Goal: Information Seeking & Learning: Learn about a topic

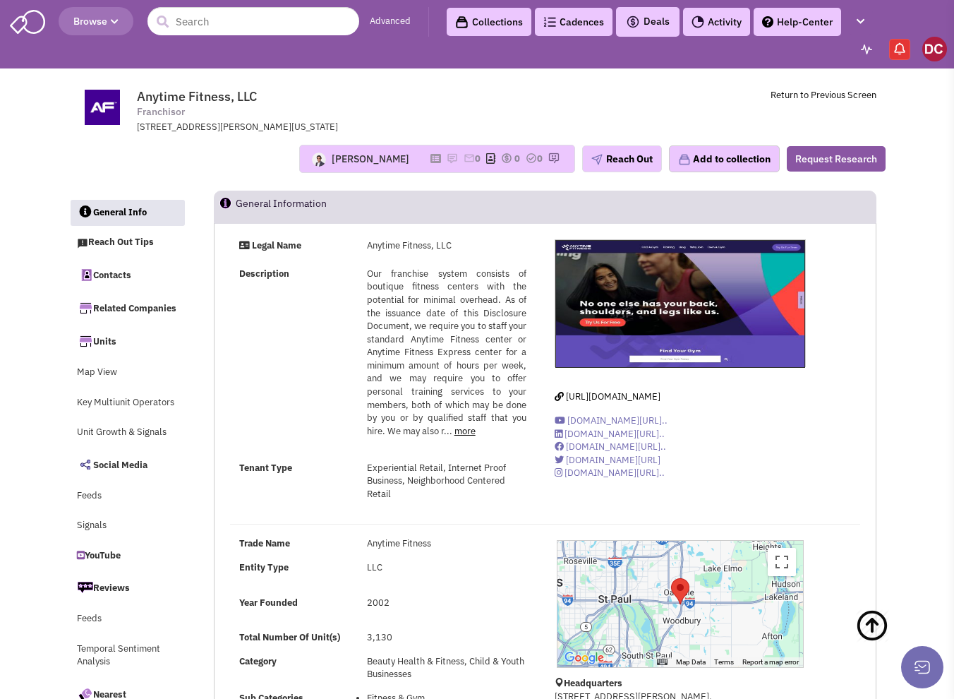
select select
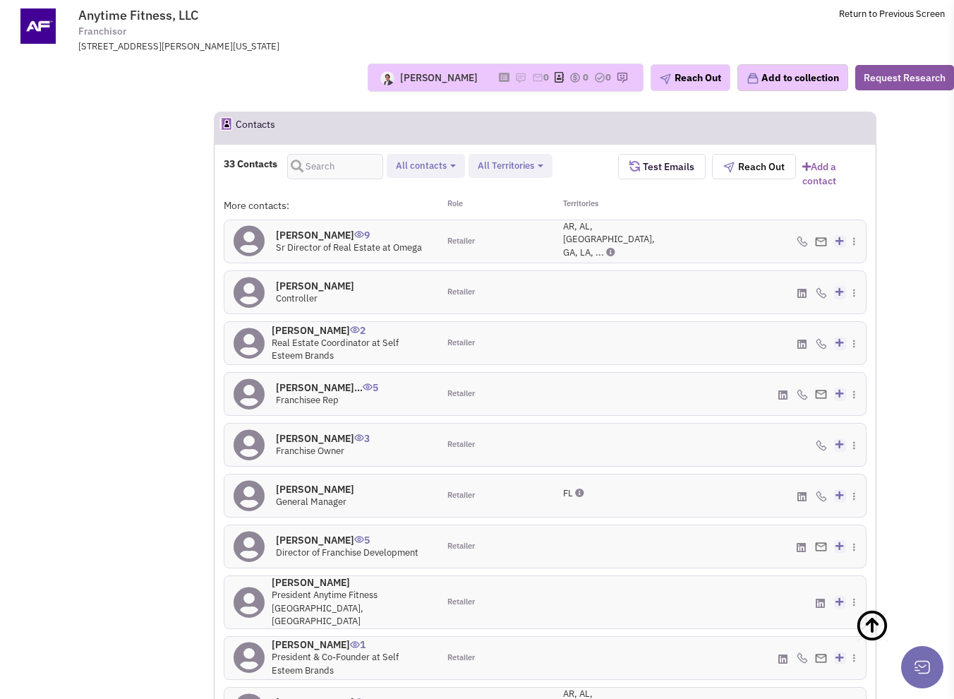
scroll to position [1201, 0]
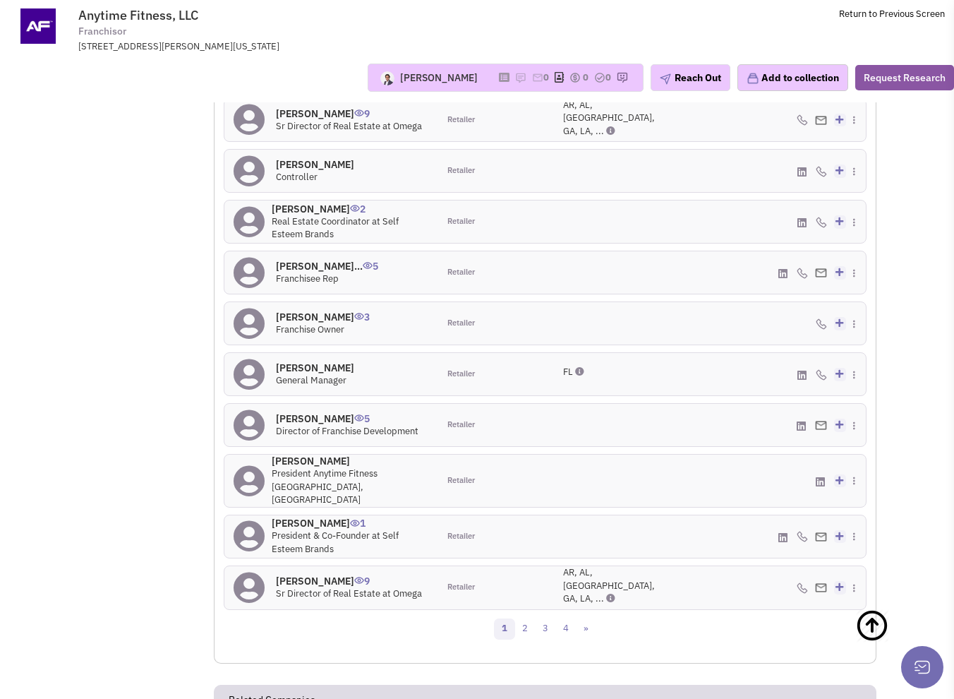
click at [318, 412] on h4 "Mr. Tom Gilles 5" at bounding box center [347, 418] width 143 height 13
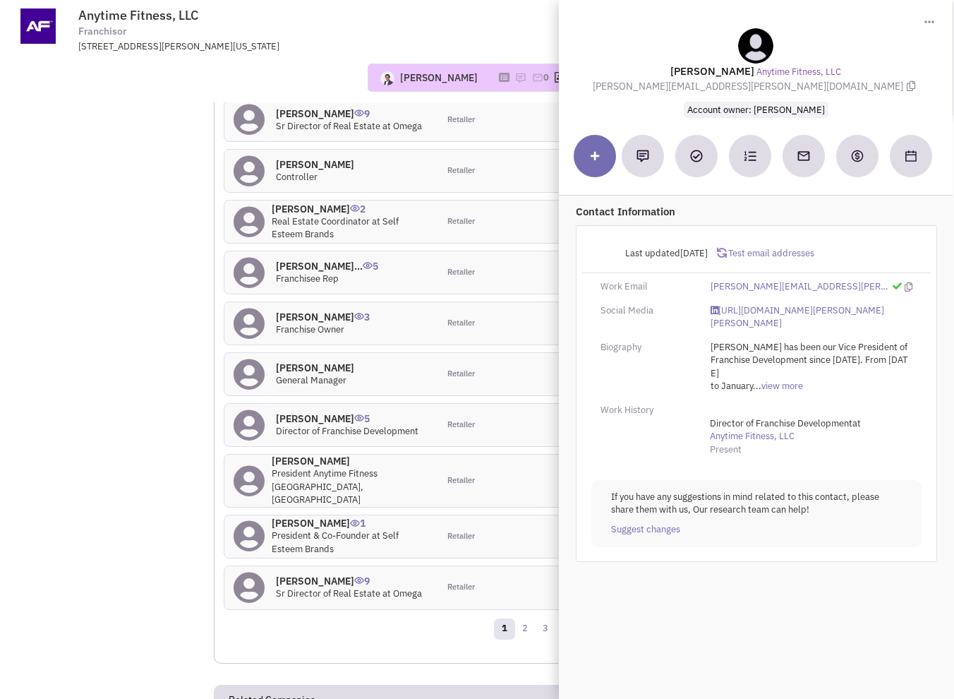
scroll to position [1060, 0]
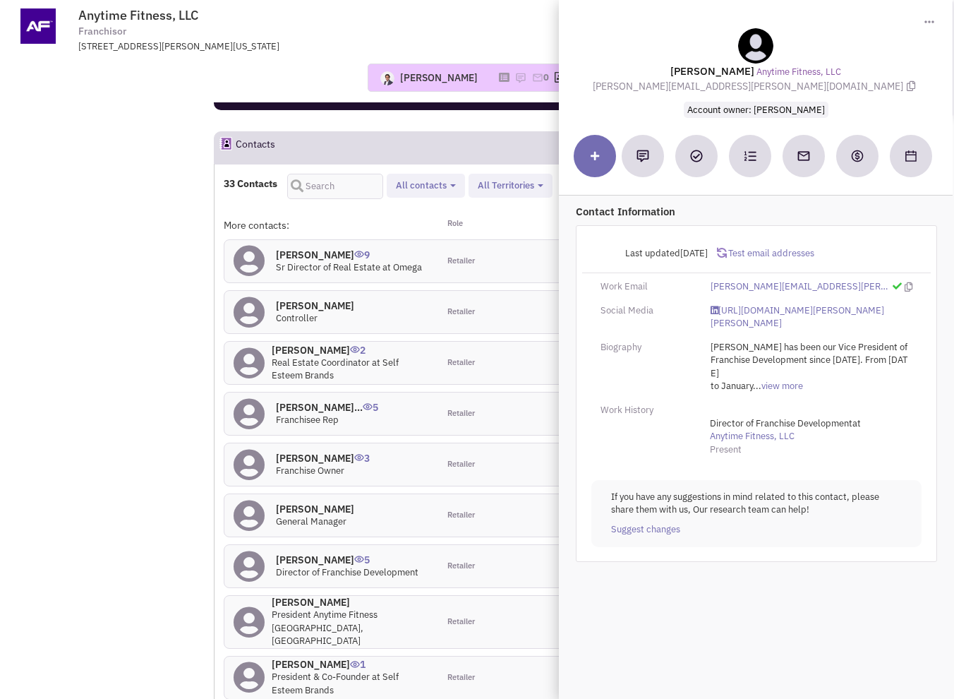
click at [308, 248] on h4 "Bob folsom 9" at bounding box center [349, 254] width 146 height 13
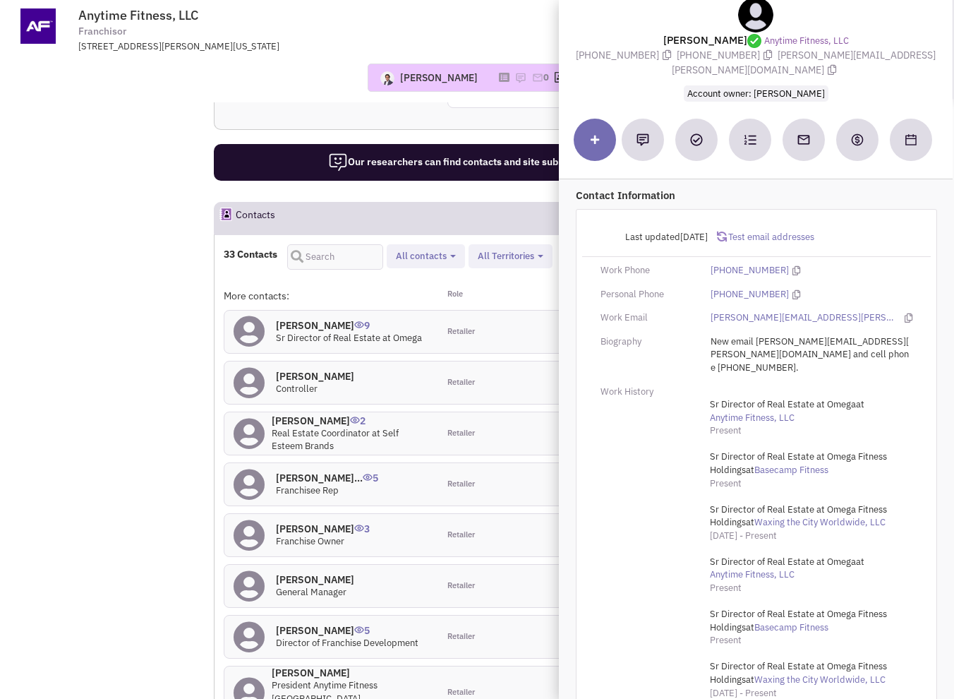
scroll to position [0, 0]
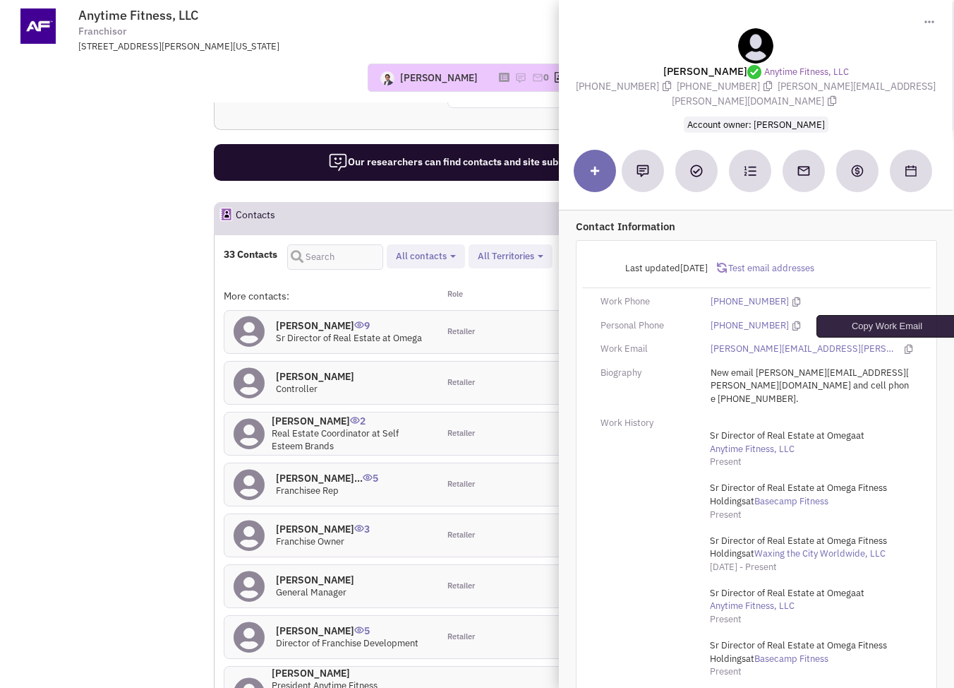
click at [905, 348] on icon at bounding box center [909, 348] width 8 height 9
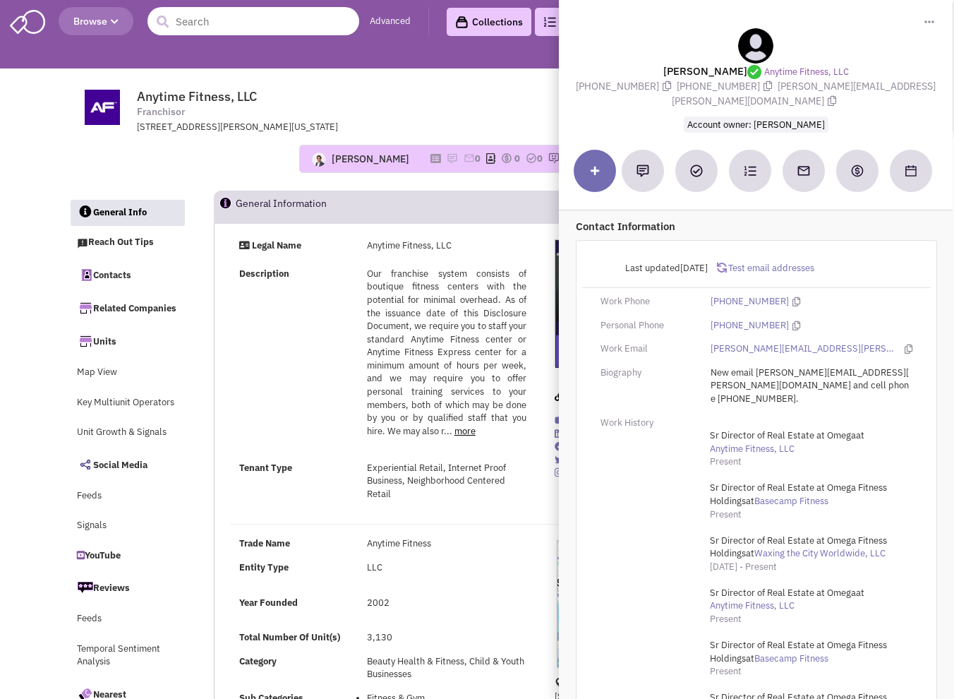
click at [253, 16] on input "text" at bounding box center [254, 21] width 212 height 28
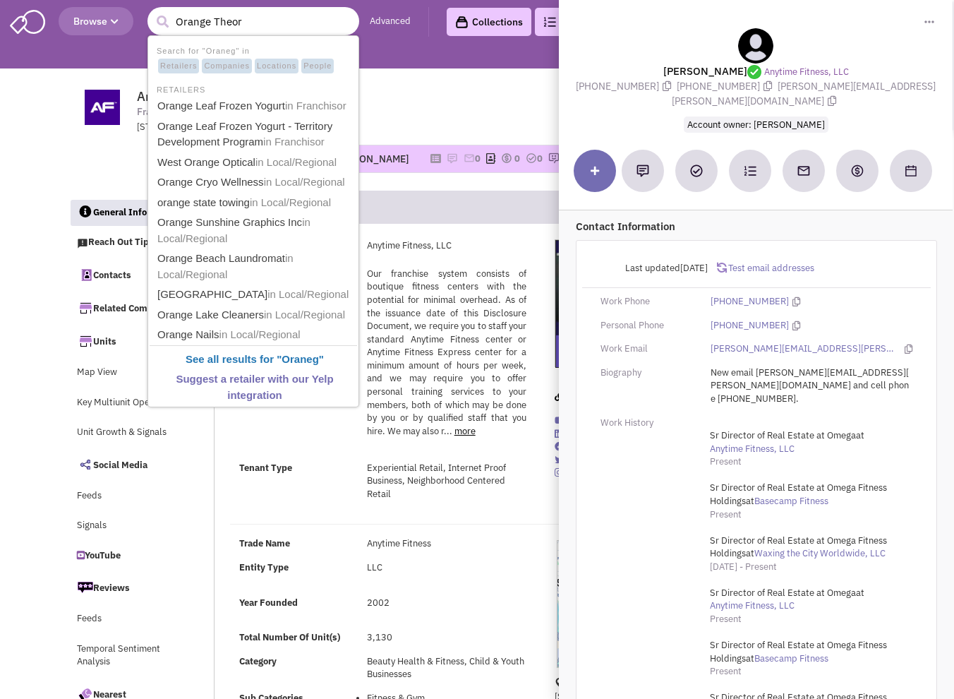
type input "Orange Theory"
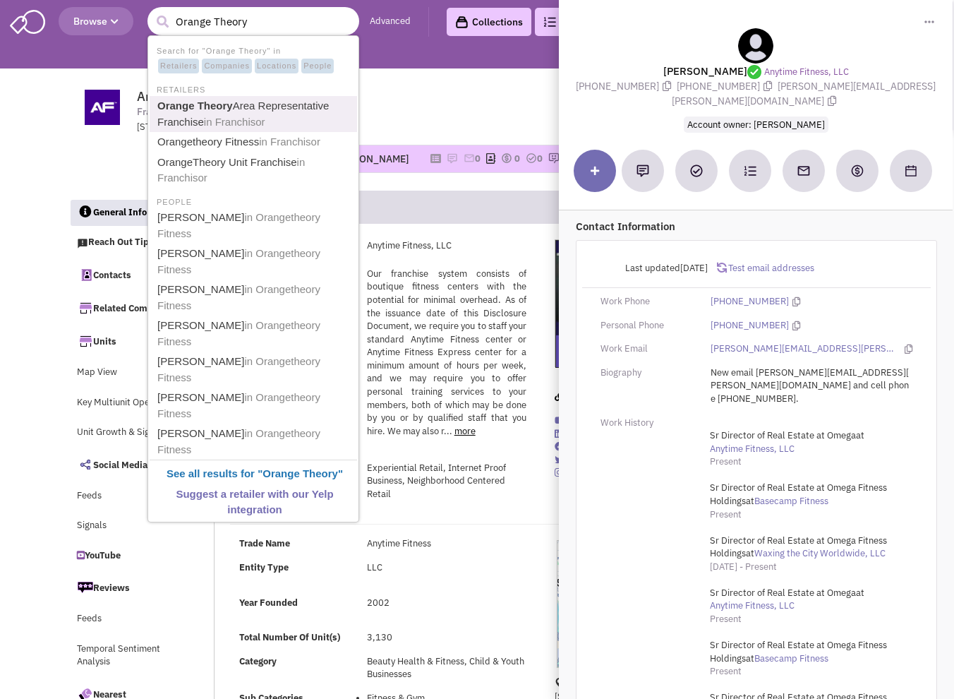
click at [225, 117] on span "in Franchisor" at bounding box center [234, 122] width 61 height 12
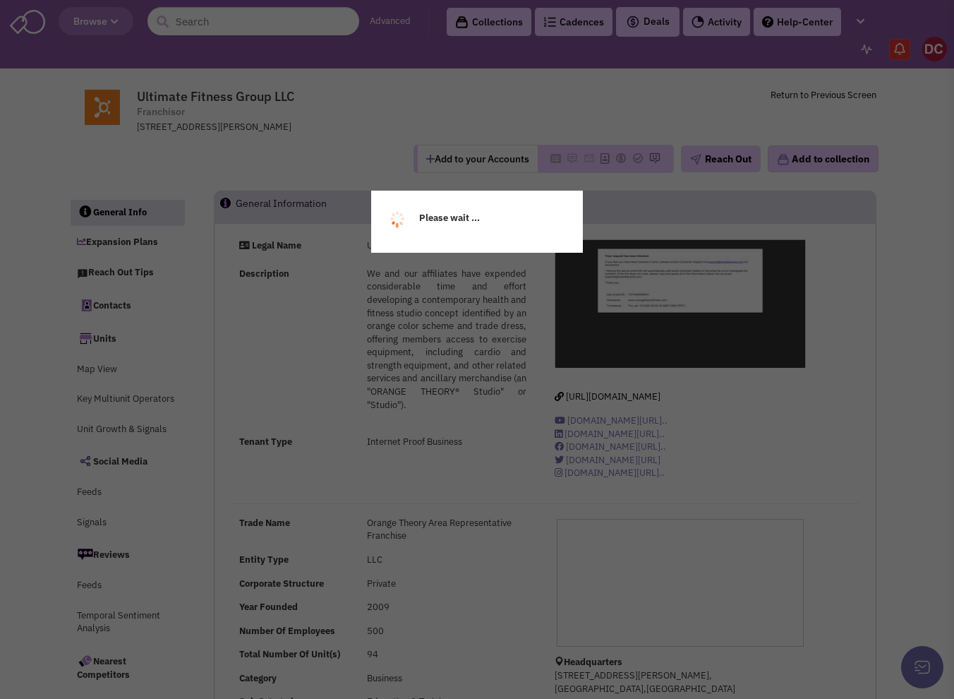
select select
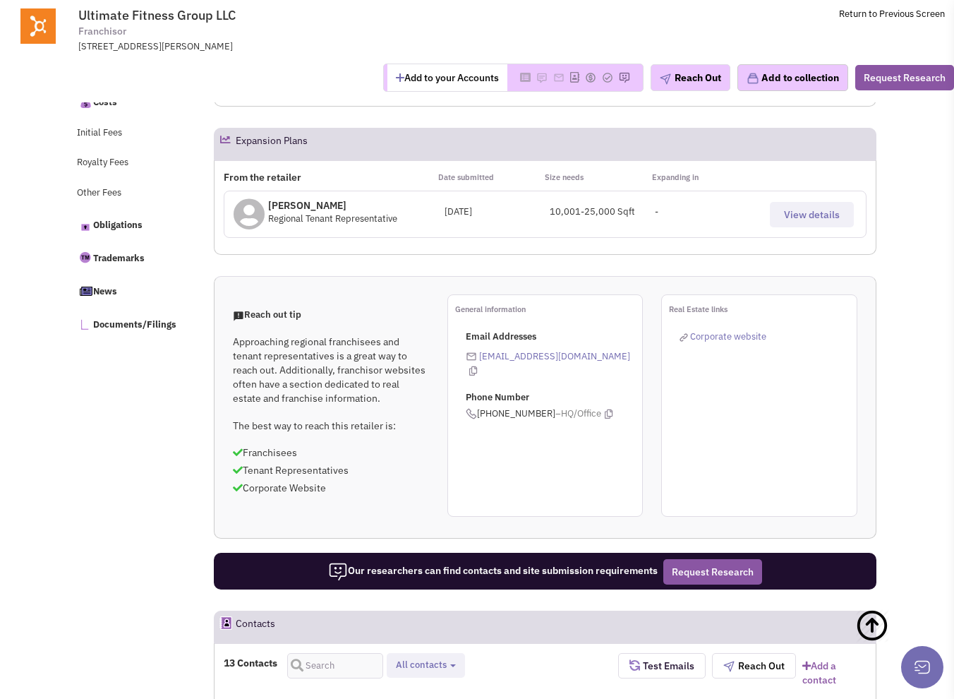
scroll to position [989, 0]
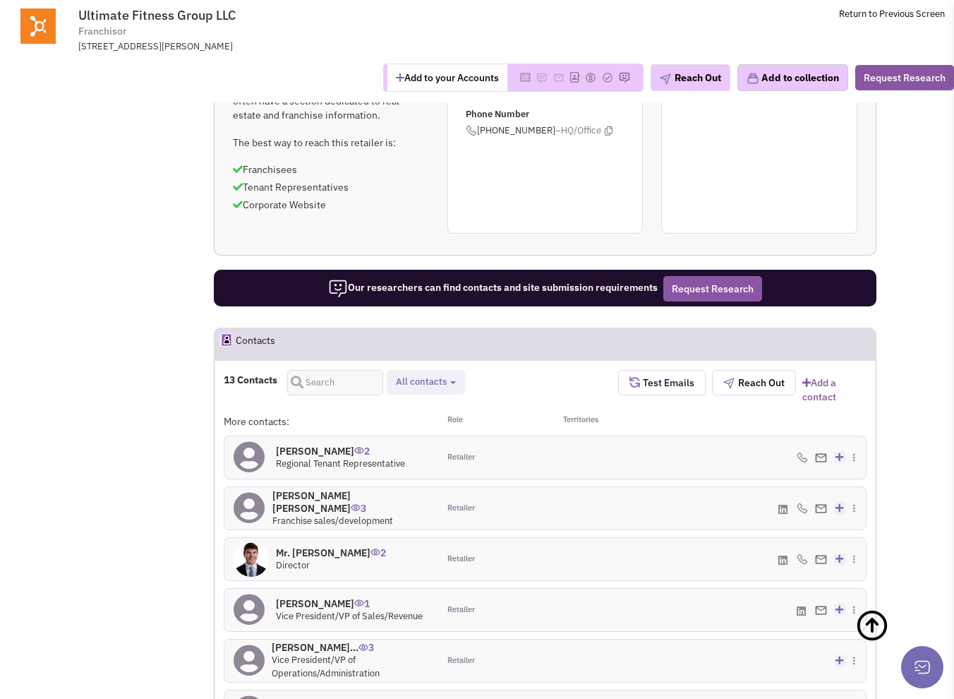
click at [330, 500] on h4 "Mr. D Parrish Lamb 3" at bounding box center [350, 501] width 157 height 25
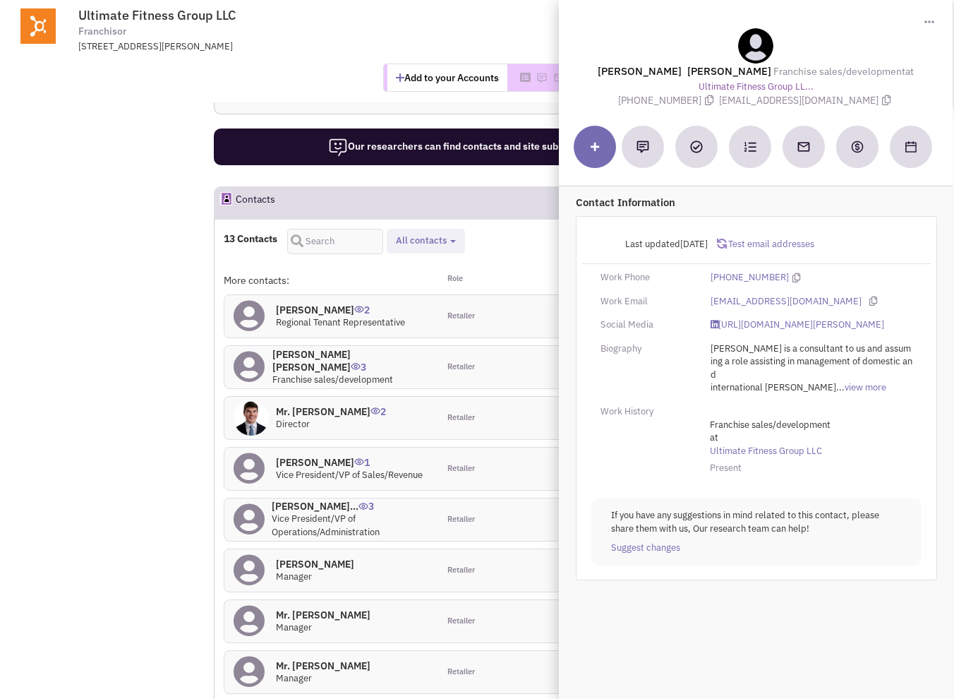
scroll to position [1201, 0]
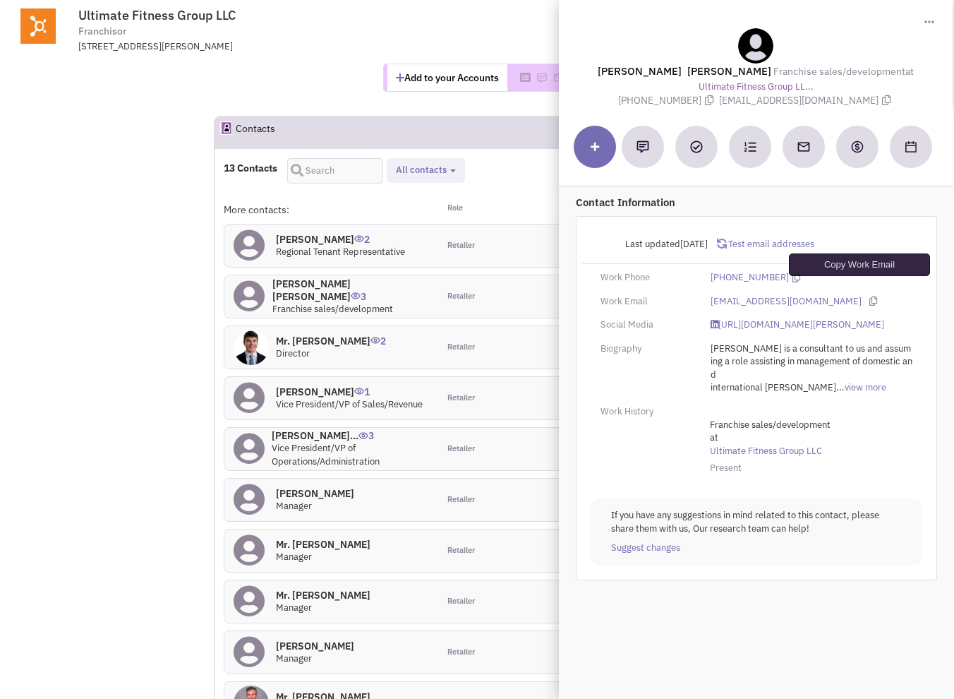
click at [870, 296] on icon at bounding box center [874, 300] width 8 height 9
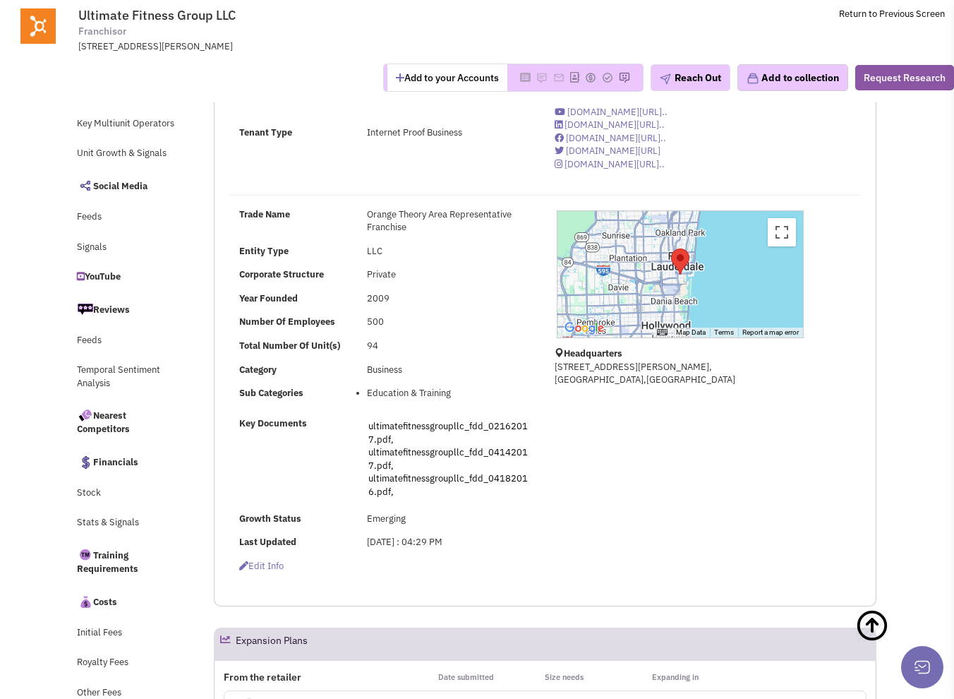
scroll to position [0, 0]
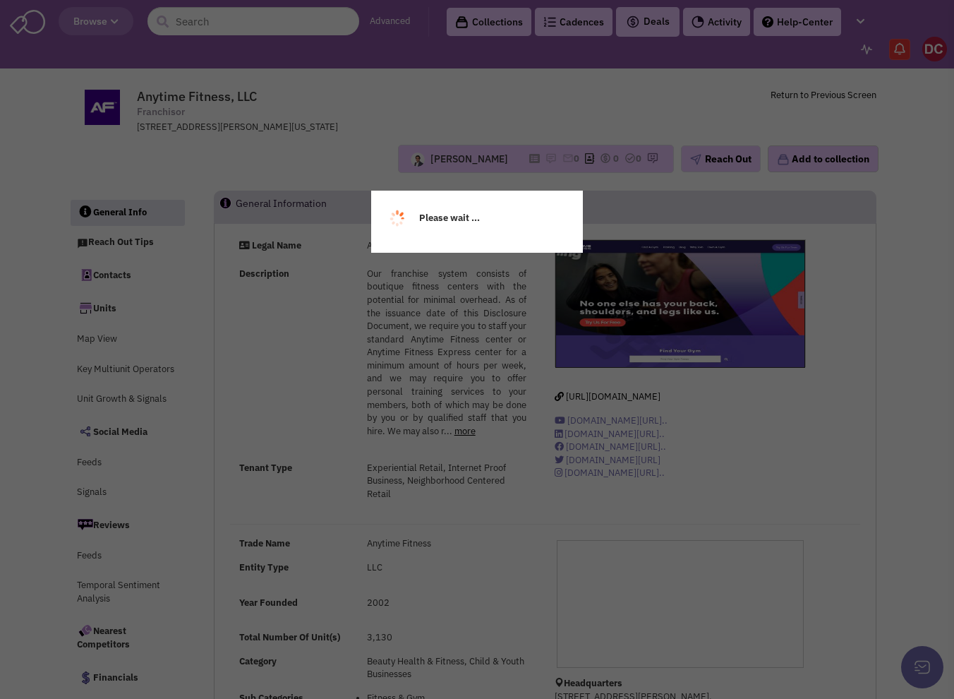
select select
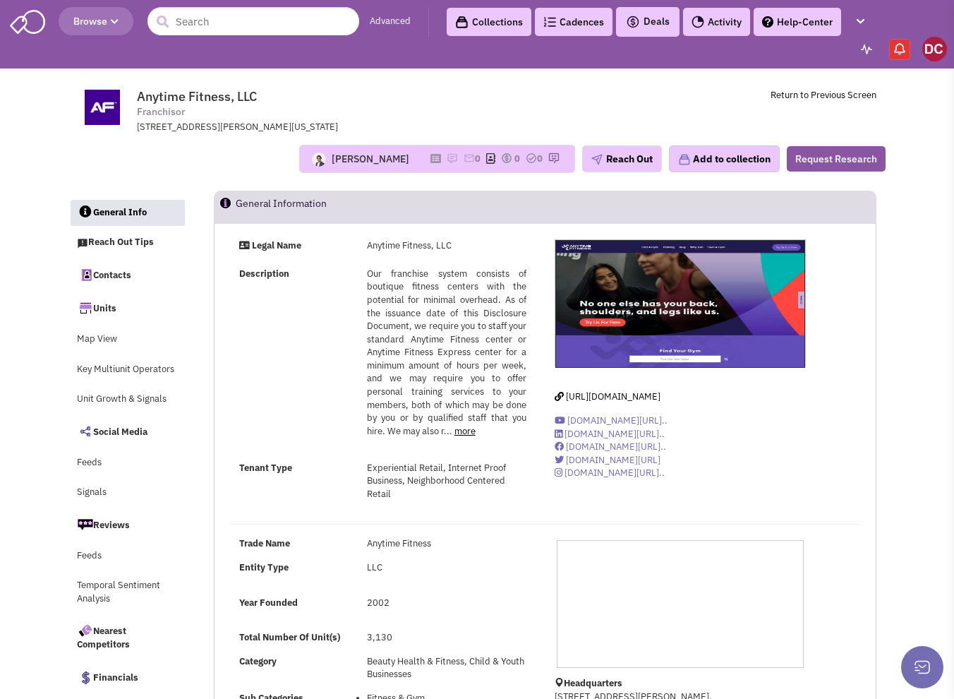
select select
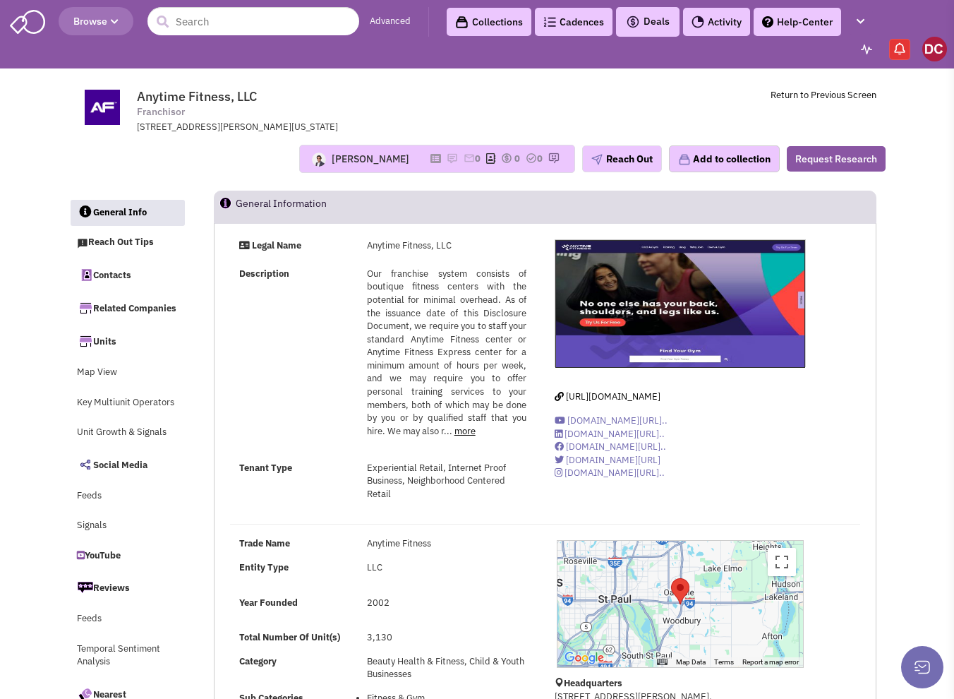
click at [208, 38] on header "Browse Advanced Collections Cadences 0 Deals" at bounding box center [477, 34] width 954 height 68
click at [225, 23] on input "text" at bounding box center [254, 21] width 212 height 28
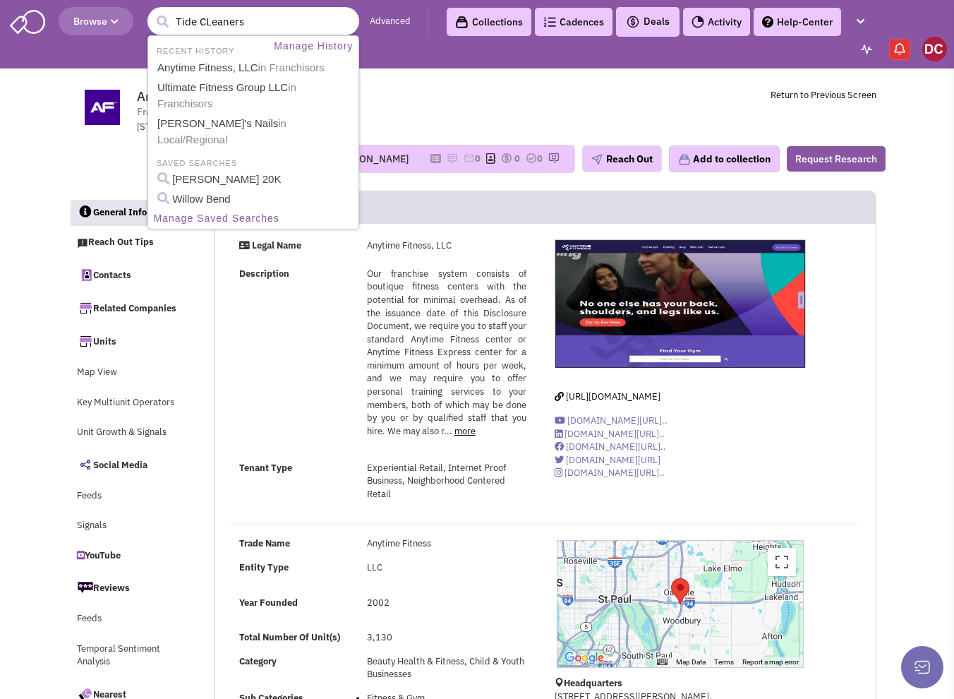
type input "Tide CLeaners"
click at [152, 11] on button "submit" at bounding box center [162, 21] width 21 height 21
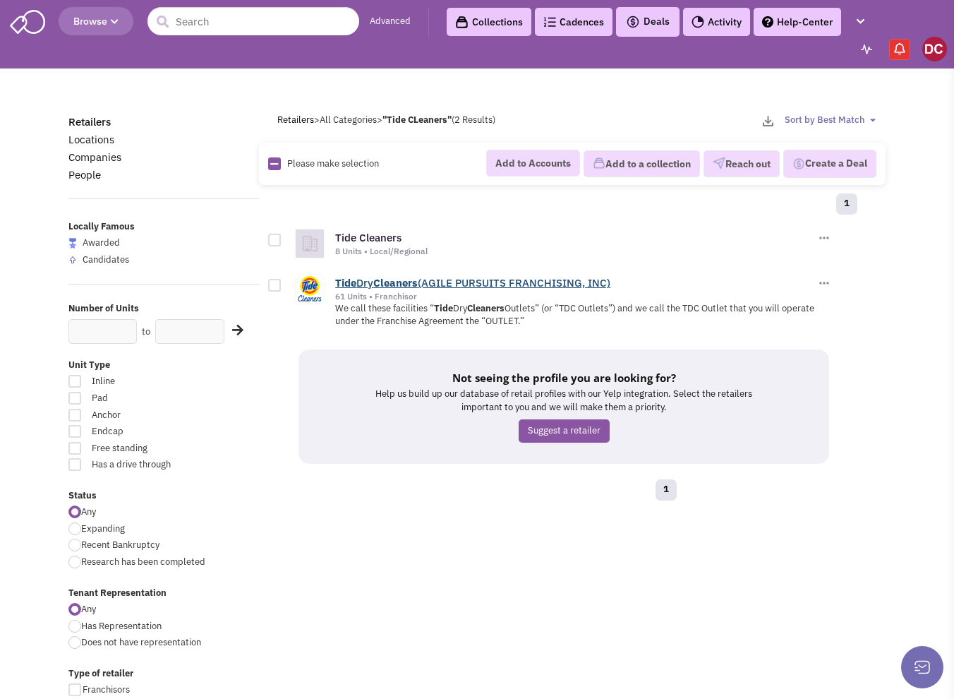
click at [387, 276] on b "Cleaners" at bounding box center [395, 282] width 44 height 13
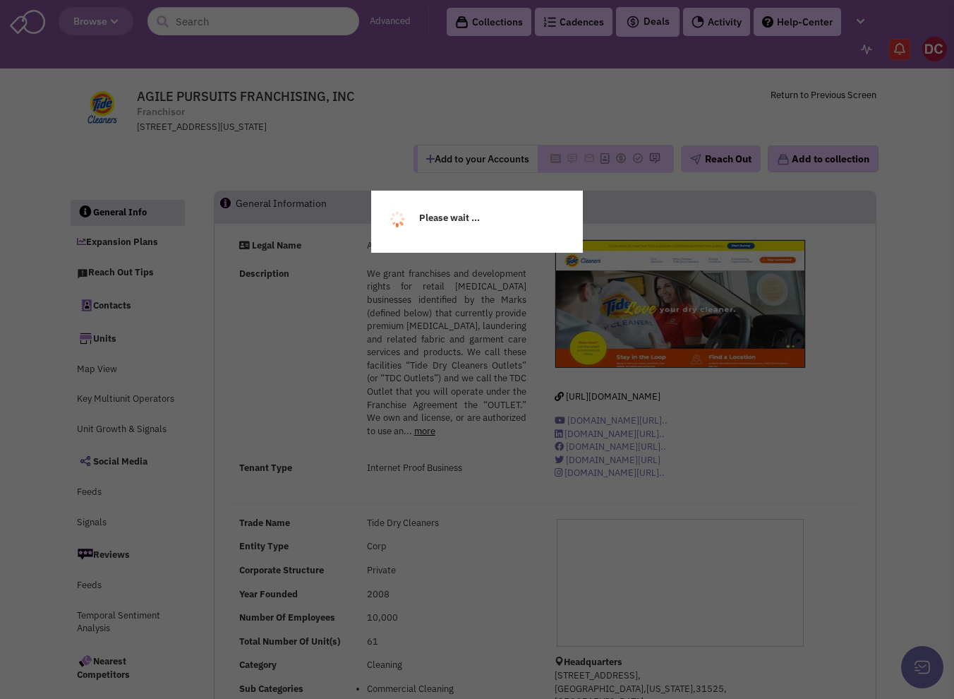
select select
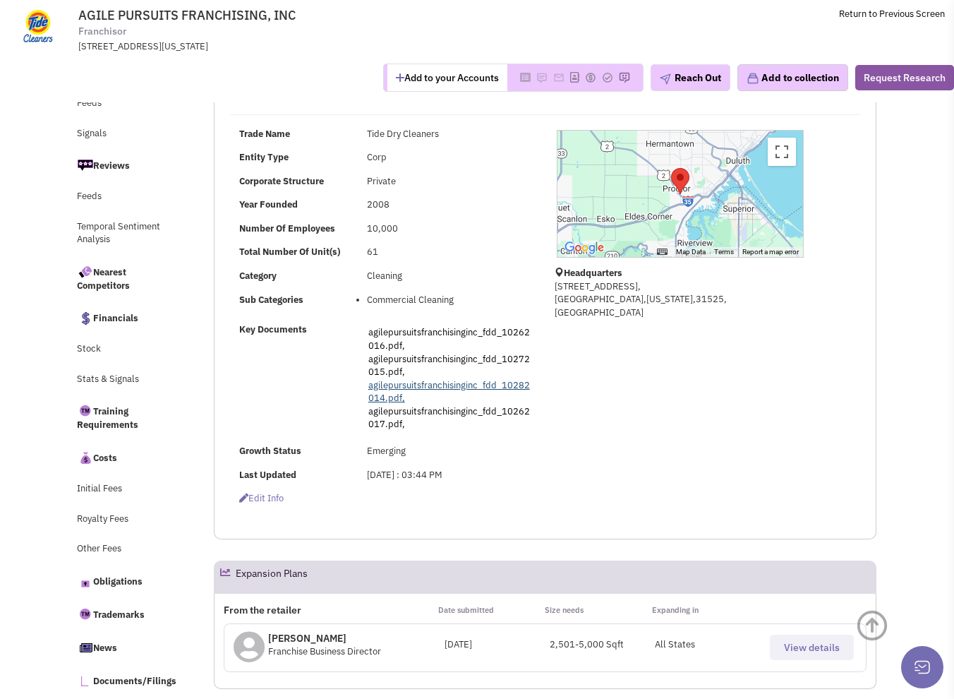
scroll to position [565, 0]
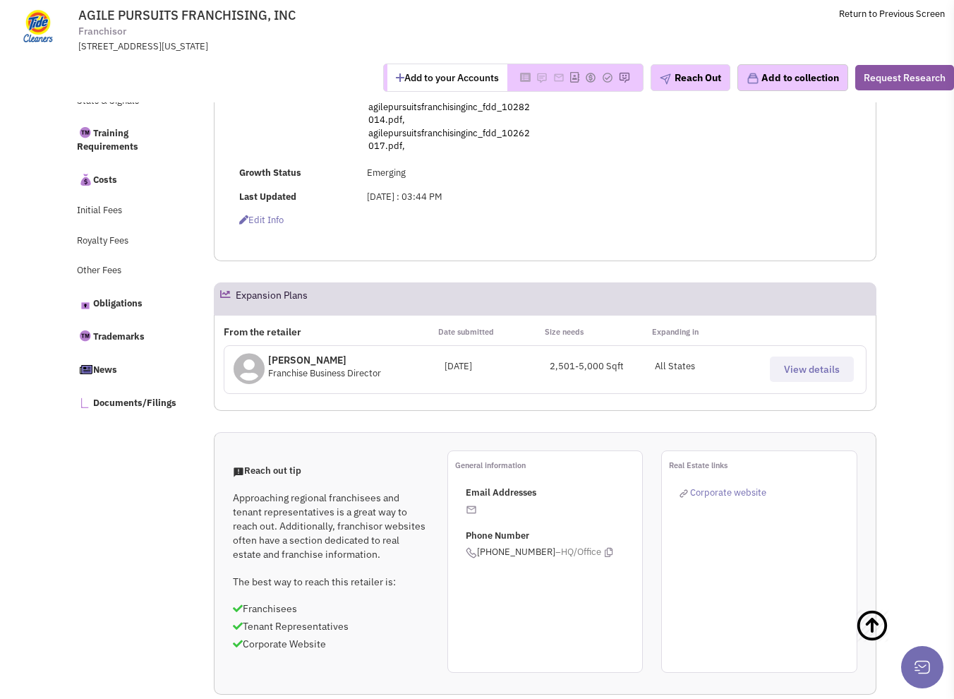
select select
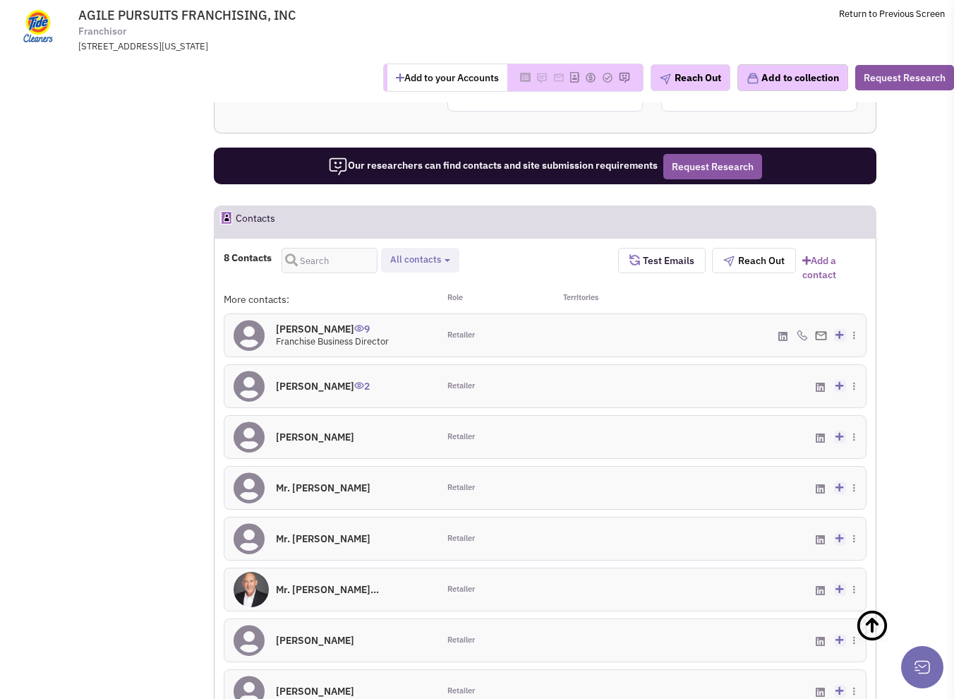
scroll to position [1107, 0]
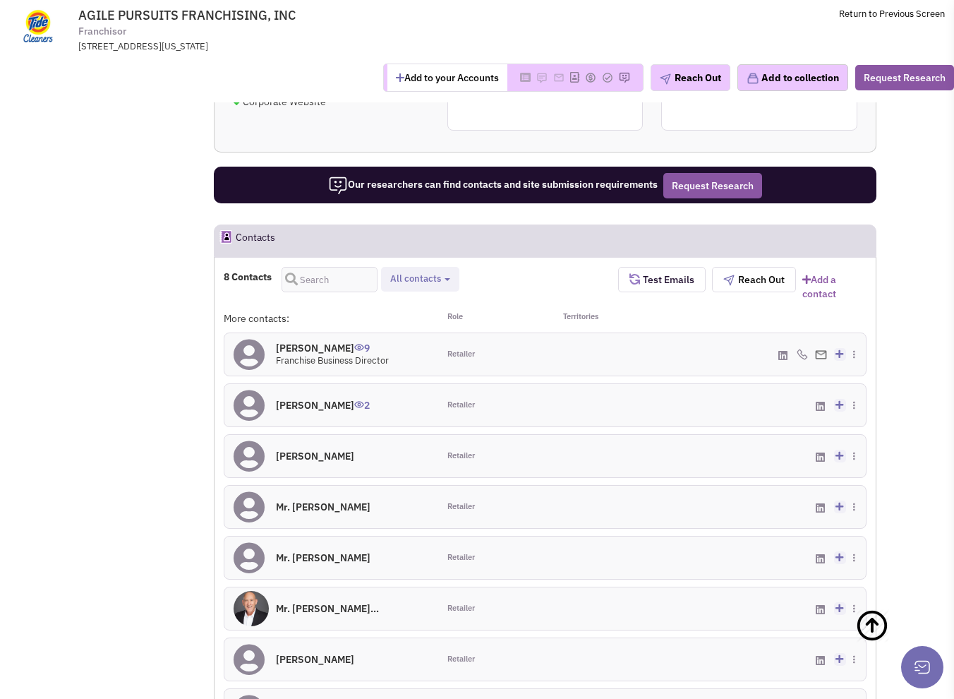
click at [300, 348] on h4 "[PERSON_NAME] 9" at bounding box center [332, 348] width 113 height 13
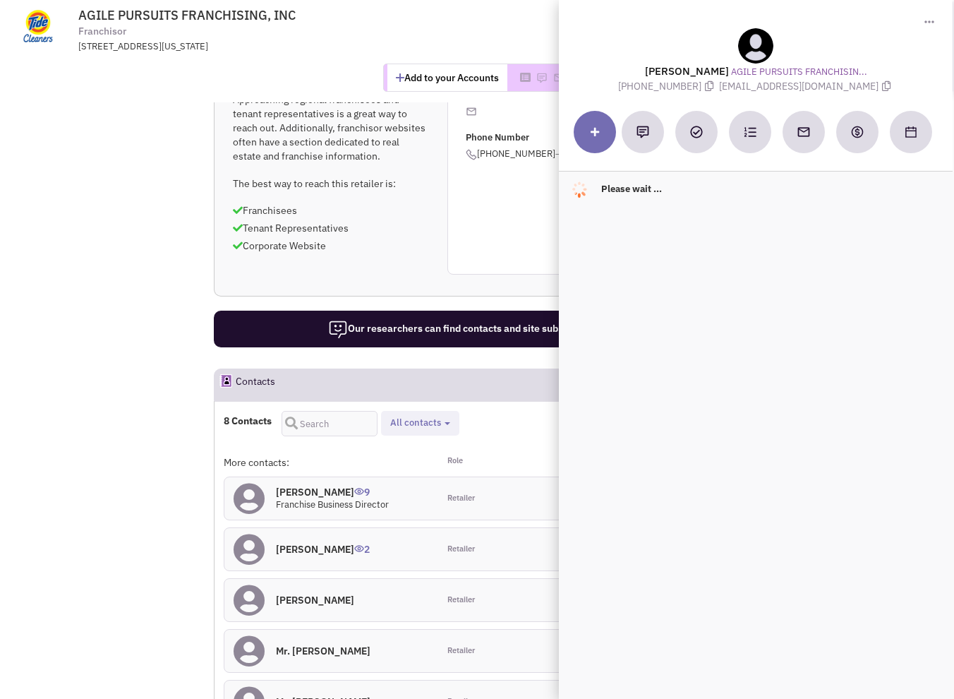
scroll to position [966, 0]
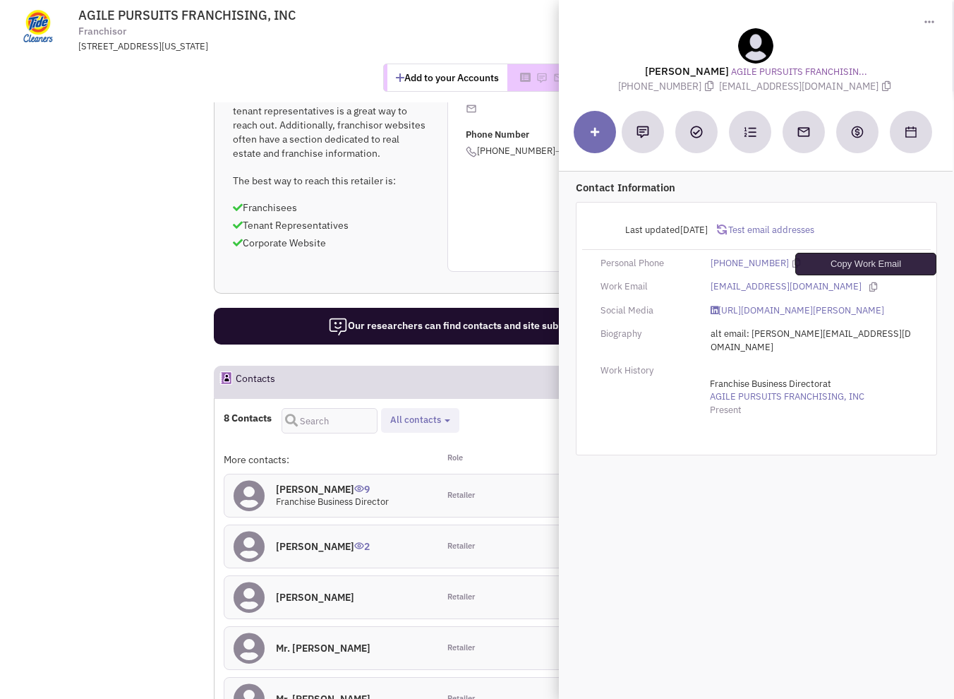
click at [870, 285] on icon at bounding box center [874, 286] width 8 height 9
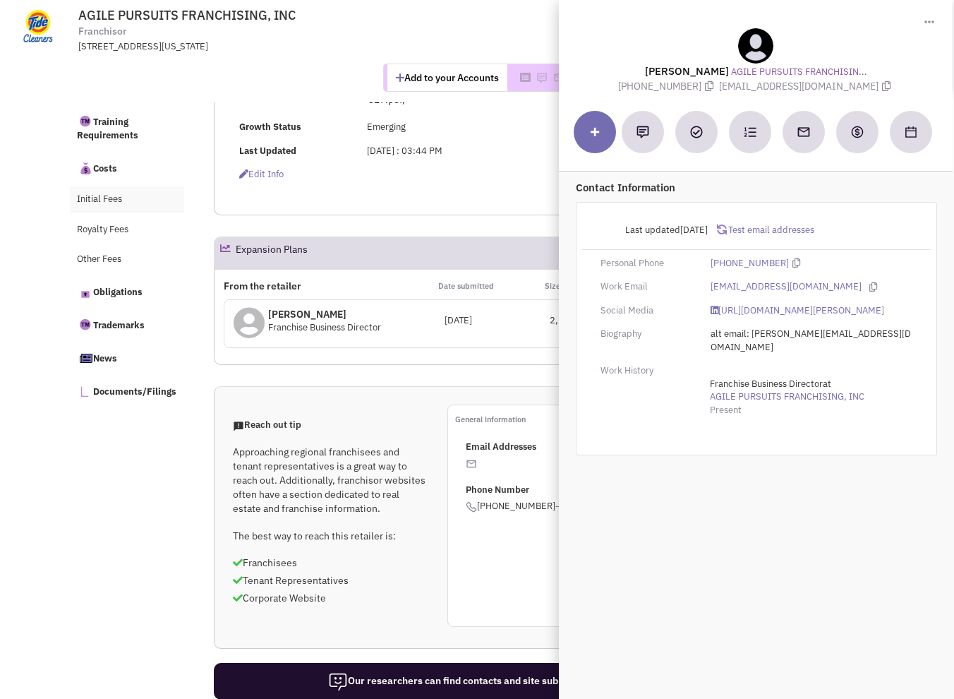
click at [147, 208] on link "Initial Fees" at bounding box center [127, 199] width 114 height 27
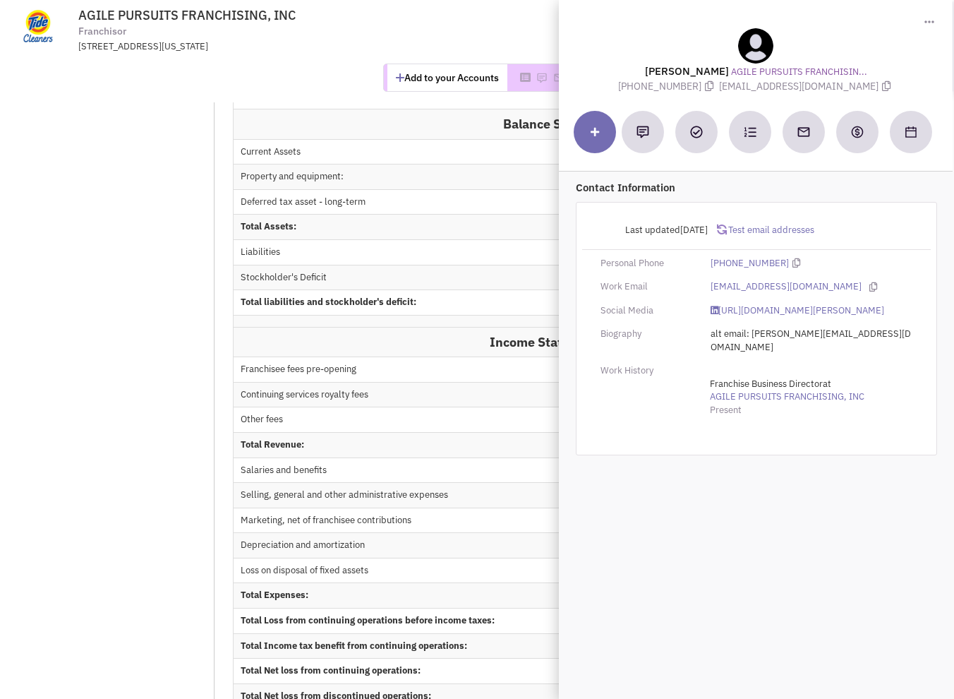
scroll to position [15023, 0]
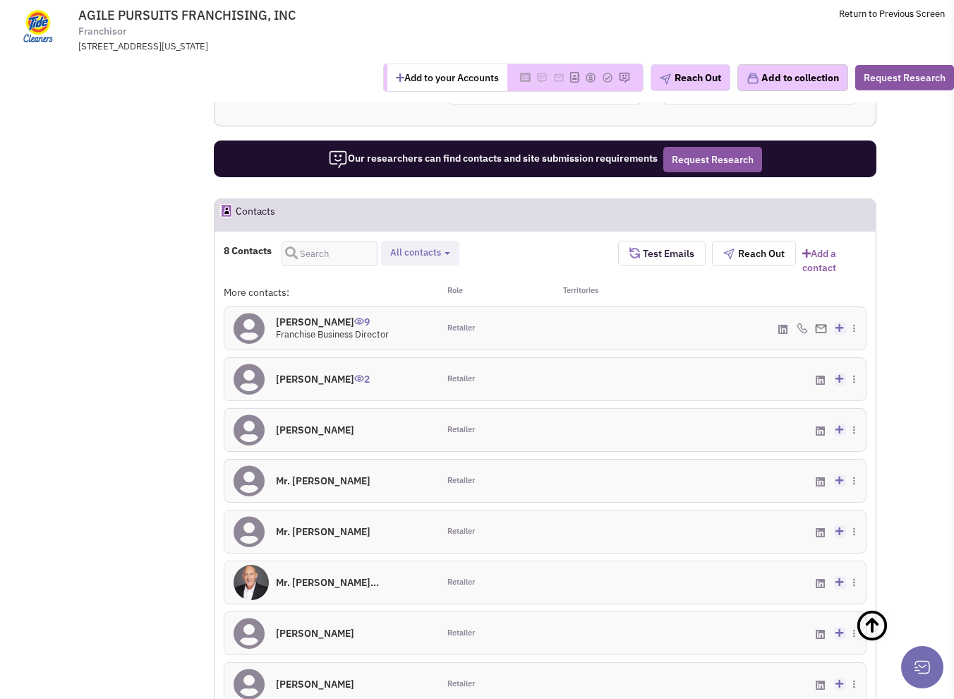
scroll to position [1131, 0]
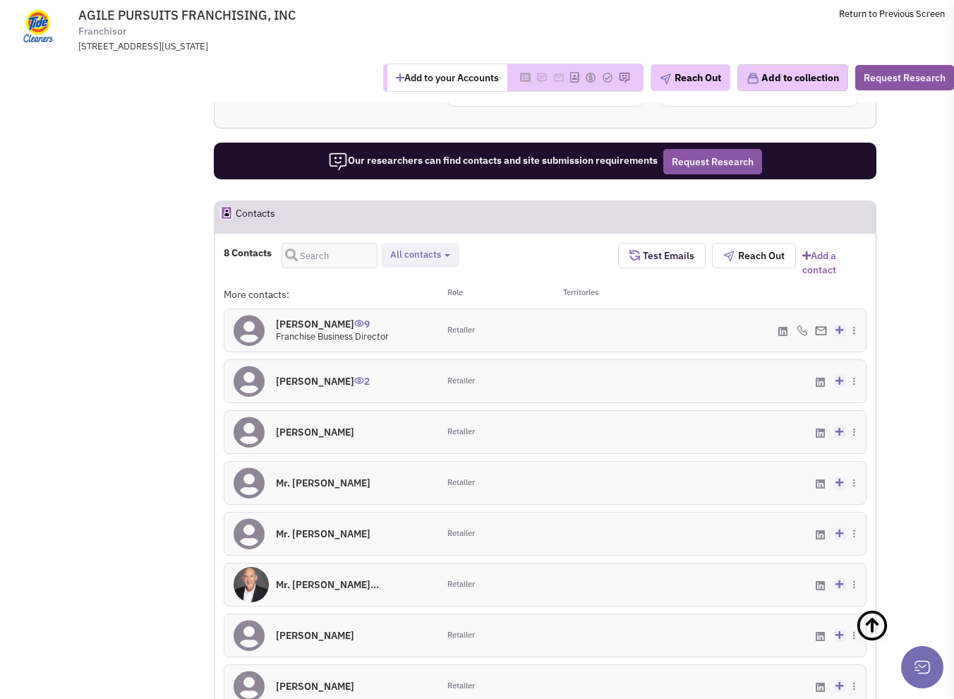
click at [350, 380] on h4 "Mr. Thomas Flaherty 2" at bounding box center [323, 381] width 94 height 13
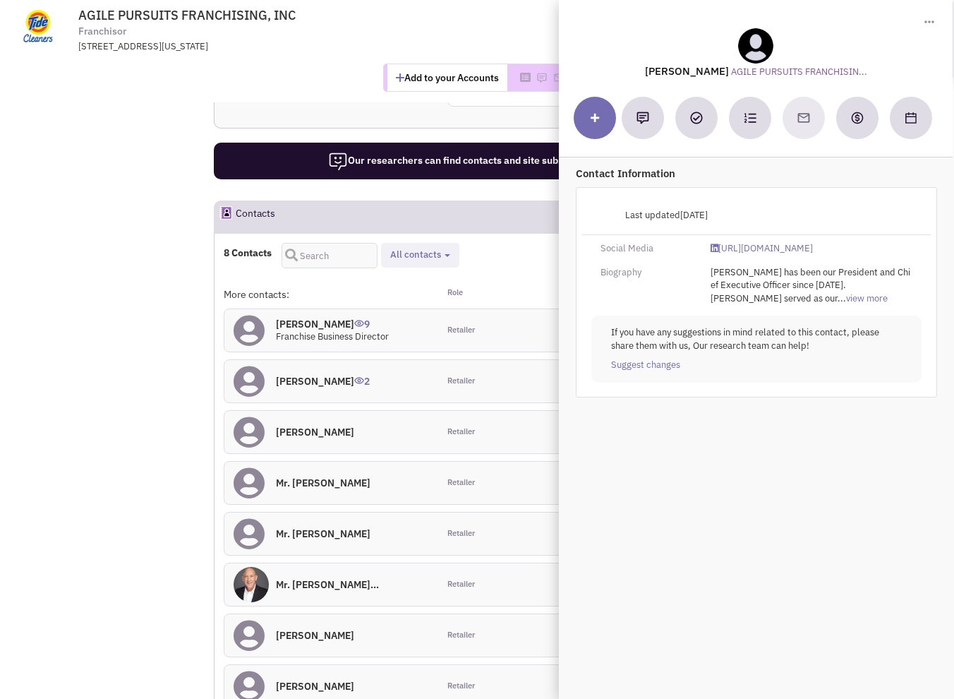
click at [319, 427] on h4 "Mr. Brooks Ewing 0" at bounding box center [315, 432] width 78 height 13
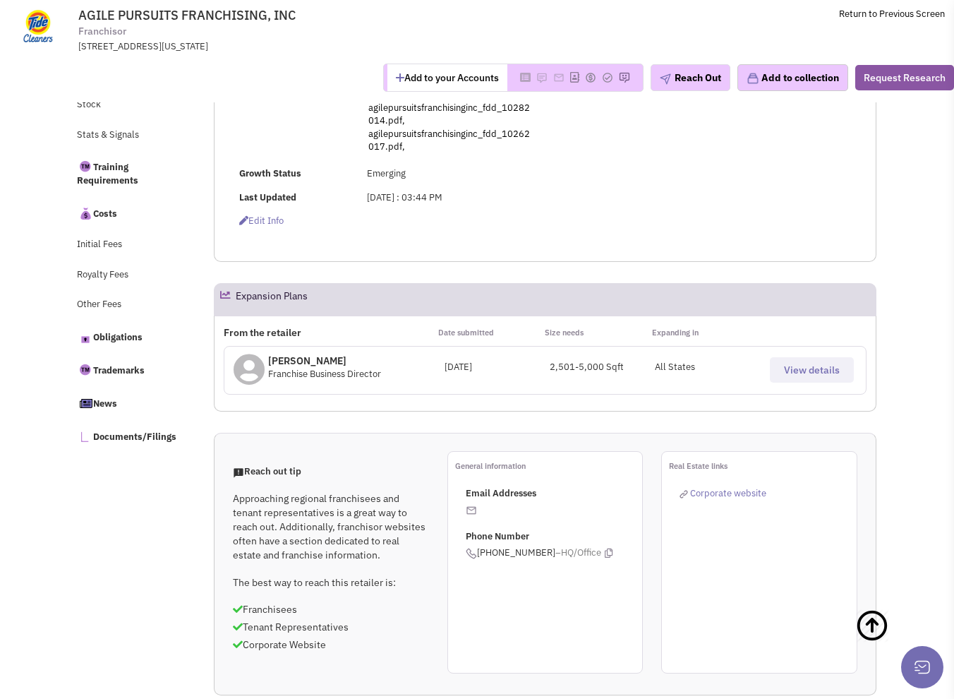
scroll to position [494, 0]
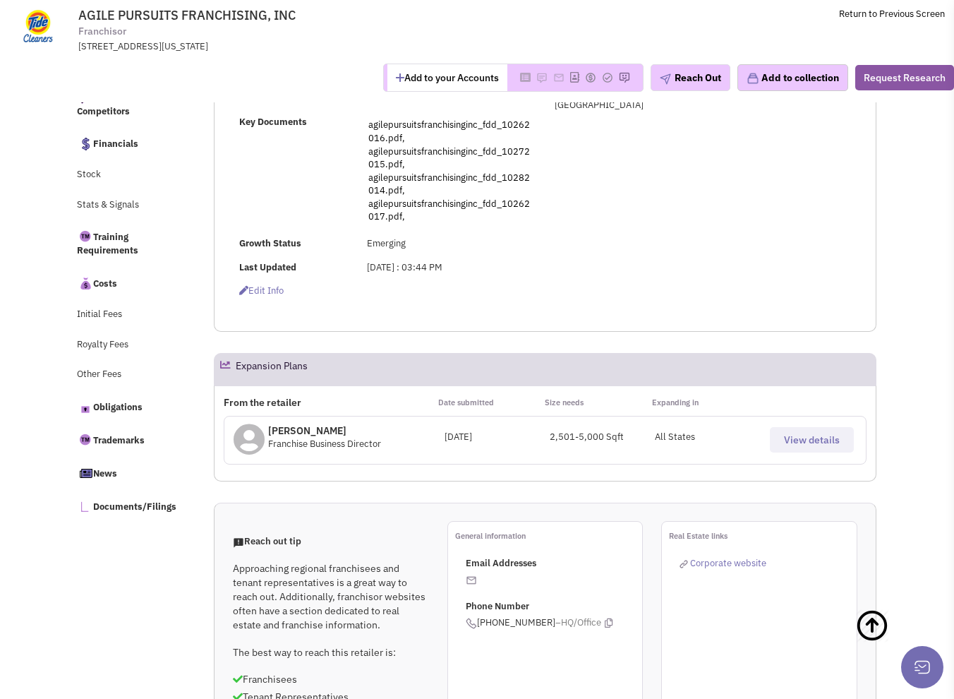
click at [835, 433] on span "View details" at bounding box center [812, 439] width 56 height 13
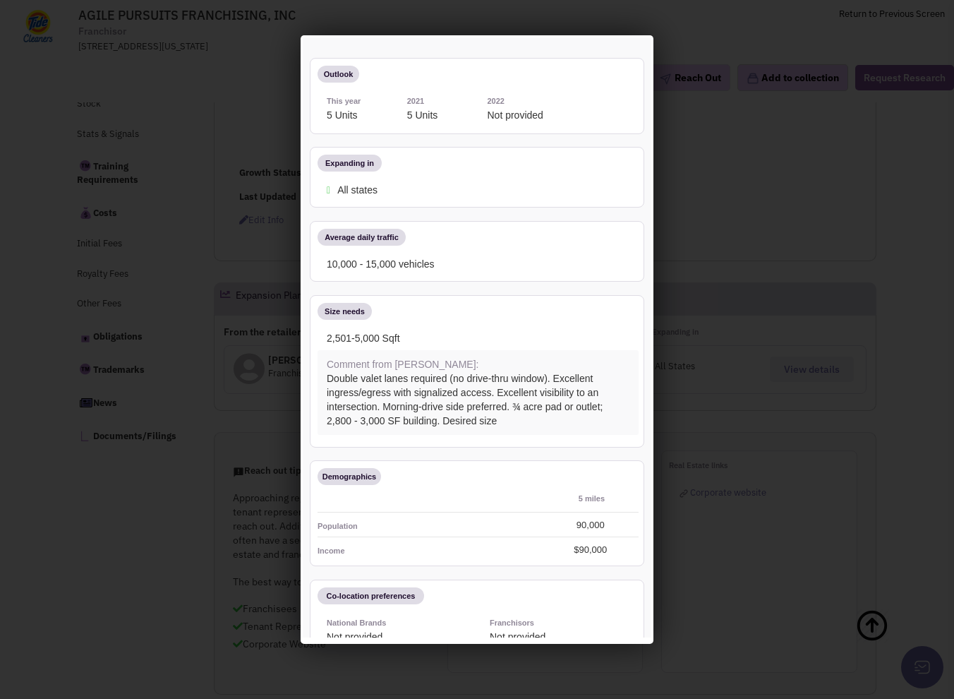
scroll to position [0, 0]
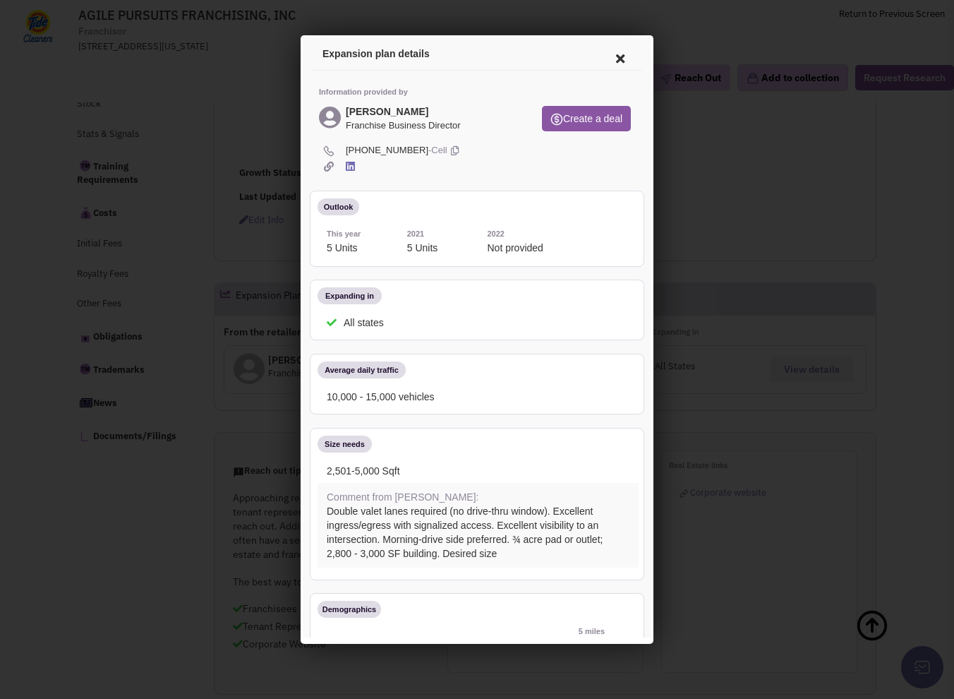
click at [608, 59] on icon at bounding box center [619, 57] width 30 height 34
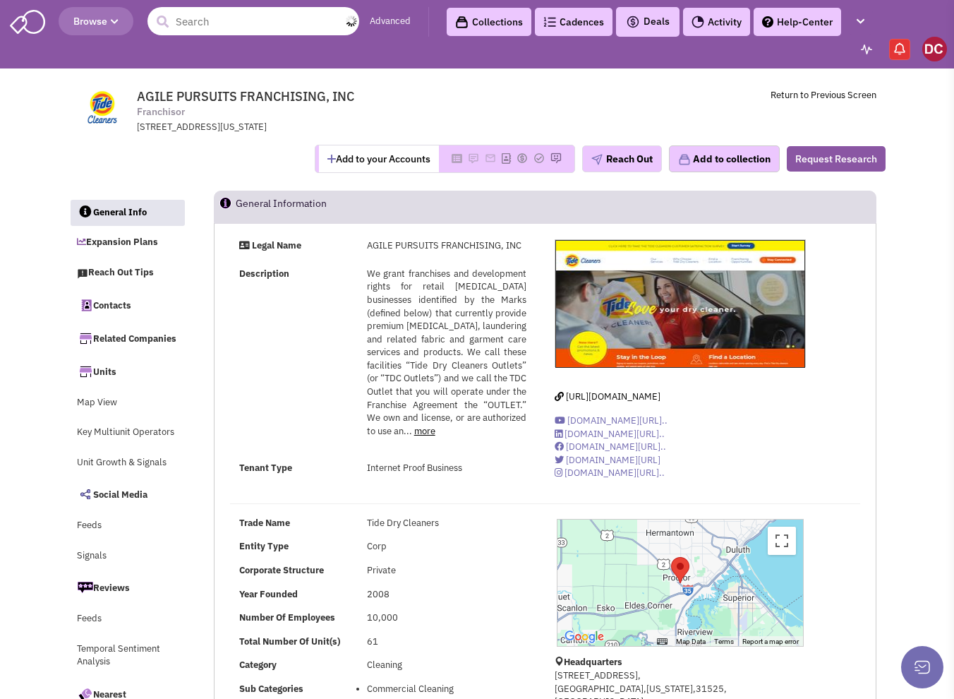
click at [244, 28] on input "text" at bounding box center [254, 21] width 212 height 28
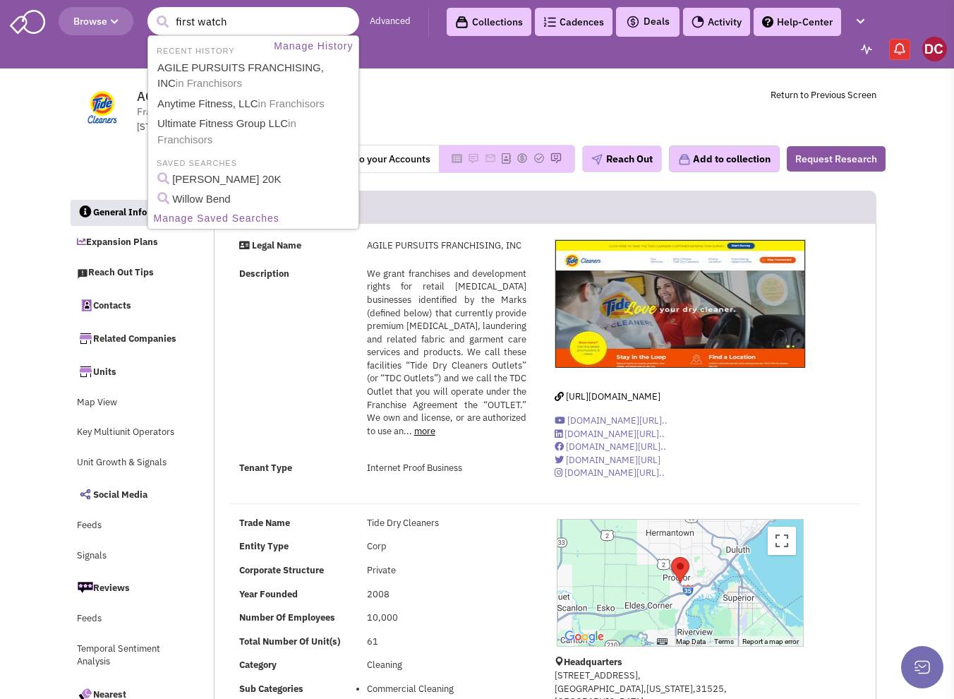
type input "first watch"
click at [152, 11] on button "submit" at bounding box center [162, 21] width 21 height 21
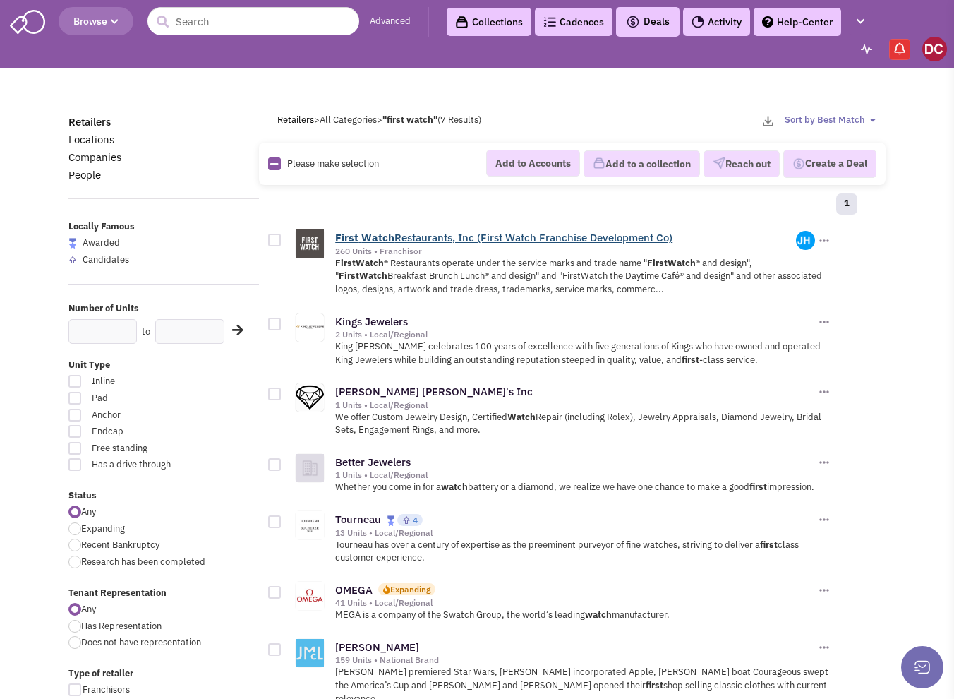
click at [439, 234] on link "First Watch Restaurants, Inc (First Watch Franchise Development Co)" at bounding box center [503, 237] width 337 height 13
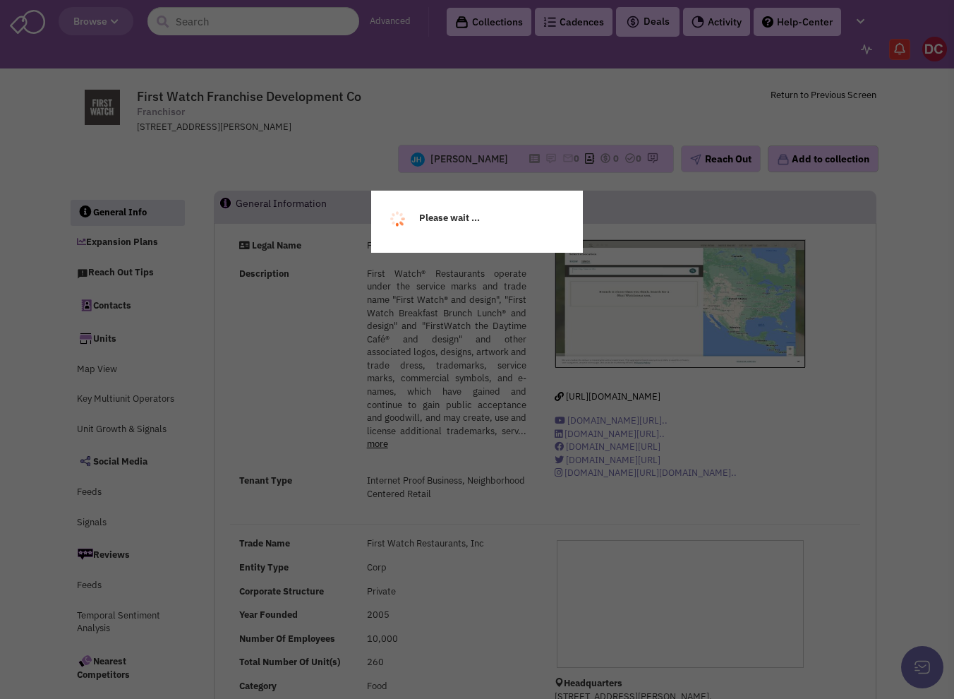
select select
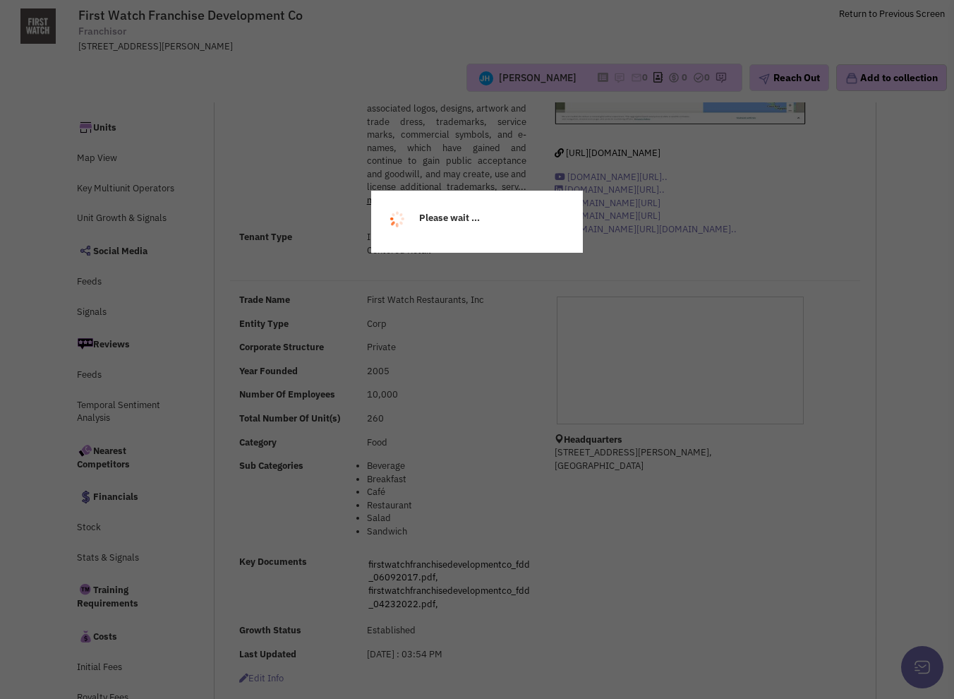
select select
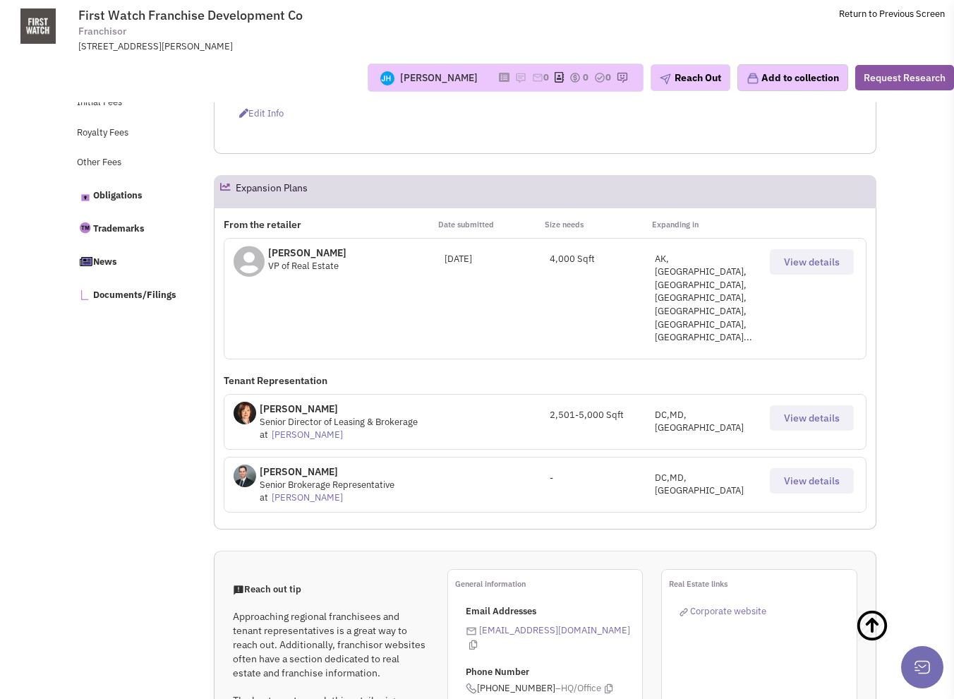
scroll to position [736, 0]
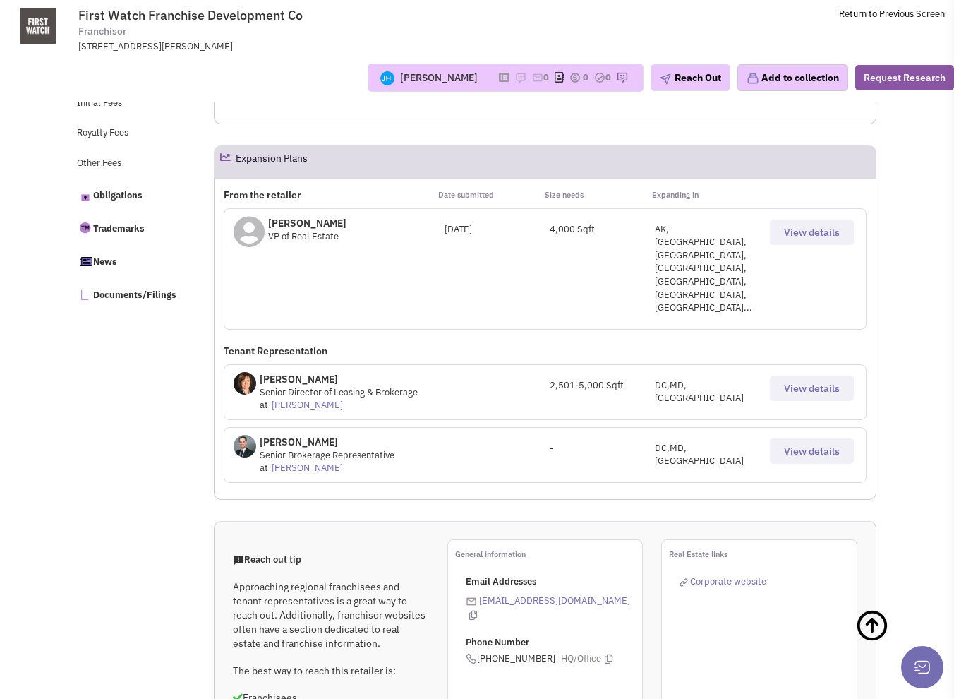
click at [799, 228] on span "View details" at bounding box center [812, 232] width 56 height 13
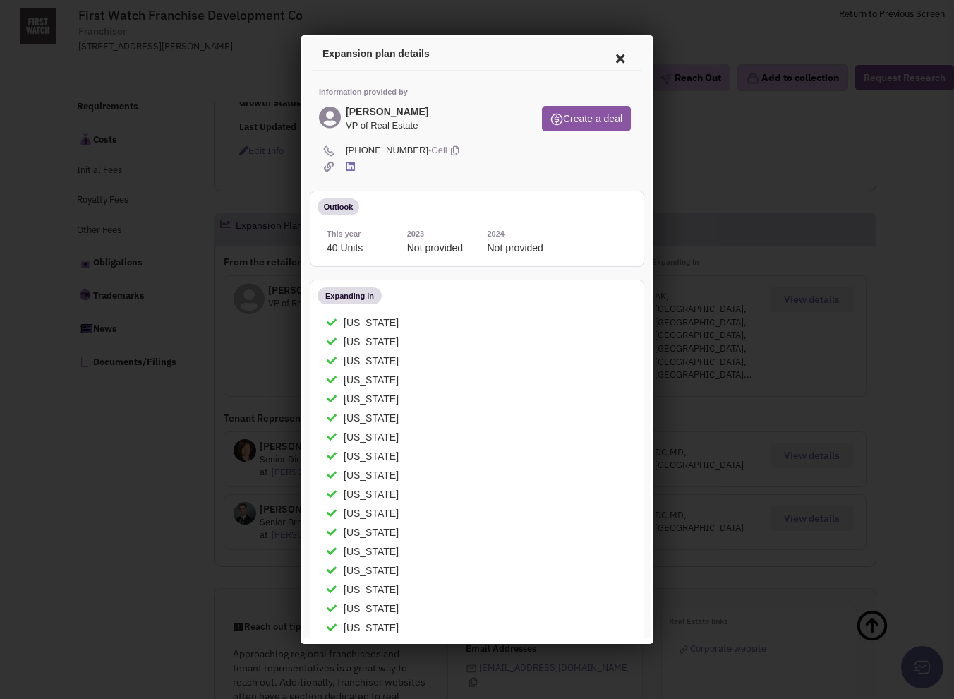
scroll to position [665, 0]
click at [611, 52] on icon at bounding box center [619, 57] width 30 height 34
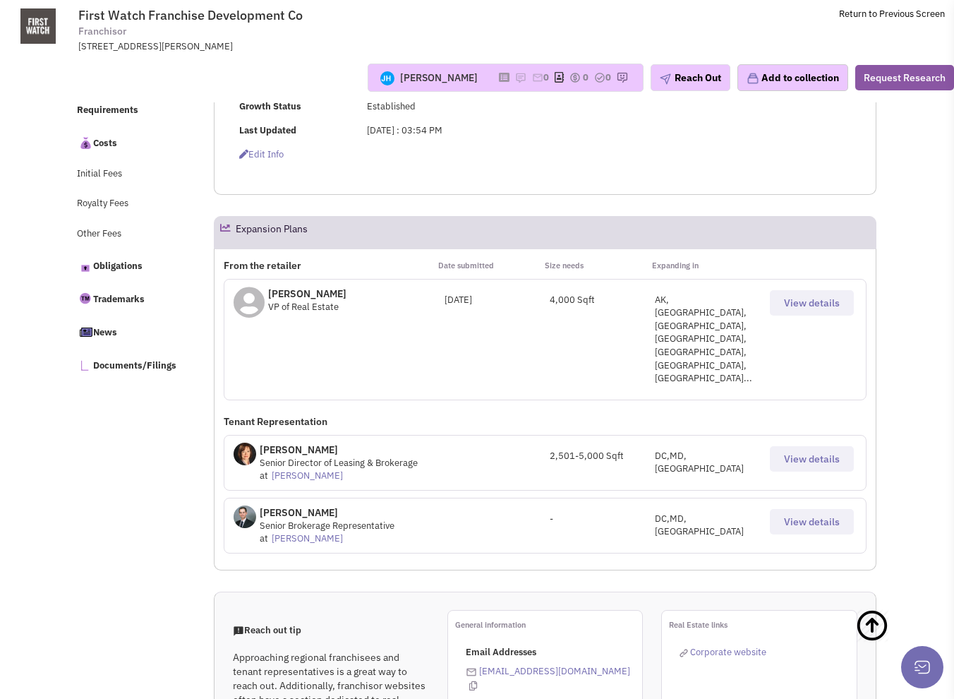
click at [268, 304] on span "VP of Real Estate" at bounding box center [303, 307] width 71 height 12
drag, startPoint x: 299, startPoint y: 291, endPoint x: 383, endPoint y: 290, distance: 84.0
click at [299, 290] on p "Matthew Livingston" at bounding box center [307, 294] width 78 height 14
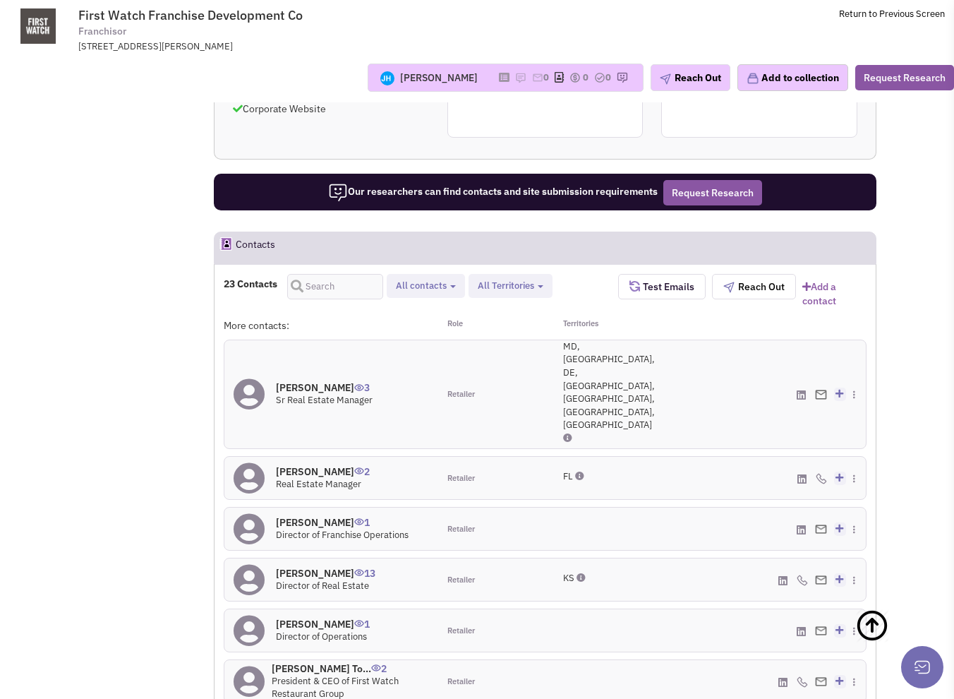
scroll to position [1513, 0]
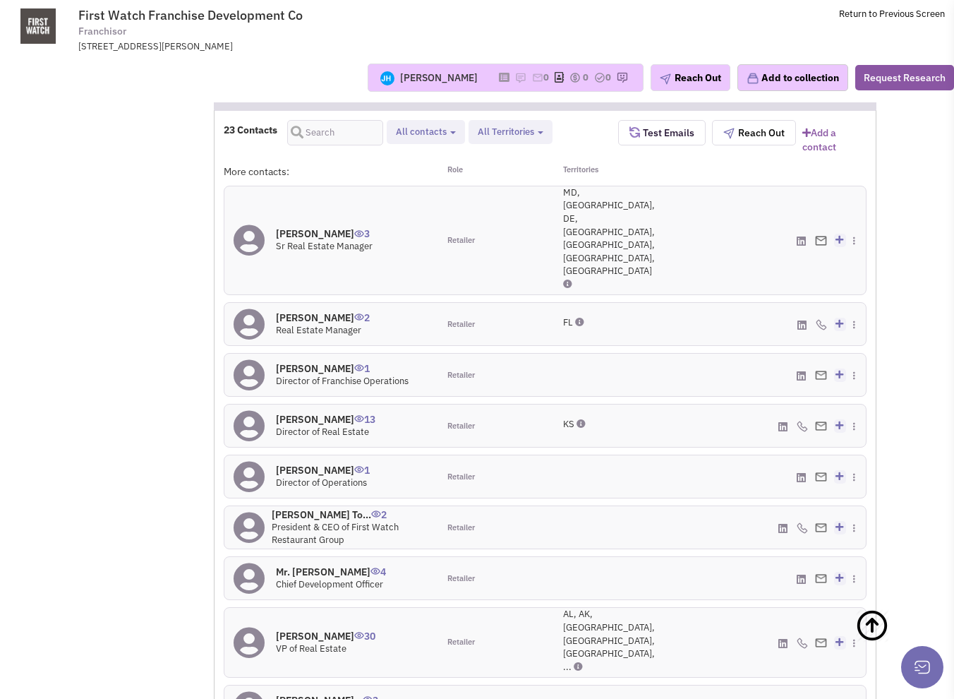
click at [320, 642] on span "VP of Real Estate" at bounding box center [311, 648] width 71 height 12
click at [328, 630] on h4 "Matthew Livingston 30" at bounding box center [326, 636] width 100 height 13
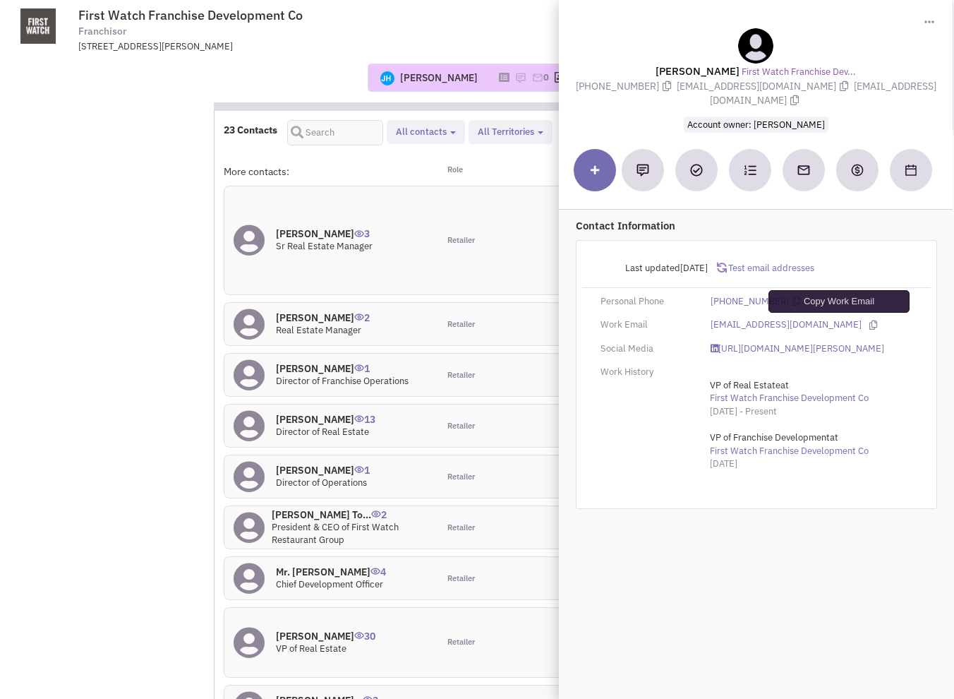
click at [870, 324] on icon at bounding box center [874, 324] width 8 height 9
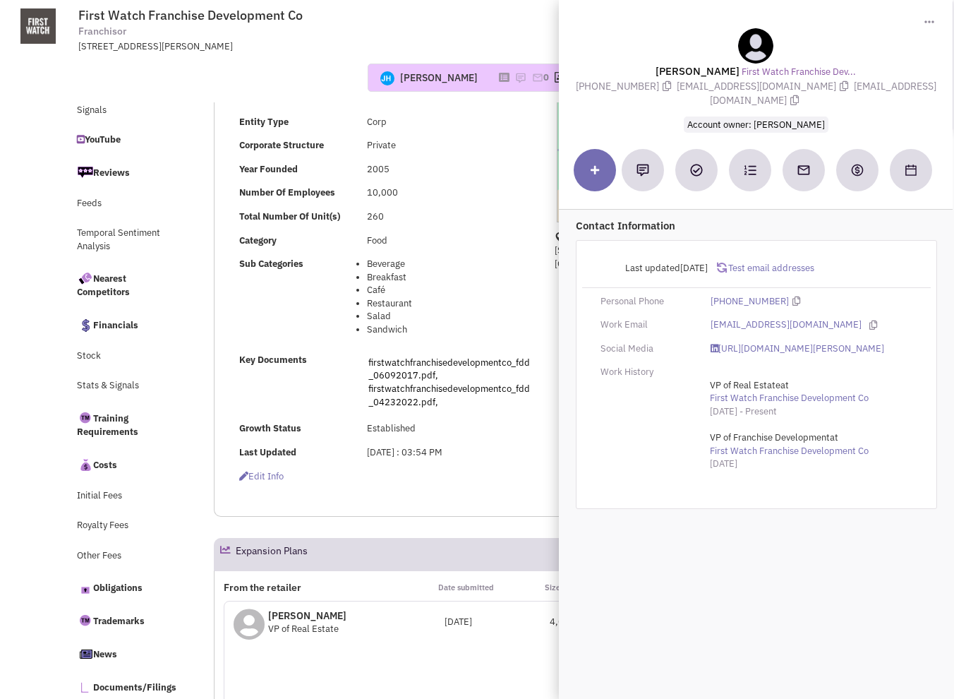
scroll to position [0, 0]
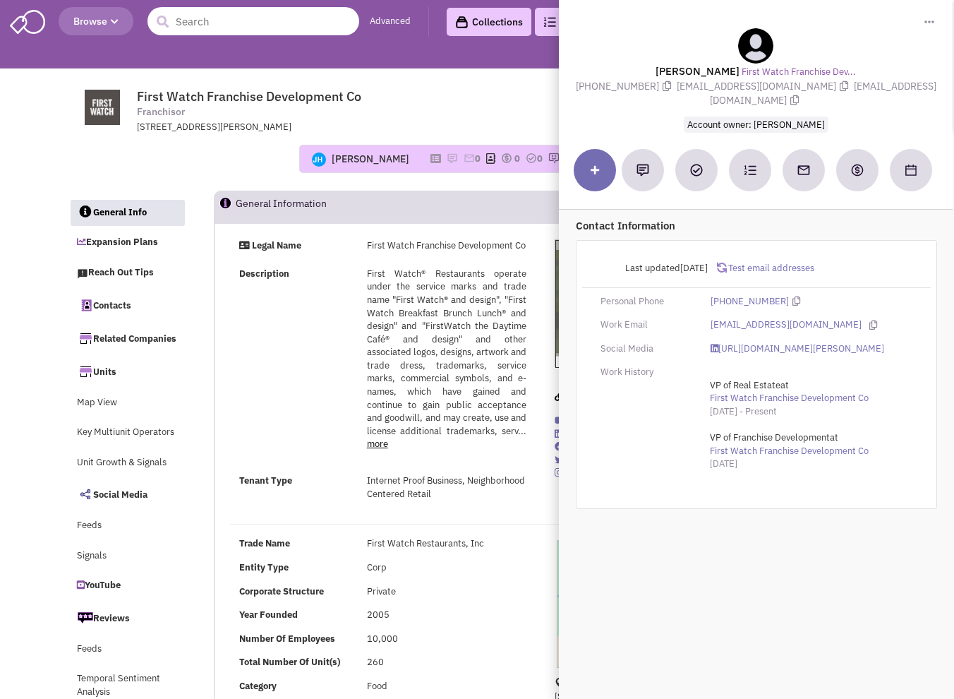
click at [227, 26] on input "text" at bounding box center [254, 21] width 212 height 28
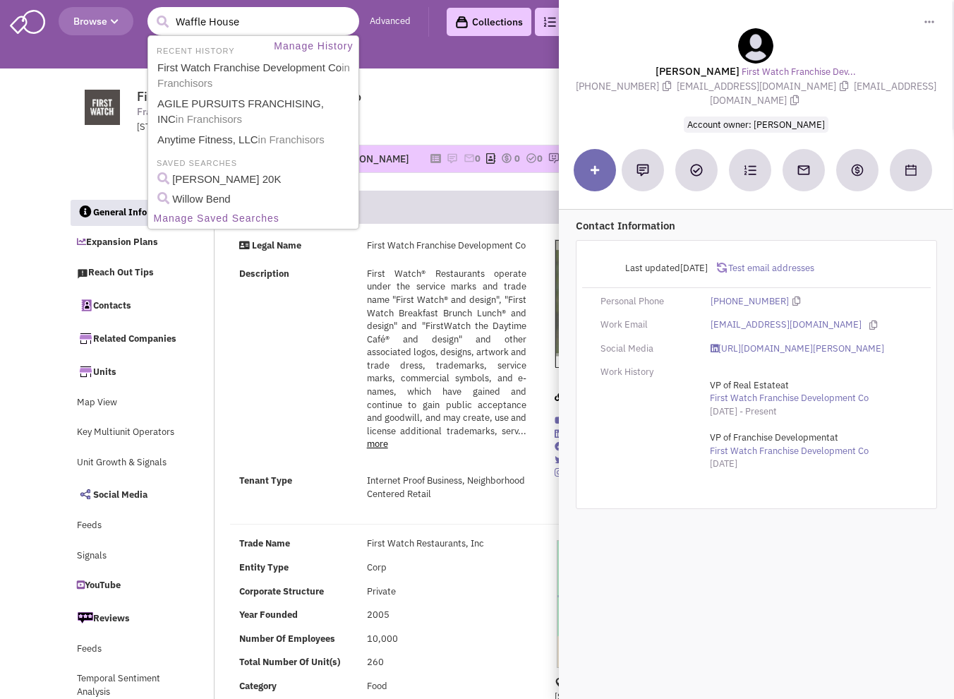
type input "Waffle House"
click at [152, 11] on button "submit" at bounding box center [162, 21] width 21 height 21
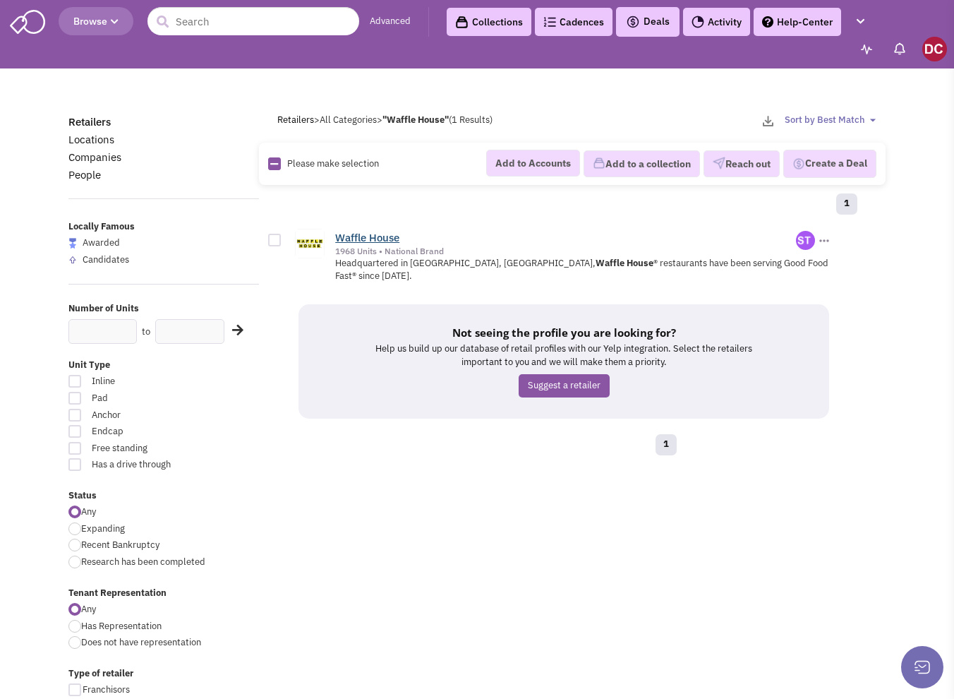
click at [364, 232] on link "Waffle House" at bounding box center [367, 237] width 64 height 13
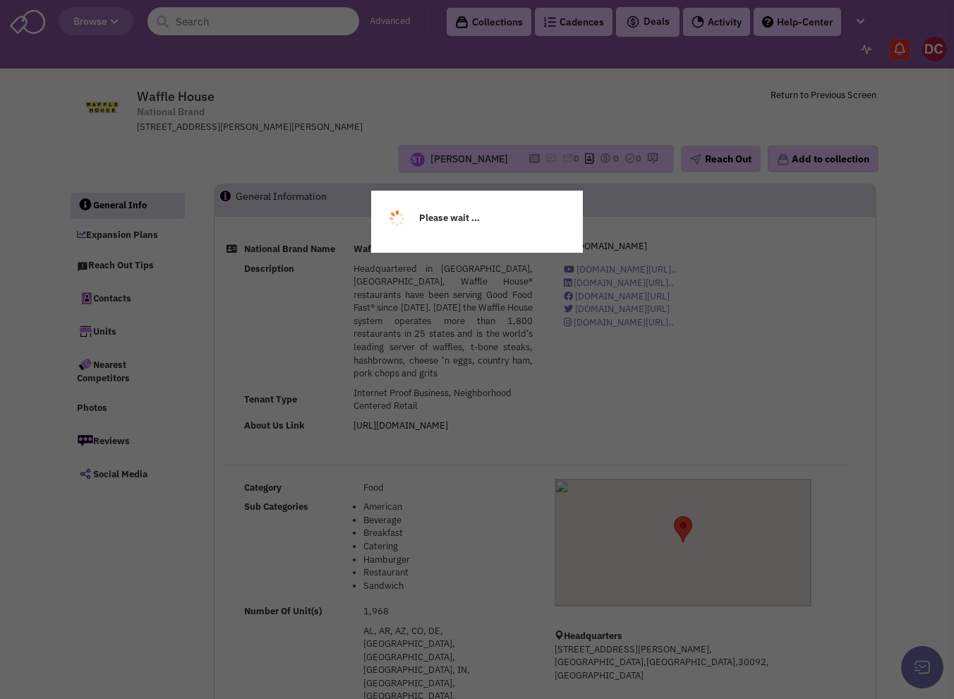
select select
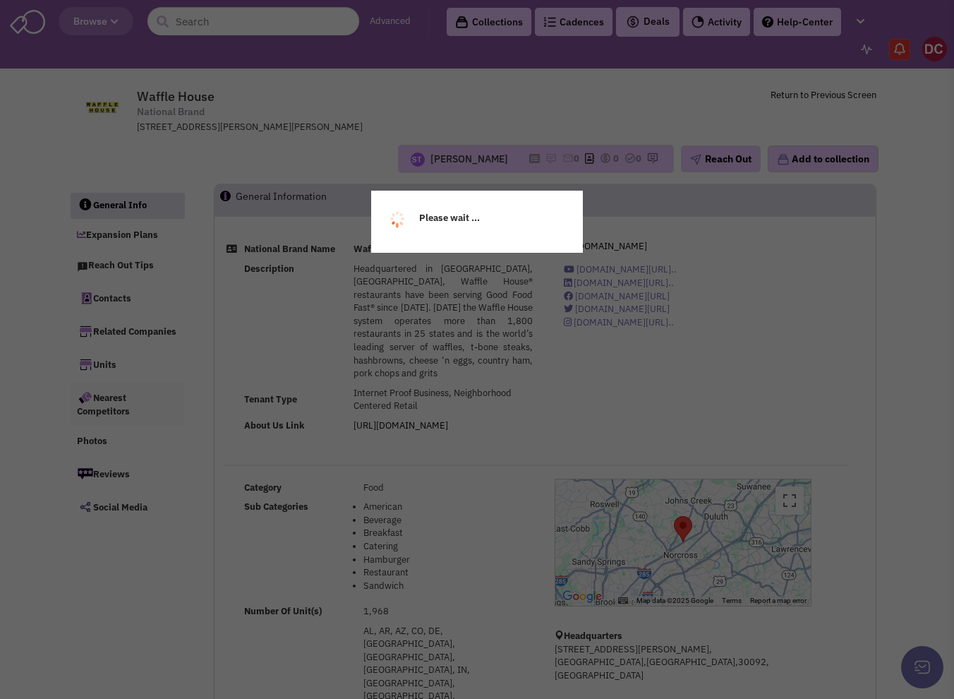
select select
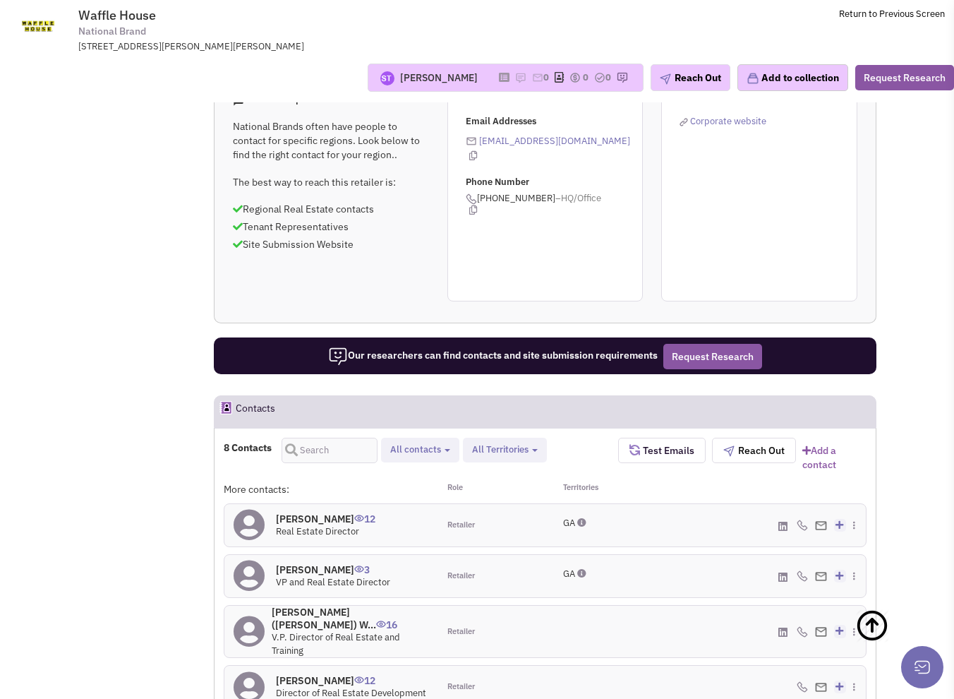
scroll to position [988, 0]
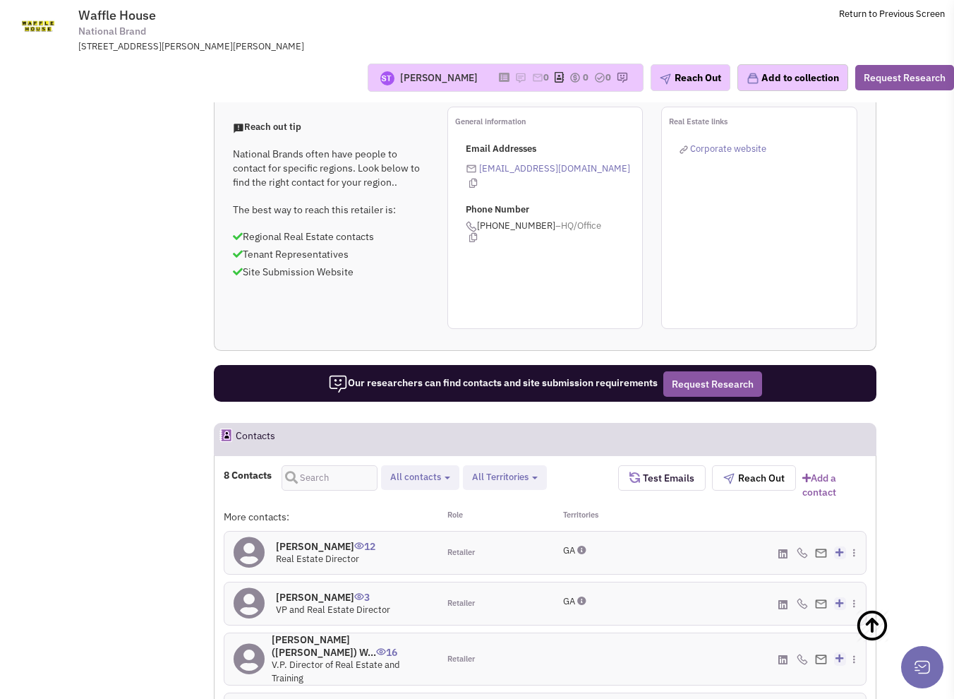
click at [302, 540] on h4 "[PERSON_NAME] 12" at bounding box center [326, 546] width 100 height 13
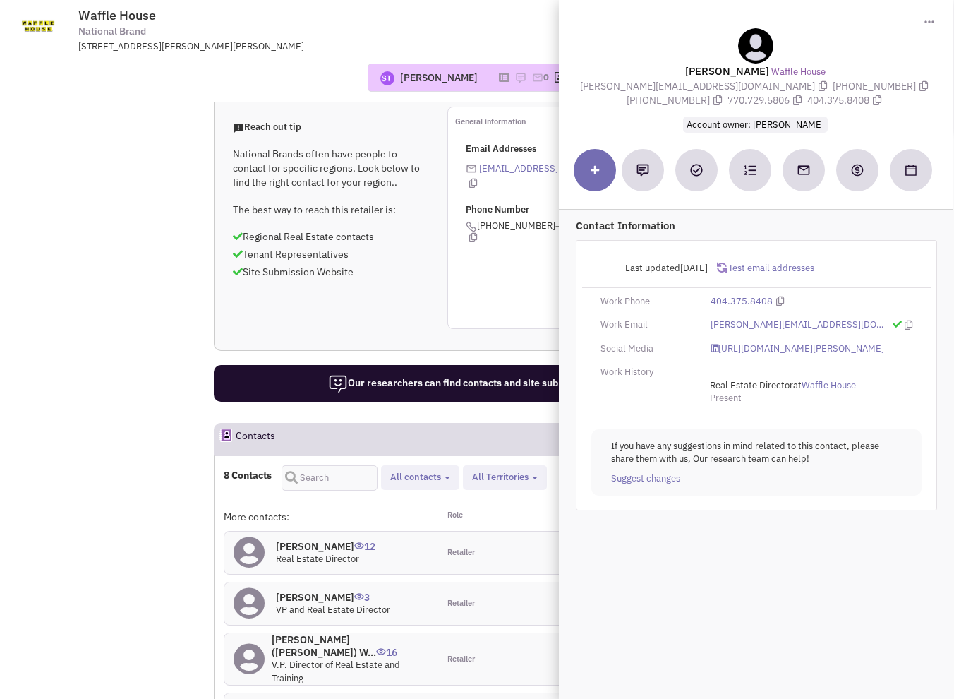
click at [855, 324] on div "[PERSON_NAME][EMAIL_ADDRESS][DOMAIN_NAME]" at bounding box center [812, 324] width 220 height 13
click at [905, 324] on icon at bounding box center [909, 324] width 8 height 9
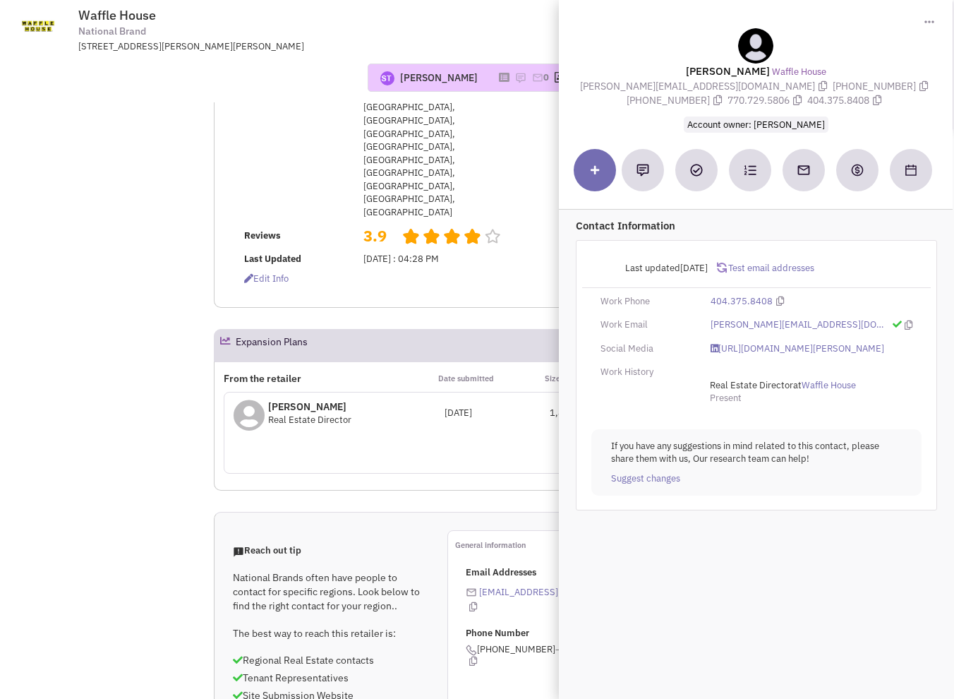
scroll to position [0, 0]
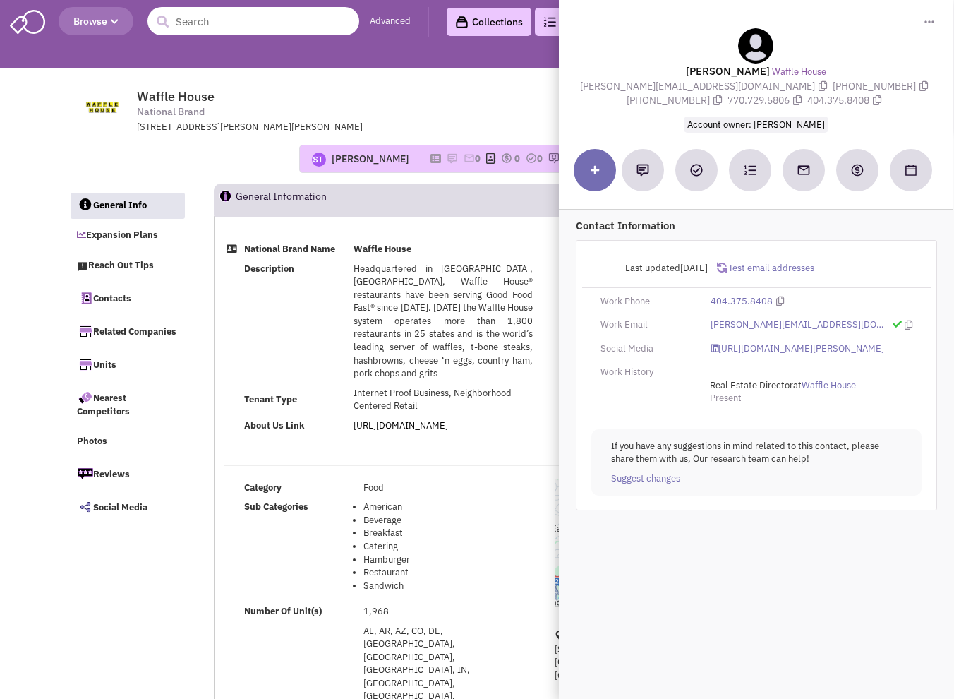
click at [223, 8] on input "text" at bounding box center [254, 21] width 212 height 28
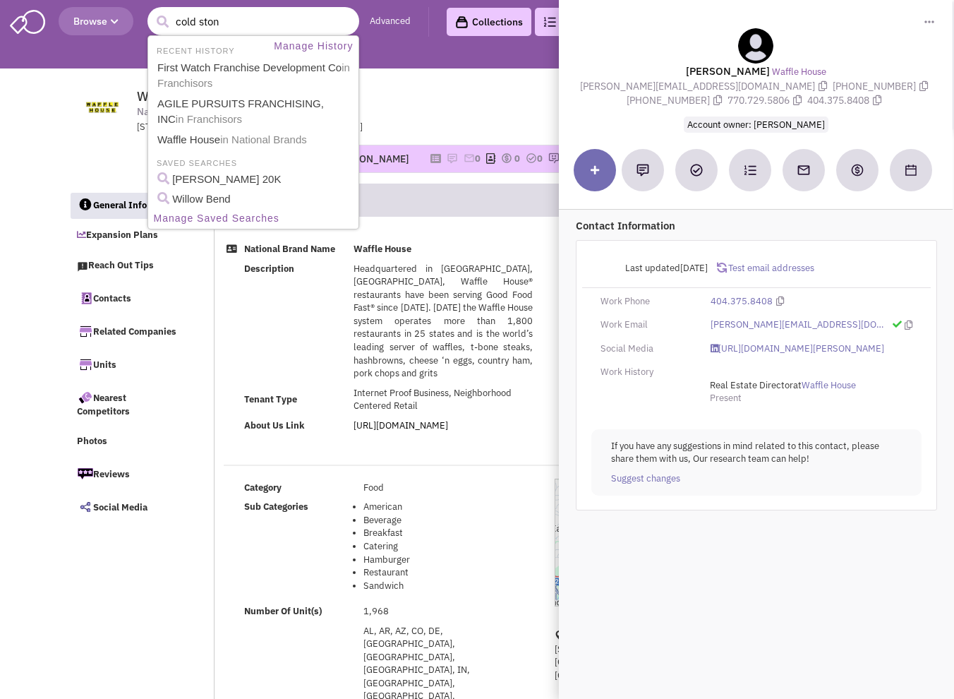
type input "cold stone"
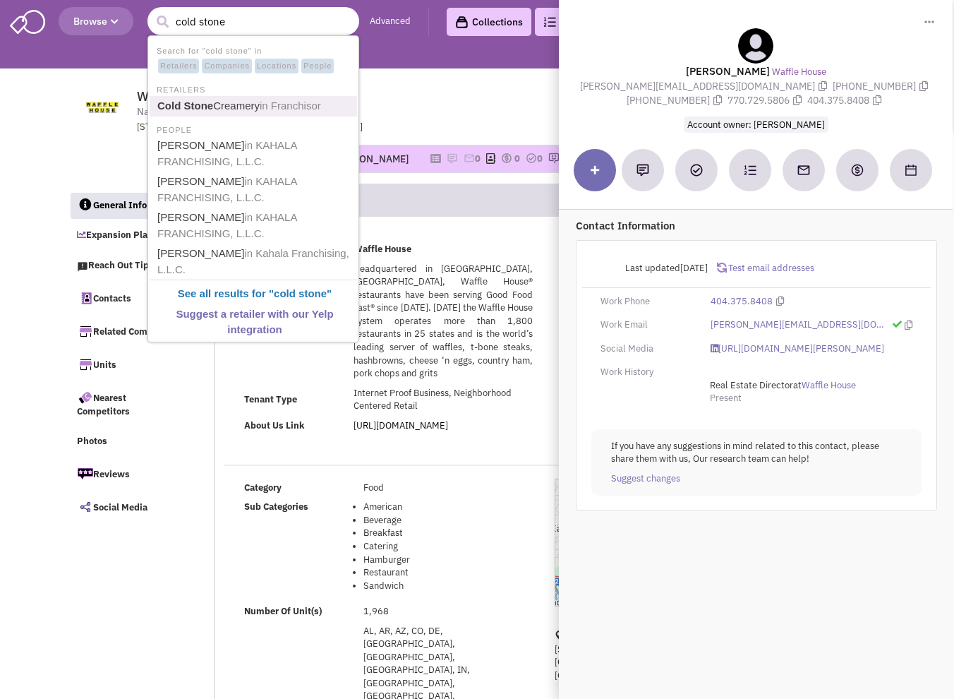
click at [236, 105] on link "Cold Stone Creamery in Franchisor" at bounding box center [254, 106] width 203 height 19
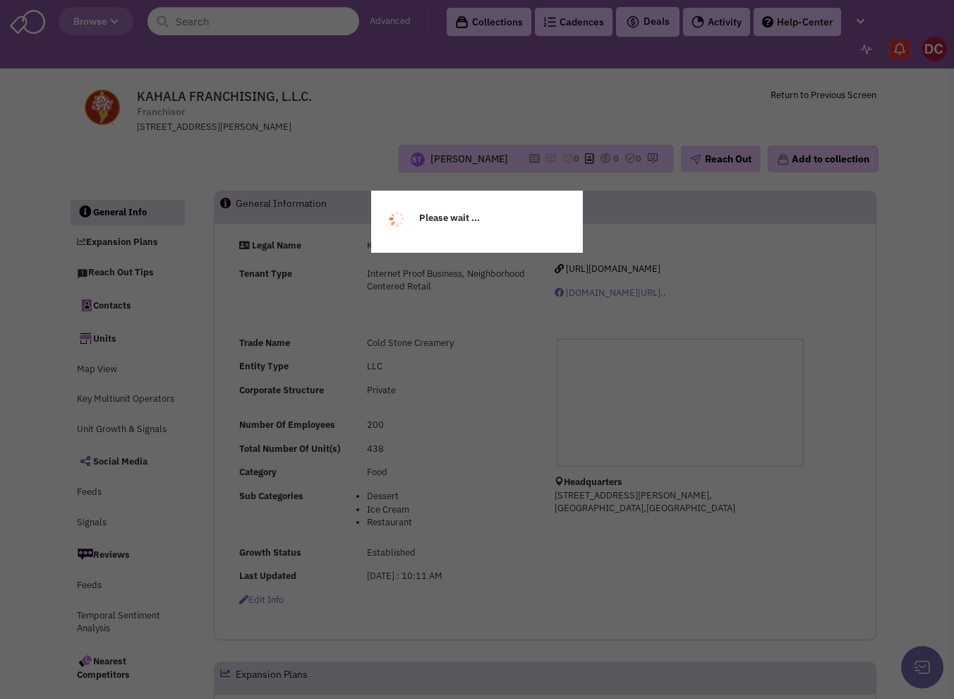
select select
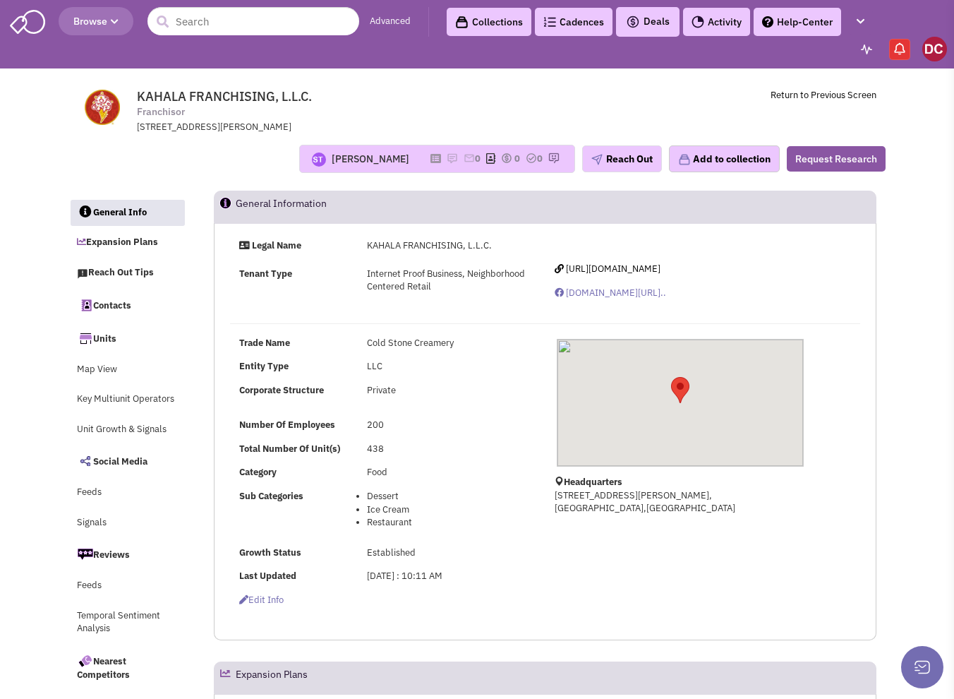
select select
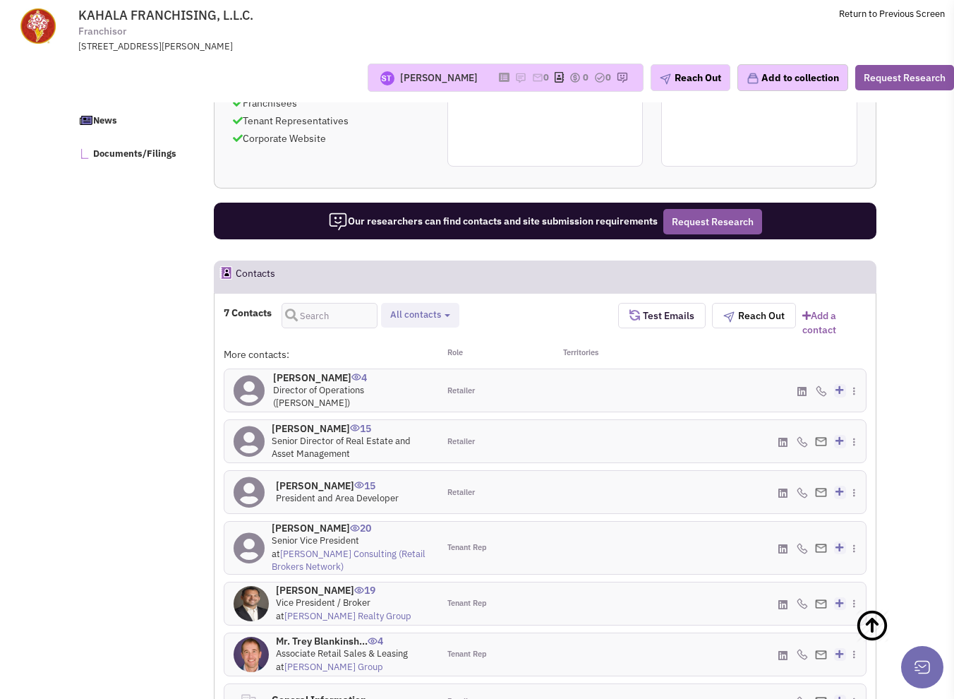
scroll to position [848, 0]
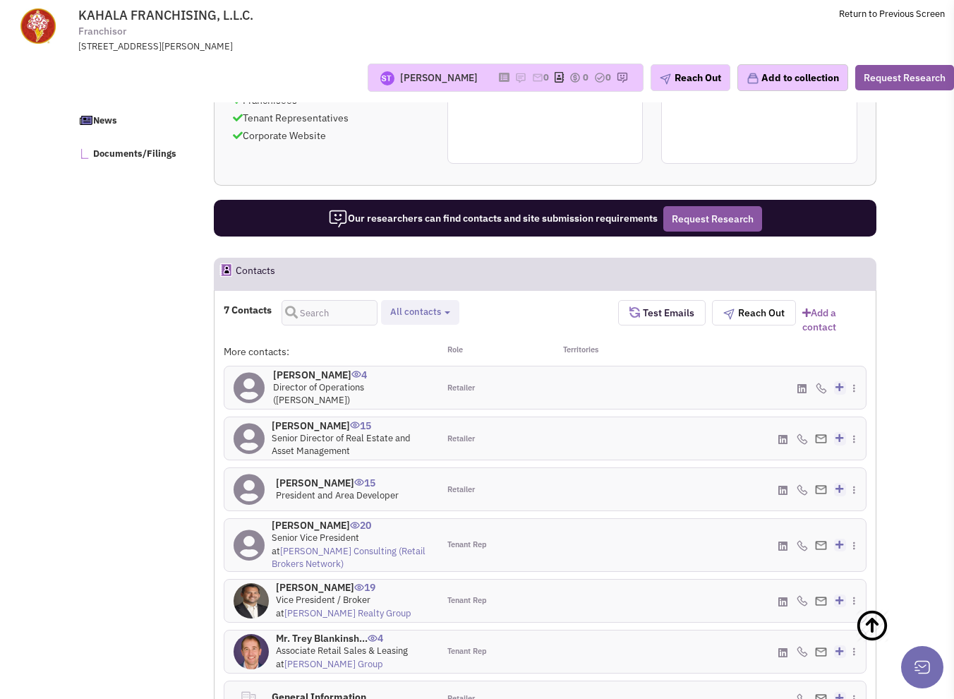
click at [303, 431] on h4 "[PERSON_NAME] 15" at bounding box center [350, 425] width 157 height 13
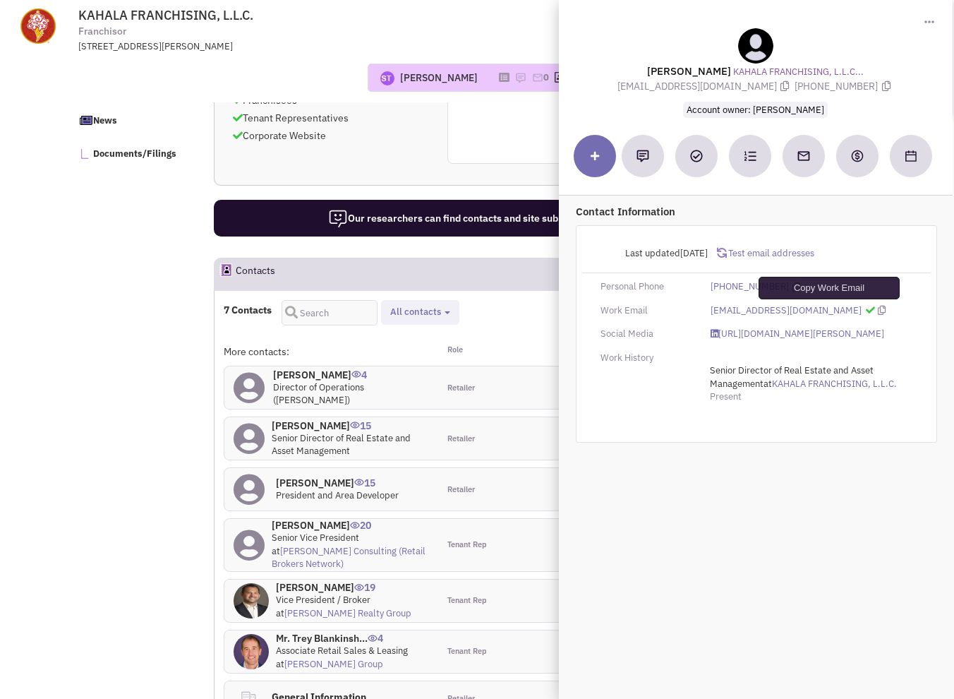
click at [878, 309] on icon at bounding box center [882, 310] width 8 height 9
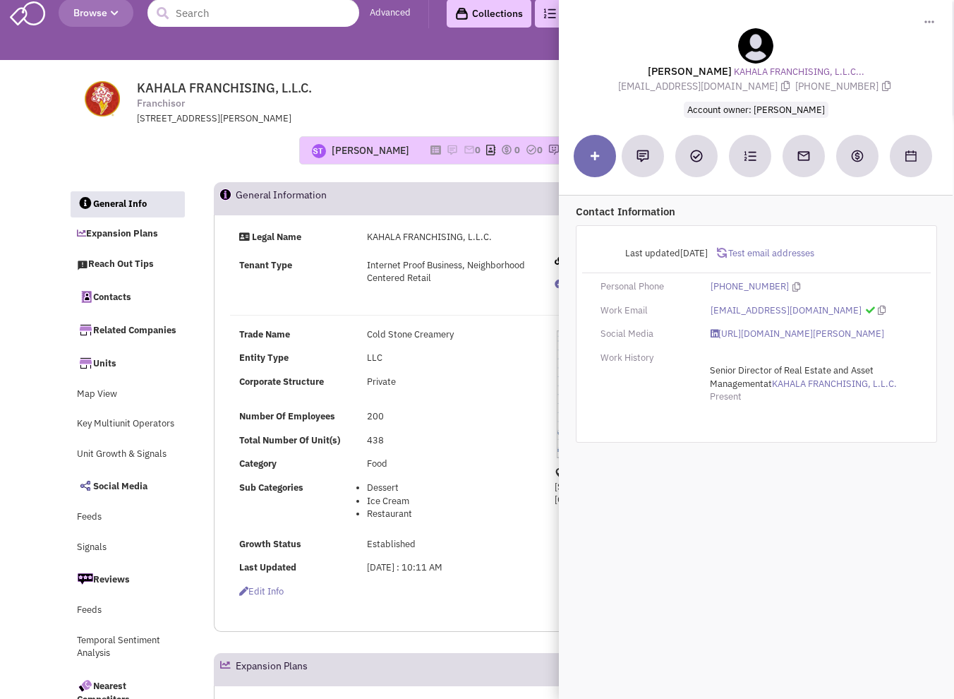
scroll to position [0, 0]
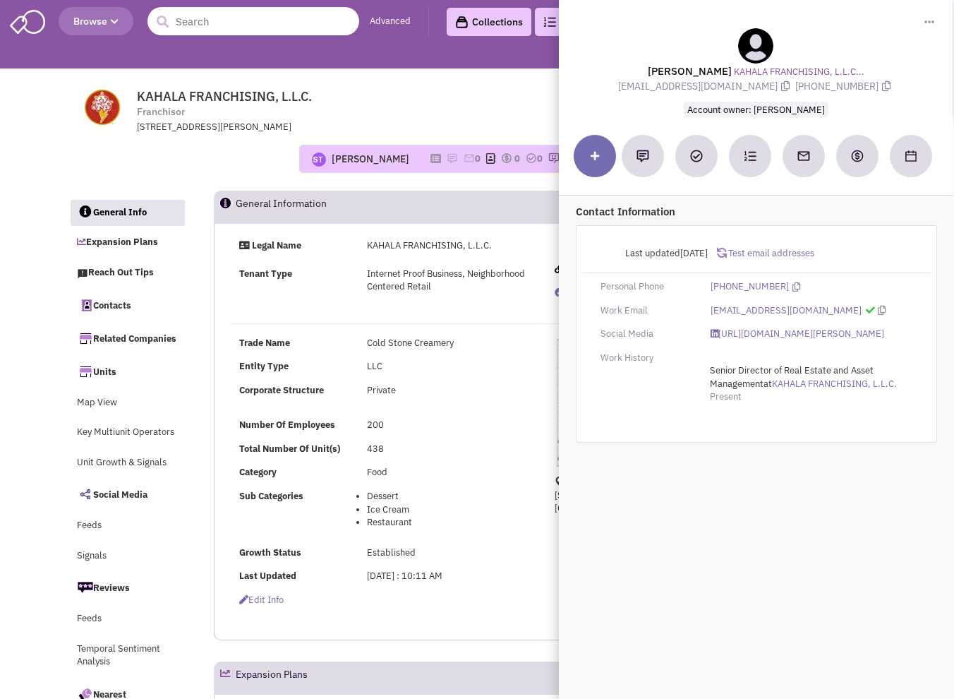
click at [231, 13] on input "text" at bounding box center [254, 21] width 212 height 28
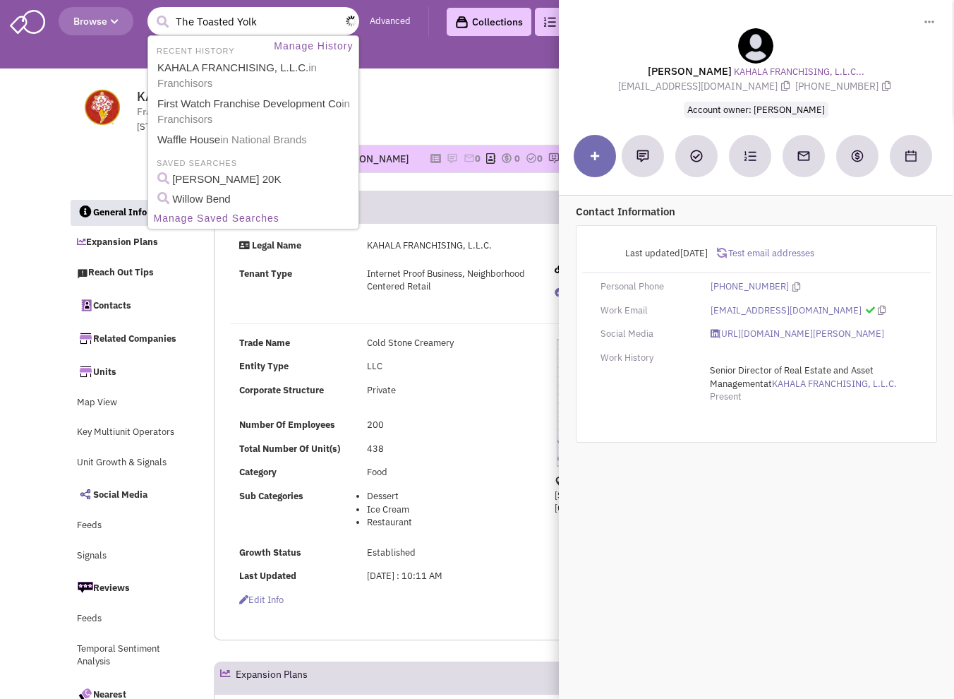
type input "The Toasted Yolk"
click at [152, 11] on button "submit" at bounding box center [162, 21] width 21 height 21
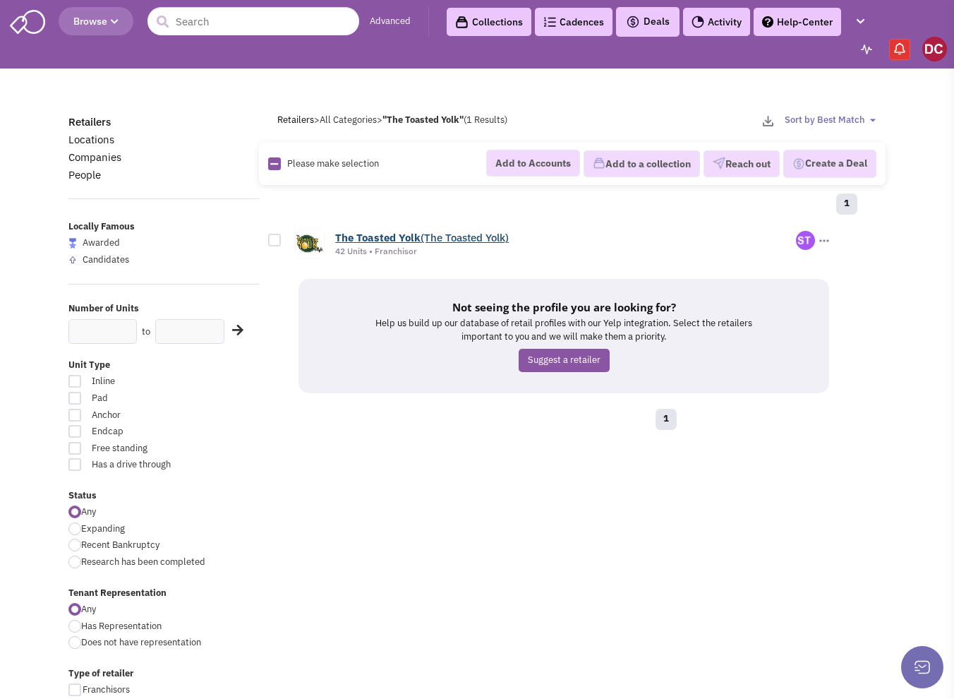
click at [390, 238] on b "Toasted" at bounding box center [376, 237] width 40 height 13
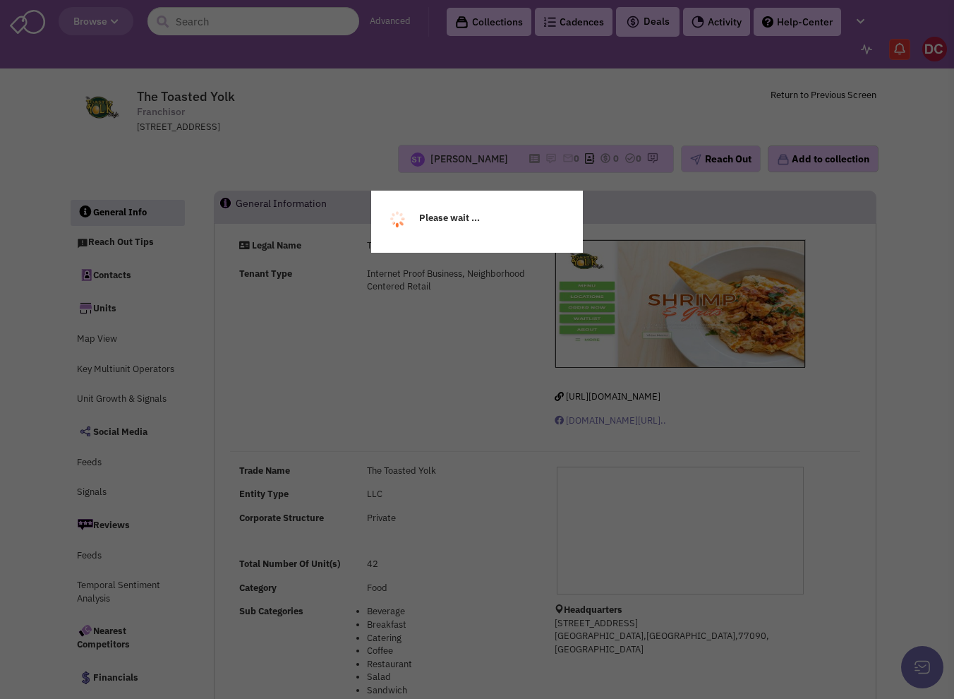
select select
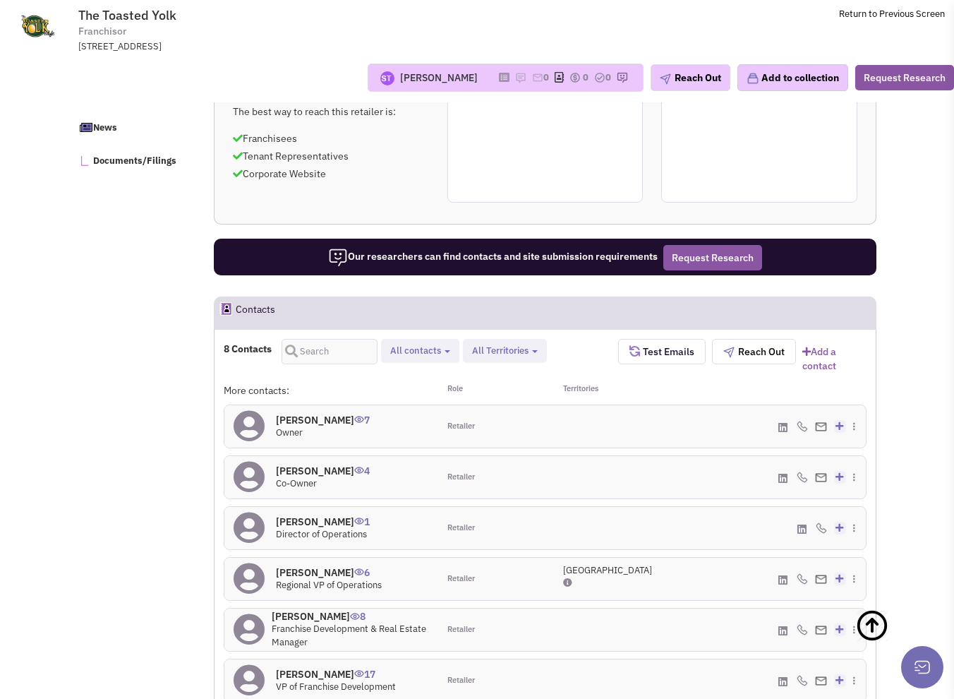
scroll to position [824, 0]
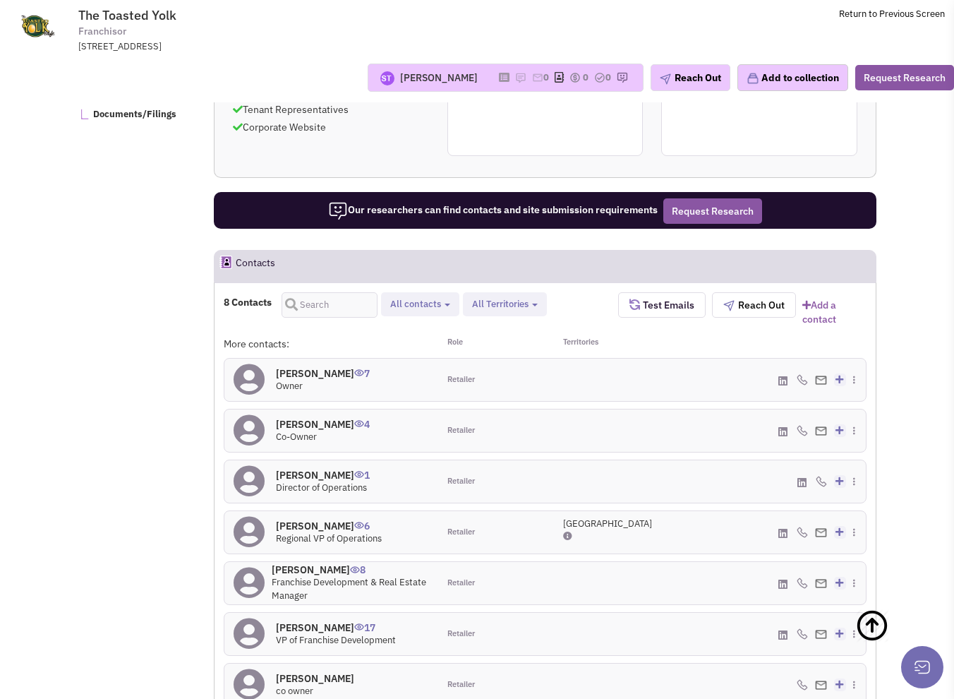
select select
click at [302, 367] on h4 "[PERSON_NAME] 7" at bounding box center [323, 373] width 94 height 13
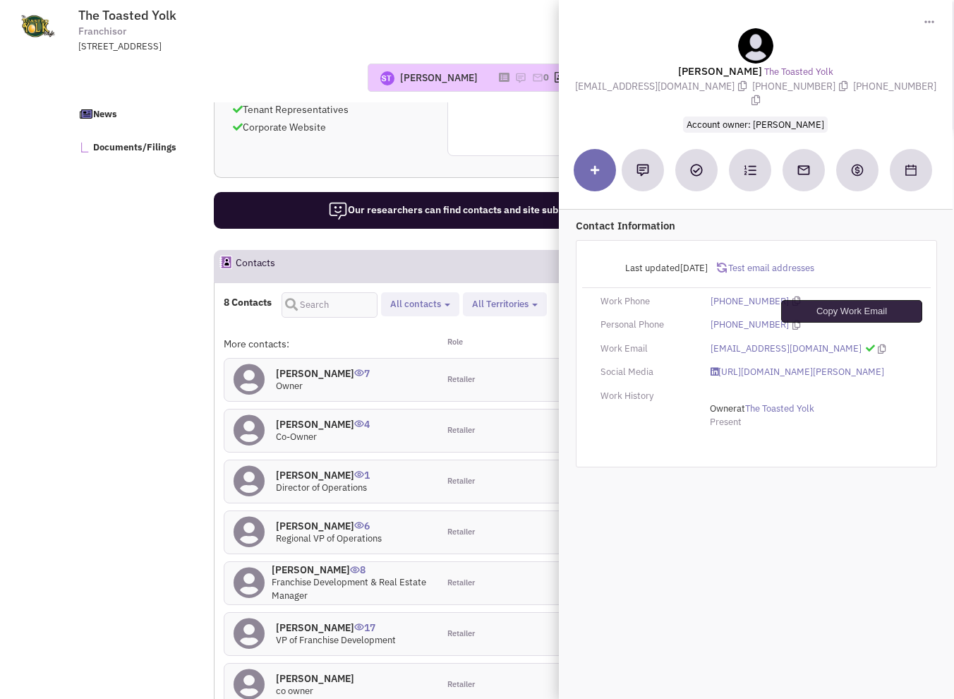
click at [878, 344] on icon at bounding box center [882, 348] width 8 height 9
drag, startPoint x: 133, startPoint y: 421, endPoint x: 296, endPoint y: 436, distance: 164.4
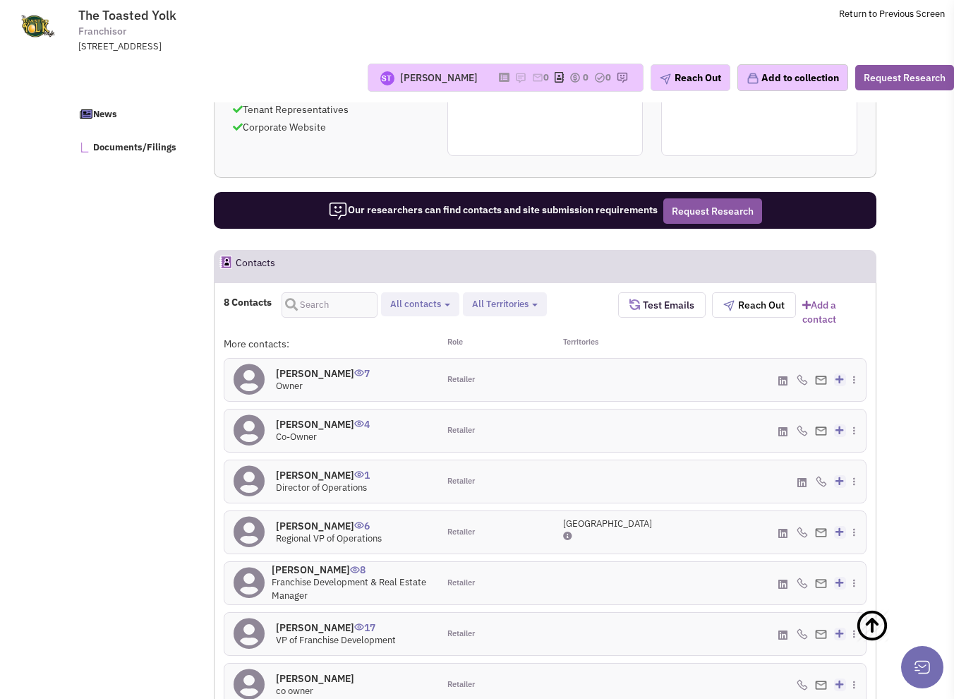
click at [316, 431] on span "Co-Owner" at bounding box center [296, 437] width 41 height 12
click at [320, 418] on h4 "Matthew Demott 4" at bounding box center [323, 424] width 94 height 13
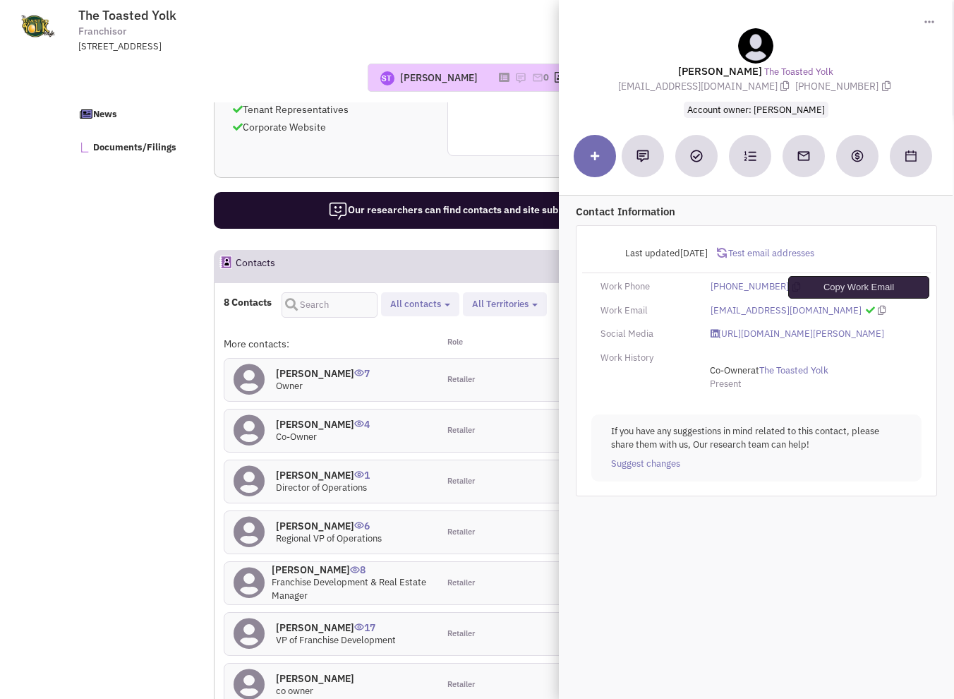
click at [878, 307] on icon at bounding box center [882, 310] width 8 height 9
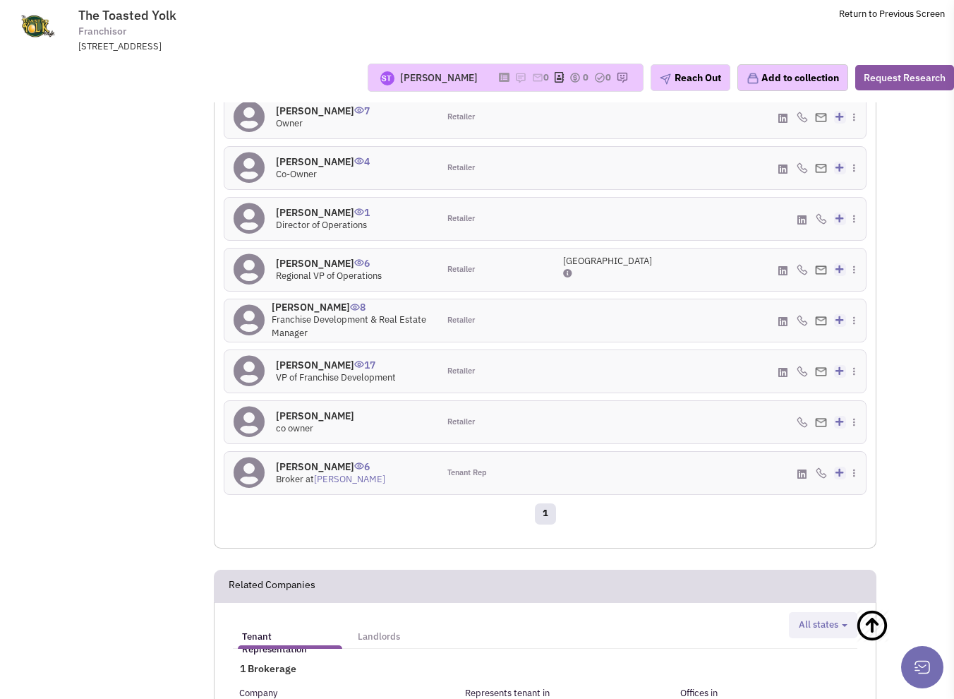
scroll to position [1107, 0]
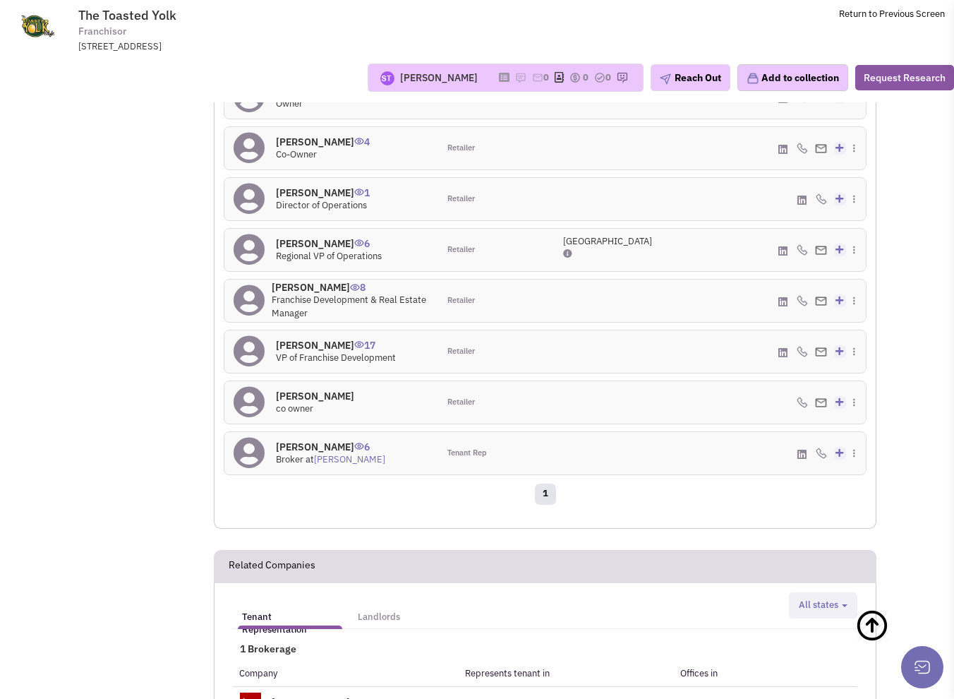
click at [313, 342] on h4 "Donnie Mixon 17" at bounding box center [336, 345] width 120 height 13
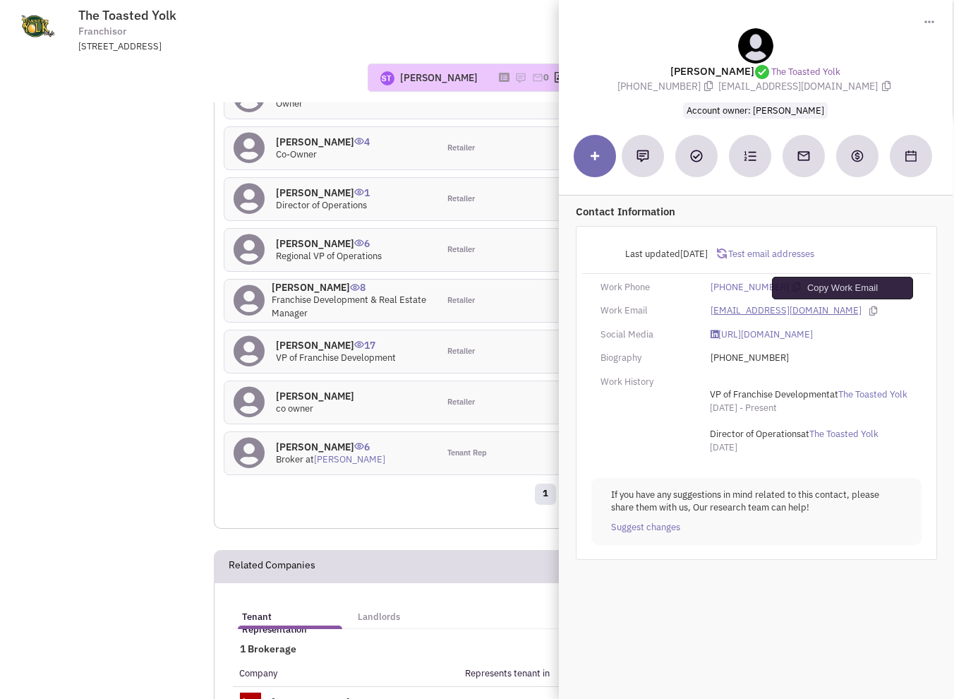
click at [870, 308] on icon at bounding box center [874, 310] width 8 height 9
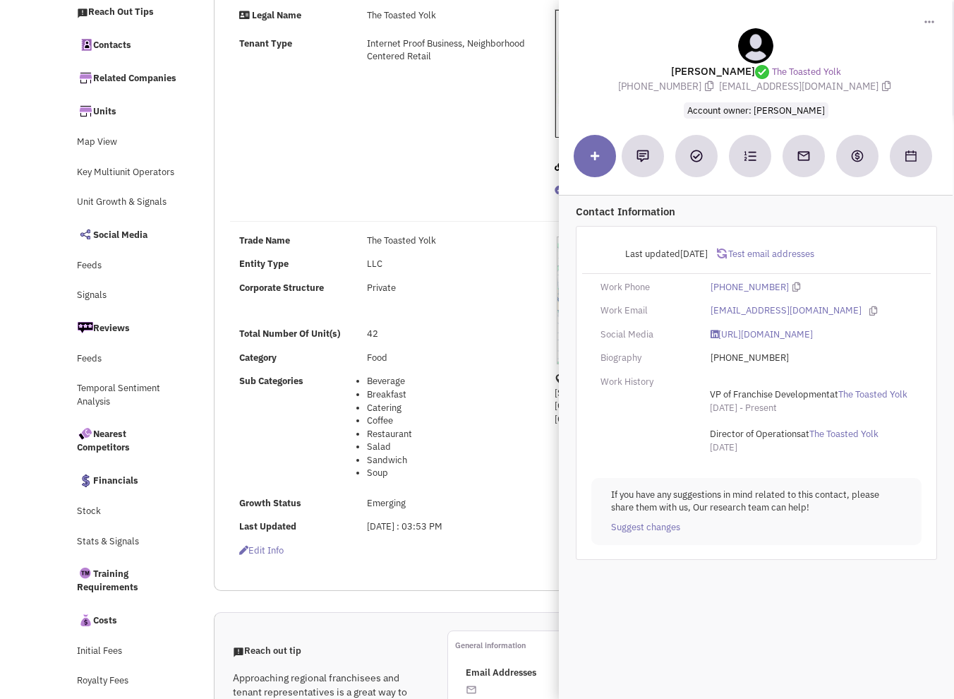
scroll to position [0, 0]
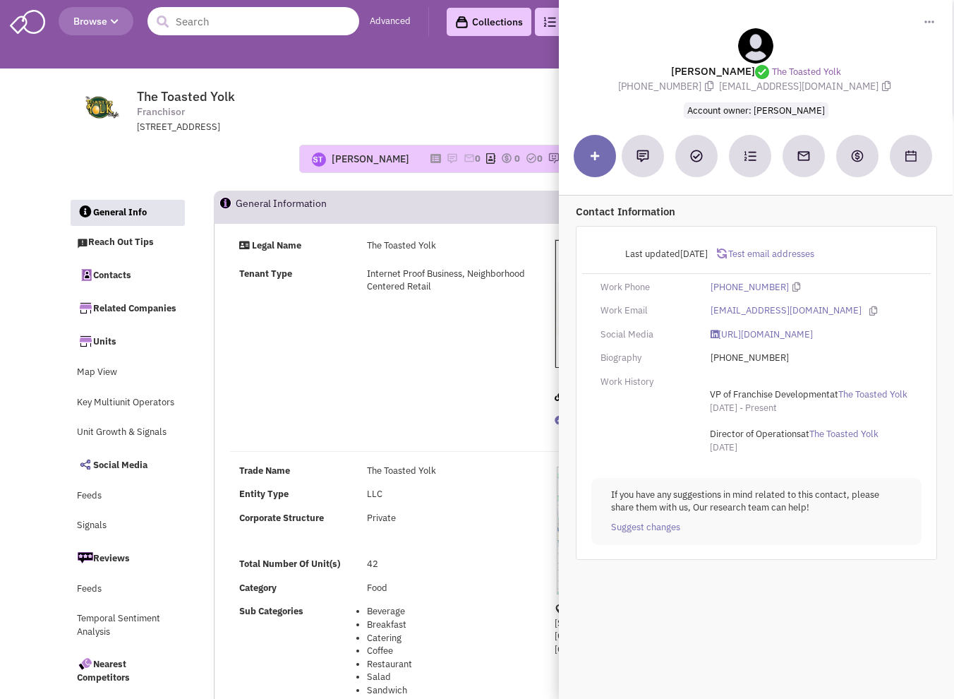
click at [219, 25] on input "text" at bounding box center [254, 21] width 212 height 28
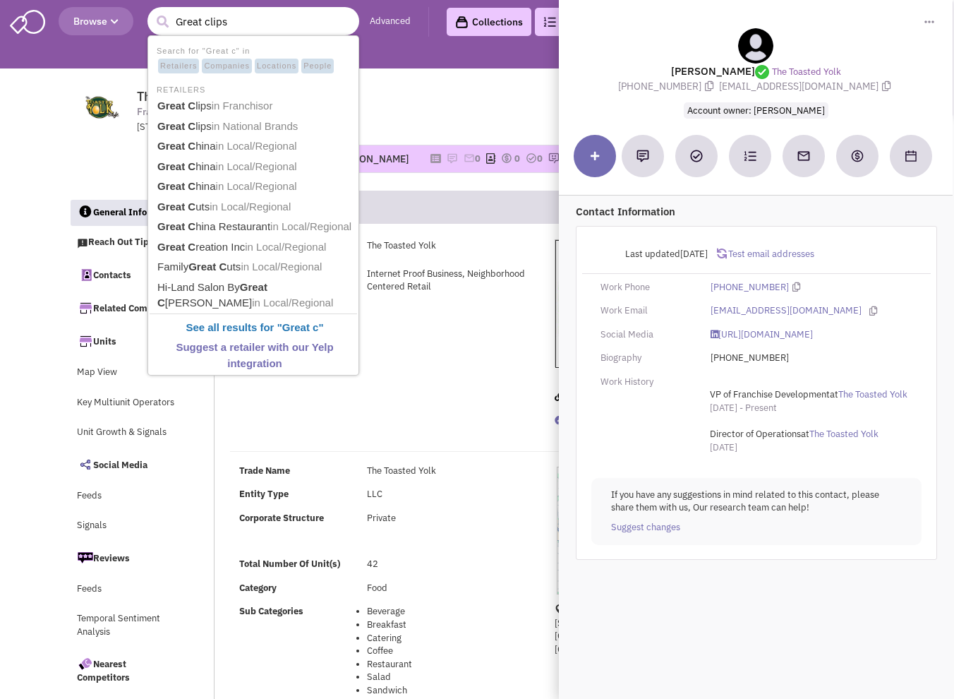
type input "Great clips"
click at [152, 11] on button "submit" at bounding box center [162, 21] width 21 height 21
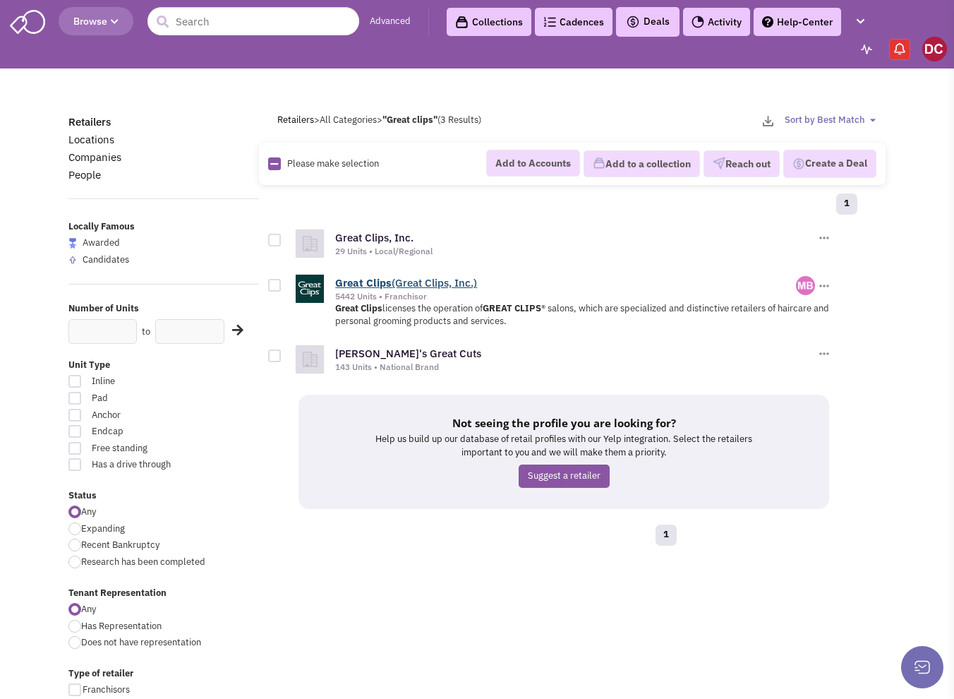
click at [374, 283] on b "Clips" at bounding box center [378, 282] width 25 height 13
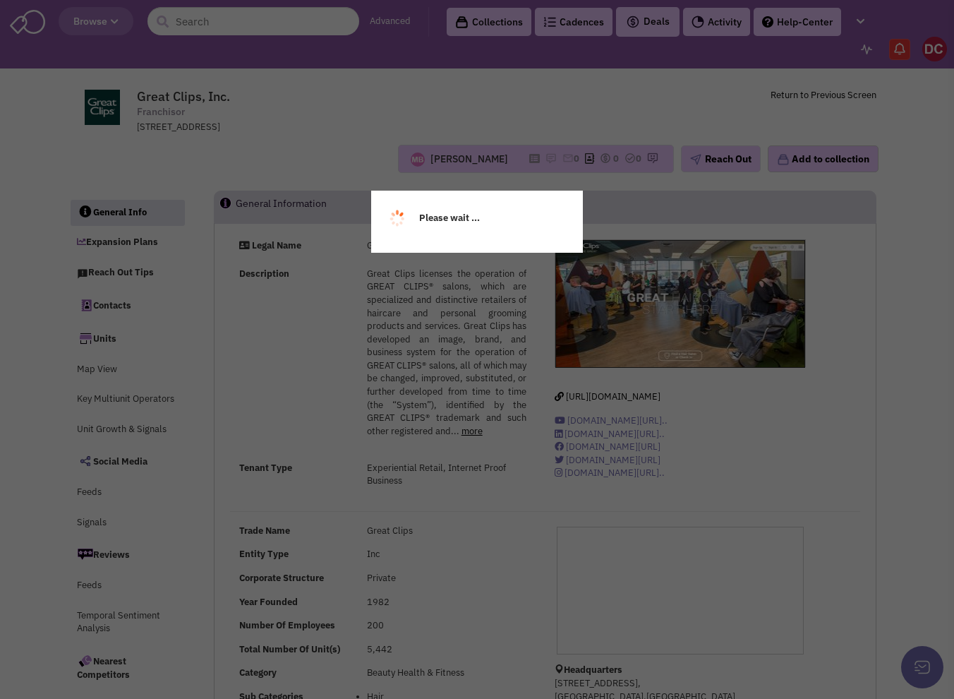
select select
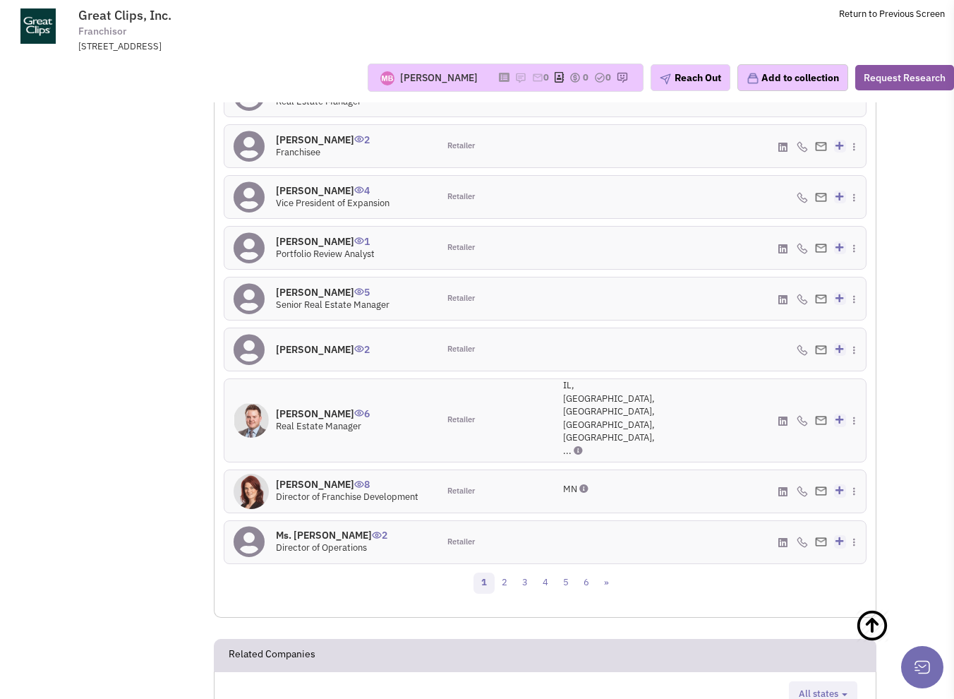
scroll to position [1302, 0]
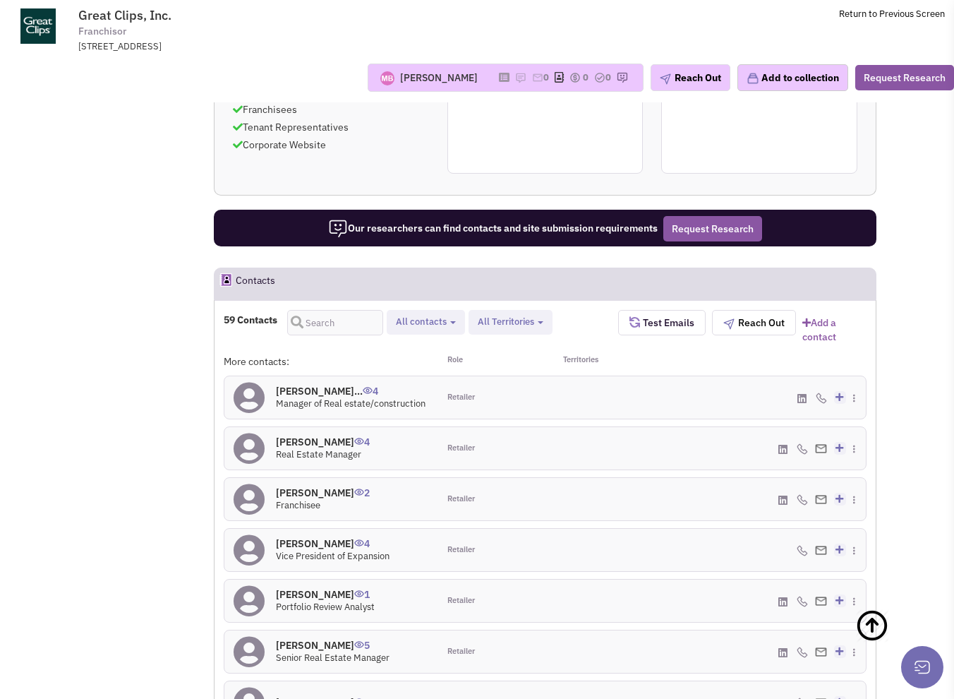
click at [517, 330] on button "All Territories" at bounding box center [511, 322] width 74 height 15
click at [488, 406] on span at bounding box center [490, 403] width 10 height 10
click at [488, 400] on input "Florida" at bounding box center [488, 400] width 0 height 0
select select "FL"
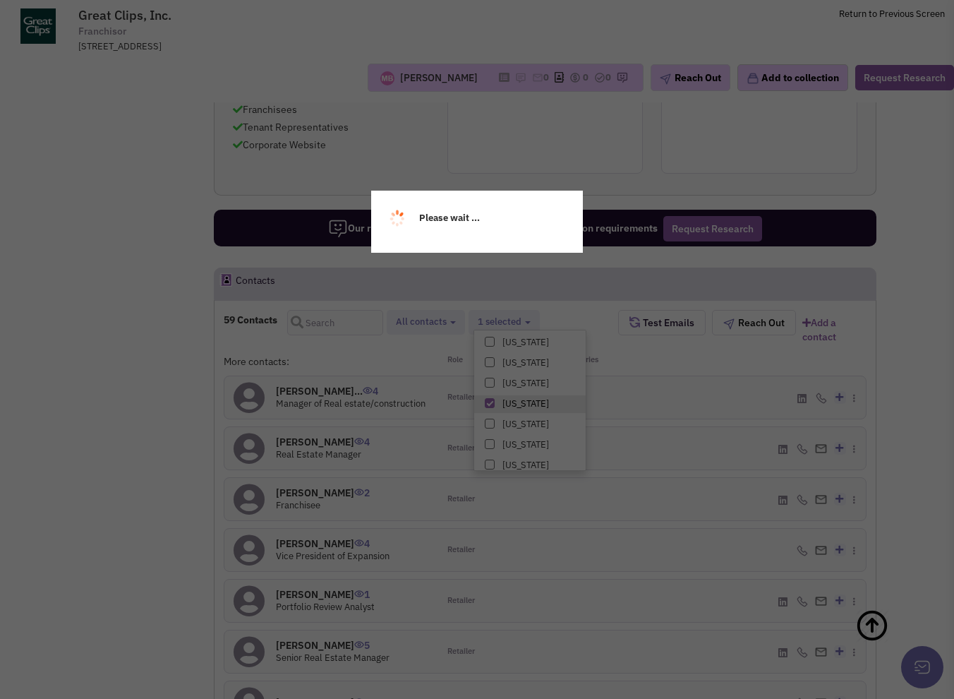
scroll to position [113, 0]
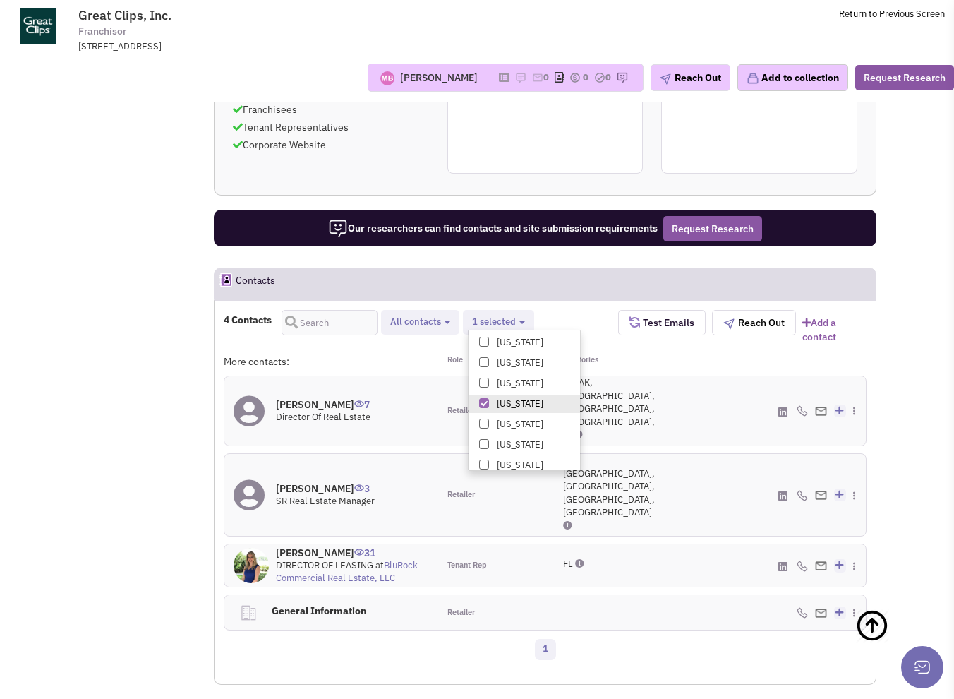
click at [318, 398] on h4 "Mr. Chris Ohme 7" at bounding box center [323, 404] width 95 height 13
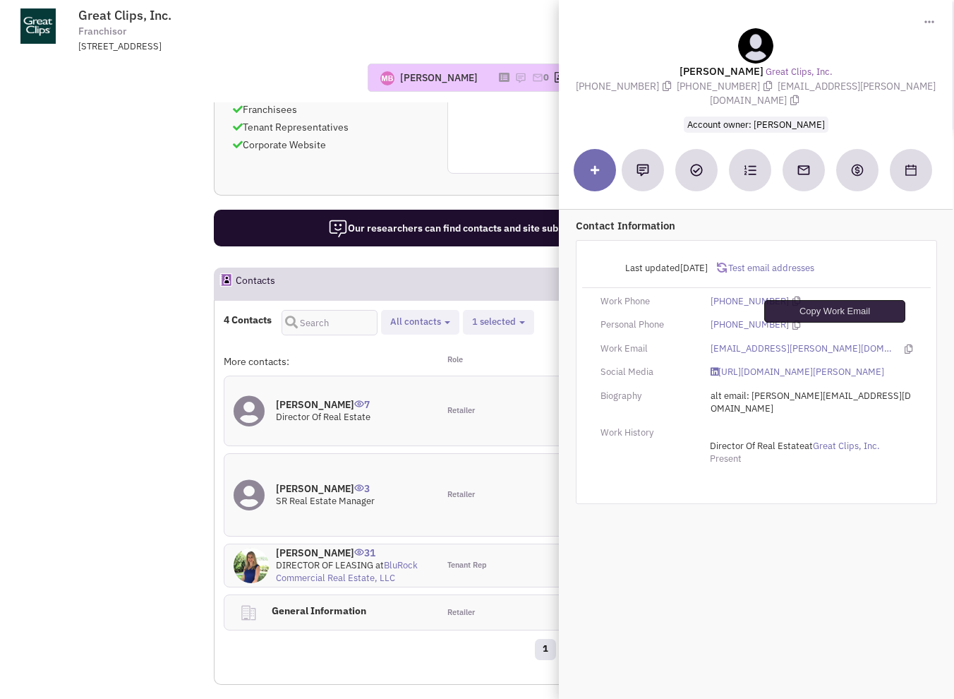
click at [905, 344] on icon at bounding box center [909, 348] width 8 height 9
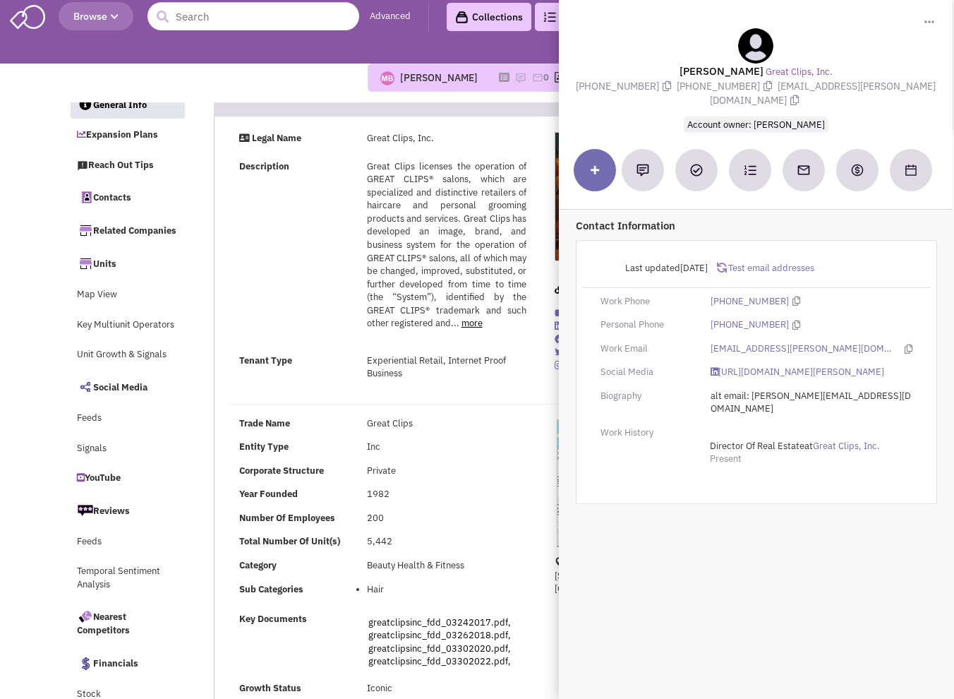
scroll to position [0, 0]
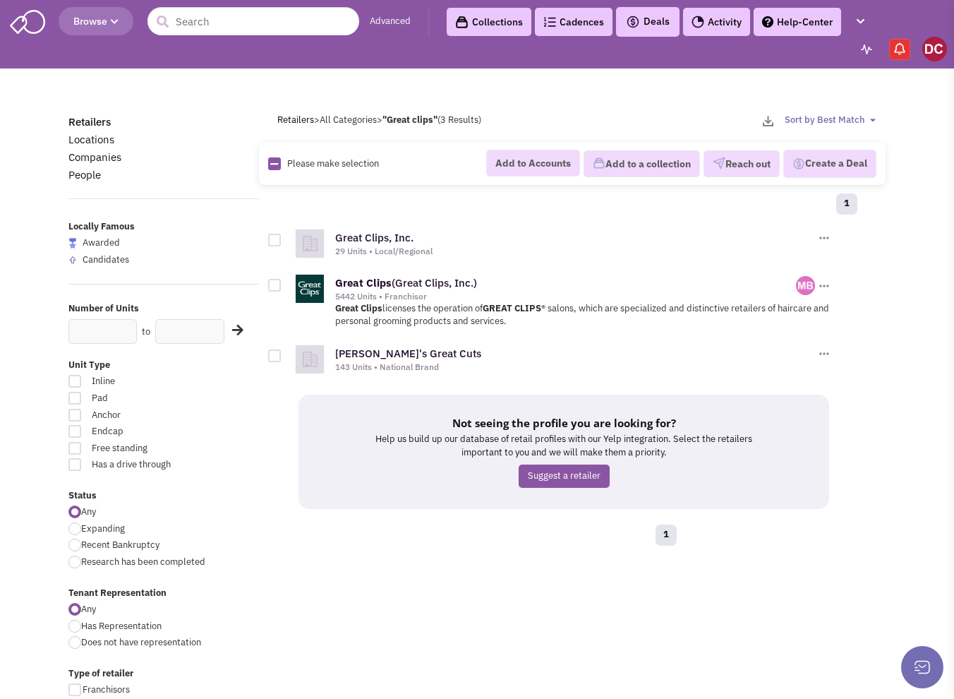
click at [122, 25] on button "Browse" at bounding box center [96, 21] width 75 height 28
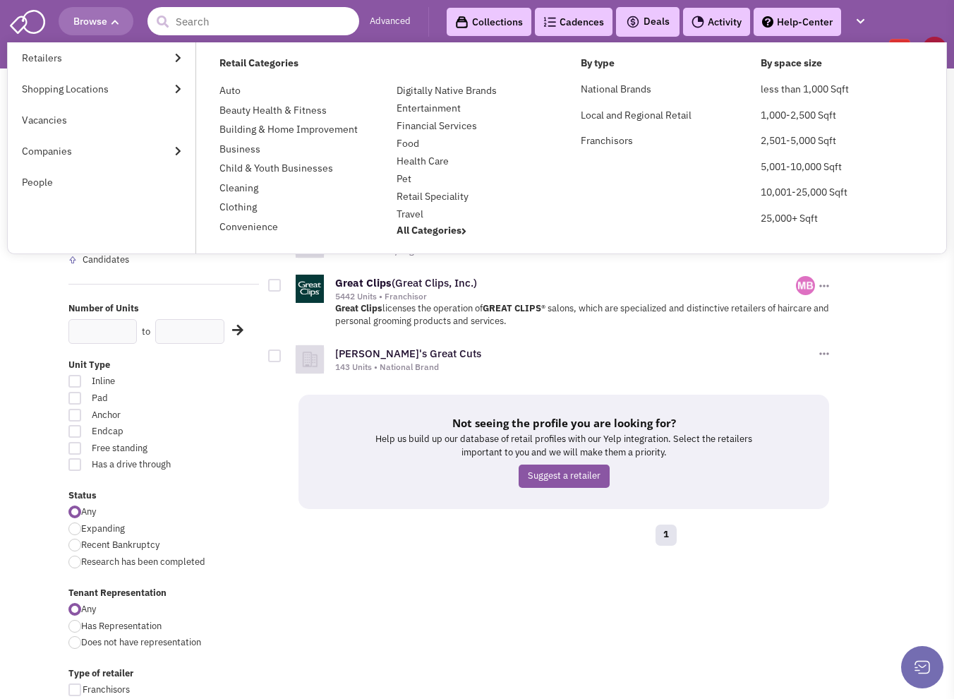
click at [246, 26] on input "text" at bounding box center [254, 21] width 212 height 28
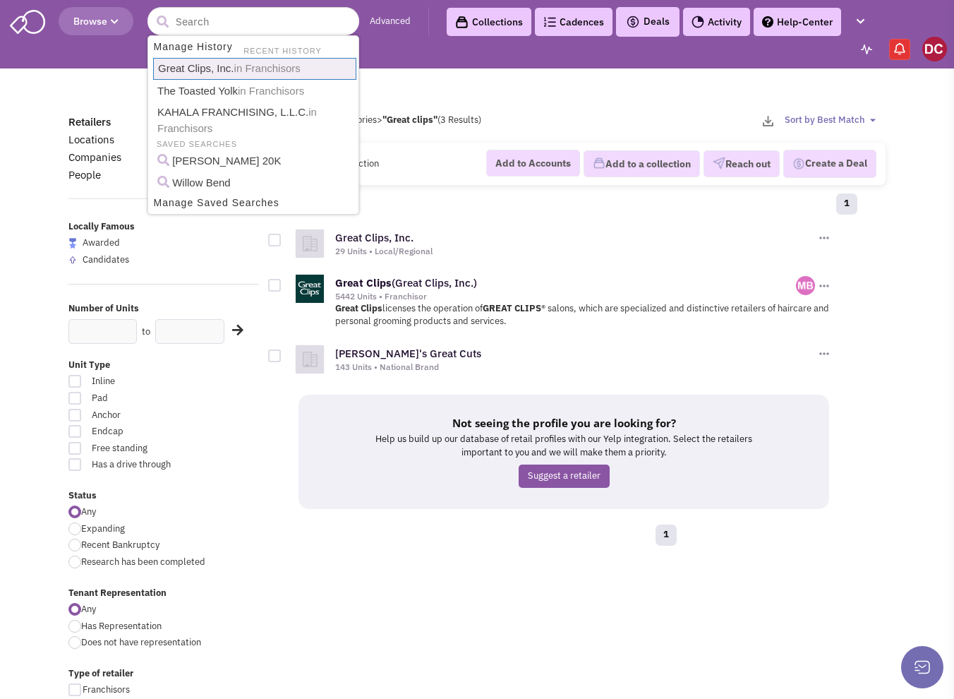
click at [113, 17] on span "Browse" at bounding box center [95, 21] width 45 height 13
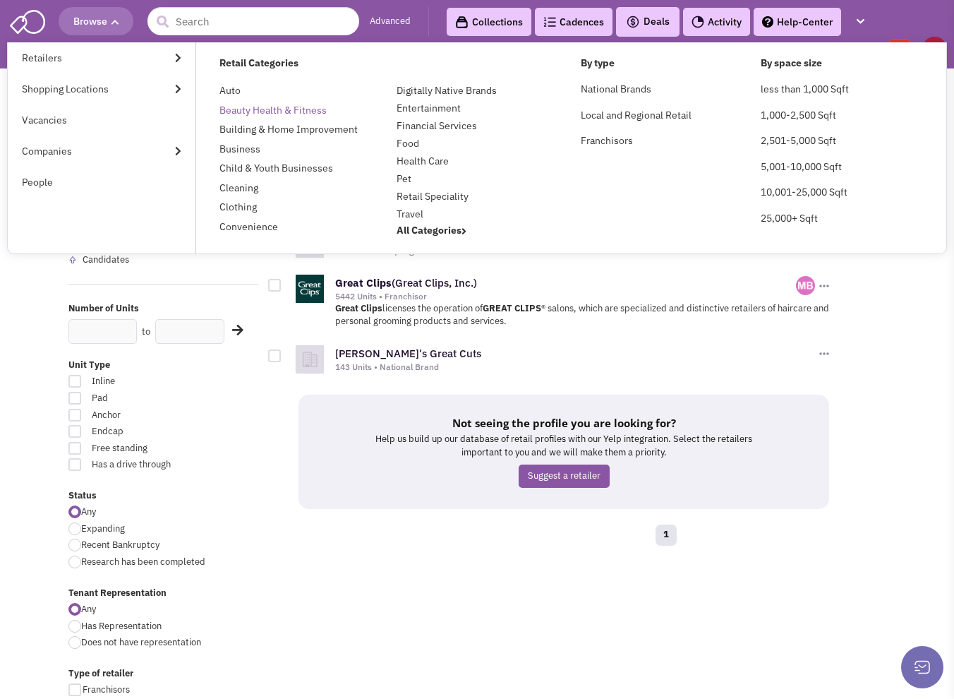
click at [271, 112] on link "Beauty Health & Fitness" at bounding box center [273, 110] width 107 height 13
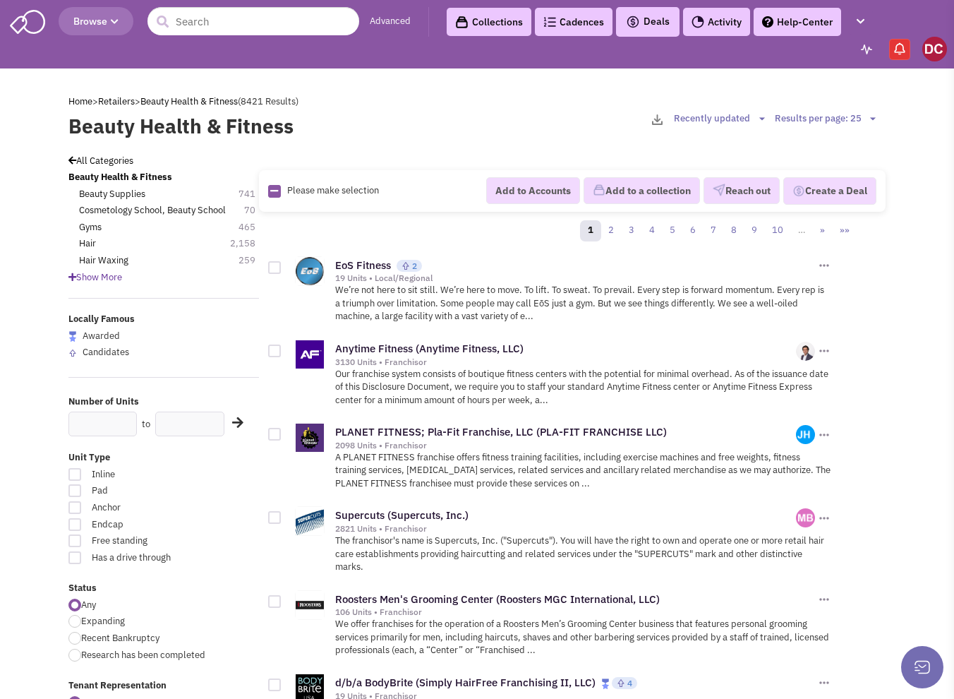
scroll to position [212, 0]
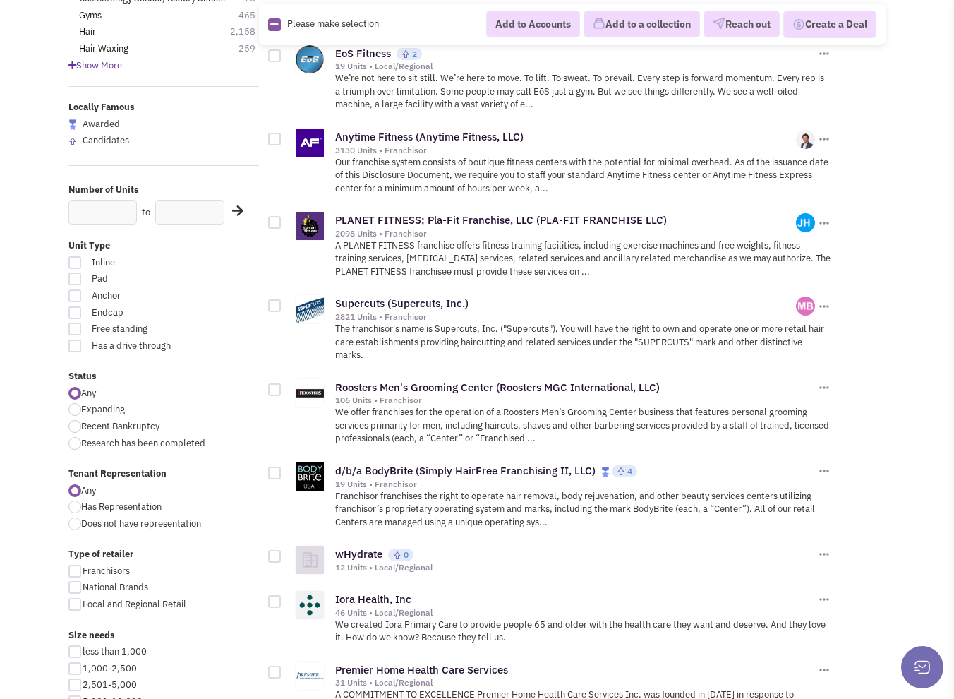
click at [78, 257] on div at bounding box center [74, 262] width 13 height 13
click at [200, 259] on input "Inline" at bounding box center [204, 263] width 9 height 9
checkbox input "true"
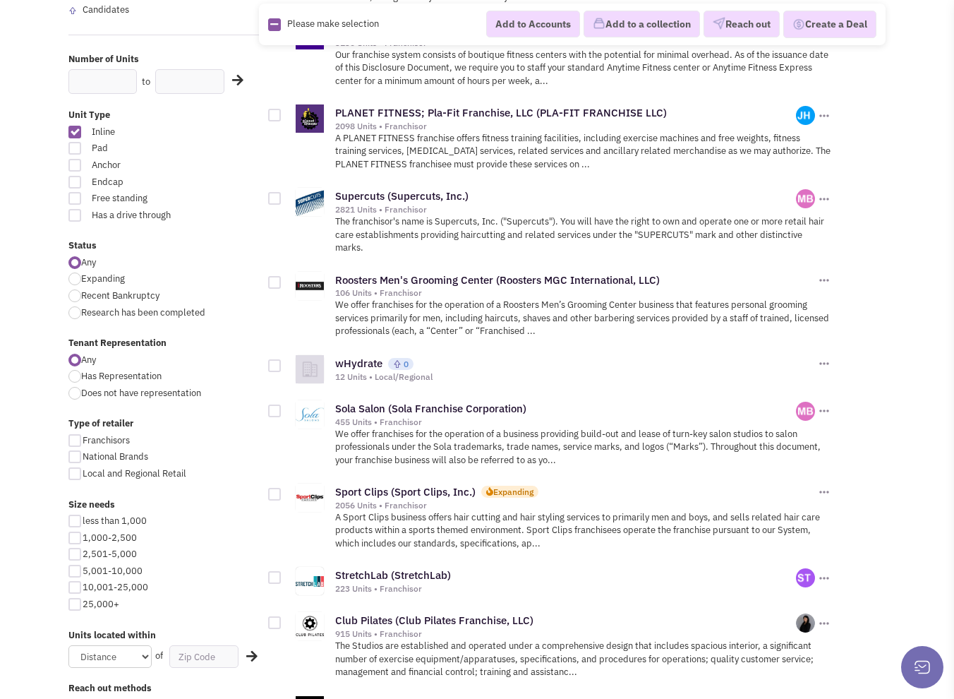
scroll to position [424, 0]
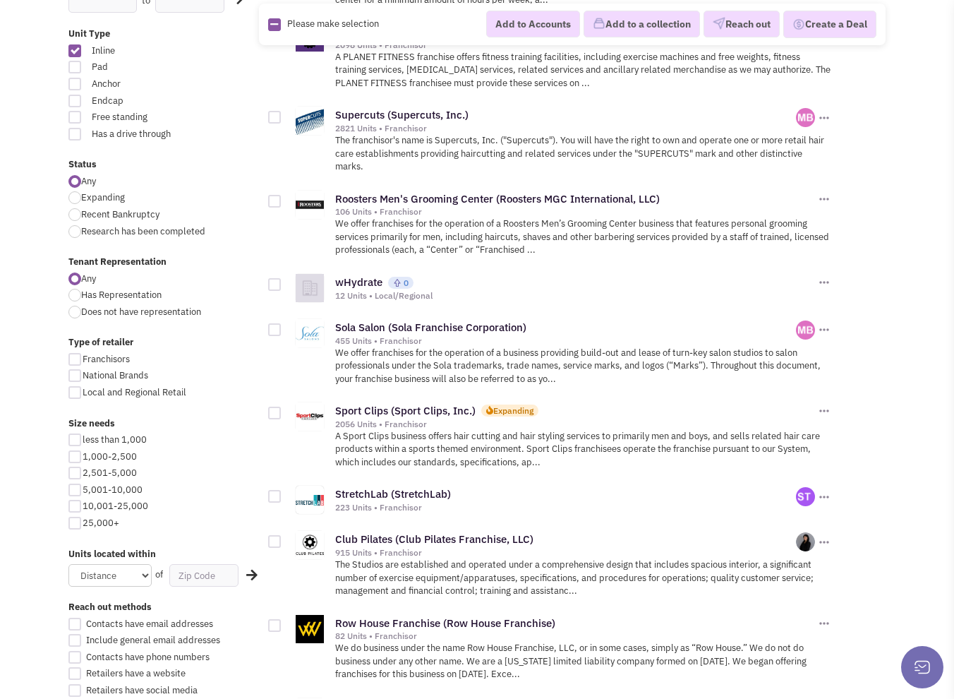
click at [79, 458] on div at bounding box center [74, 456] width 13 height 13
click at [83, 458] on input "1,000-2,500" at bounding box center [87, 457] width 9 height 9
checkbox input "true"
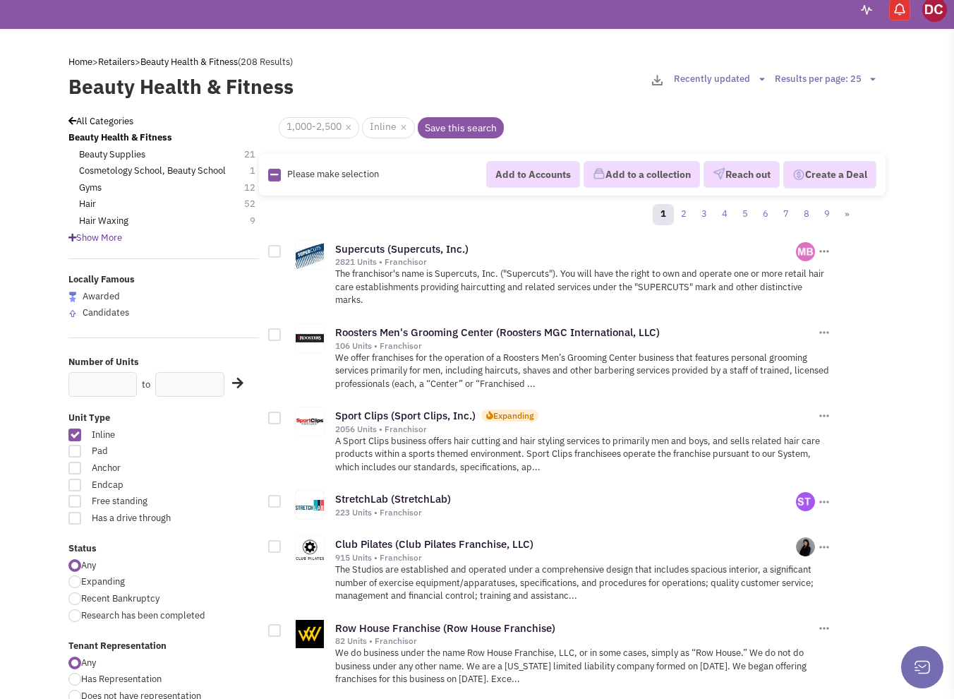
scroll to position [71, 0]
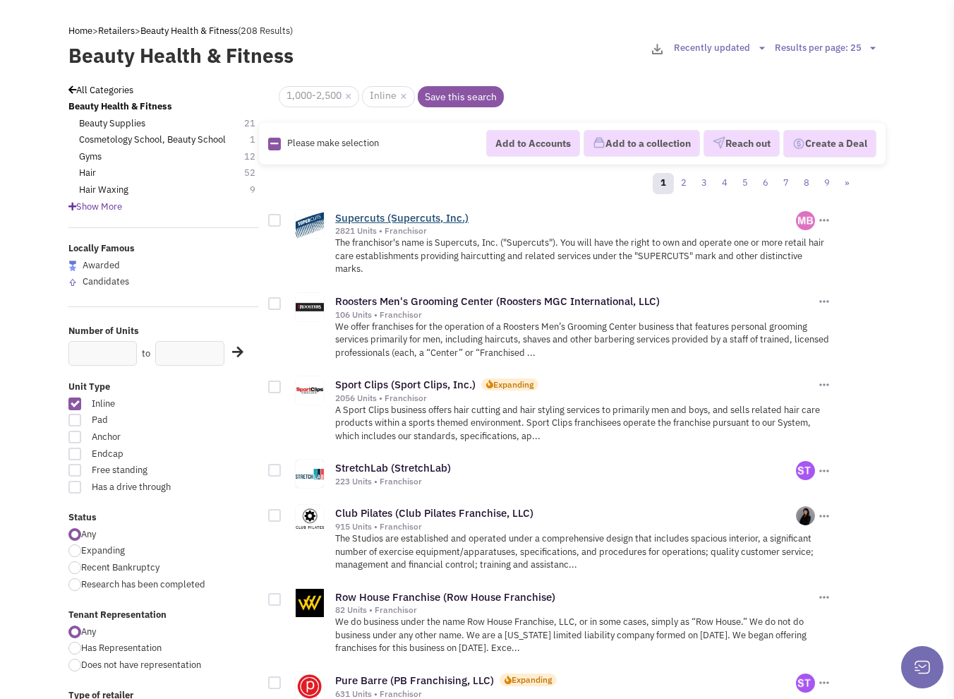
click at [390, 217] on link "Supercuts (Supercuts, Inc.)" at bounding box center [401, 217] width 133 height 13
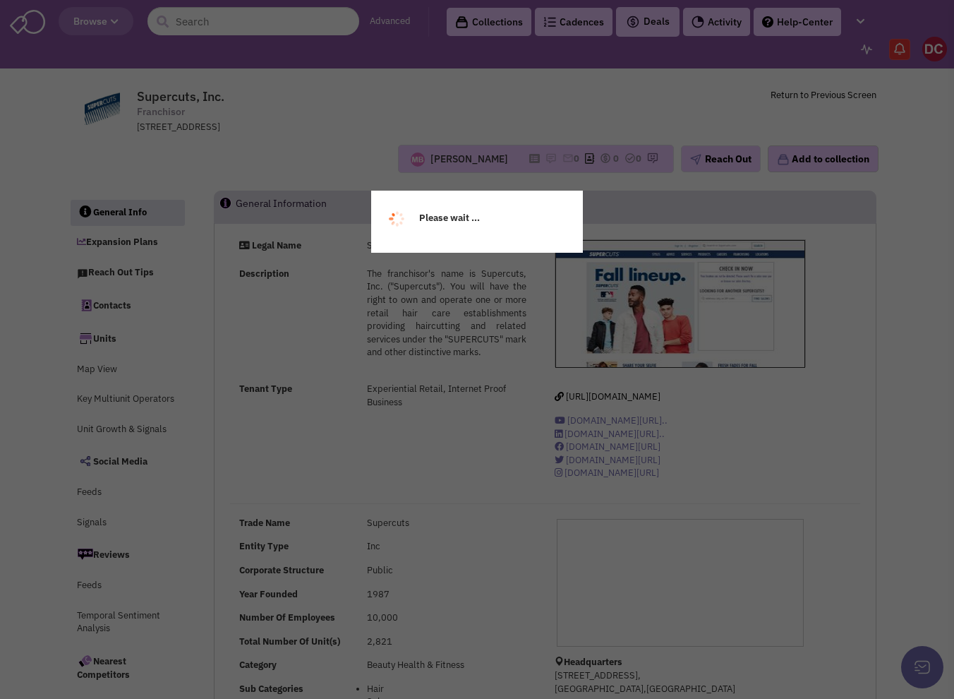
select select
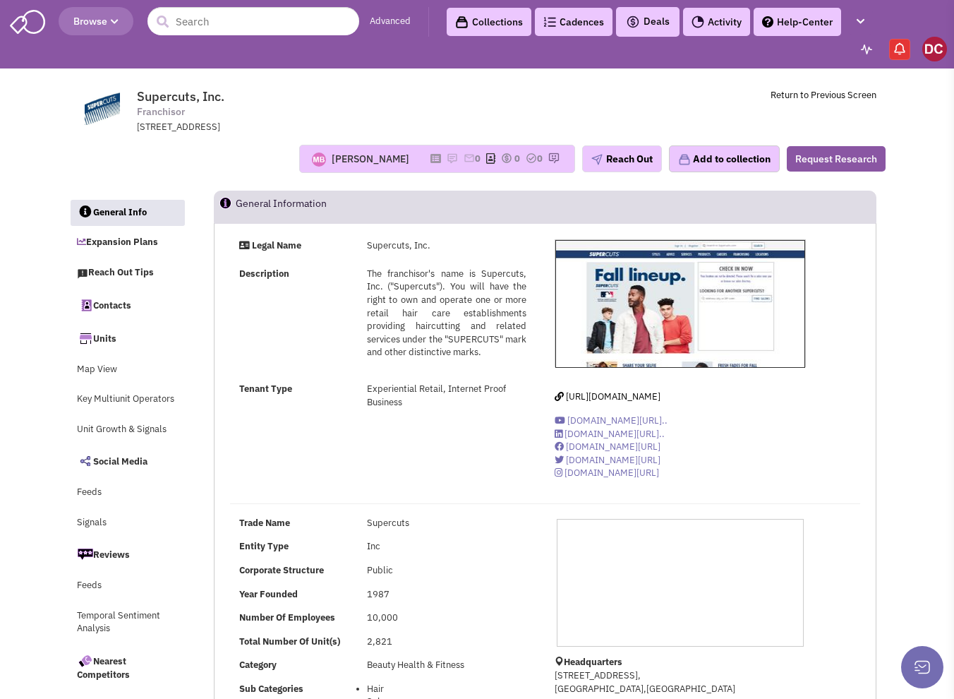
select select
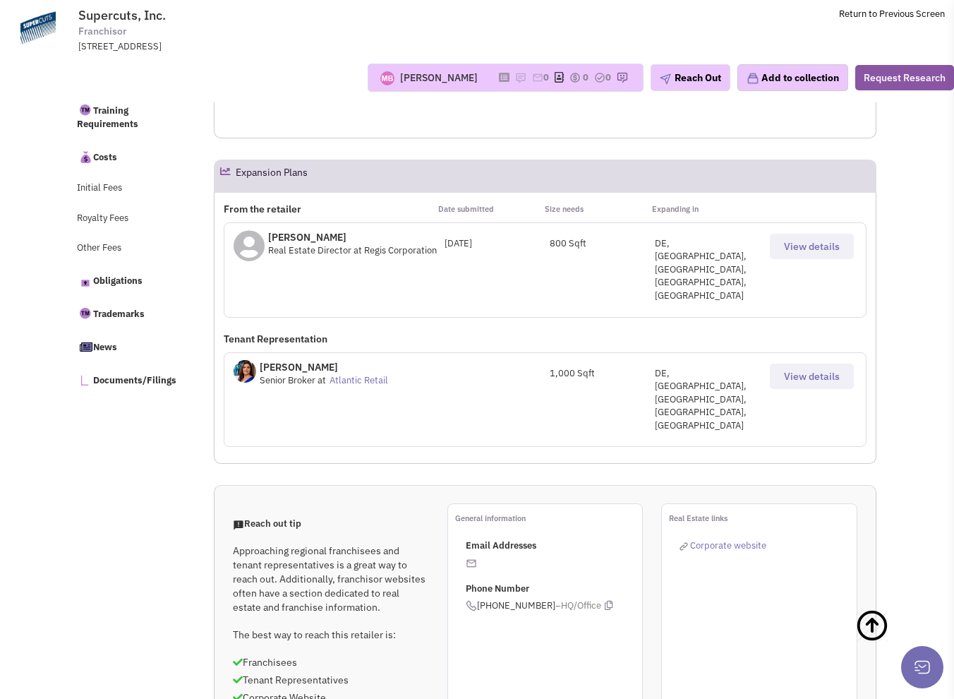
scroll to position [493, 0]
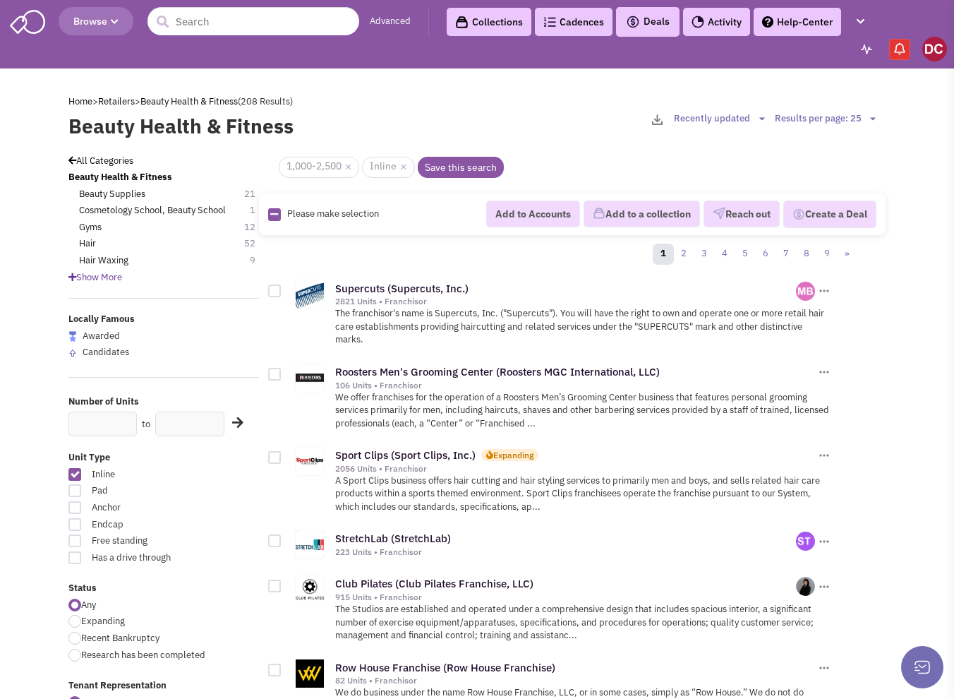
scroll to position [73, 0]
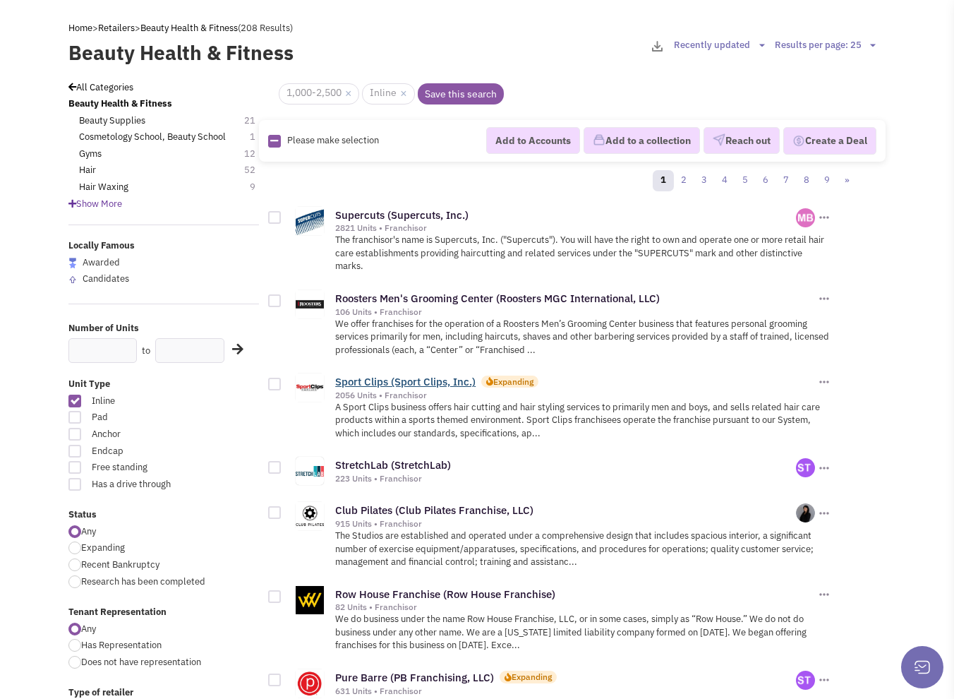
click at [367, 378] on link "Sport Clips (Sport Clips, Inc.)" at bounding box center [405, 381] width 140 height 13
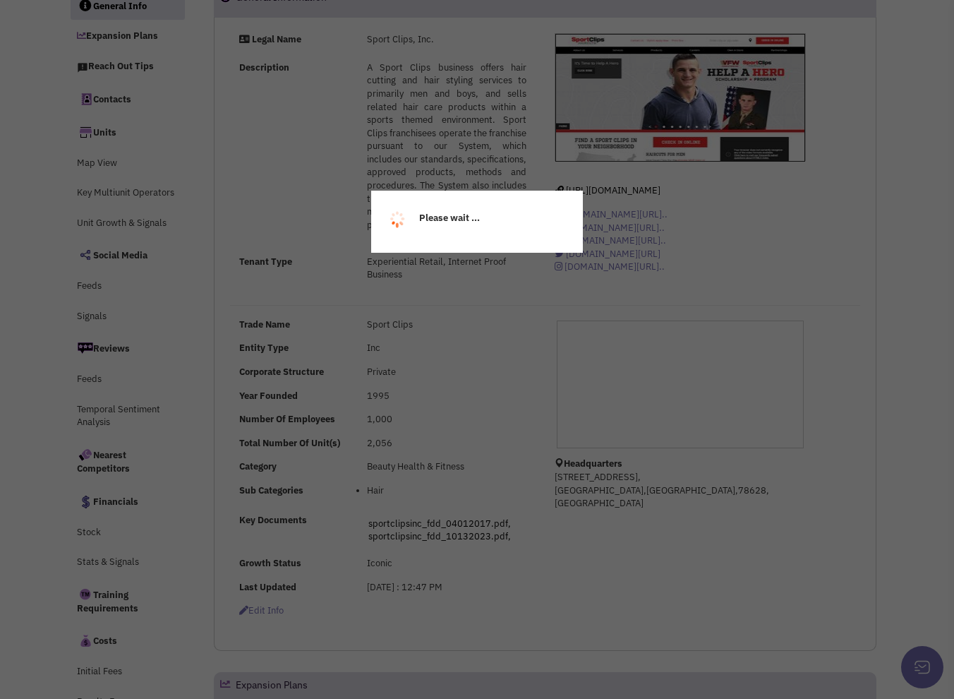
select select
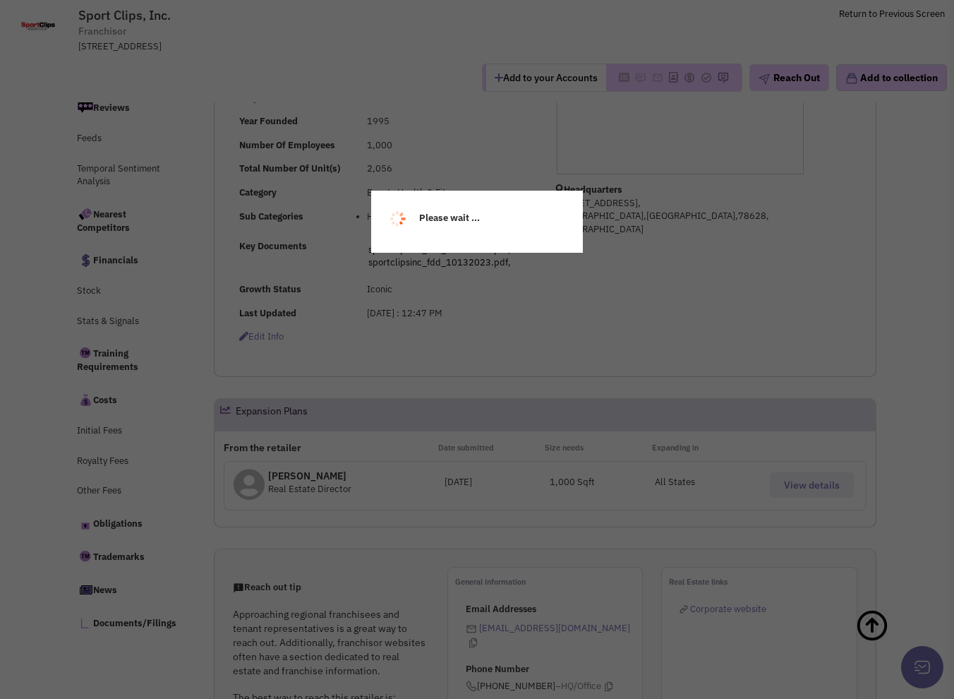
scroll to position [424, 0]
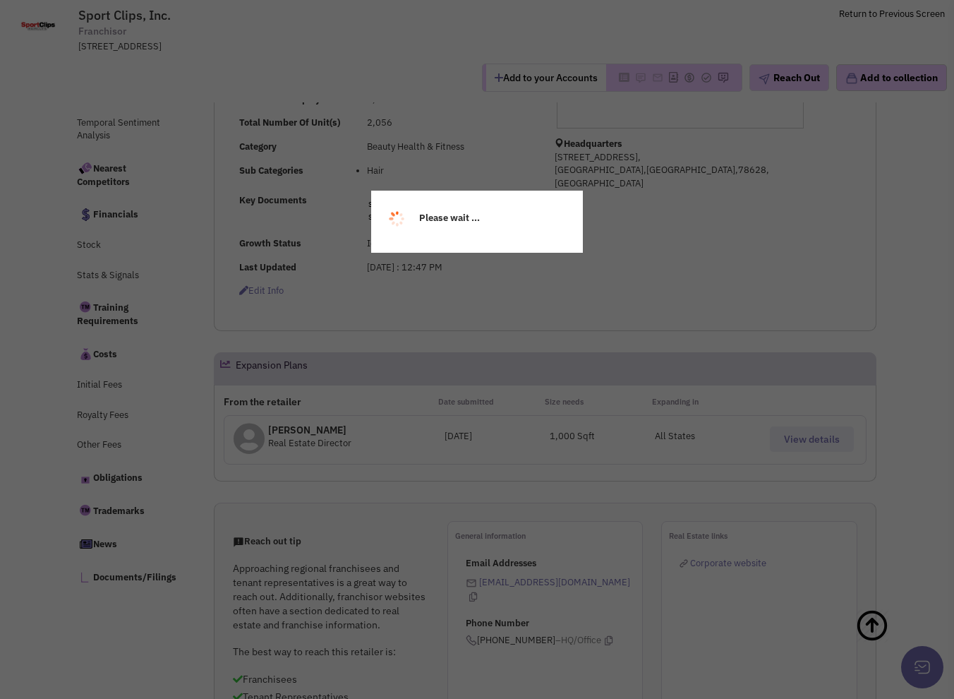
select select
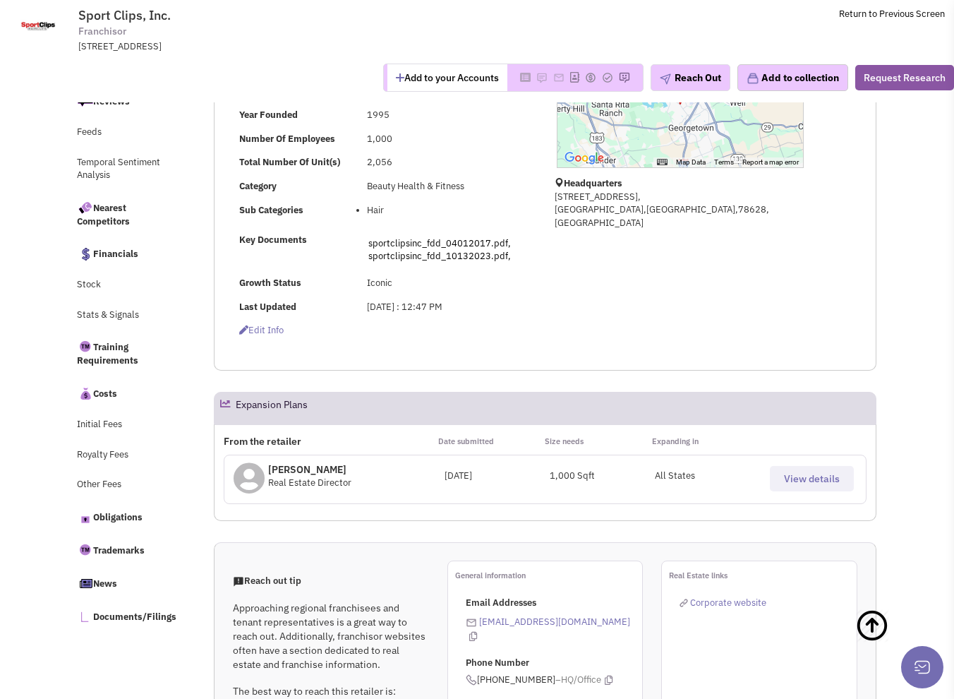
scroll to position [282, 0]
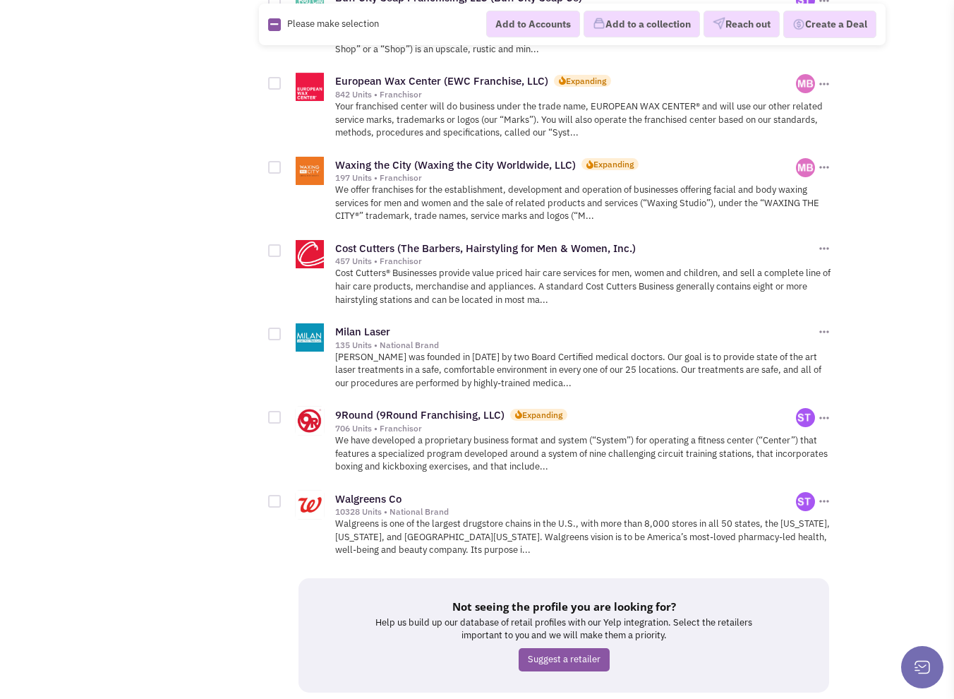
scroll to position [1784, 0]
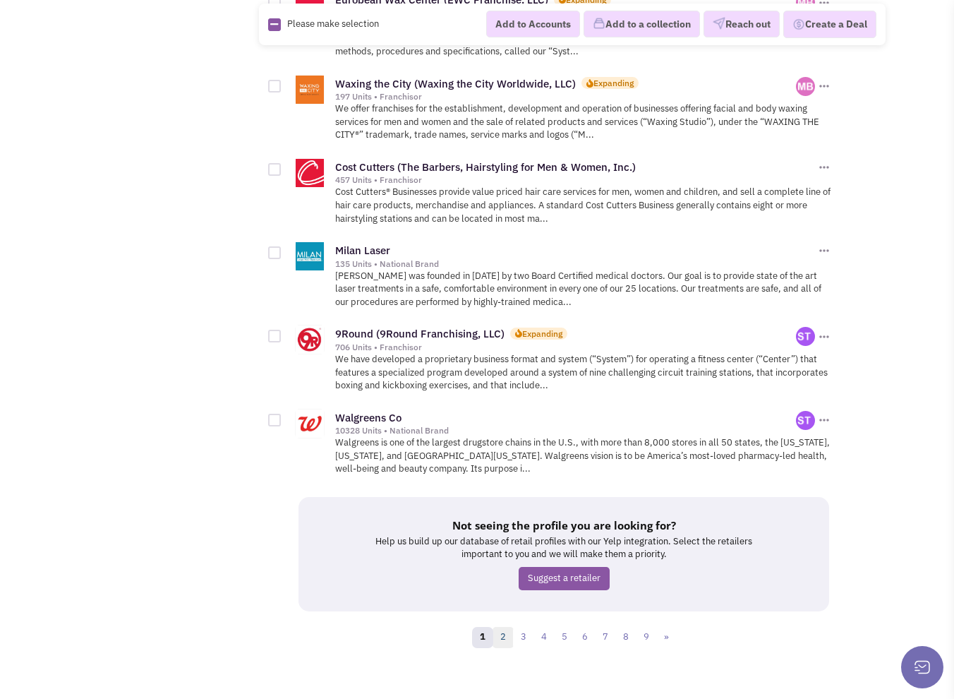
click at [505, 627] on link "2" at bounding box center [503, 637] width 21 height 21
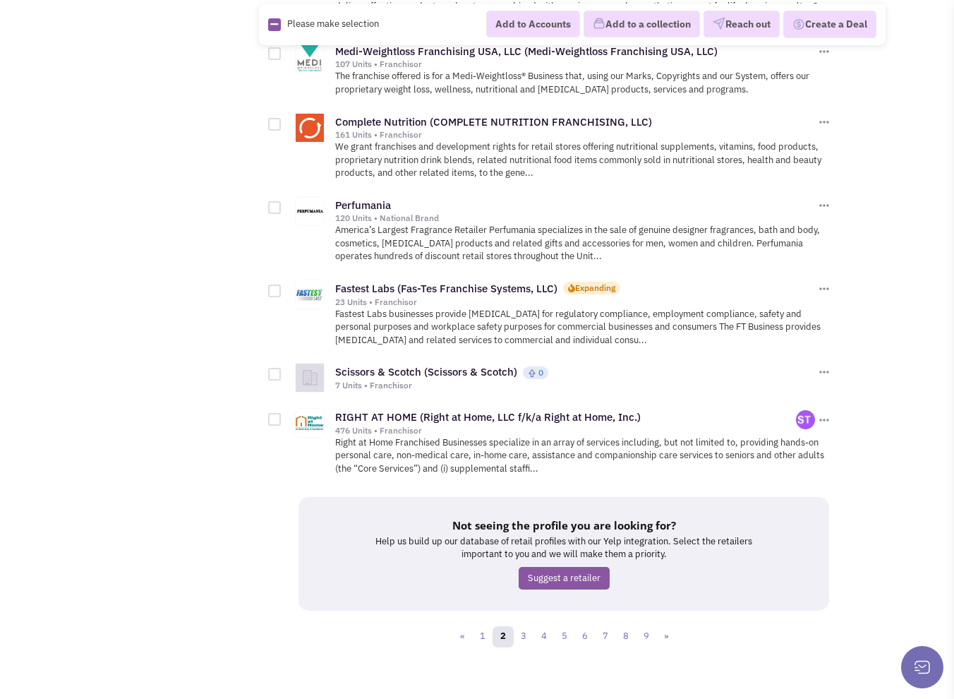
scroll to position [1568, 0]
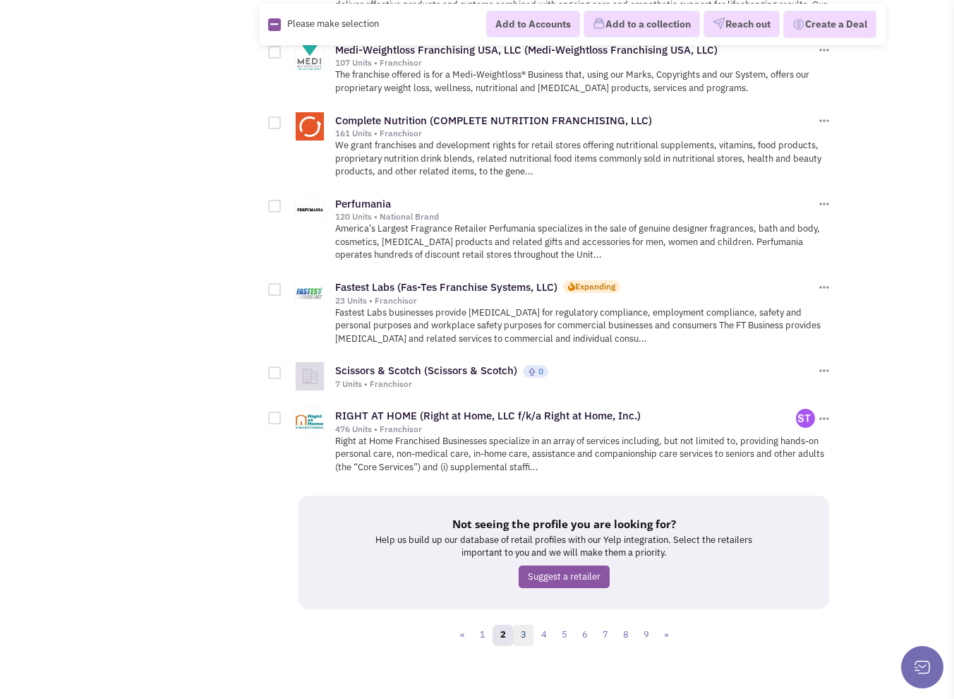
click at [519, 631] on link "3" at bounding box center [523, 635] width 21 height 21
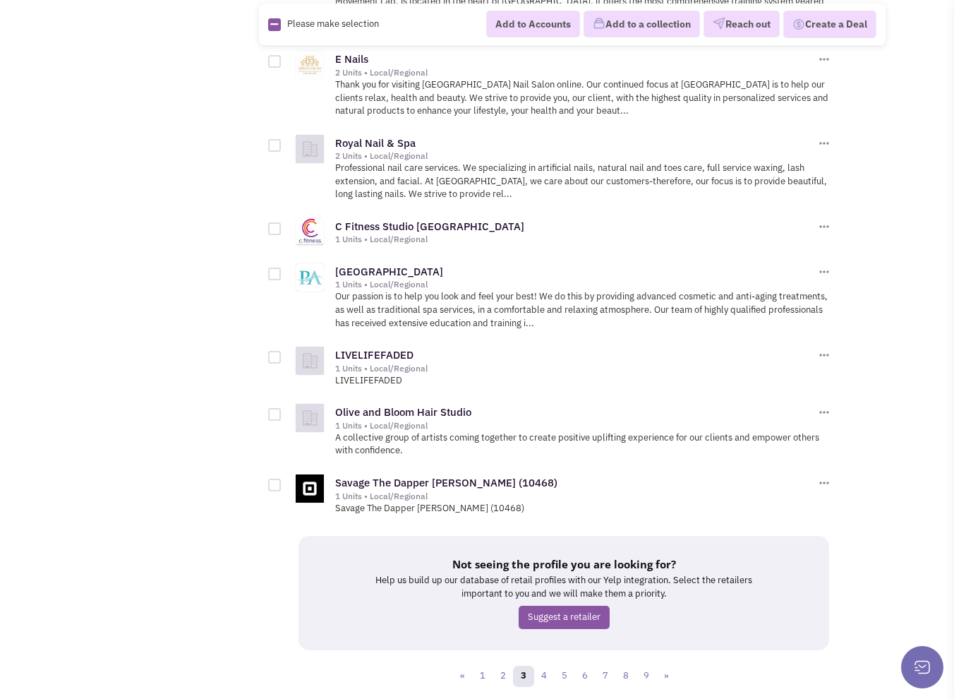
scroll to position [1553, 0]
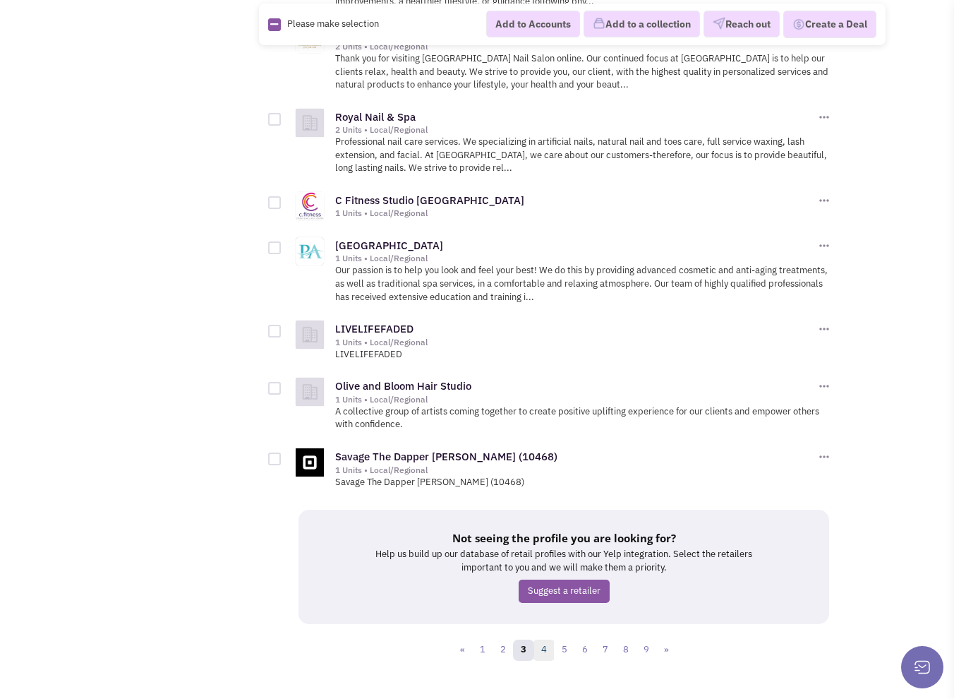
click at [549, 642] on link "4" at bounding box center [544, 650] width 21 height 21
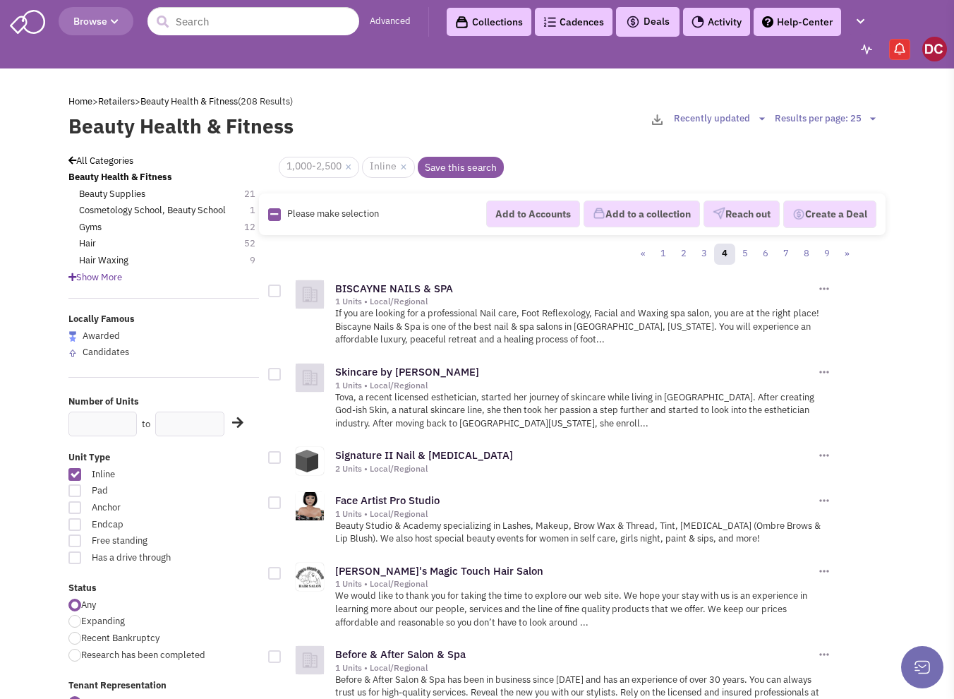
click at [119, 28] on button "Browse" at bounding box center [96, 21] width 75 height 28
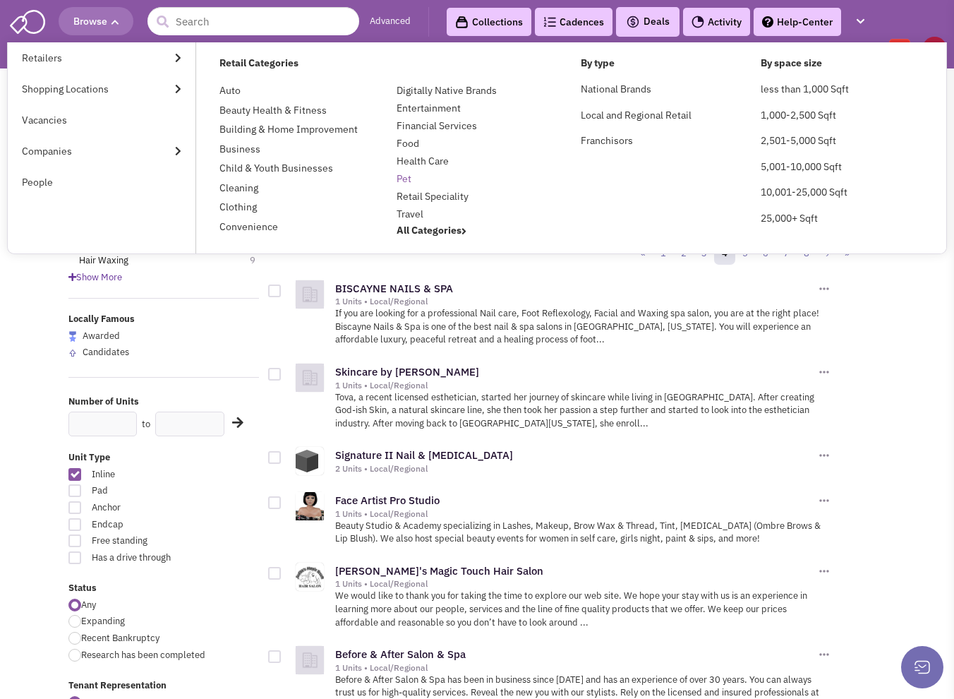
click at [407, 184] on link "Pet" at bounding box center [404, 178] width 15 height 13
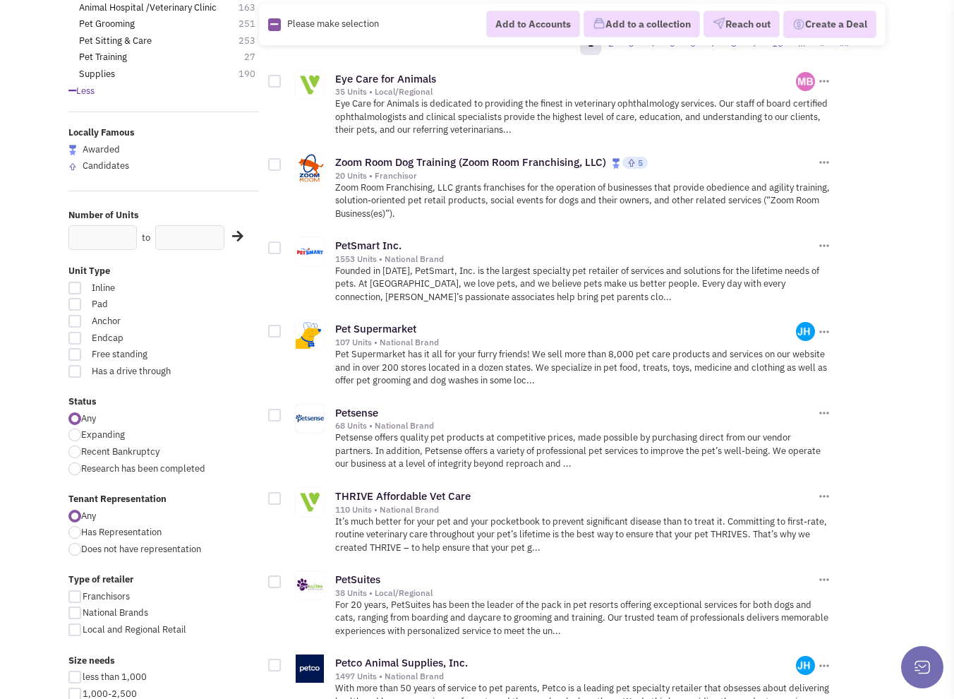
scroll to position [212, 0]
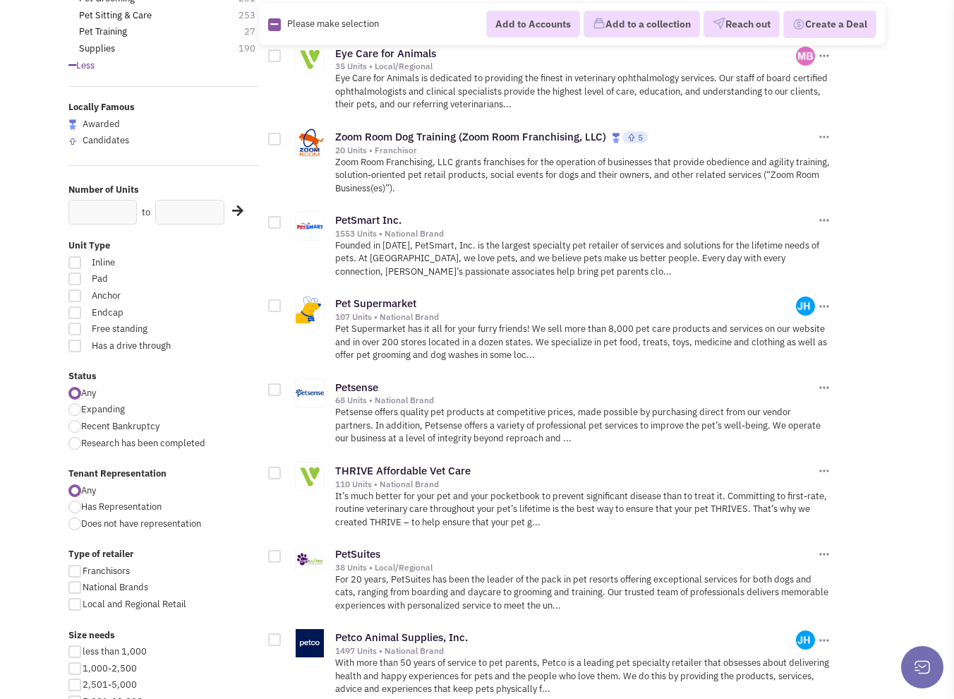
click at [85, 265] on span "Inline" at bounding box center [142, 262] width 118 height 13
click at [200, 265] on input "Inline" at bounding box center [204, 263] width 9 height 9
checkbox input "true"
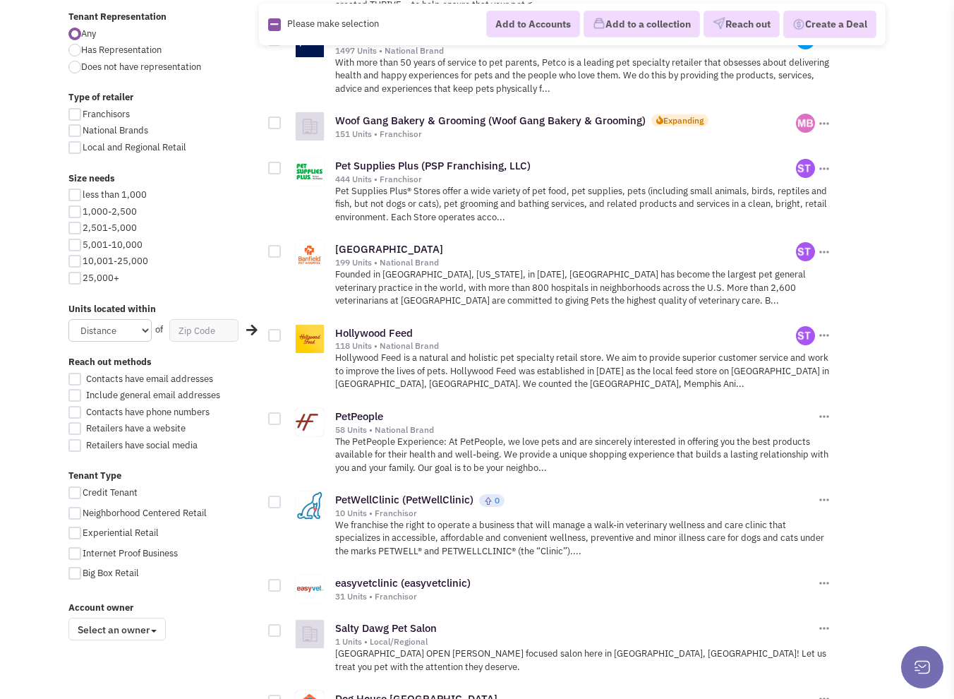
scroll to position [565, 0]
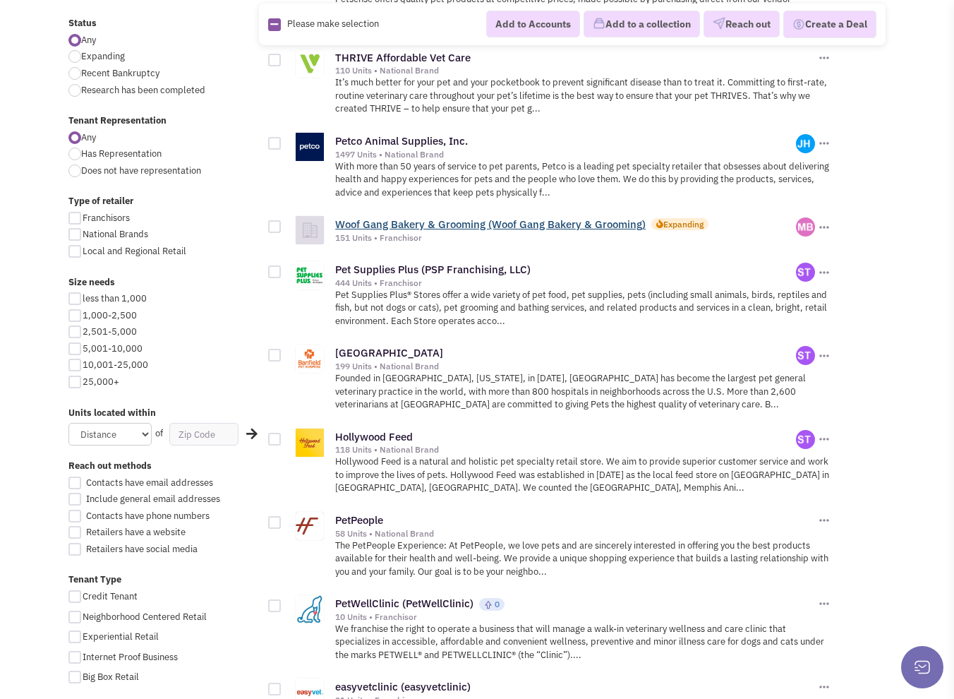
click at [463, 217] on link "Woof Gang Bakery & Grooming (Woof Gang Bakery & Grooming)" at bounding box center [490, 223] width 311 height 13
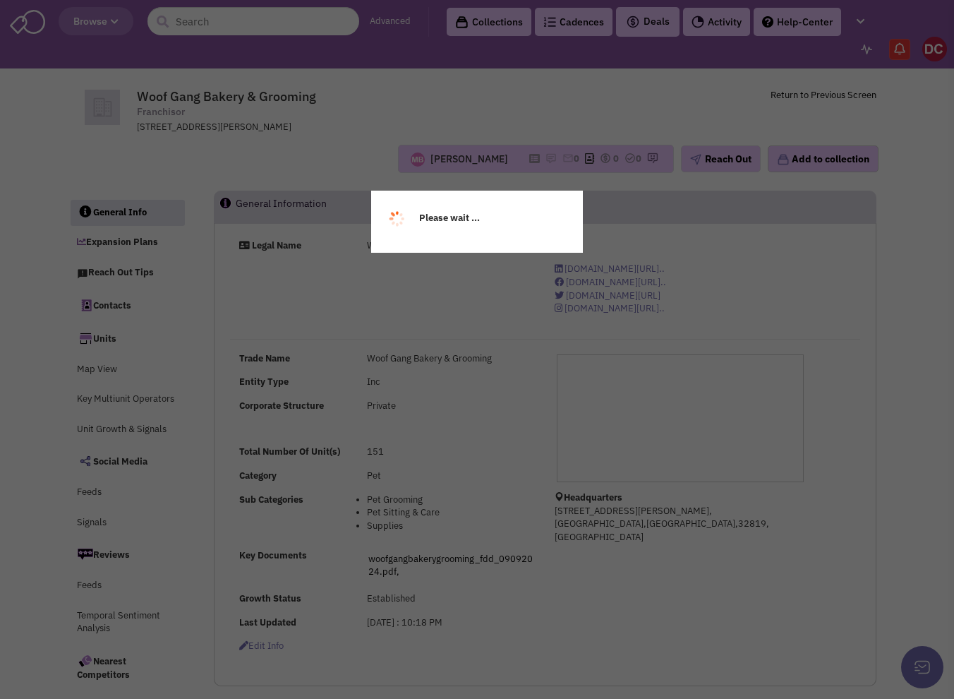
select select
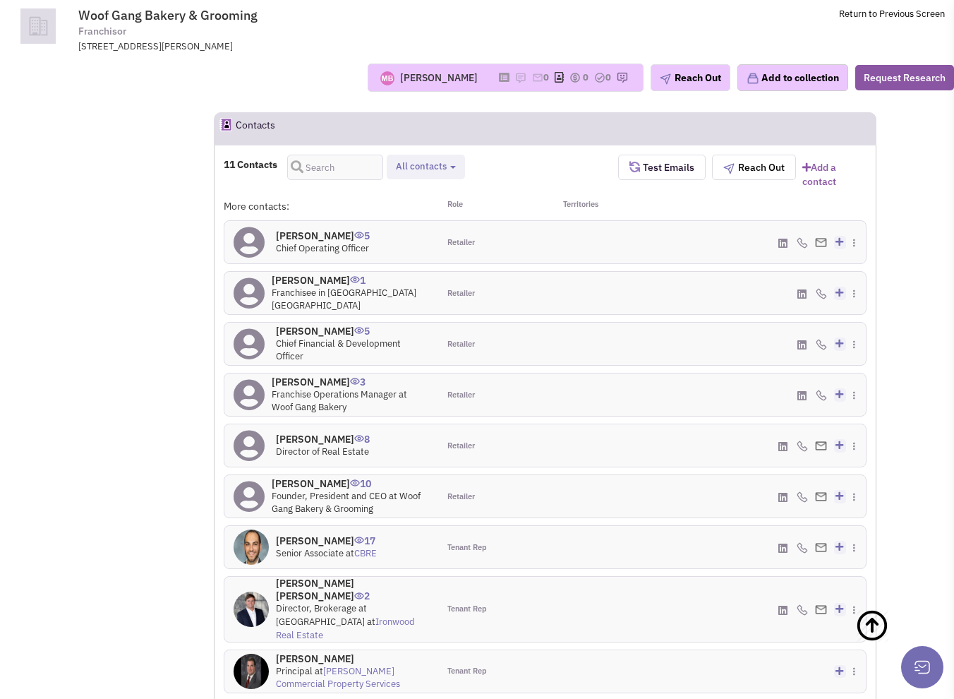
scroll to position [1060, 0]
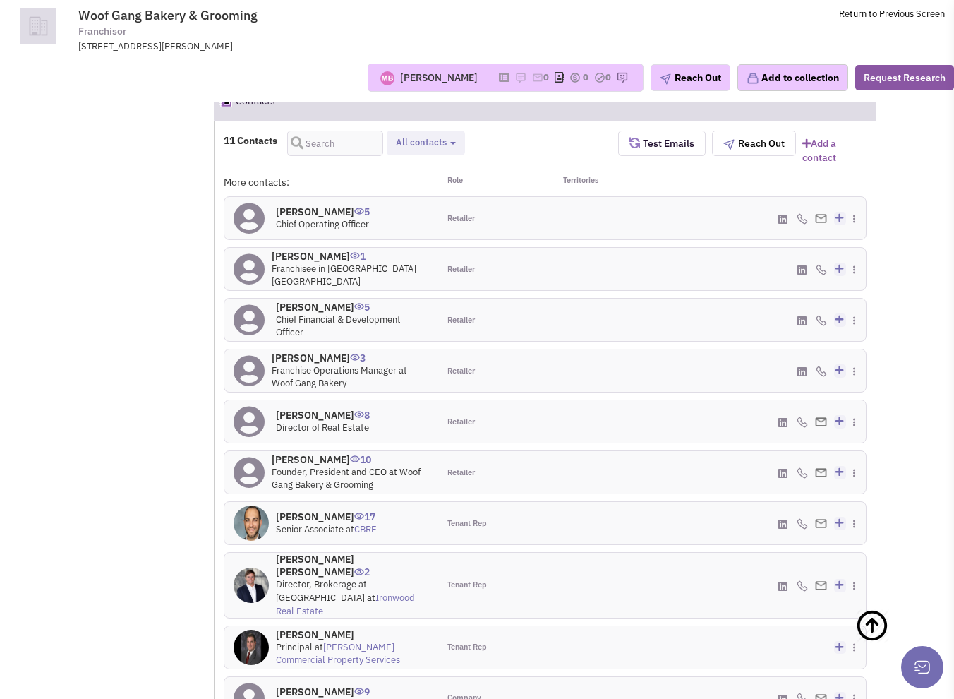
click at [320, 409] on h4 "Jake Althaus 8" at bounding box center [323, 415] width 94 height 13
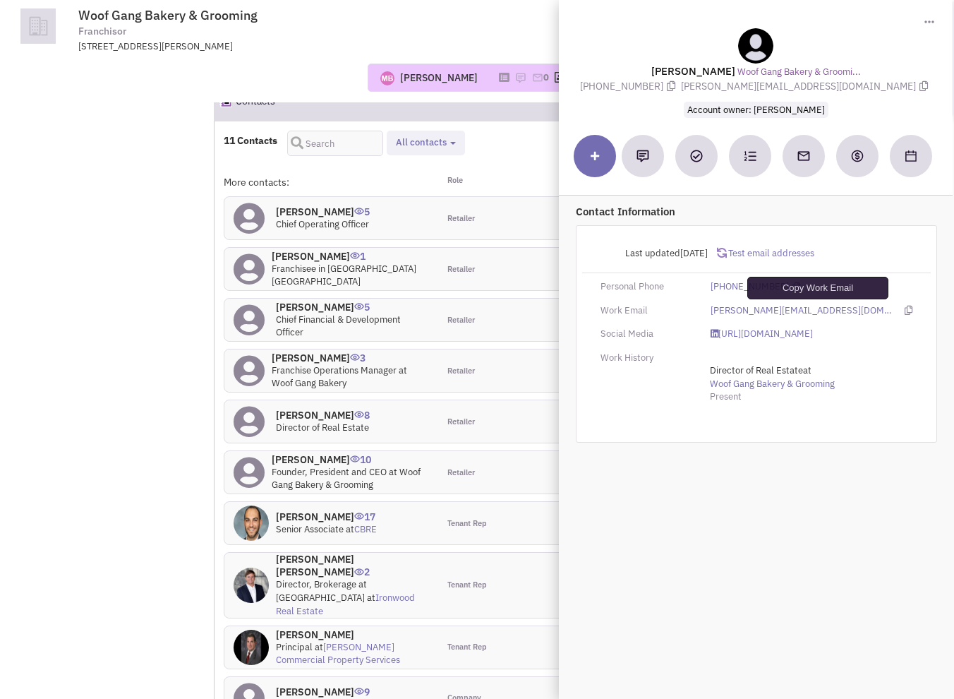
click at [905, 308] on icon at bounding box center [909, 310] width 8 height 9
drag, startPoint x: 133, startPoint y: 94, endPoint x: 154, endPoint y: 107, distance: 24.5
click at [134, 94] on div "Michael Betancourt No note found! 0 0 0 Reach Out Add to collection" at bounding box center [477, 77] width 973 height 49
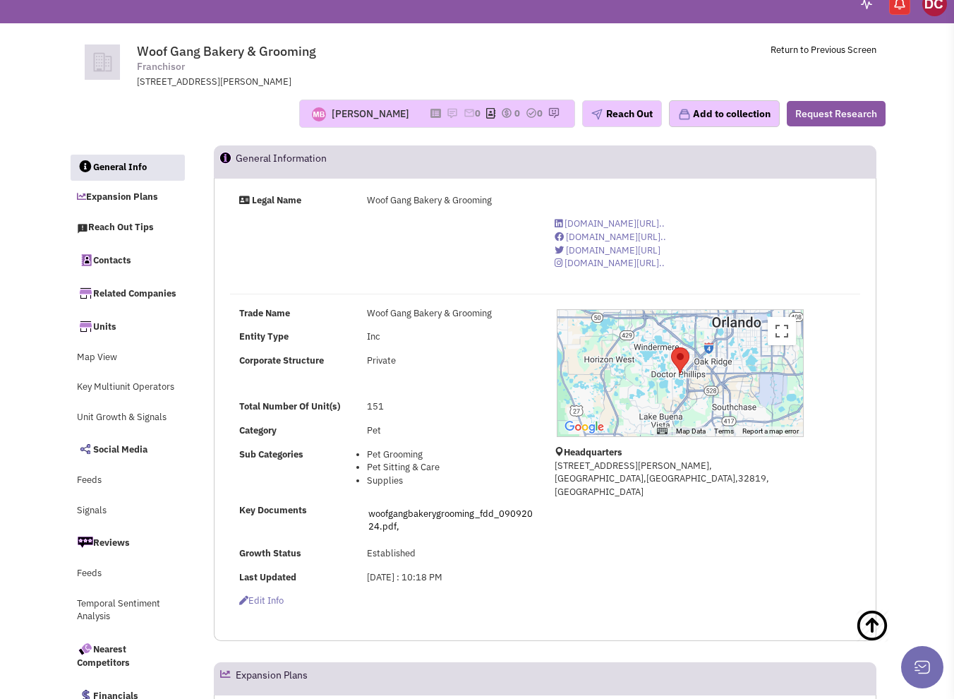
scroll to position [0, 0]
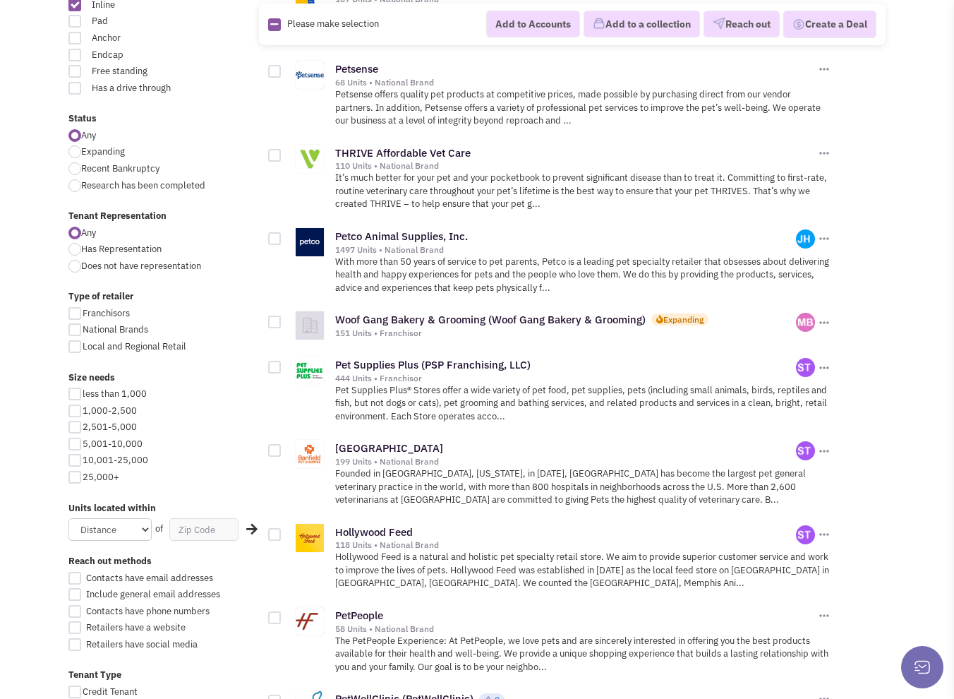
scroll to position [494, 0]
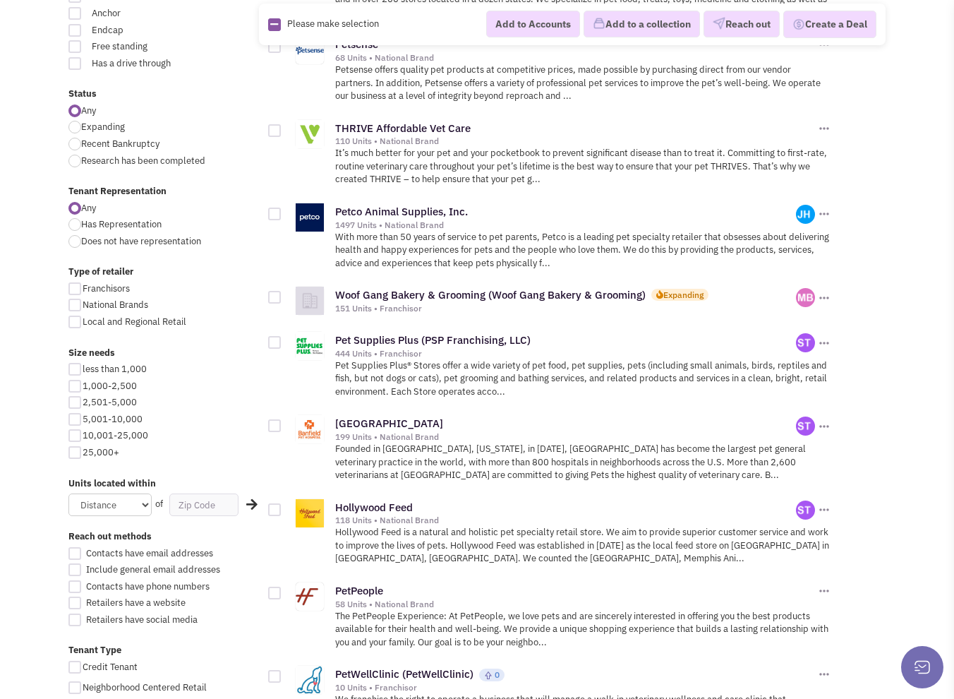
drag, startPoint x: 79, startPoint y: 368, endPoint x: 80, endPoint y: 379, distance: 10.6
click at [80, 371] on div at bounding box center [74, 369] width 13 height 13
click at [83, 371] on input "less than 1,000" at bounding box center [87, 370] width 9 height 9
checkbox input "true"
click at [82, 385] on label "1,000-2,500" at bounding box center [163, 386] width 191 height 13
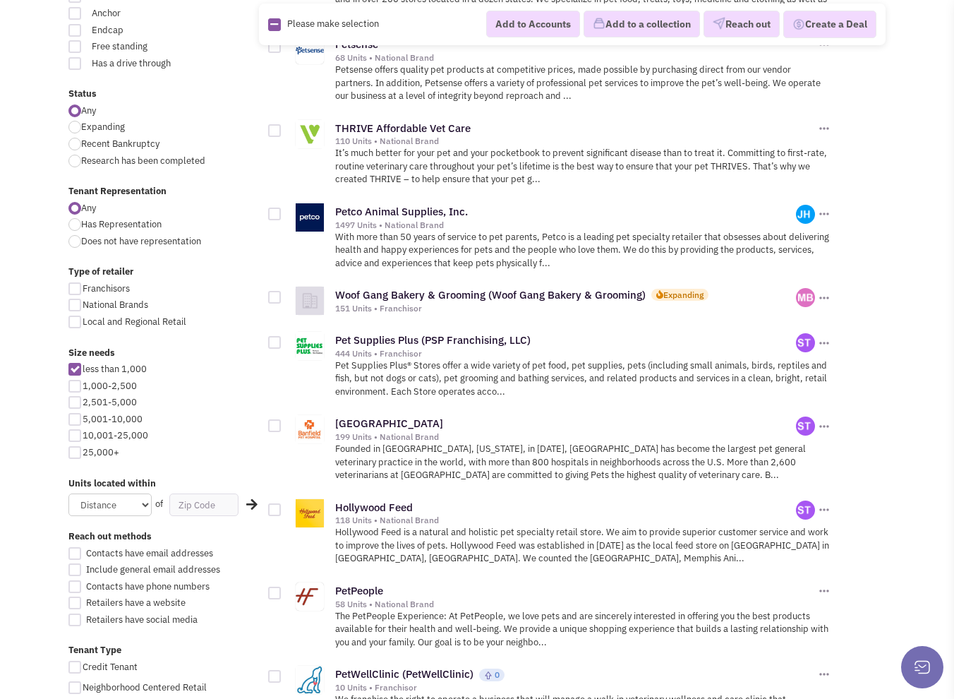
click at [83, 385] on input "1,000-2,500" at bounding box center [87, 387] width 9 height 9
checkbox input "true"
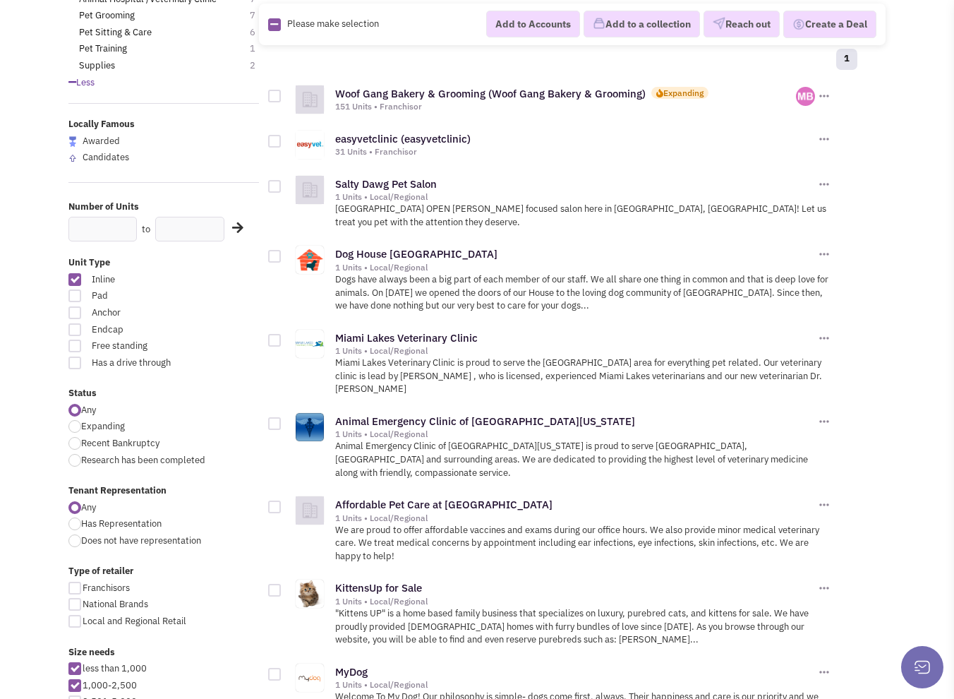
scroll to position [282, 0]
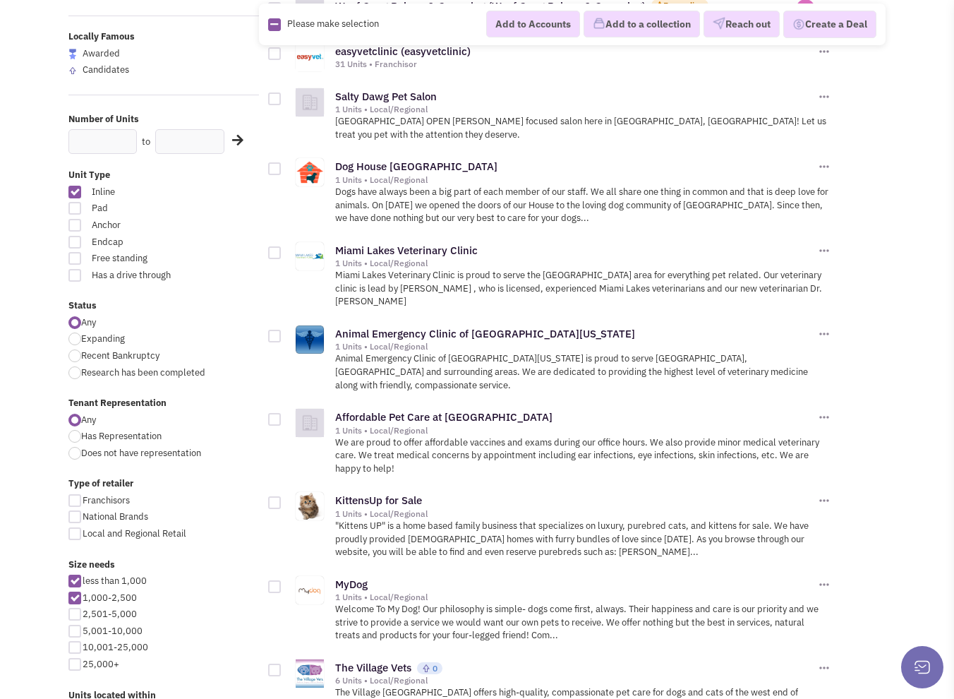
click at [87, 582] on span "less than 1,000" at bounding box center [115, 581] width 64 height 12
click at [87, 582] on input "less than 1,000" at bounding box center [87, 581] width 9 height 9
checkbox input "false"
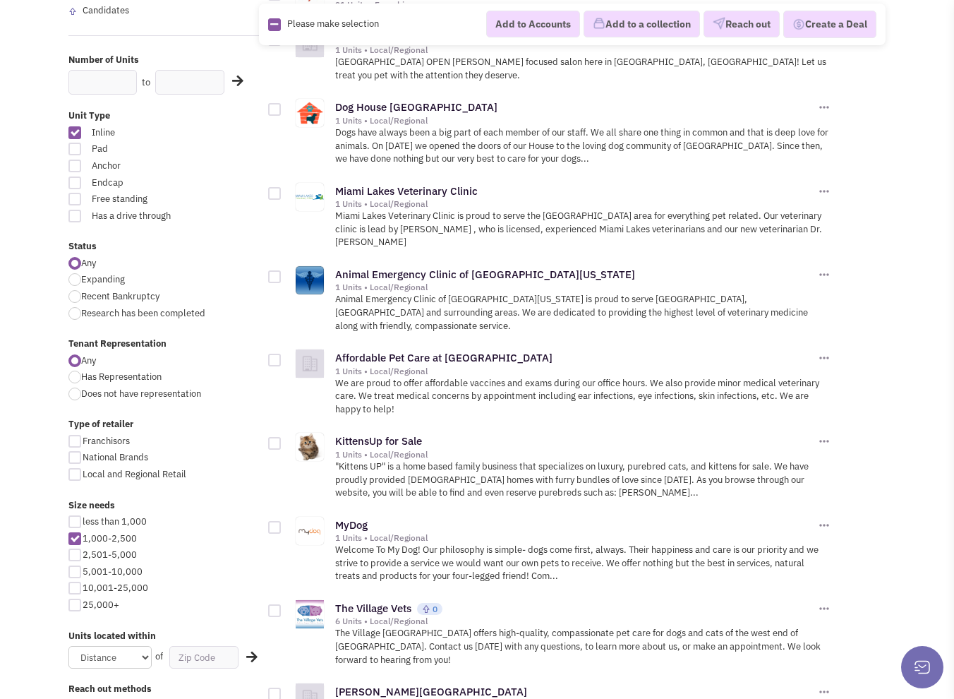
scroll to position [353, 0]
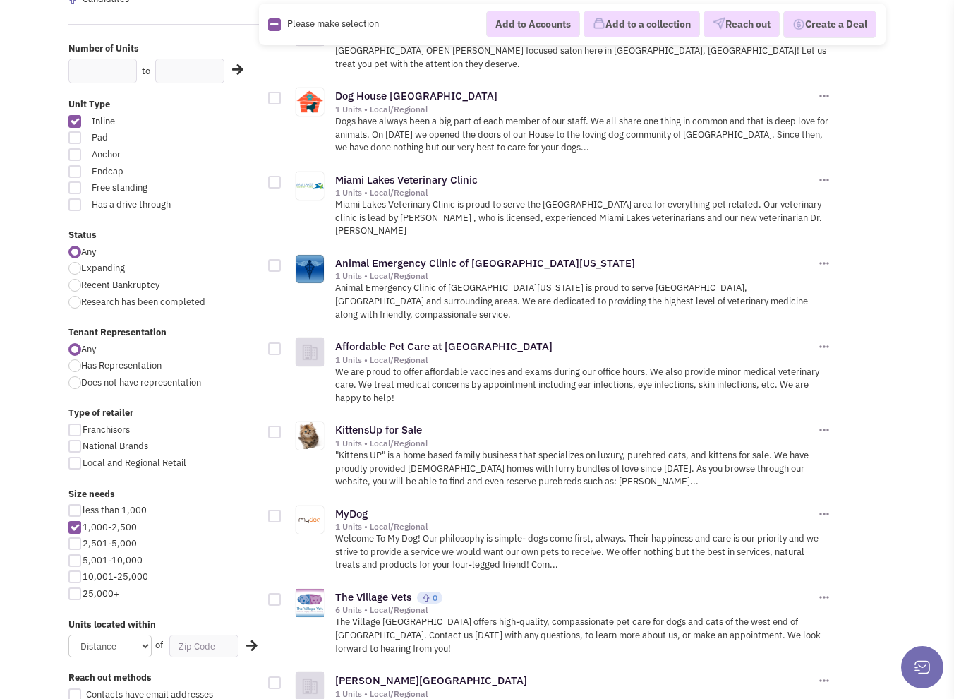
click at [80, 543] on div at bounding box center [74, 543] width 13 height 13
click at [83, 543] on input "2,501-5,000" at bounding box center [87, 544] width 9 height 9
checkbox input "true"
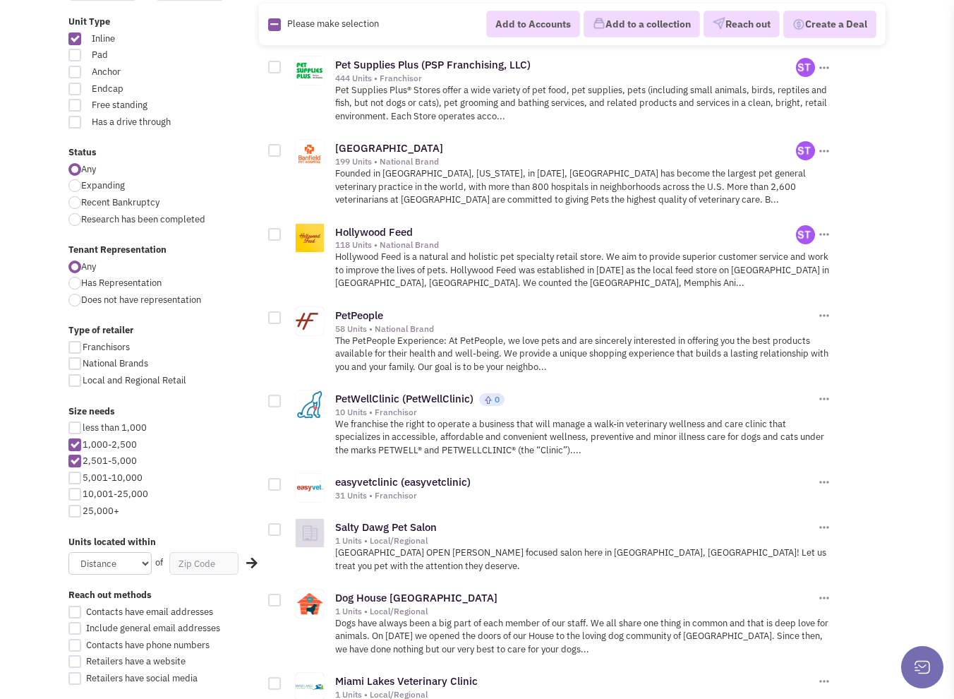
scroll to position [565, 0]
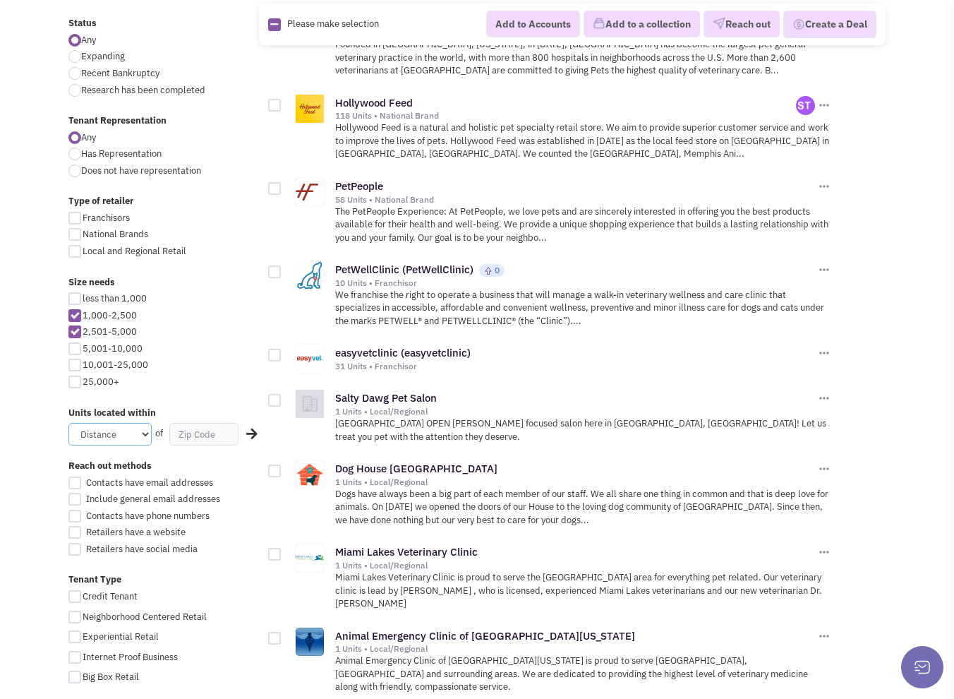
click at [136, 436] on select "Distance 1 Mile 5 Miles 10 Miles 20 Miles 50 Miles" at bounding box center [109, 434] width 83 height 23
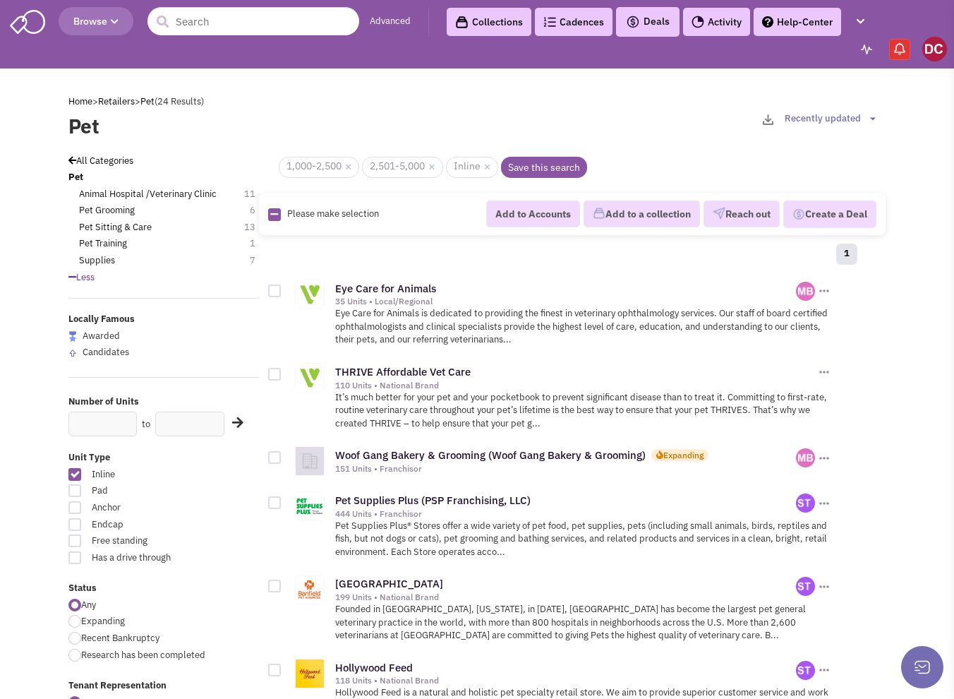
scroll to position [0, 0]
click at [425, 371] on link "THRIVE Affordable Vet Care" at bounding box center [403, 371] width 136 height 13
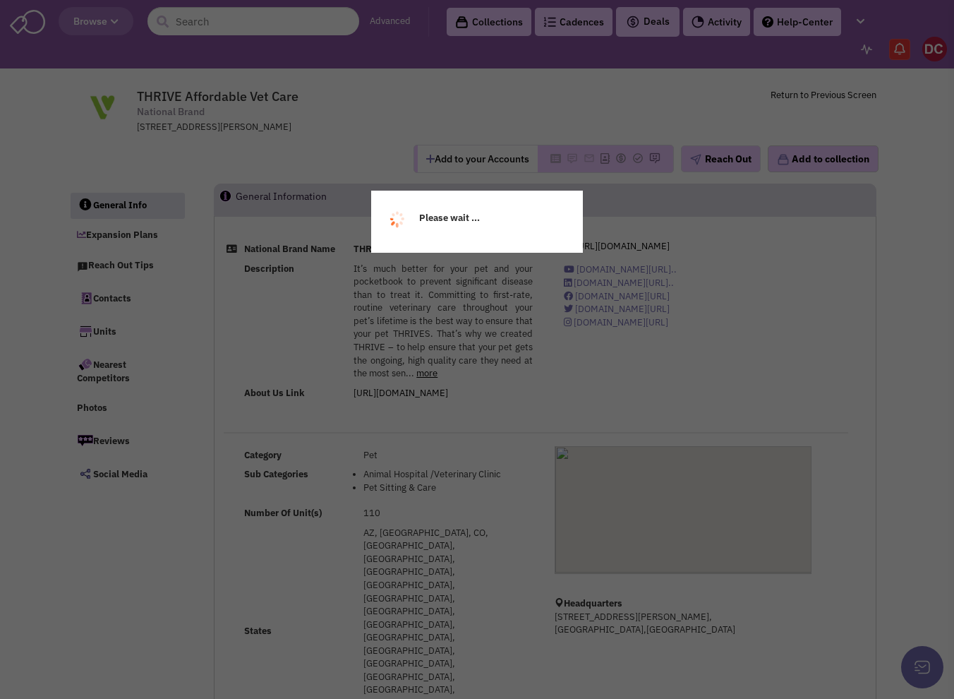
select select
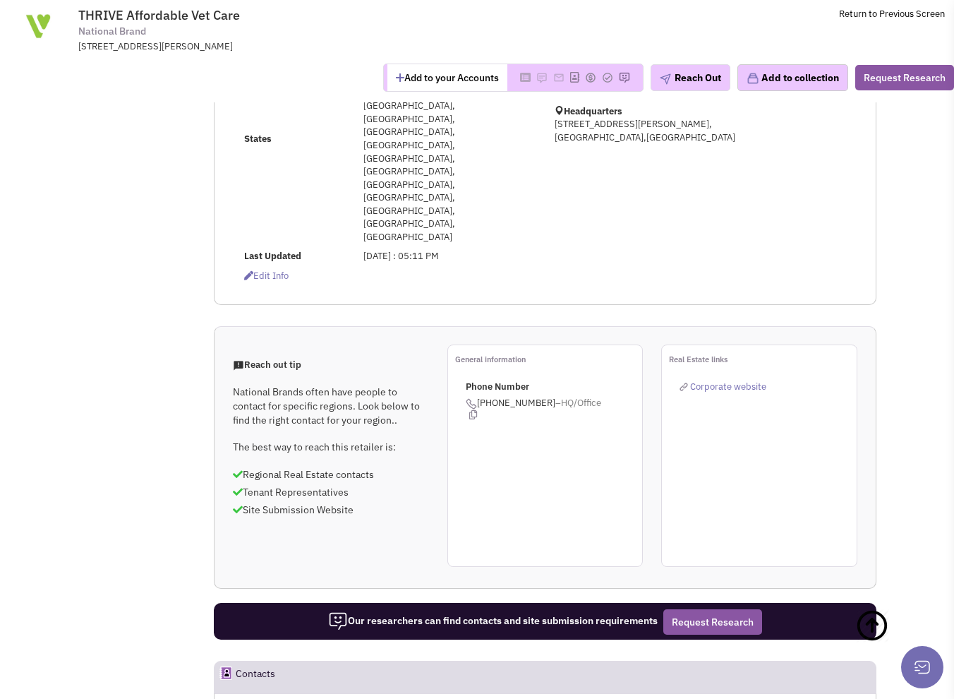
scroll to position [494, 0]
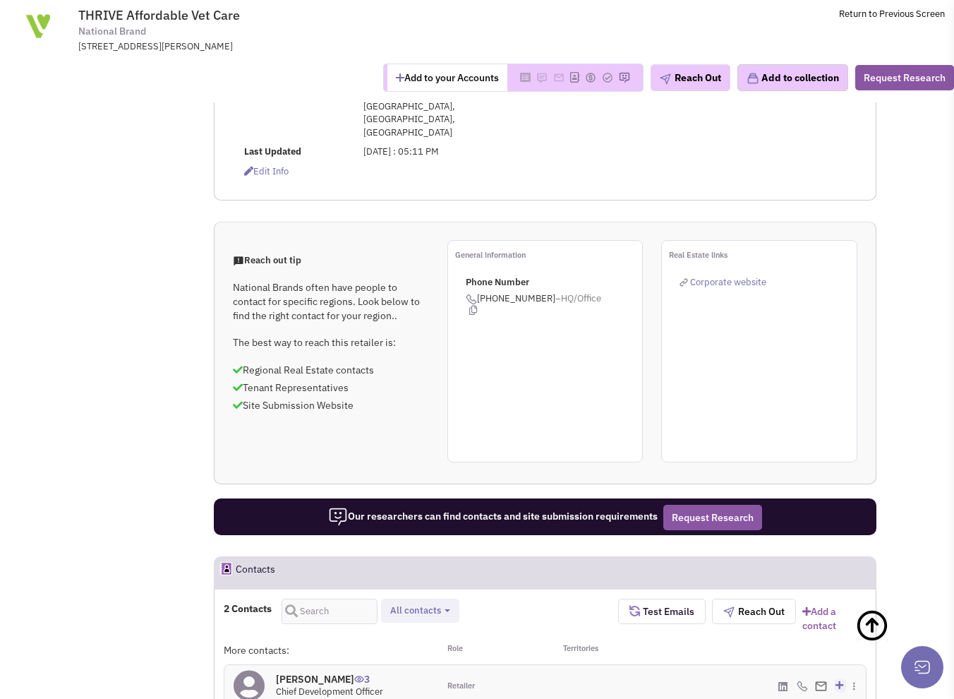
click at [319, 673] on h4 "Michael Bland 3" at bounding box center [329, 679] width 107 height 13
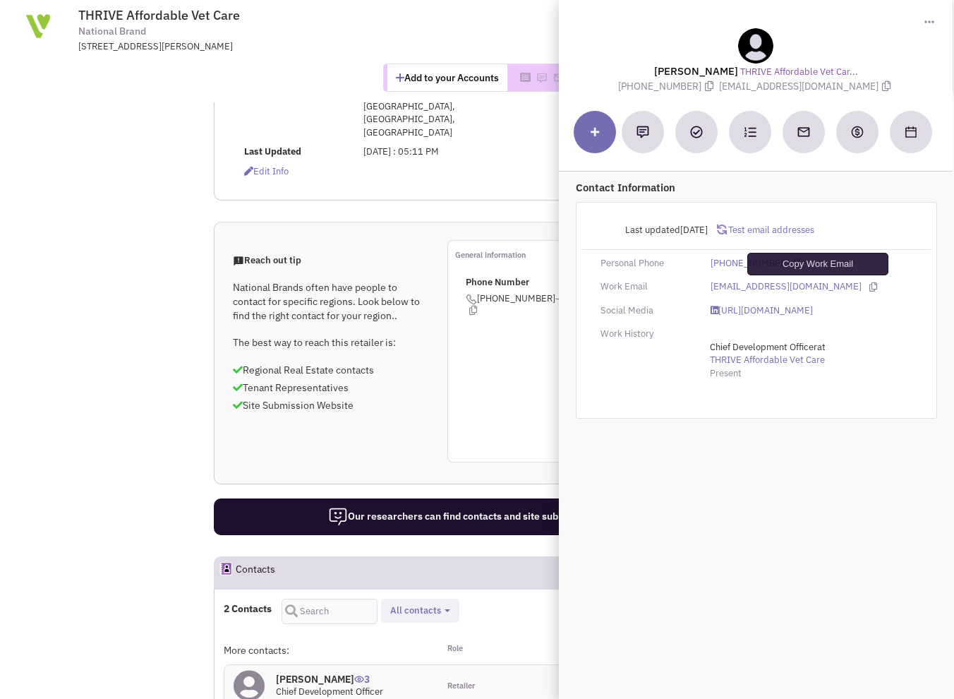
click at [870, 287] on icon at bounding box center [874, 286] width 8 height 9
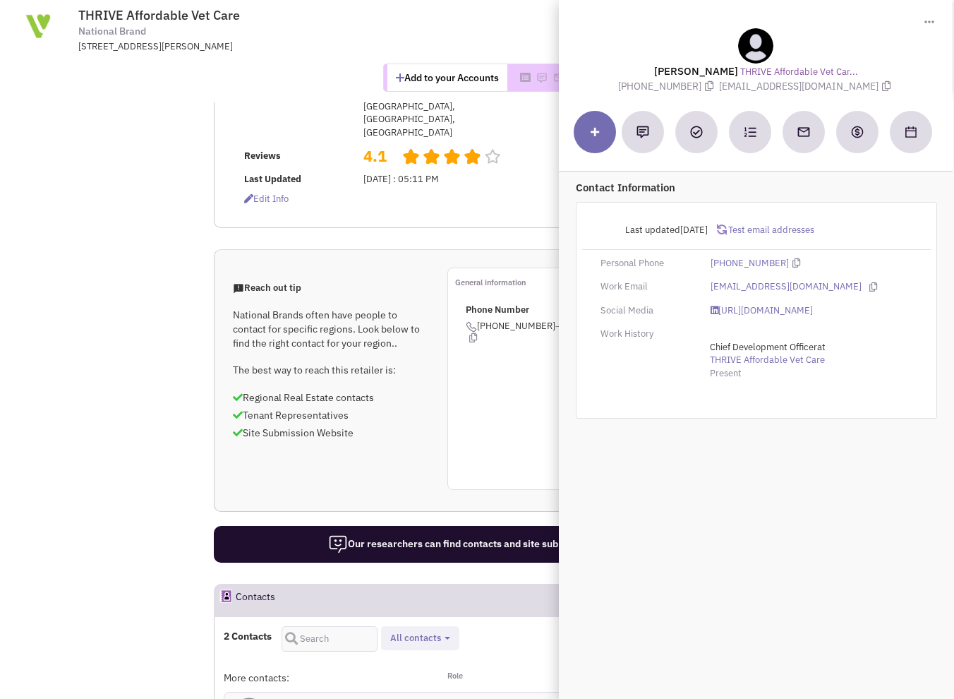
drag, startPoint x: 147, startPoint y: 561, endPoint x: 246, endPoint y: 577, distance: 100.0
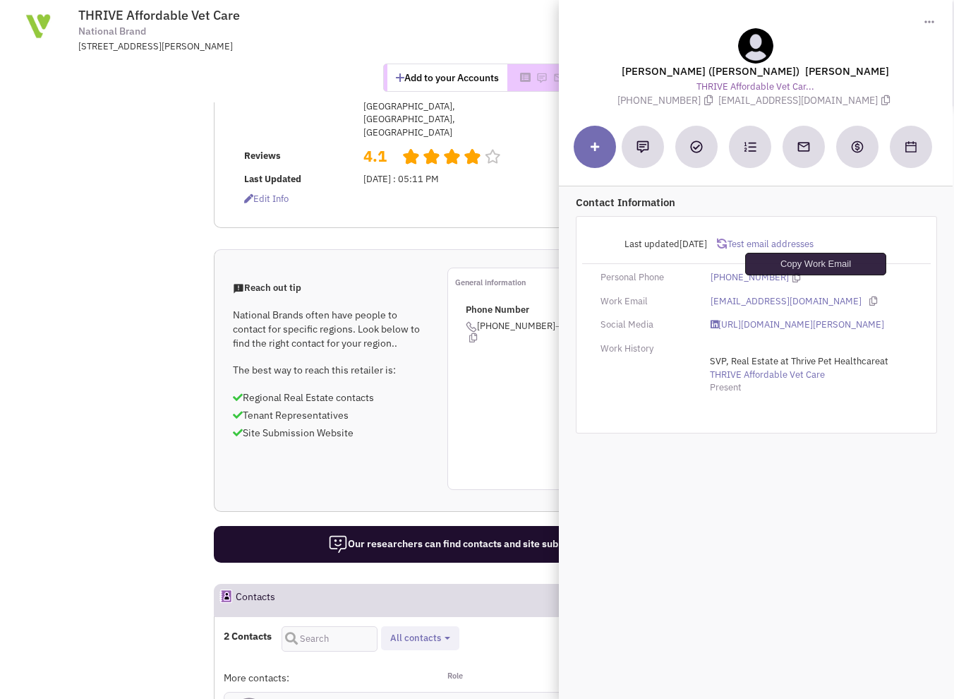
click at [870, 296] on icon at bounding box center [874, 300] width 8 height 9
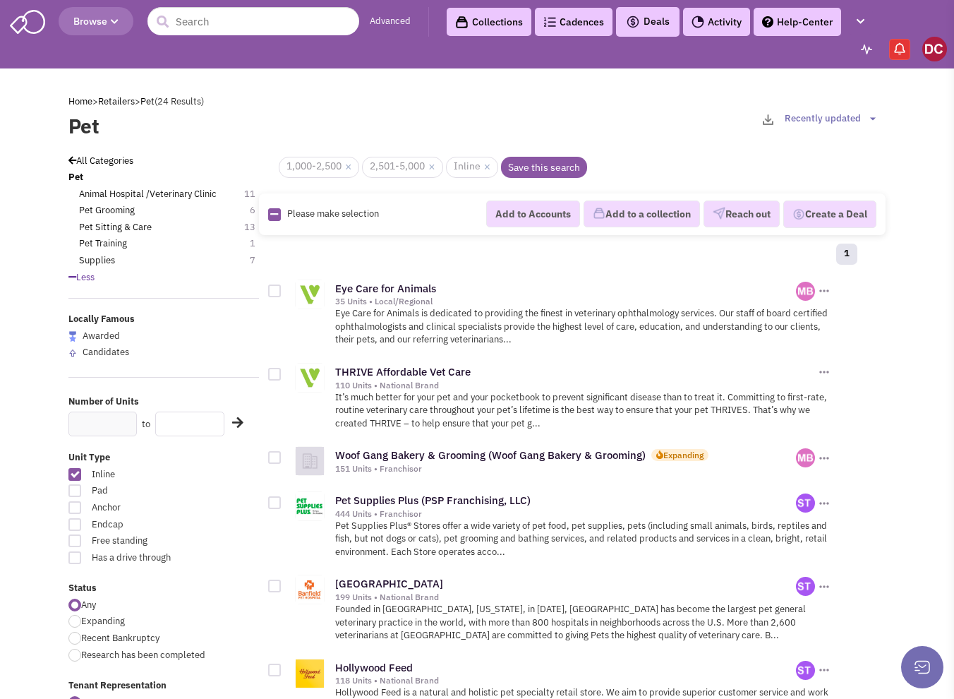
click at [171, 426] on input "text" at bounding box center [189, 424] width 68 height 25
click at [102, 424] on input "text" at bounding box center [102, 424] width 68 height 25
type input "10"
click button "×" at bounding box center [0, 0] width 0 height 0
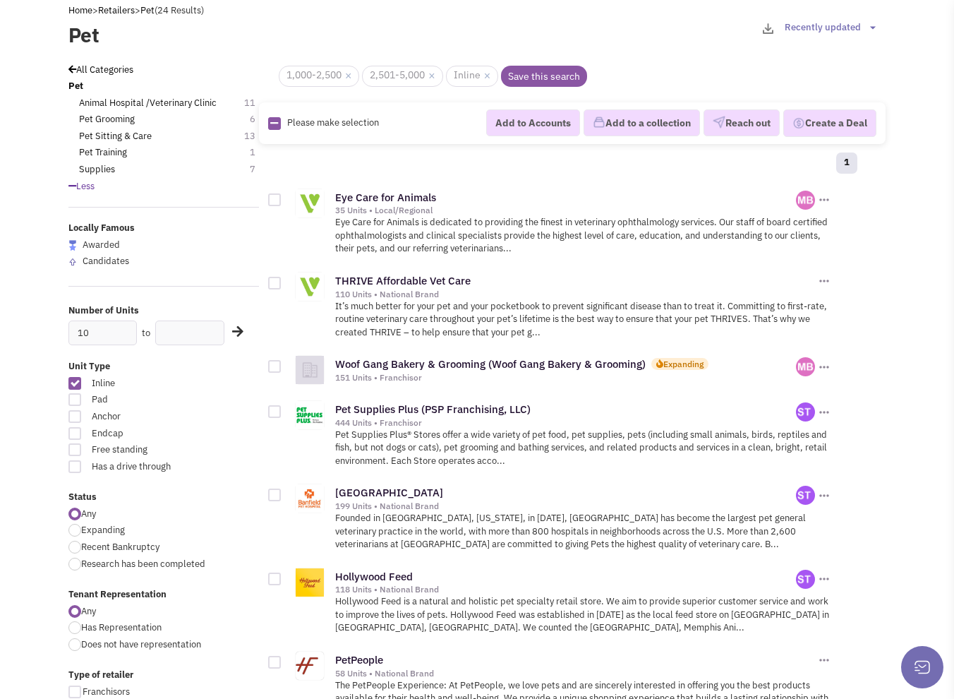
scroll to position [71, 0]
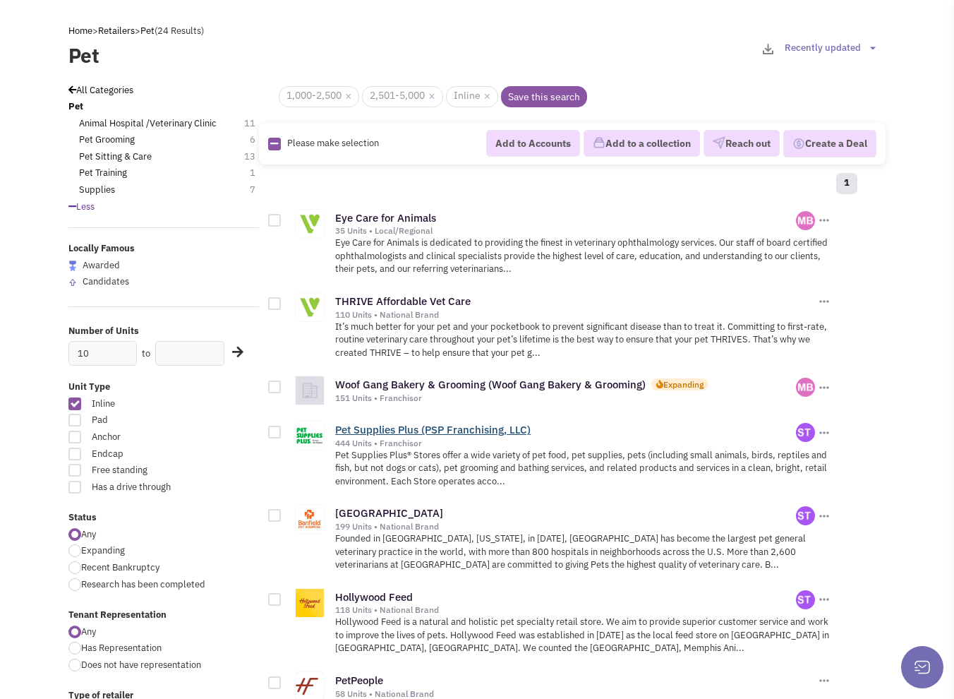
click at [392, 424] on link "Pet Supplies Plus (PSP Franchising, LLC)" at bounding box center [433, 429] width 196 height 13
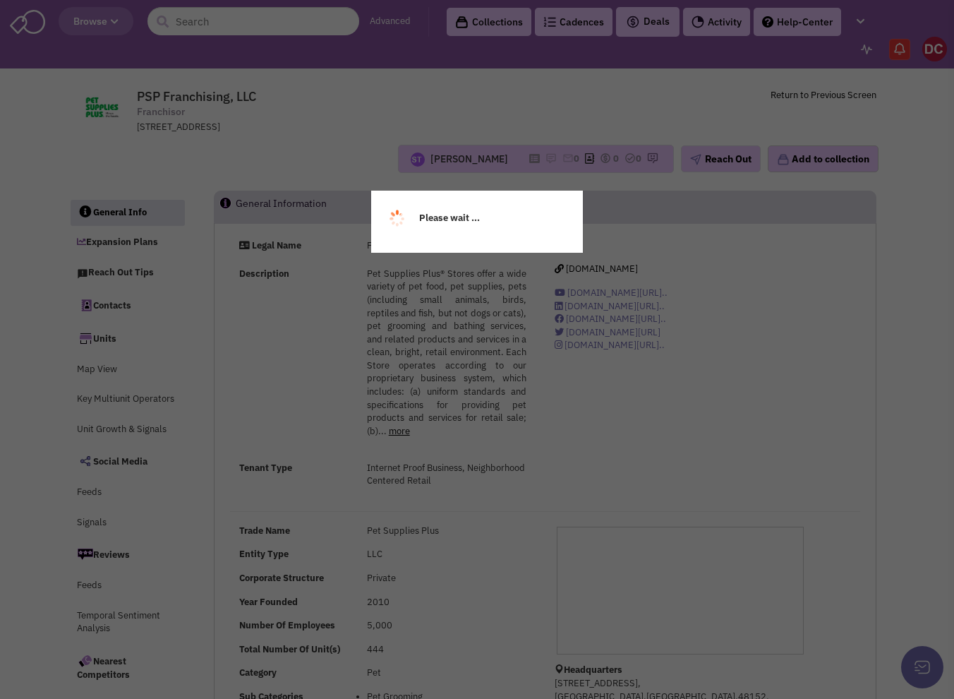
select select
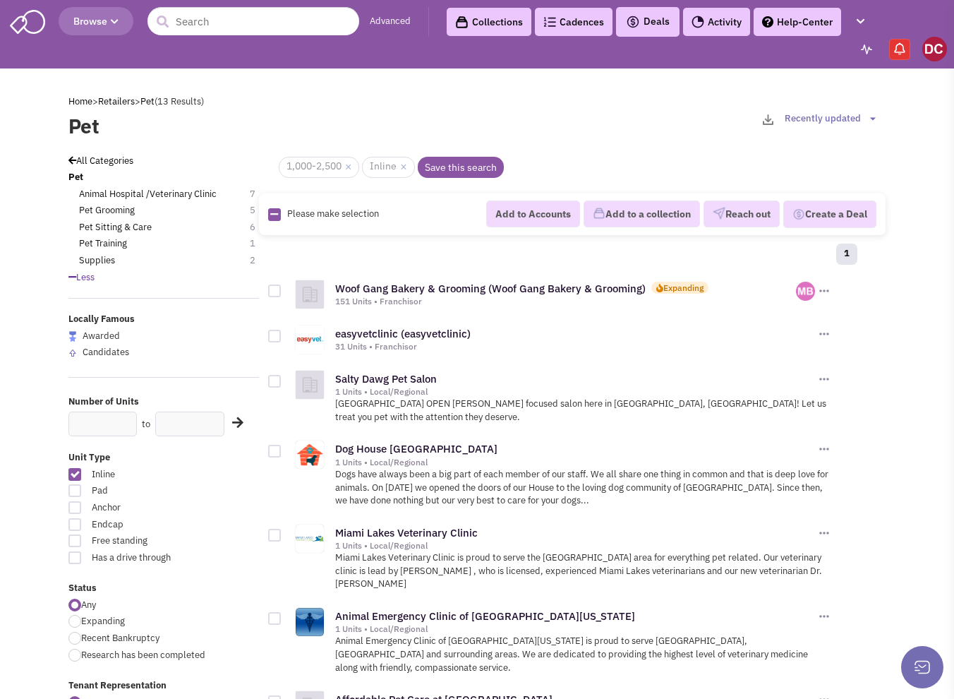
click at [107, 30] on button "Browse" at bounding box center [96, 21] width 75 height 28
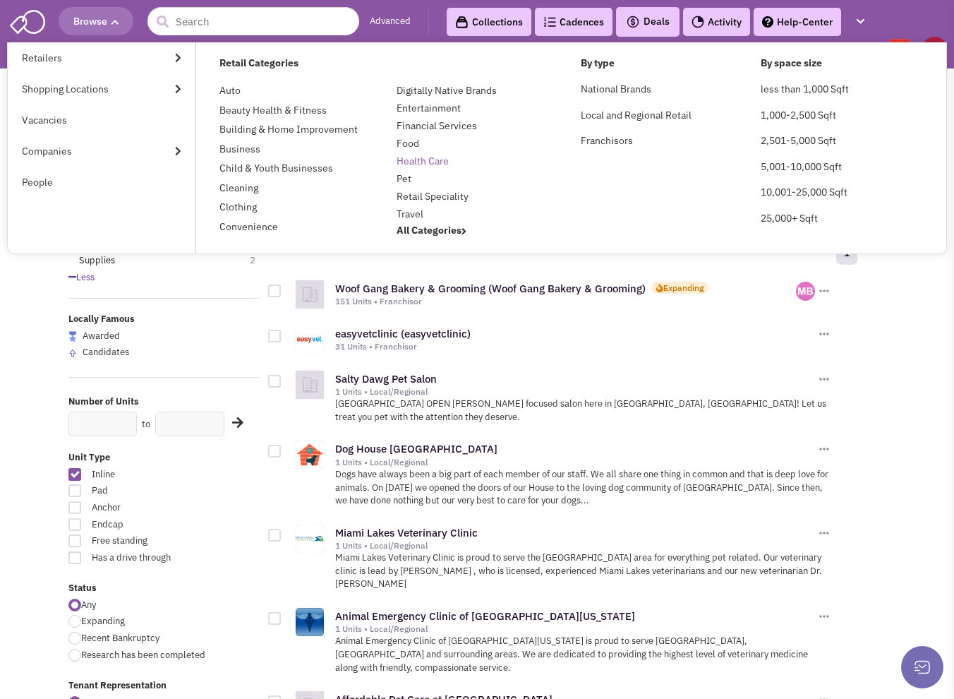
click at [414, 162] on link "Health Care" at bounding box center [423, 161] width 52 height 13
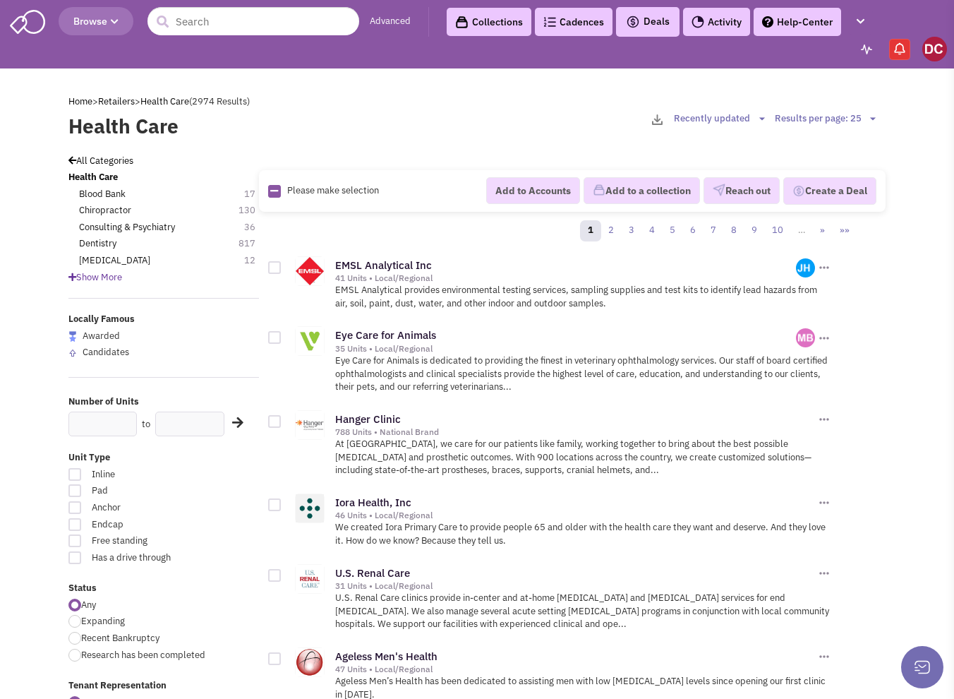
click at [99, 474] on span "Inline" at bounding box center [142, 474] width 118 height 13
click at [200, 474] on input "Inline" at bounding box center [204, 475] width 9 height 9
checkbox input "true"
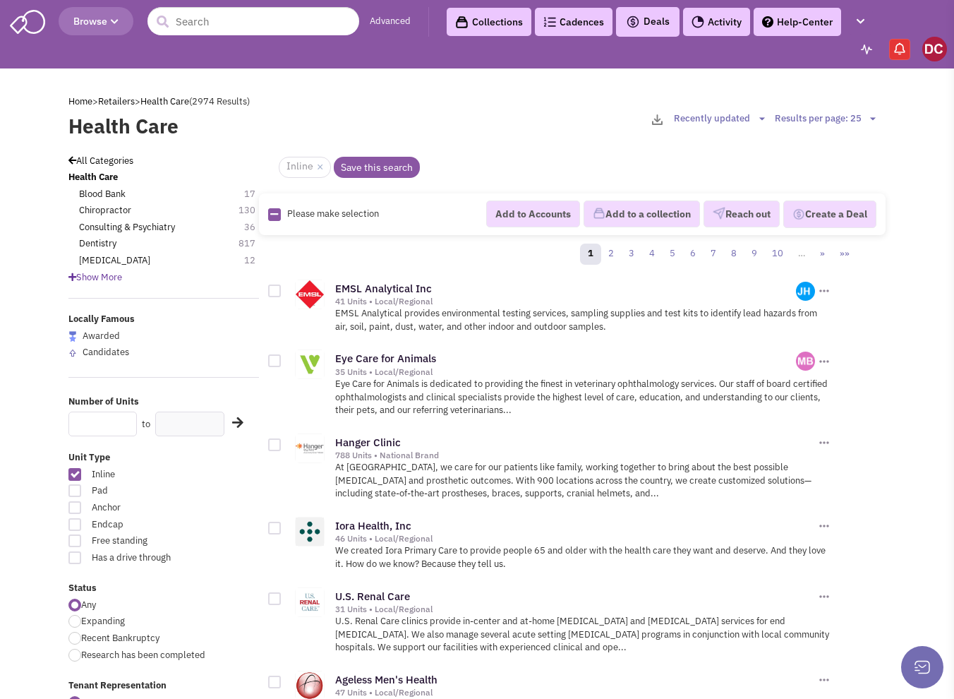
click at [113, 433] on input "text" at bounding box center [102, 424] width 68 height 25
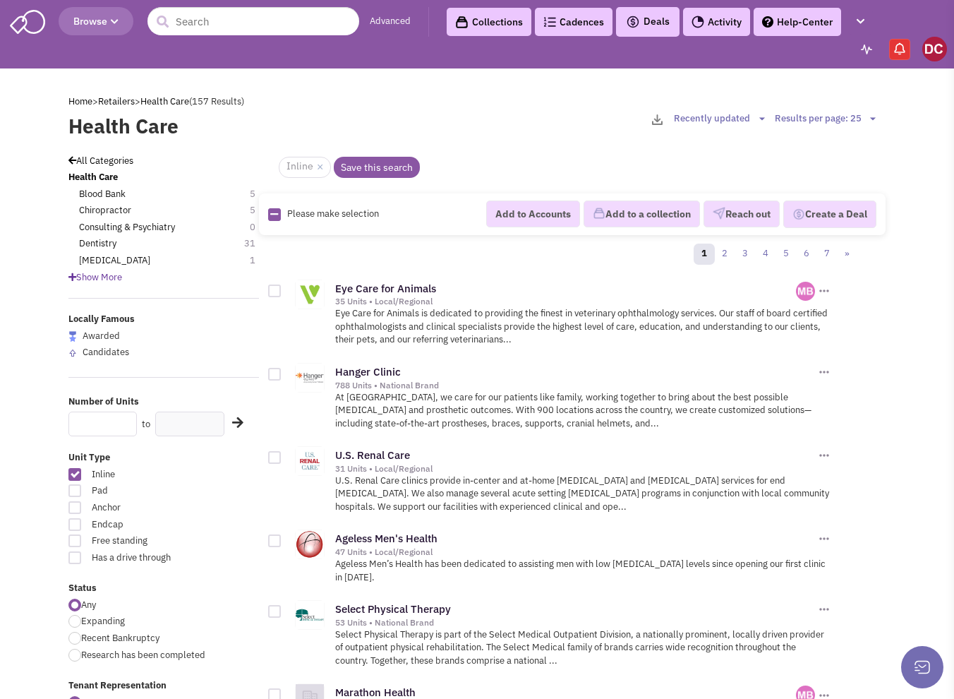
click at [90, 421] on input "text" at bounding box center [102, 424] width 68 height 25
type input "10"
click at [198, 452] on label "Unit Type" at bounding box center [163, 457] width 191 height 13
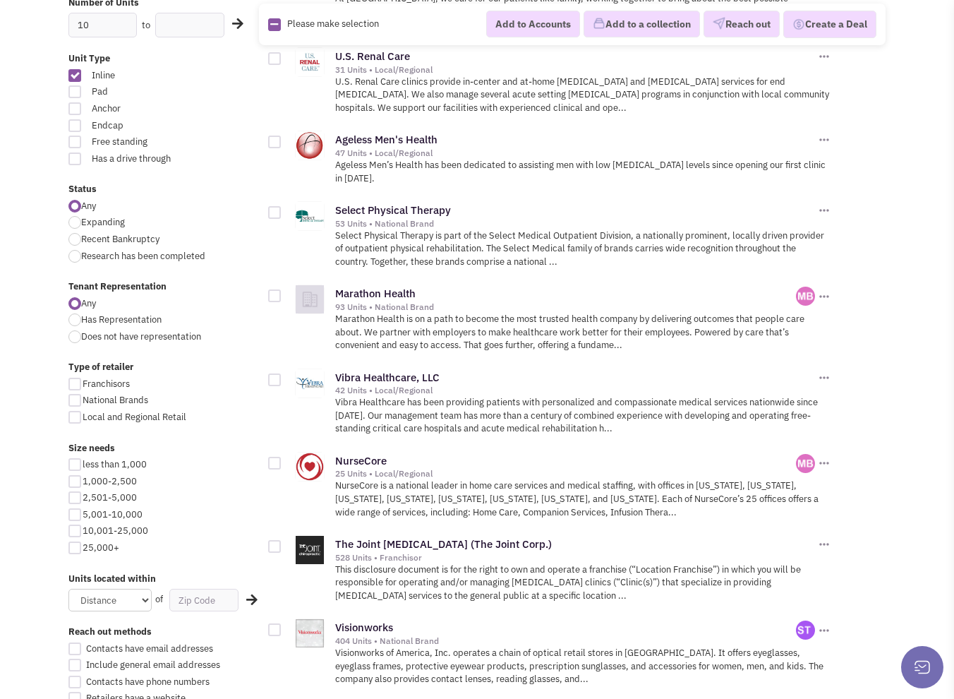
scroll to position [424, 0]
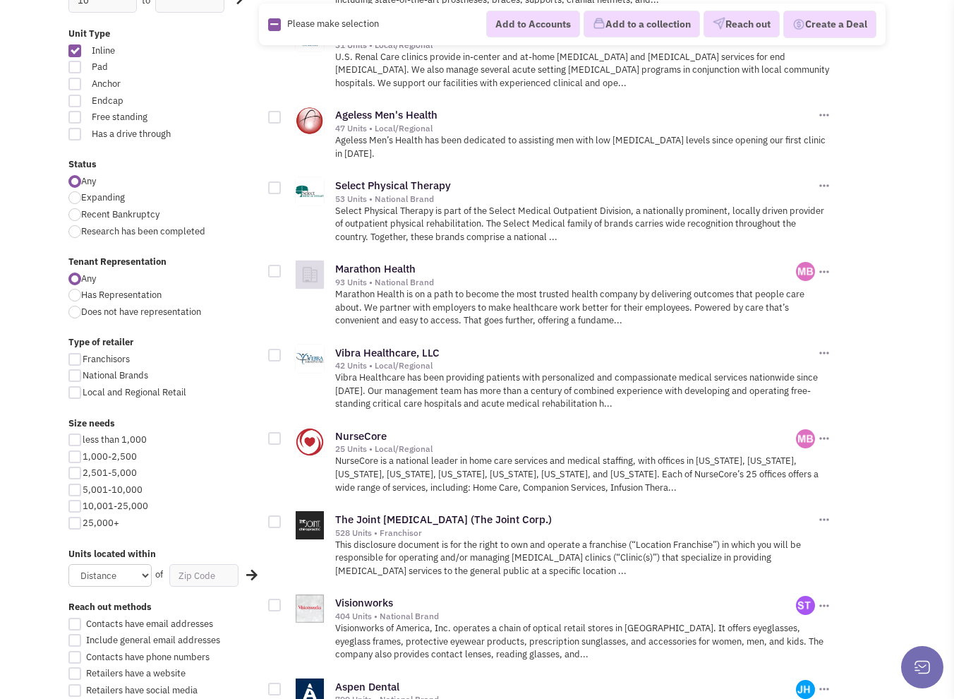
click at [79, 455] on div at bounding box center [74, 456] width 13 height 13
click at [83, 455] on input "1,000-2,500" at bounding box center [87, 457] width 9 height 9
checkbox input "true"
click at [82, 474] on label "2,501-5,000" at bounding box center [163, 473] width 191 height 13
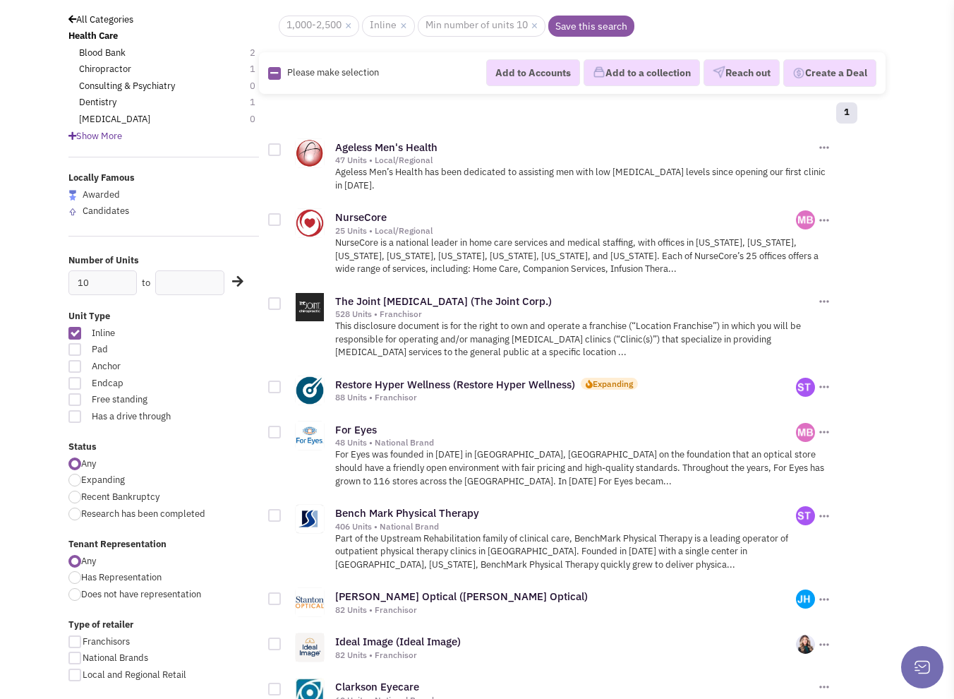
scroll to position [282, 0]
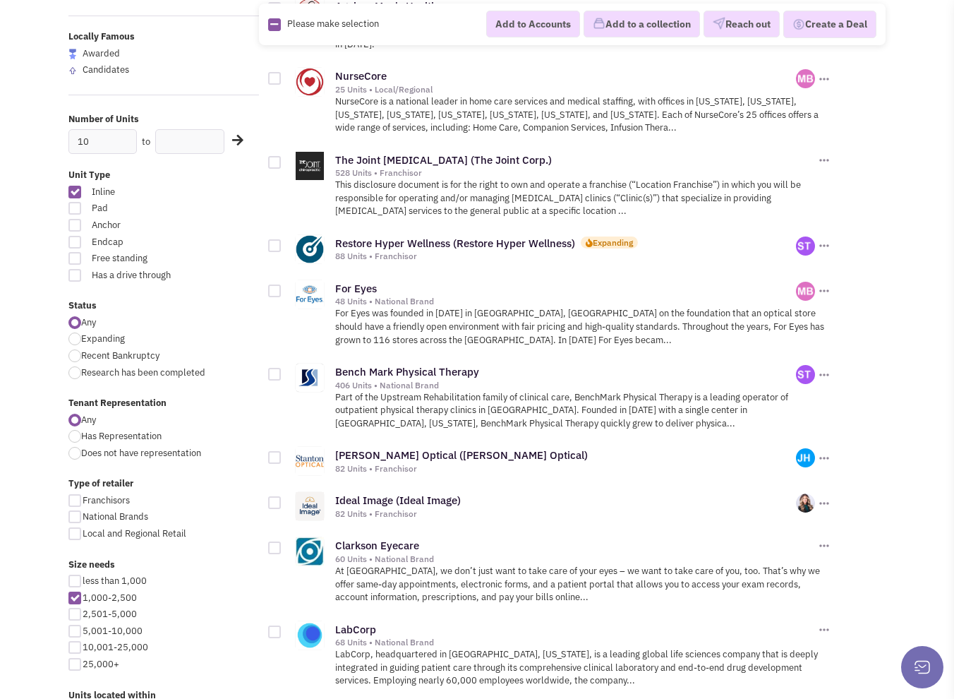
click at [75, 613] on div at bounding box center [74, 614] width 13 height 13
click at [83, 613] on input "2,501-5,000" at bounding box center [87, 615] width 9 height 9
checkbox input "true"
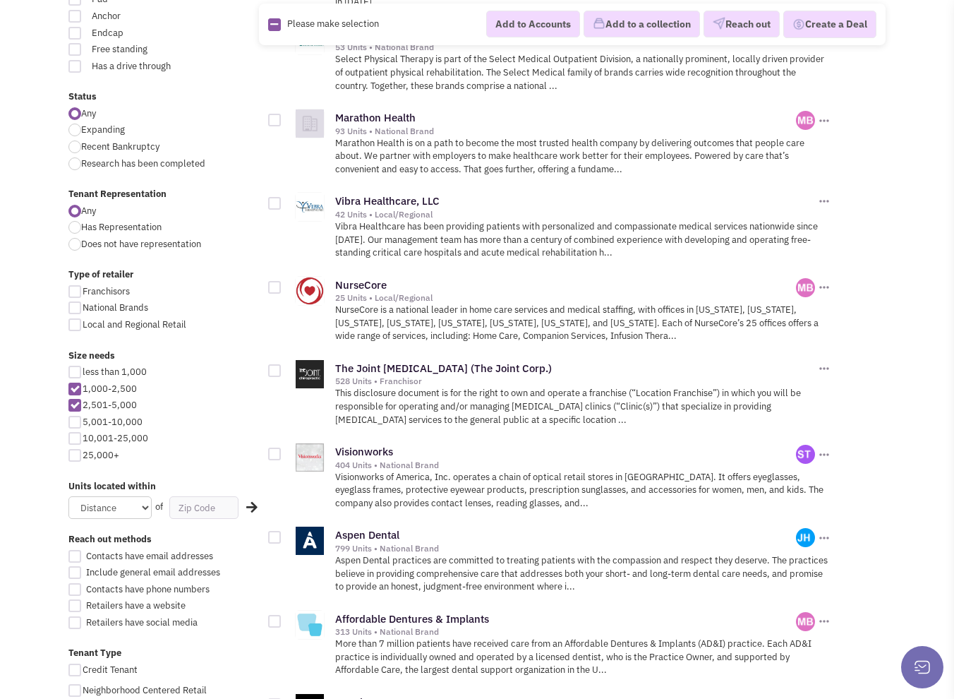
scroll to position [565, 0]
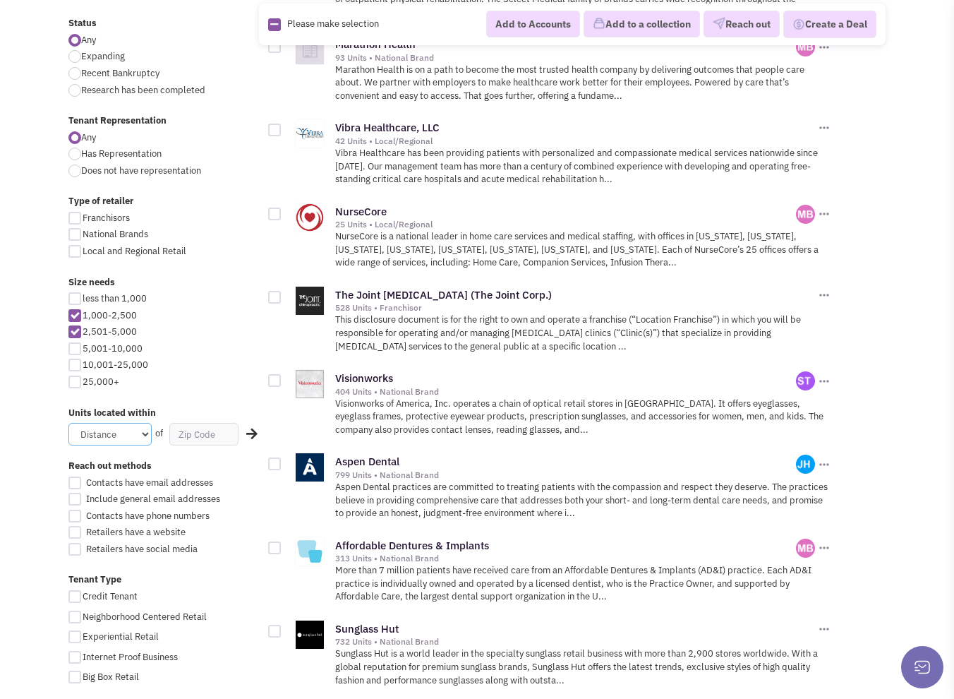
click at [116, 433] on select "Distance 1 Mile 5 Miles 10 Miles 20 Miles 50 Miles" at bounding box center [109, 434] width 83 height 23
click at [233, 372] on div "less than 1,000 1,000-2,500 2,501-5,000 5,001-10,000 10,001-25,000 25,000+" at bounding box center [163, 342] width 209 height 100
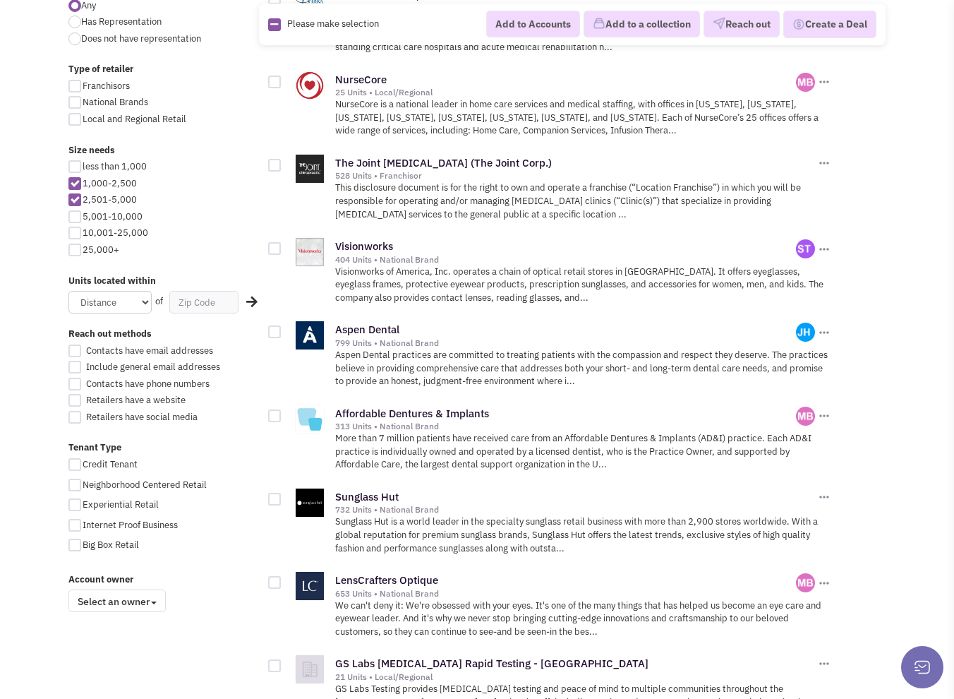
scroll to position [706, 0]
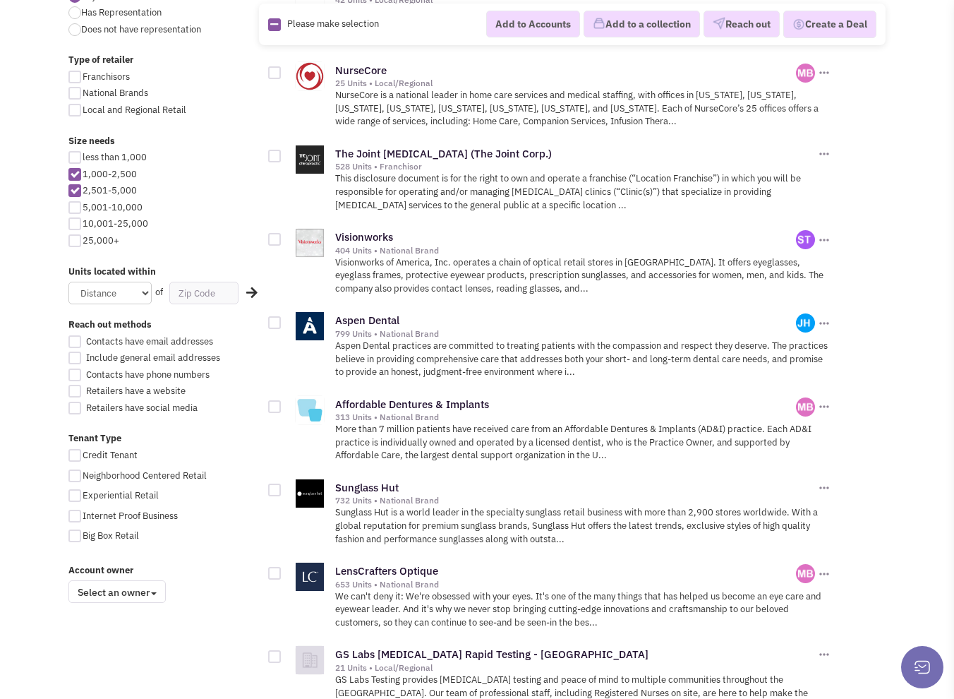
click at [251, 286] on icon at bounding box center [251, 292] width 11 height 13
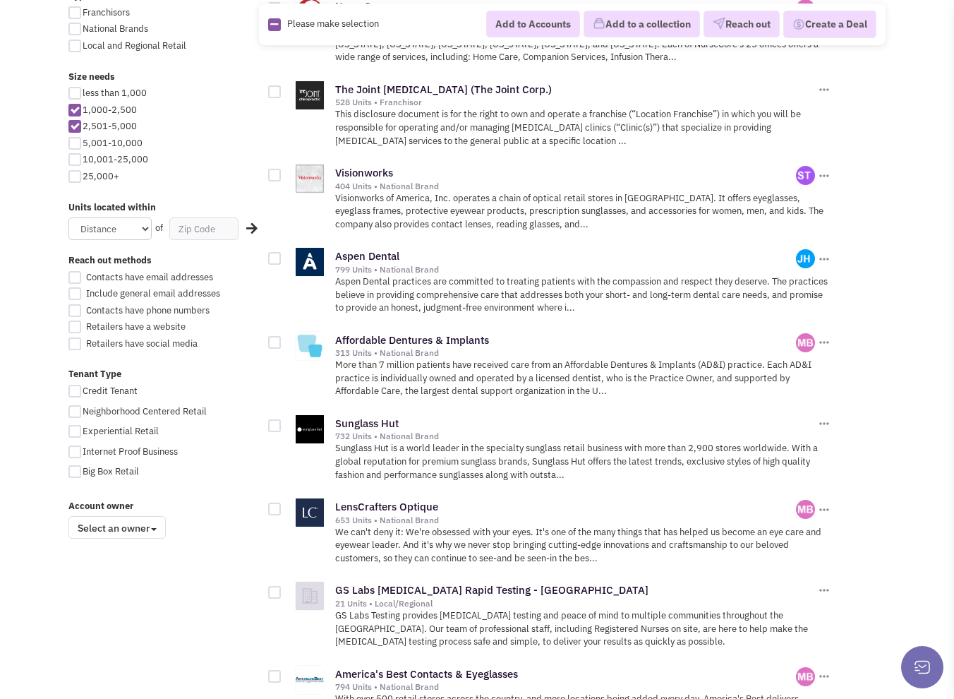
scroll to position [847, 0]
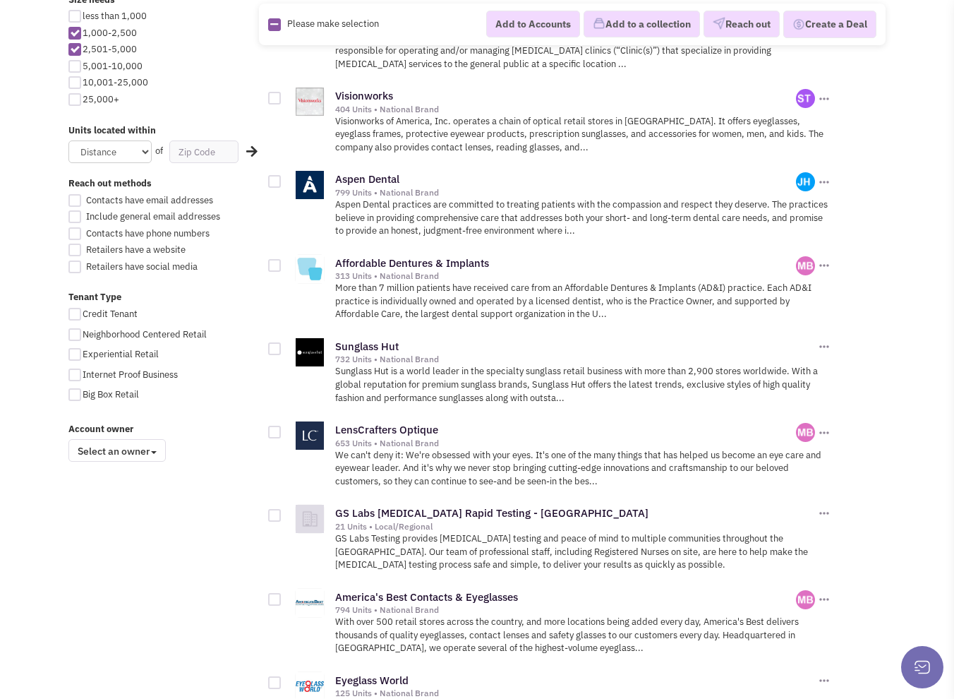
click at [133, 446] on span "Select an owner" at bounding box center [116, 450] width 97 height 23
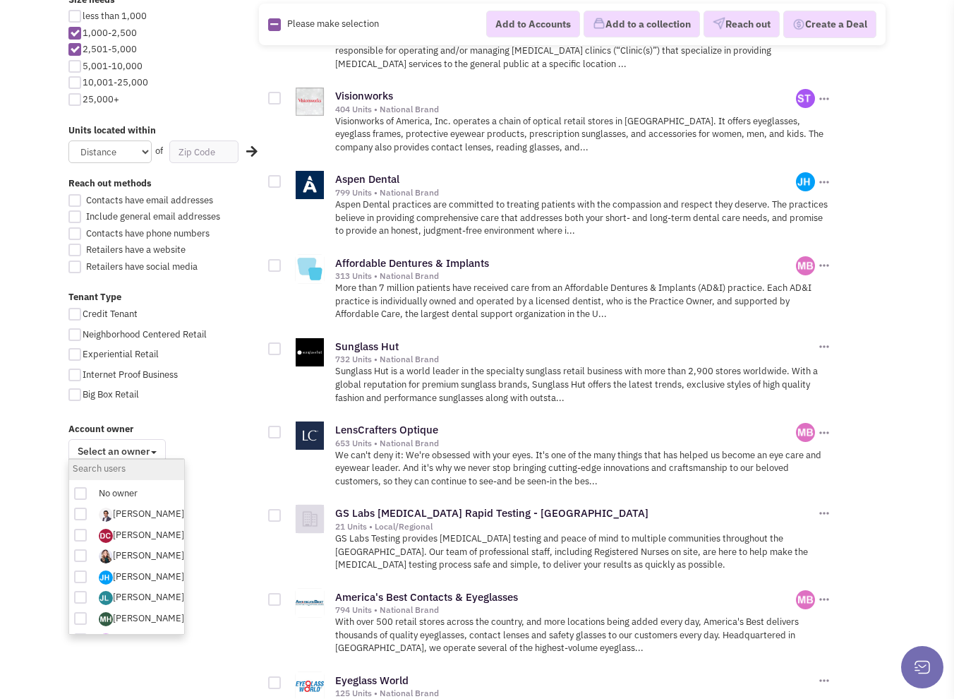
click at [154, 451] on span at bounding box center [154, 452] width 6 height 3
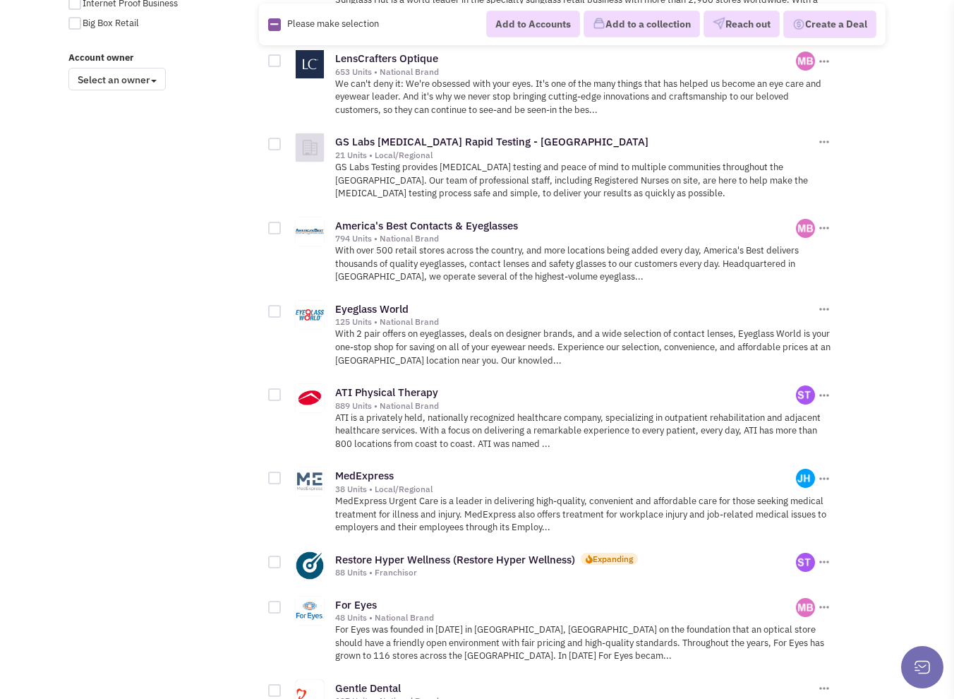
scroll to position [1271, 0]
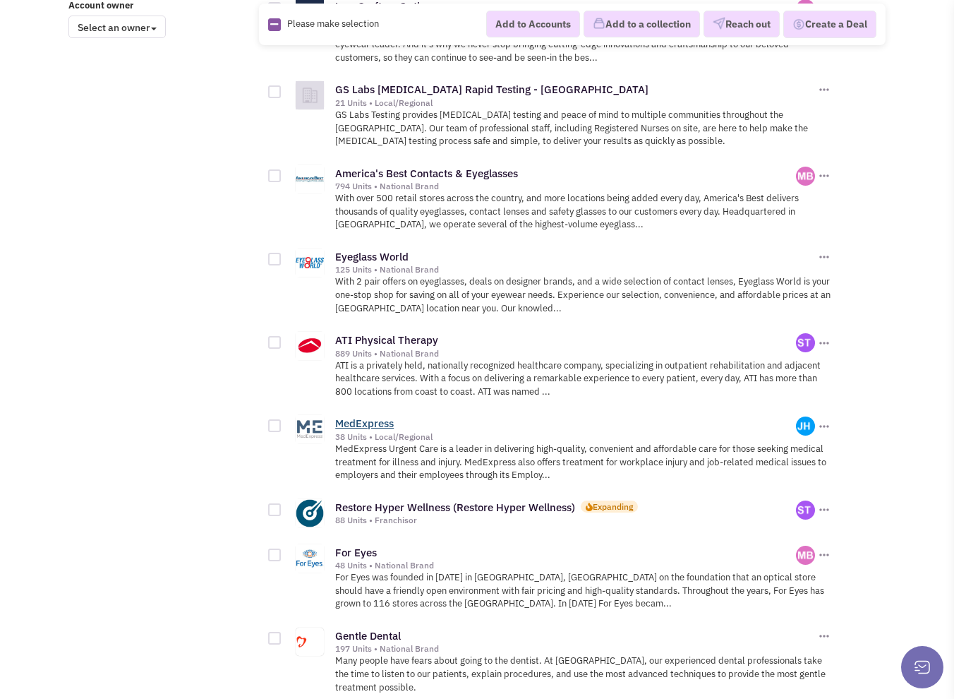
click at [363, 419] on link "MedExpress" at bounding box center [364, 422] width 59 height 13
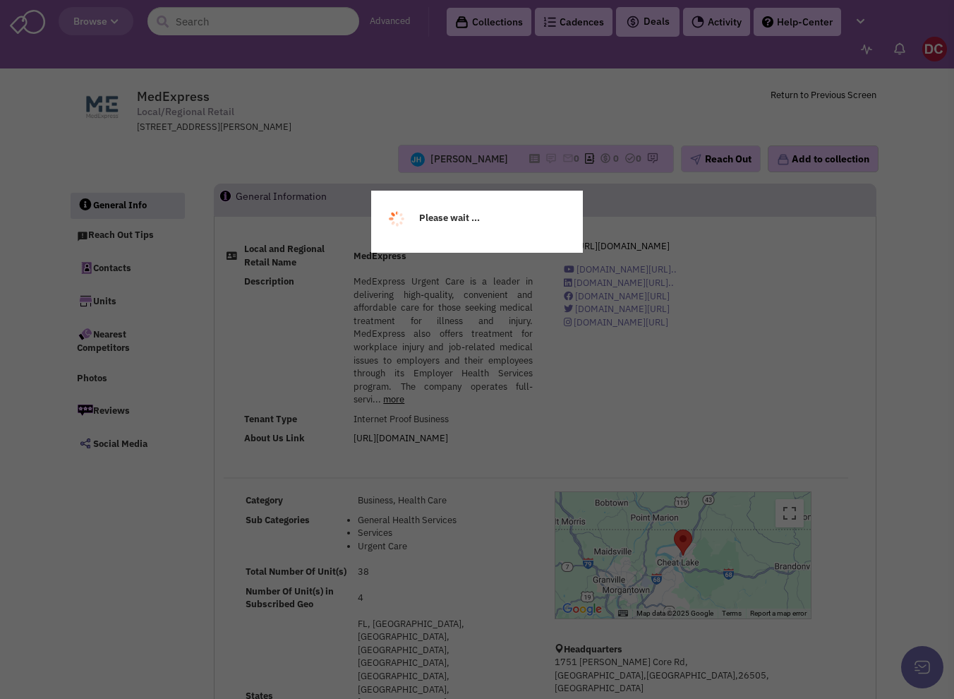
select select
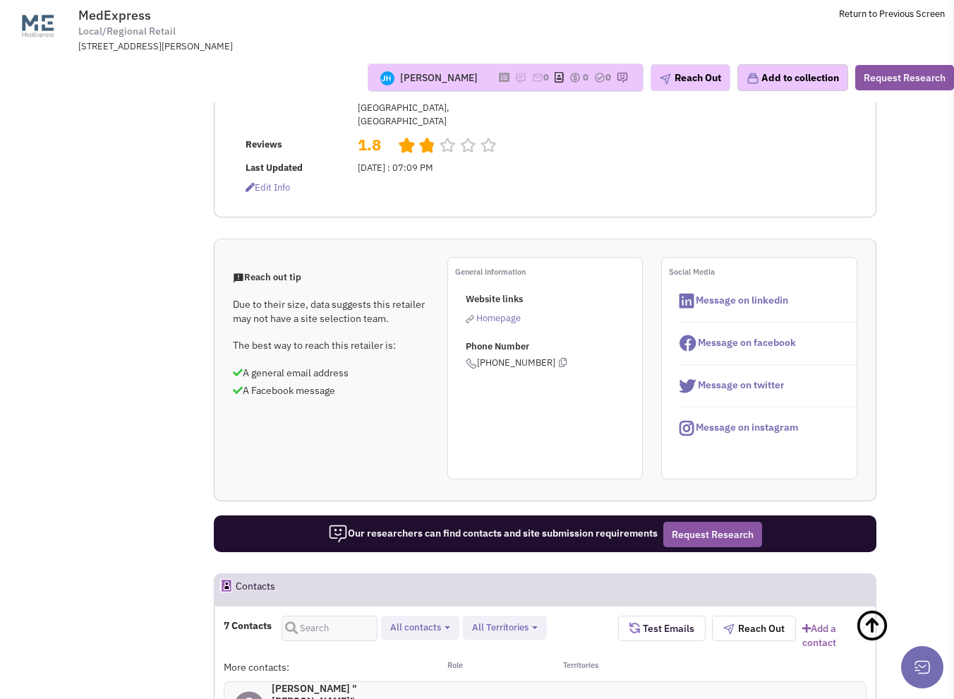
scroll to position [706, 0]
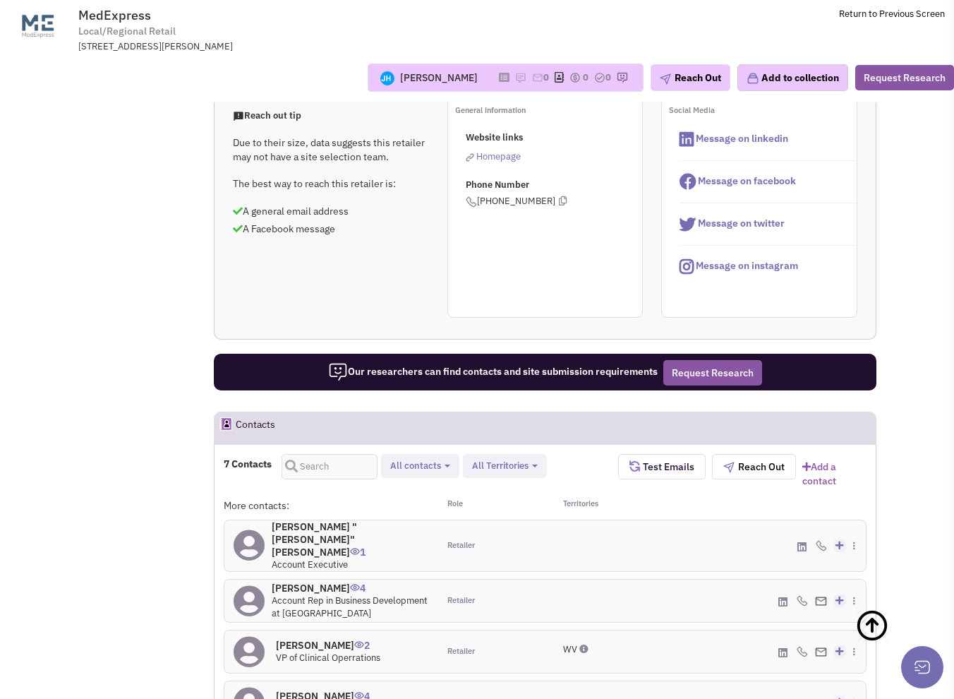
select select
click at [333, 520] on h4 "[PERSON_NAME] "[PERSON_NAME]" [PERSON_NAME] 1" at bounding box center [350, 539] width 157 height 38
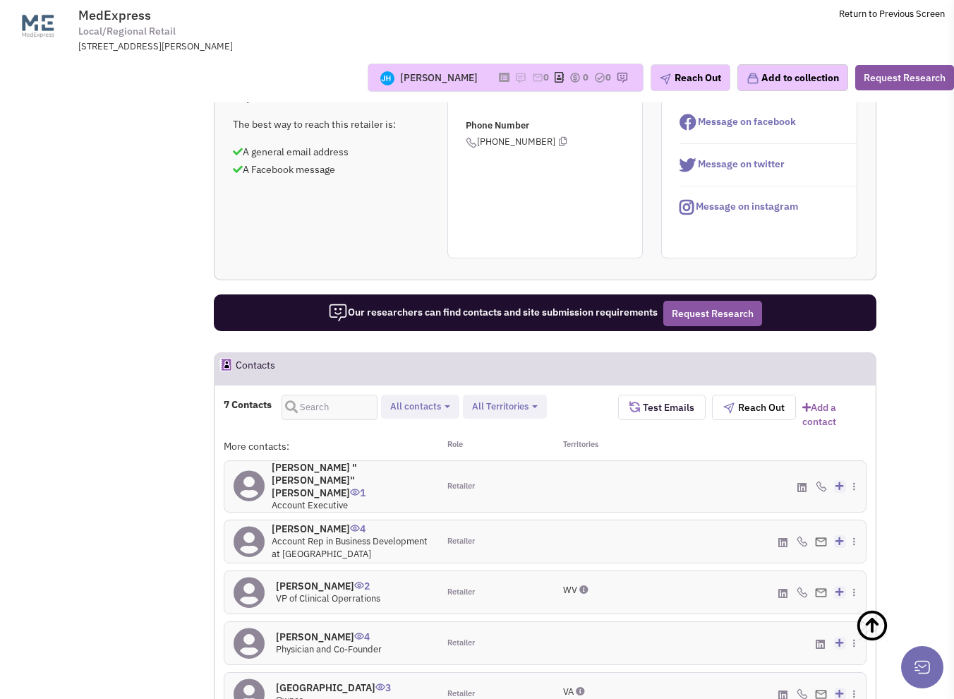
scroll to position [635, 0]
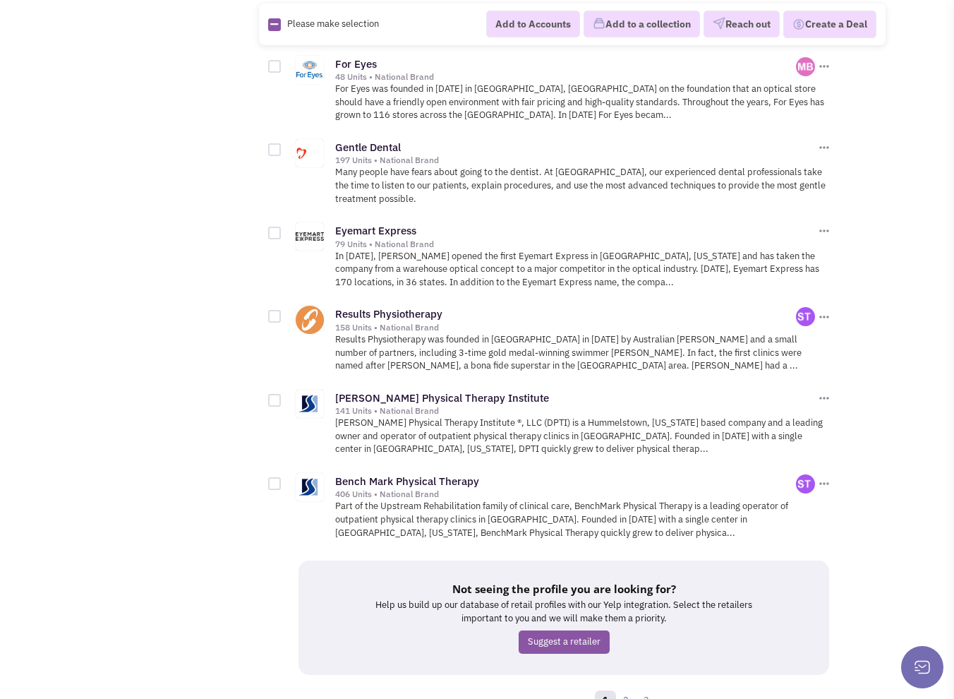
scroll to position [1822, 0]
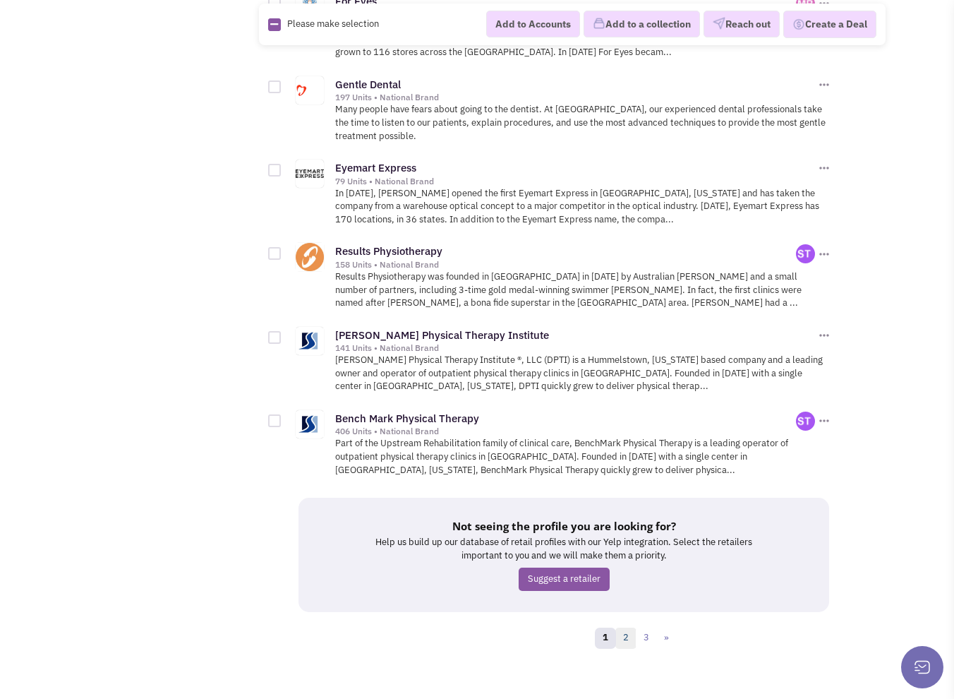
click at [623, 628] on link "2" at bounding box center [626, 638] width 21 height 21
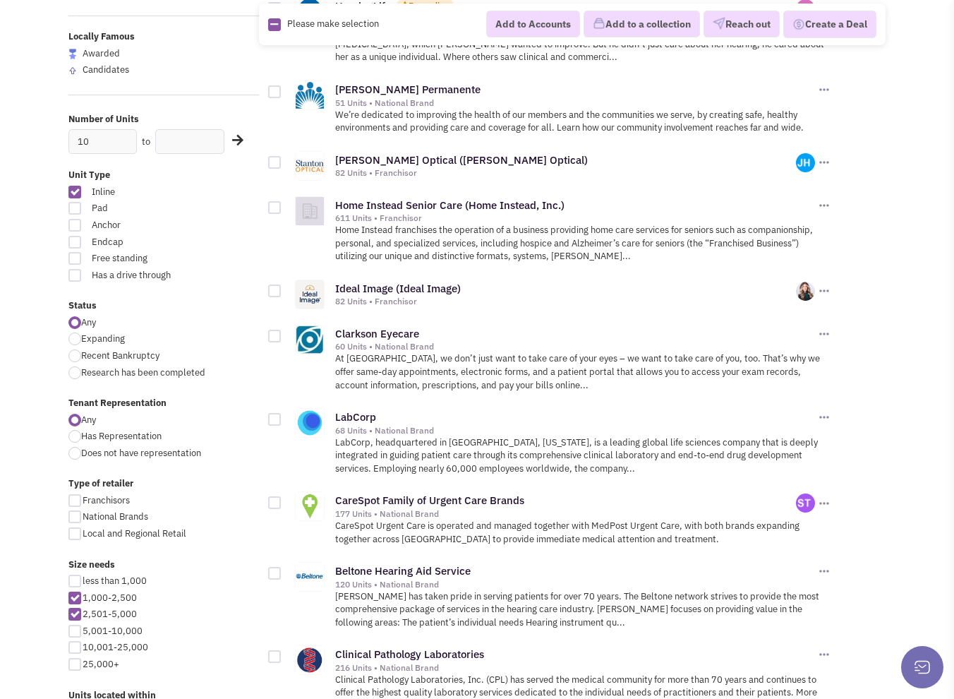
scroll to position [353, 0]
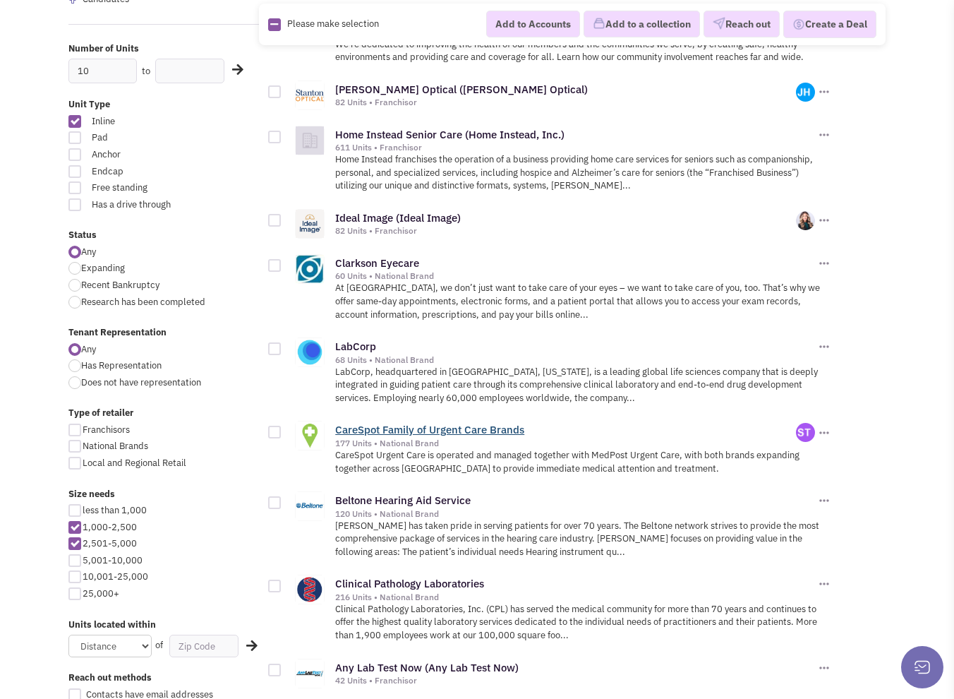
click at [462, 428] on link "CareSpot Family of Urgent Care Brands" at bounding box center [429, 429] width 189 height 13
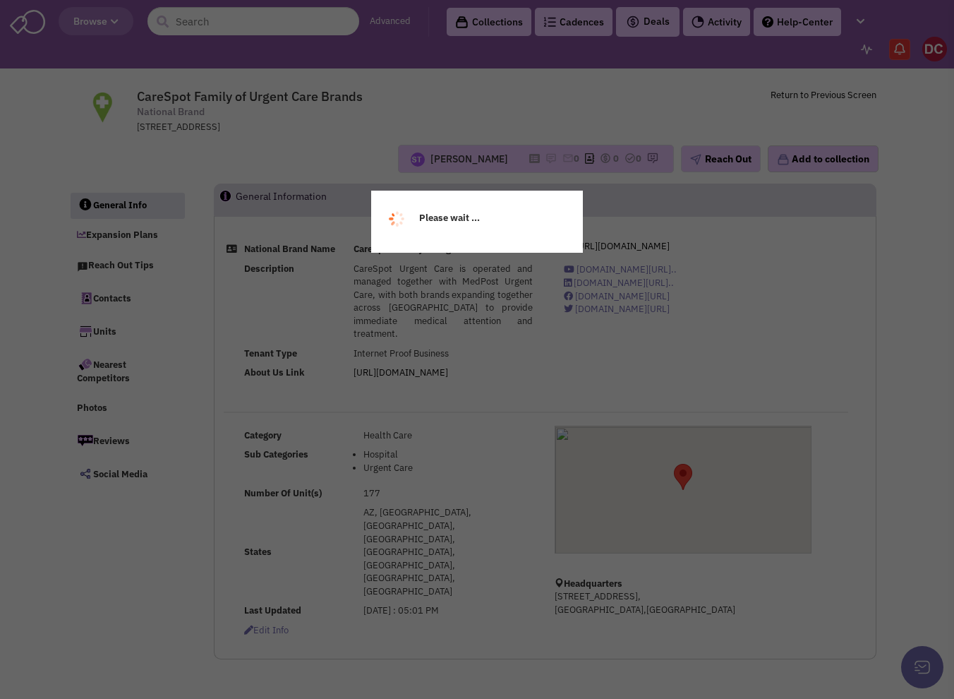
select select
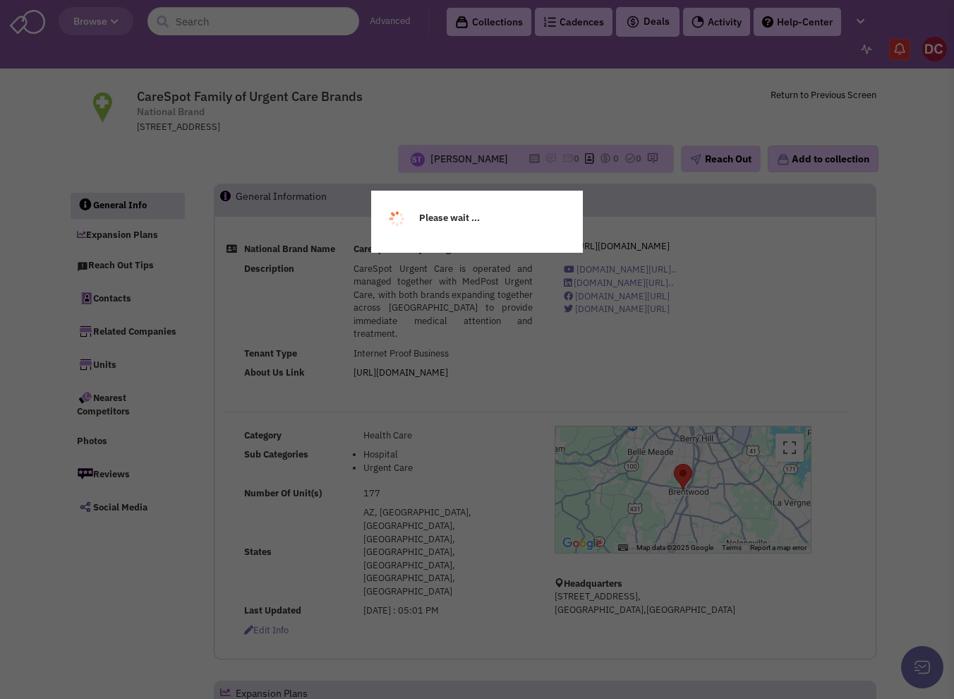
select select
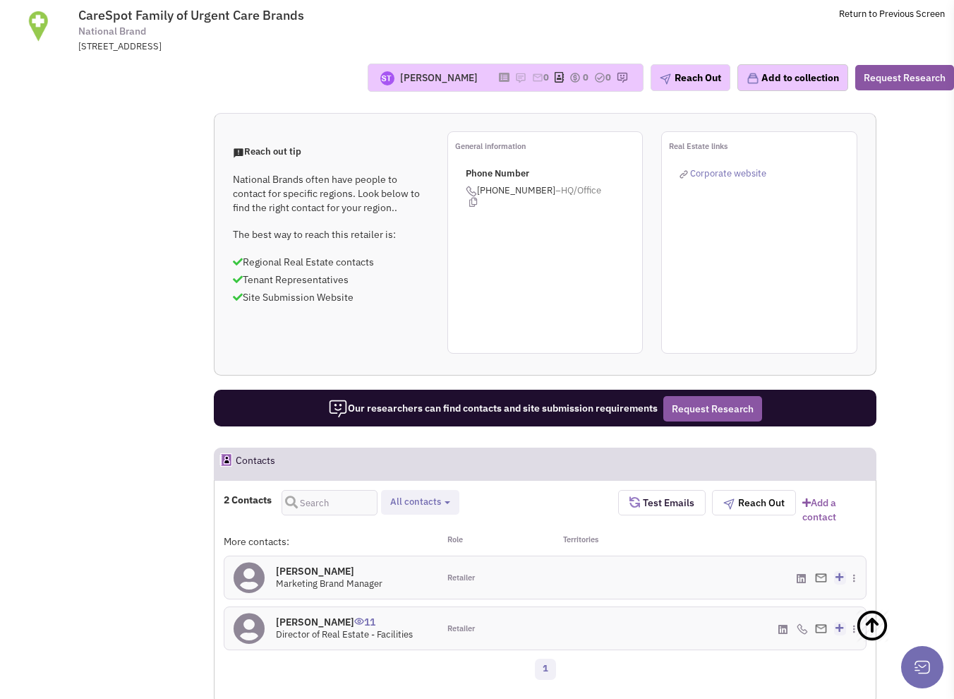
scroll to position [634, 0]
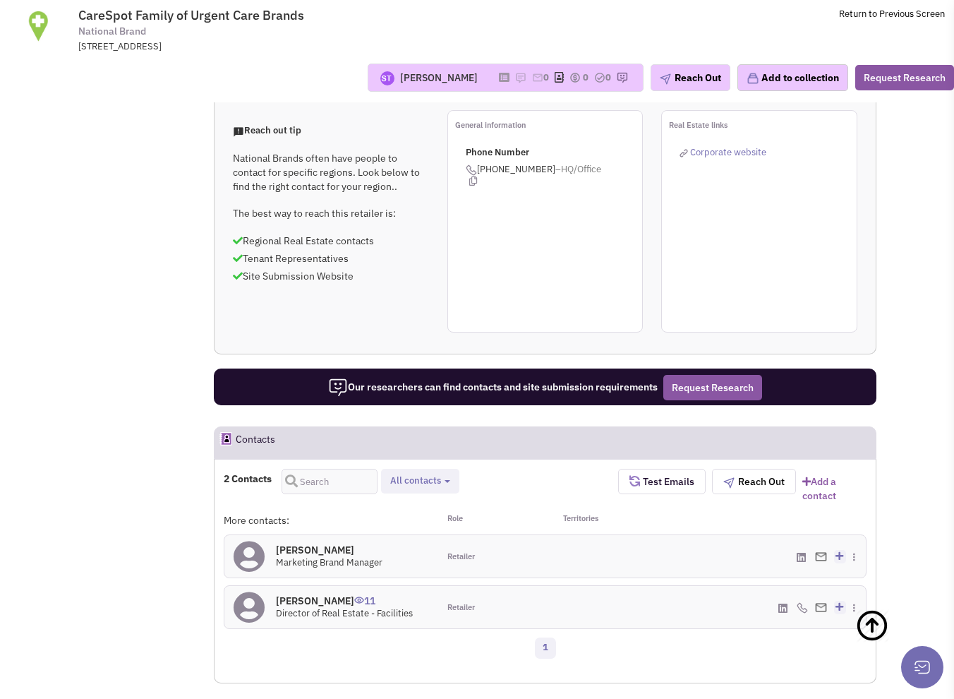
click at [313, 594] on h4 "Mark Weiss 11" at bounding box center [344, 600] width 137 height 13
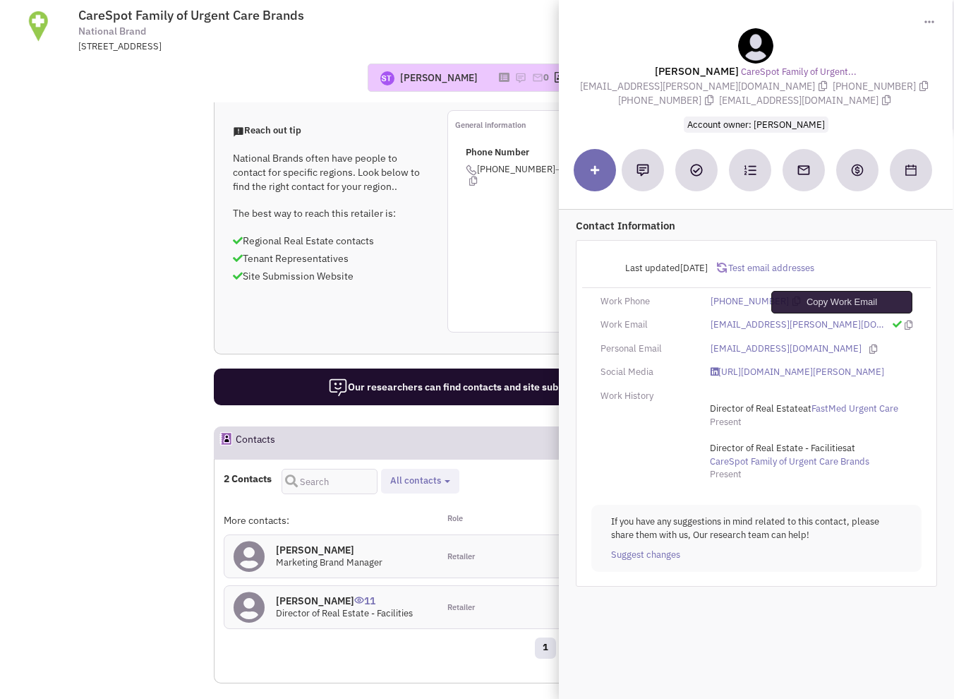
click at [905, 321] on icon at bounding box center [909, 324] width 8 height 9
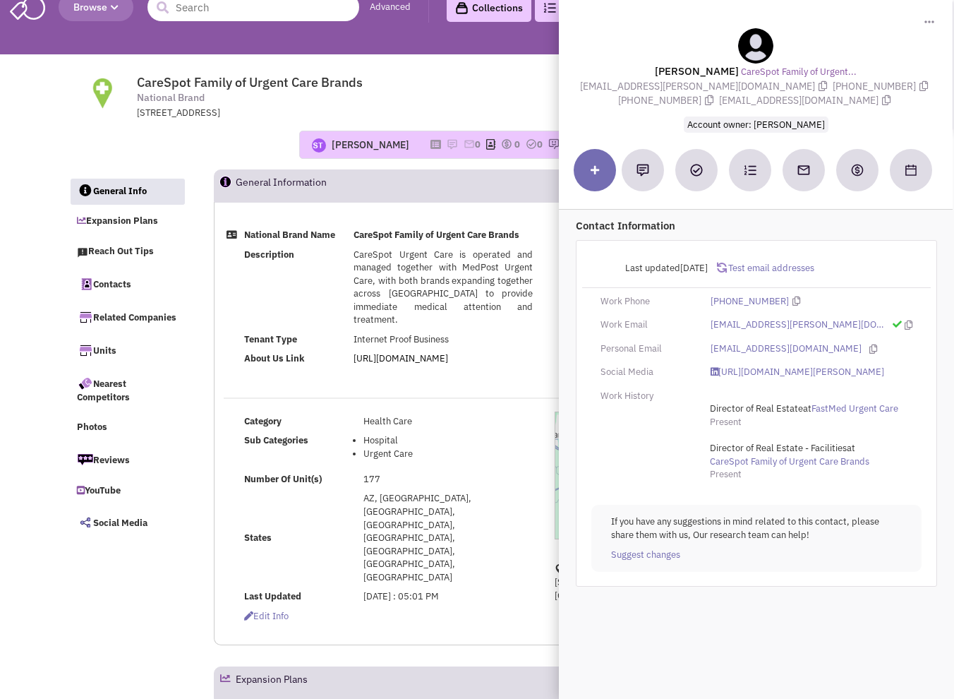
scroll to position [0, 0]
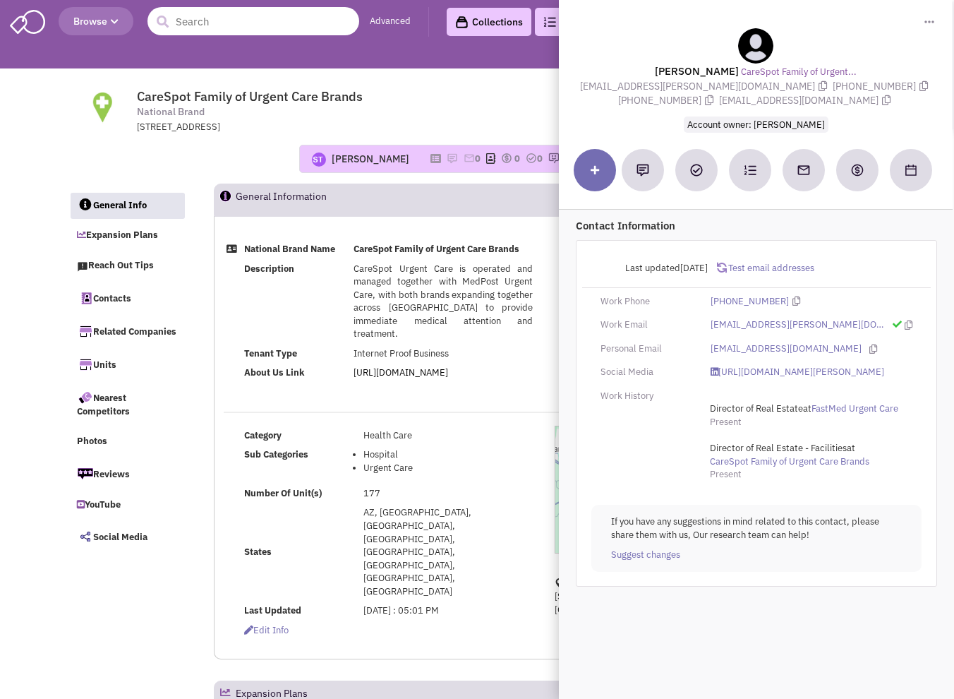
click at [248, 35] on input "text" at bounding box center [254, 21] width 212 height 28
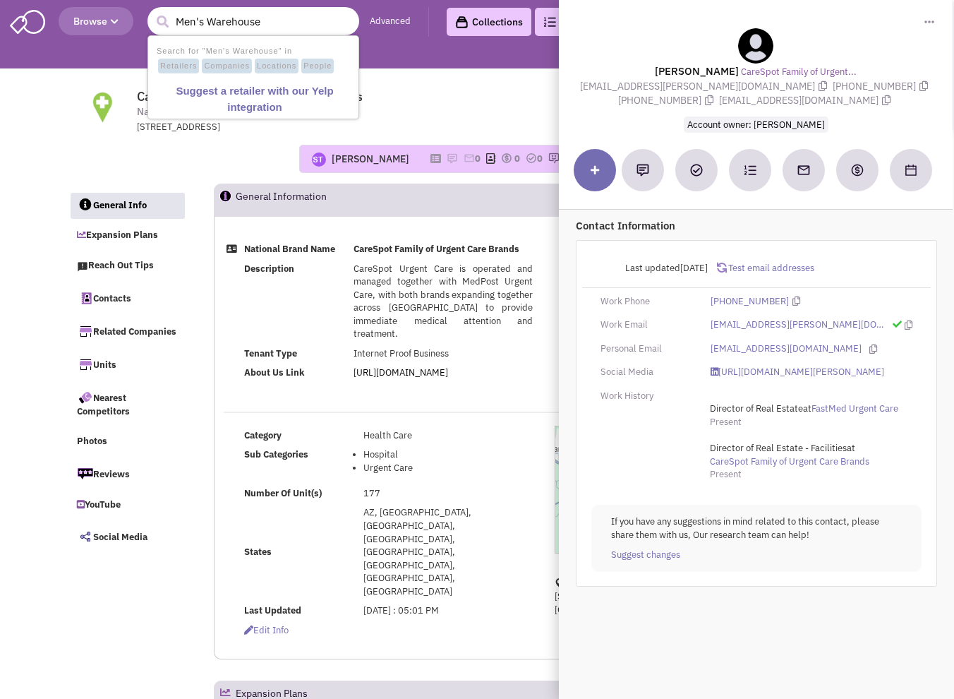
click at [293, 19] on input "Men's Warehouse" at bounding box center [254, 21] width 212 height 28
drag, startPoint x: 277, startPoint y: 18, endPoint x: 224, endPoint y: 23, distance: 53.1
click at [224, 23] on input "Men's Warehouse" at bounding box center [254, 21] width 212 height 28
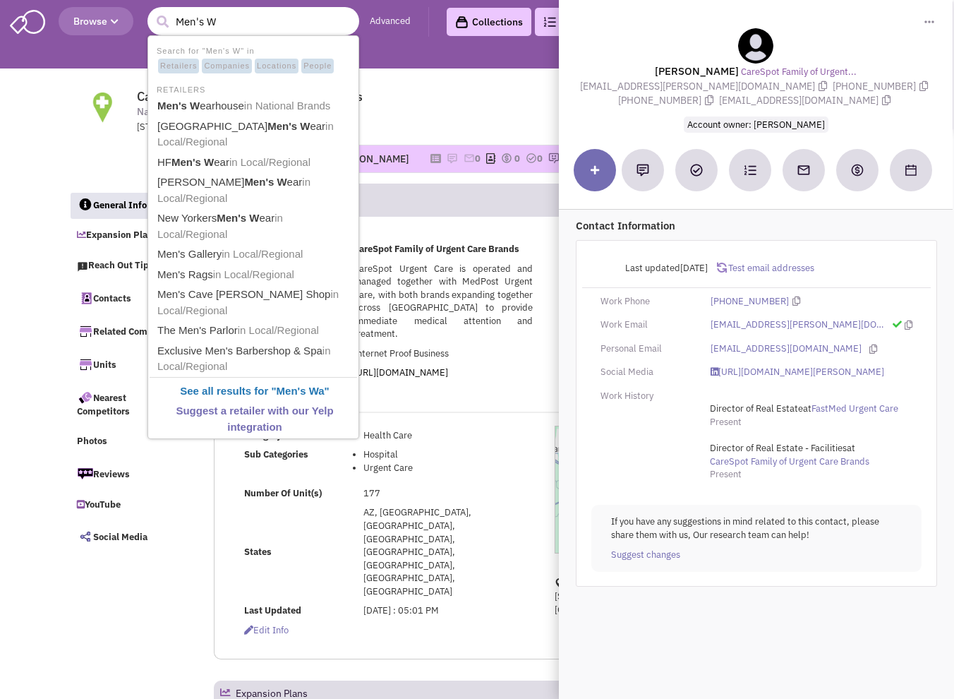
type input "Men's We"
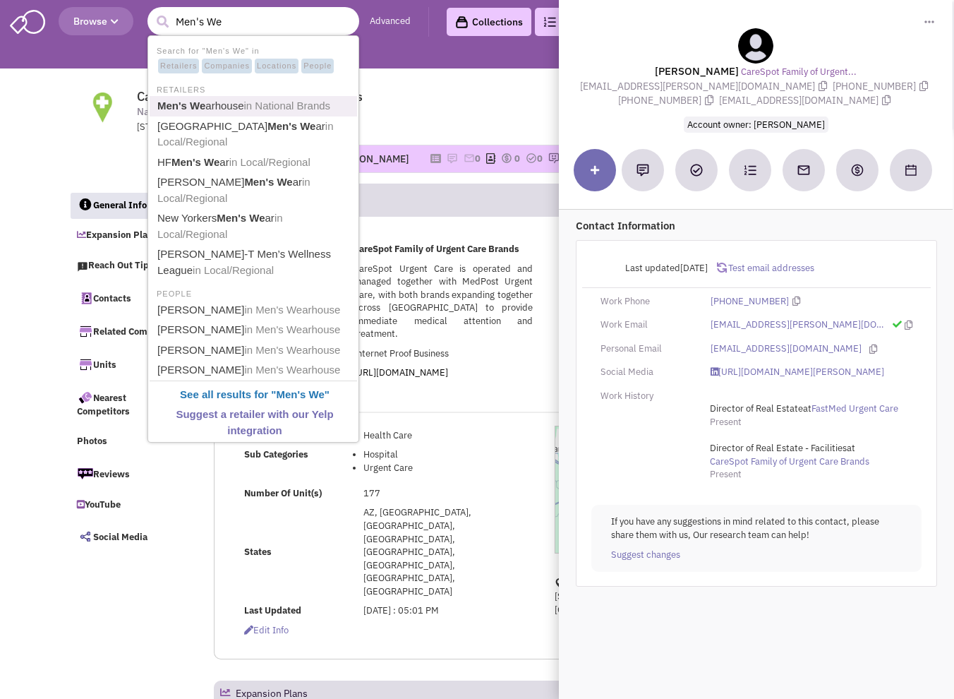
click at [313, 105] on span "in National Brands" at bounding box center [287, 106] width 87 height 12
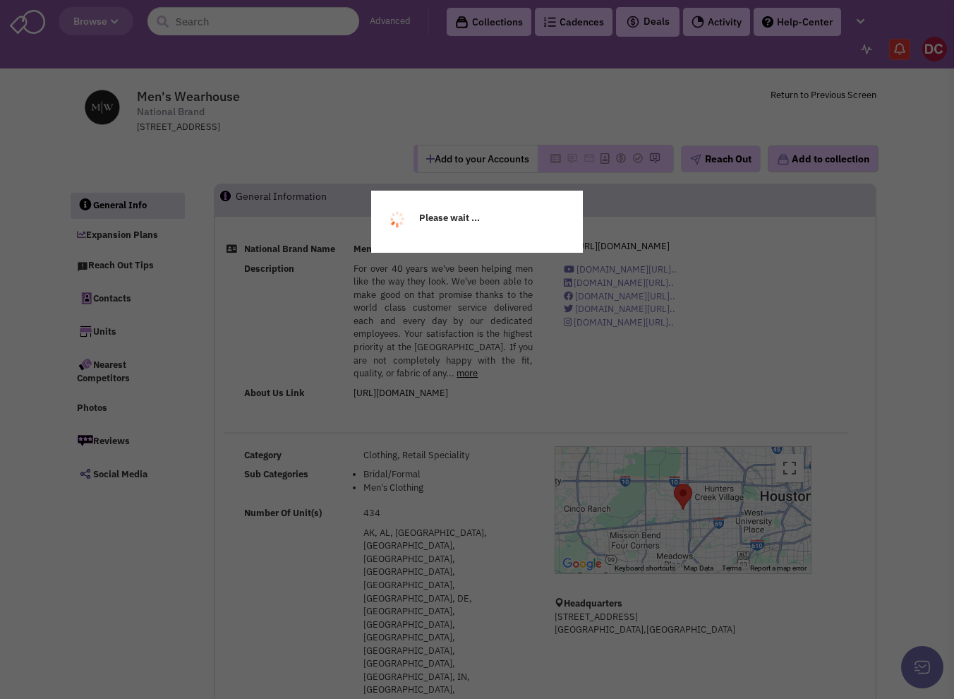
select select
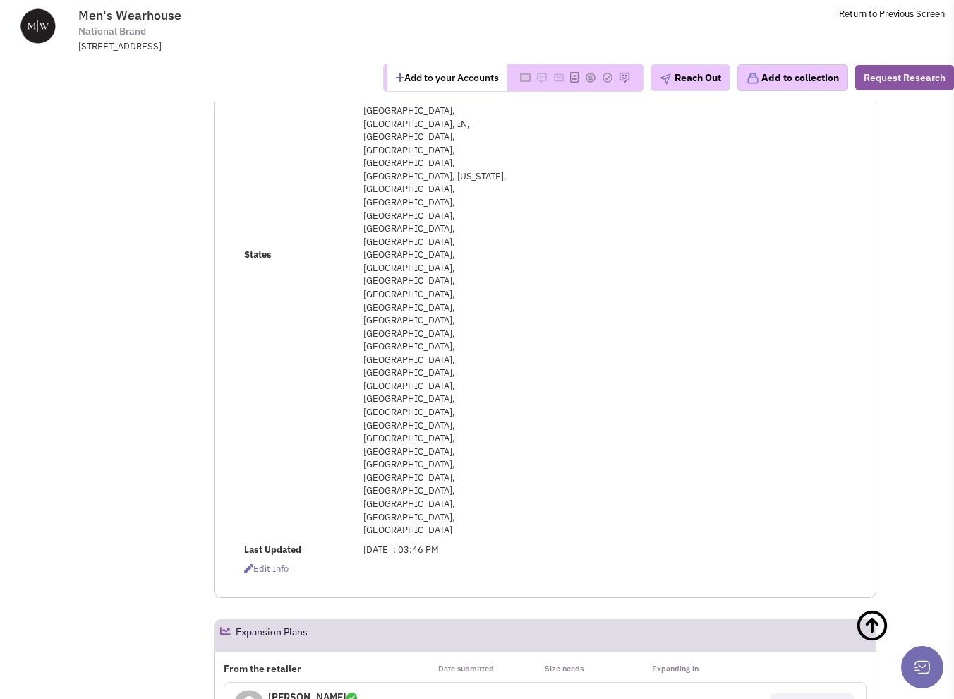
scroll to position [494, 0]
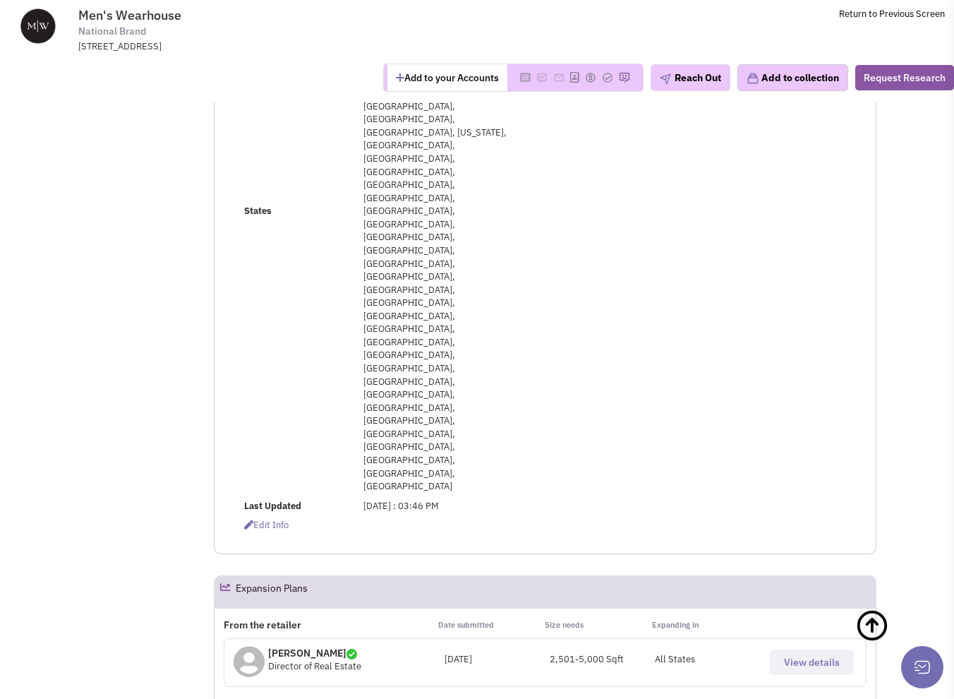
select select
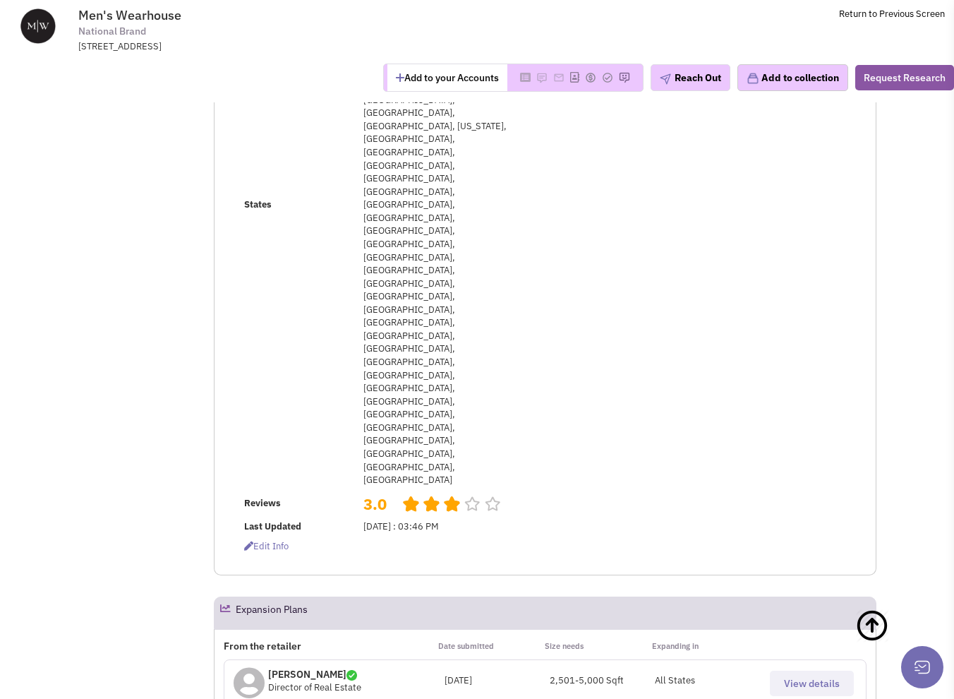
scroll to position [424, 0]
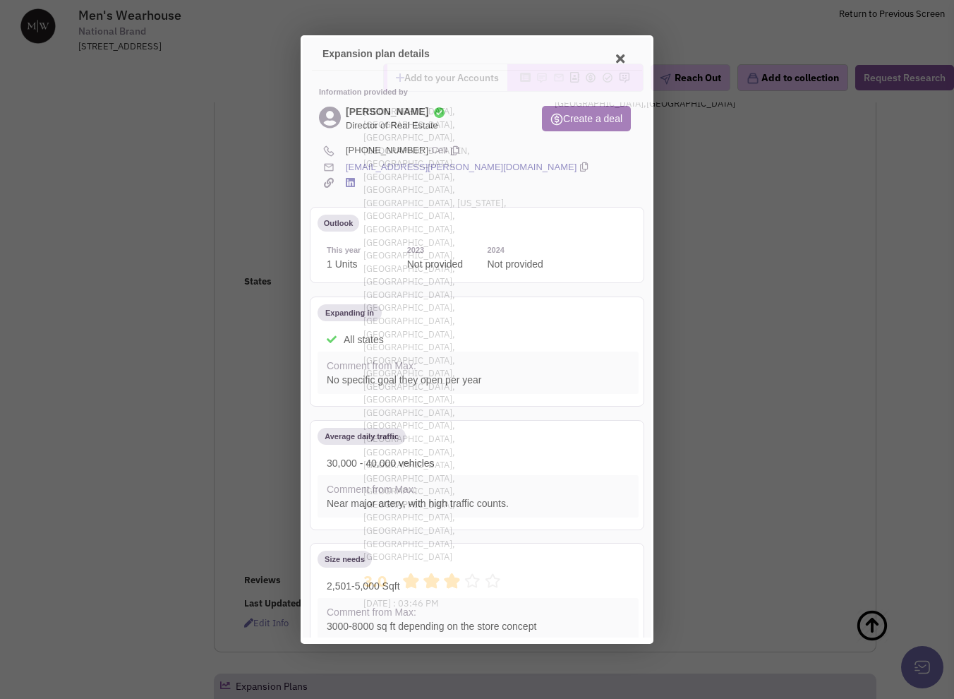
scroll to position [0, 0]
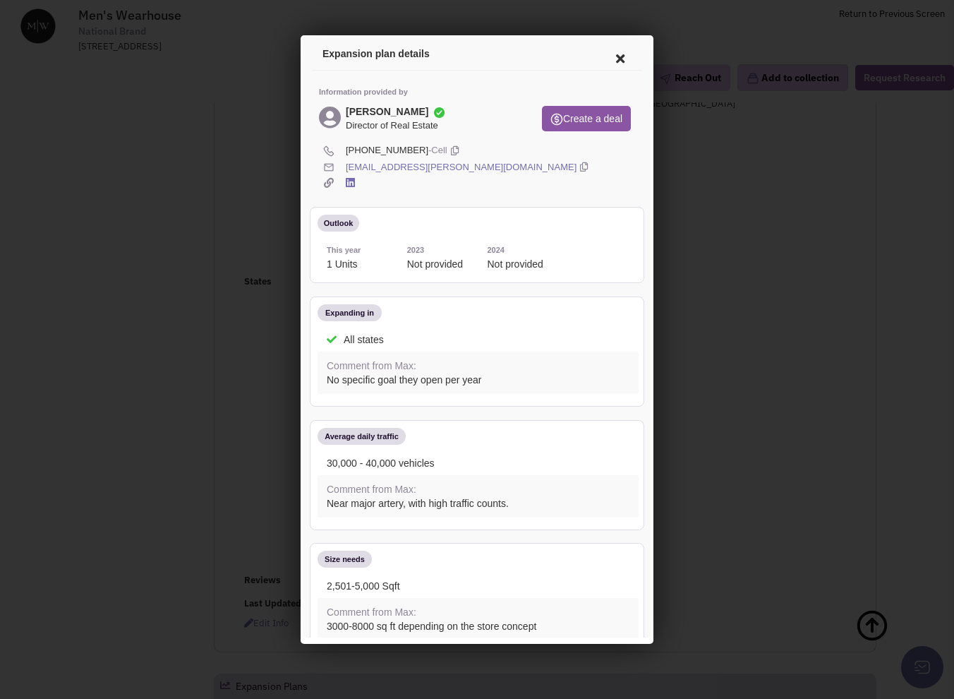
click at [578, 166] on icon at bounding box center [582, 165] width 8 height 13
drag, startPoint x: 619, startPoint y: 64, endPoint x: 613, endPoint y: 59, distance: 7.5
click at [618, 64] on icon at bounding box center [619, 57] width 30 height 34
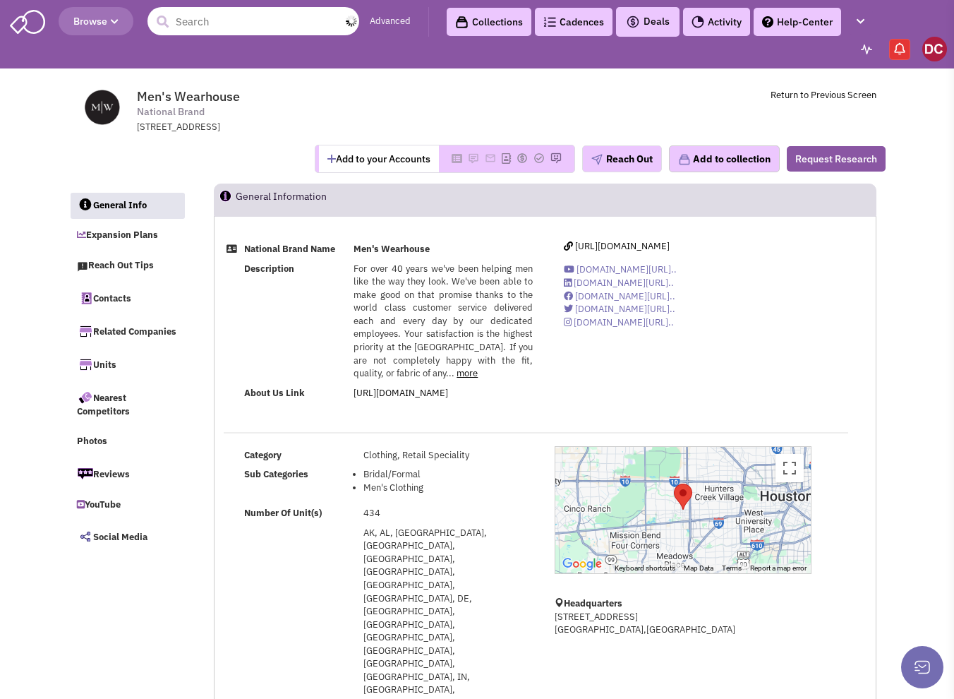
click at [227, 30] on input "text" at bounding box center [254, 21] width 212 height 28
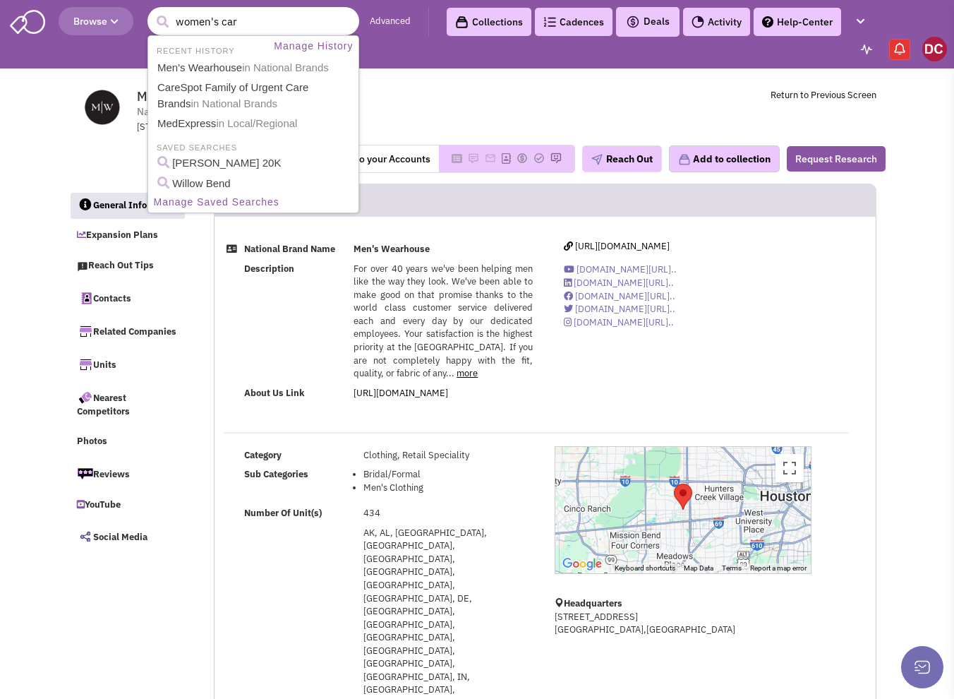
type input "women's care"
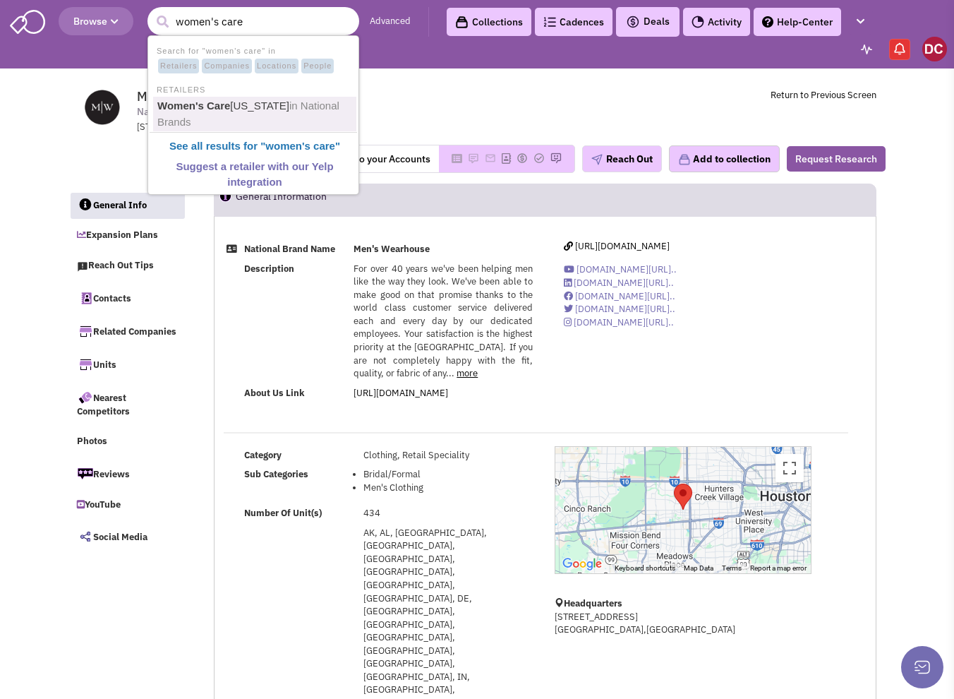
click at [196, 108] on b "Women's Care" at bounding box center [193, 106] width 73 height 12
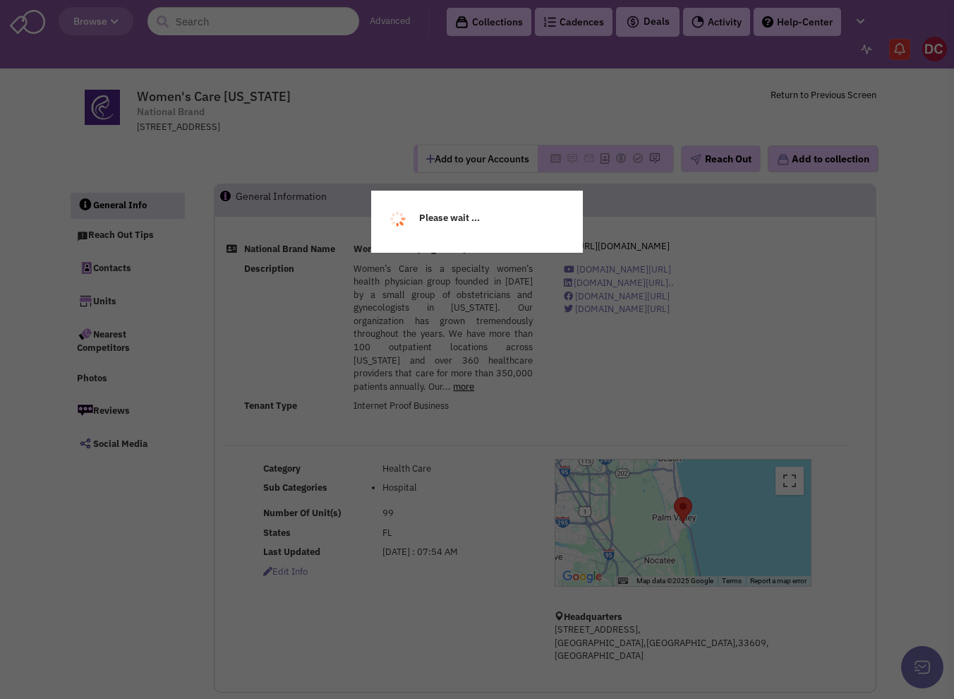
select select
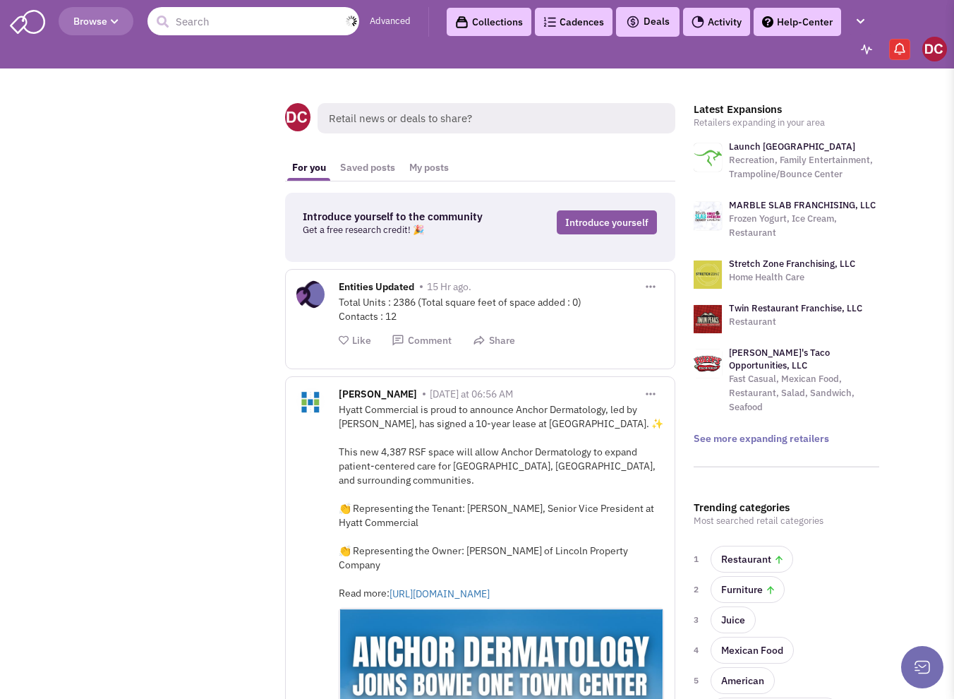
click at [253, 26] on input "text" at bounding box center [254, 21] width 212 height 28
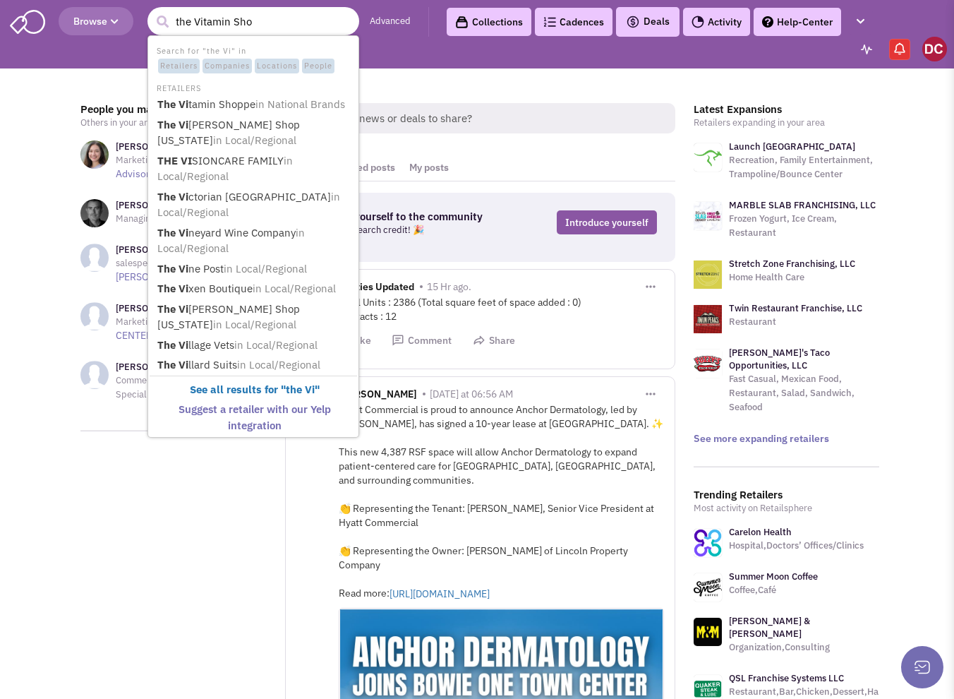
type input "the Vitamin Shop"
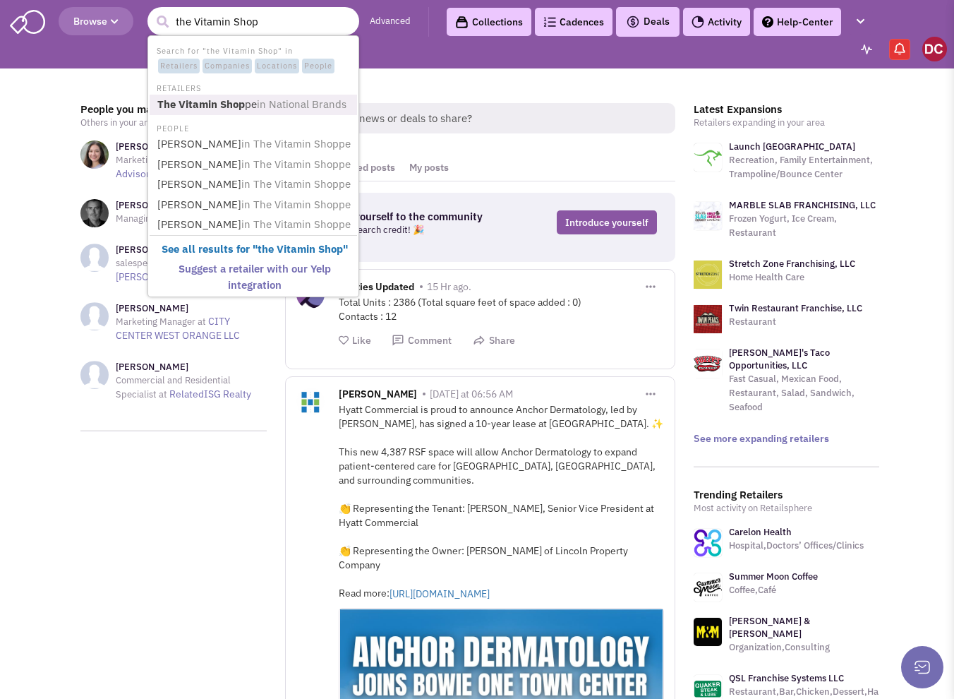
click at [280, 104] on span "in National Brands" at bounding box center [302, 103] width 90 height 13
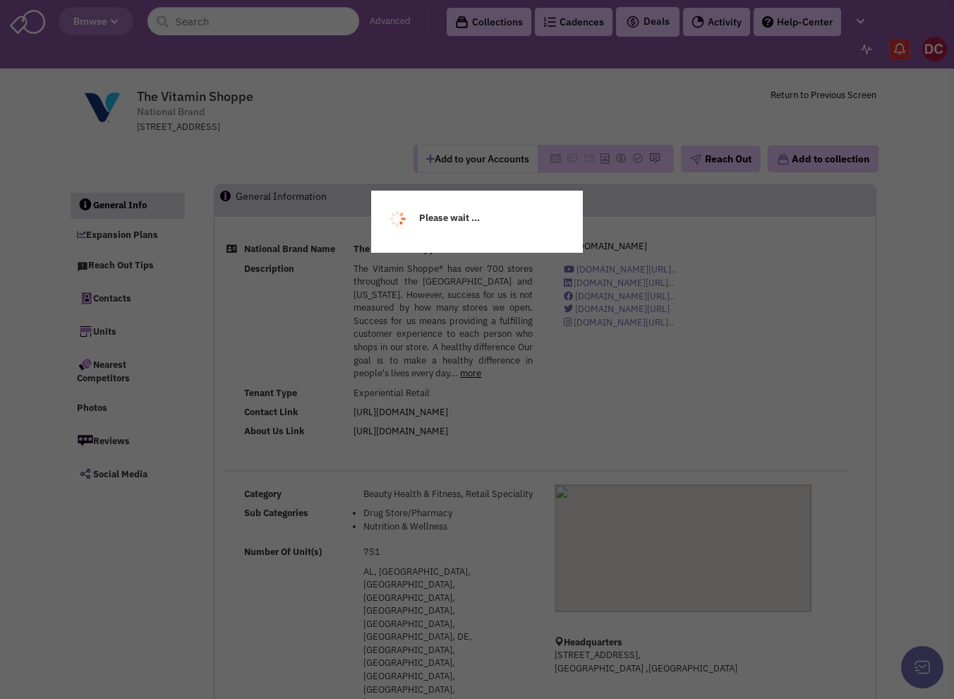
select select
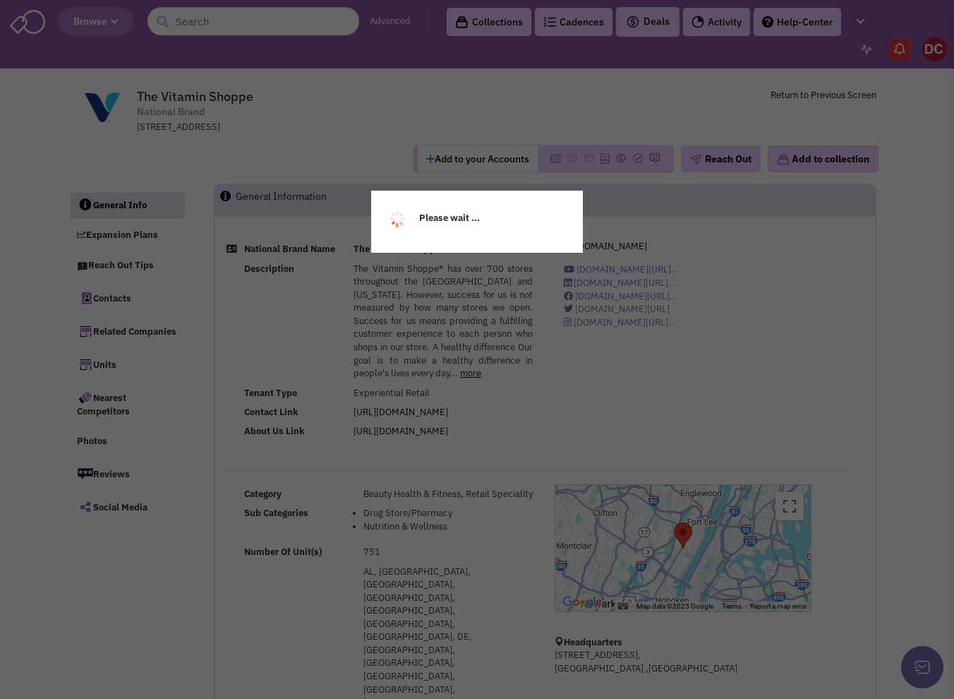
select select
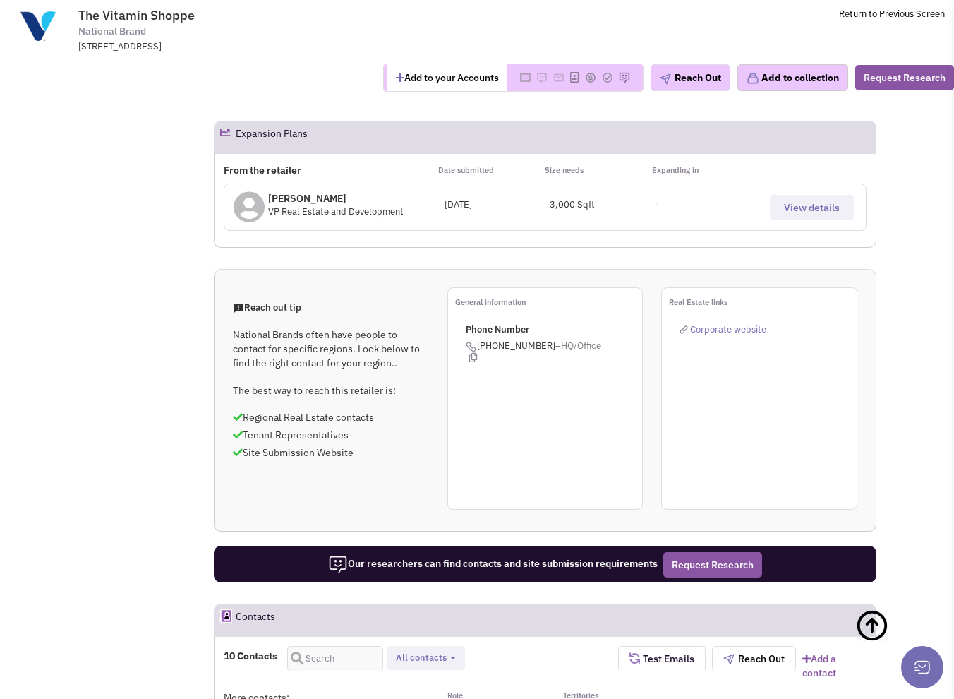
scroll to position [1016, 0]
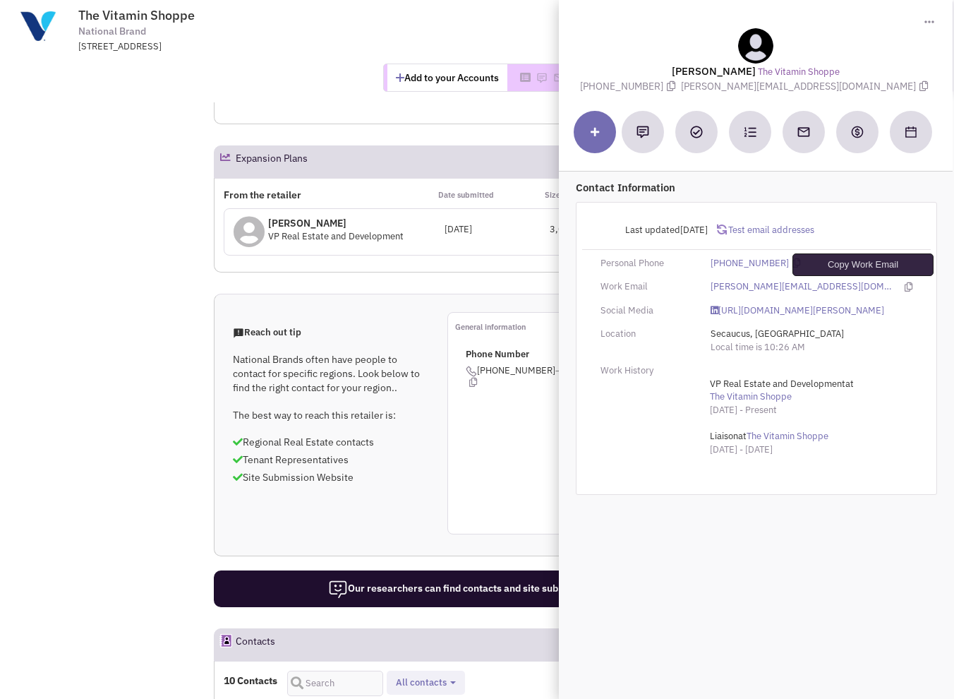
drag, startPoint x: 863, startPoint y: 283, endPoint x: 856, endPoint y: 282, distance: 7.8
click at [905, 283] on icon at bounding box center [909, 286] width 8 height 9
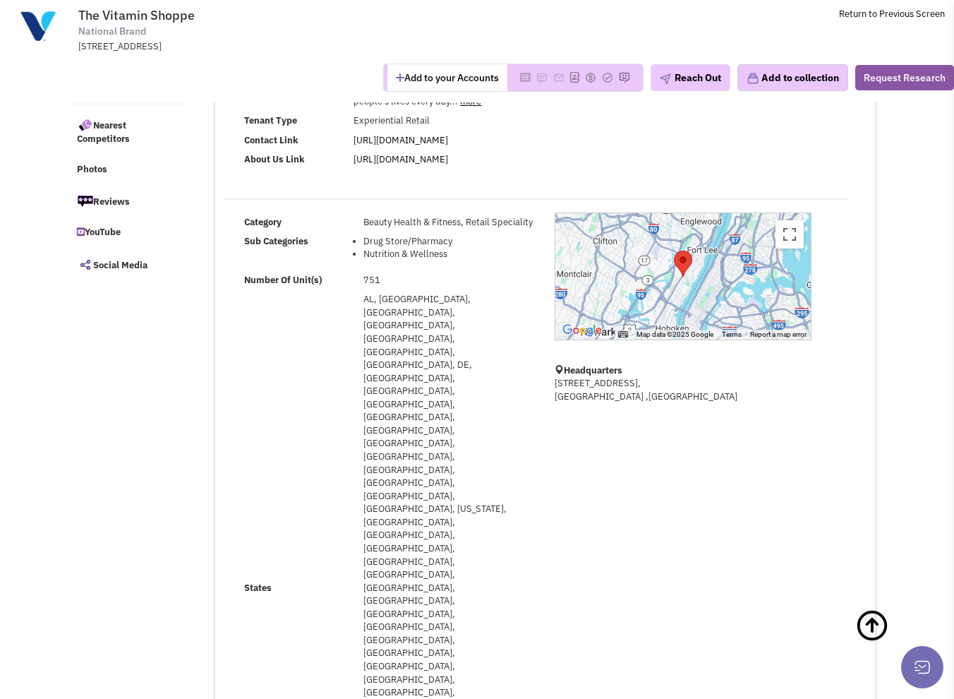
scroll to position [0, 0]
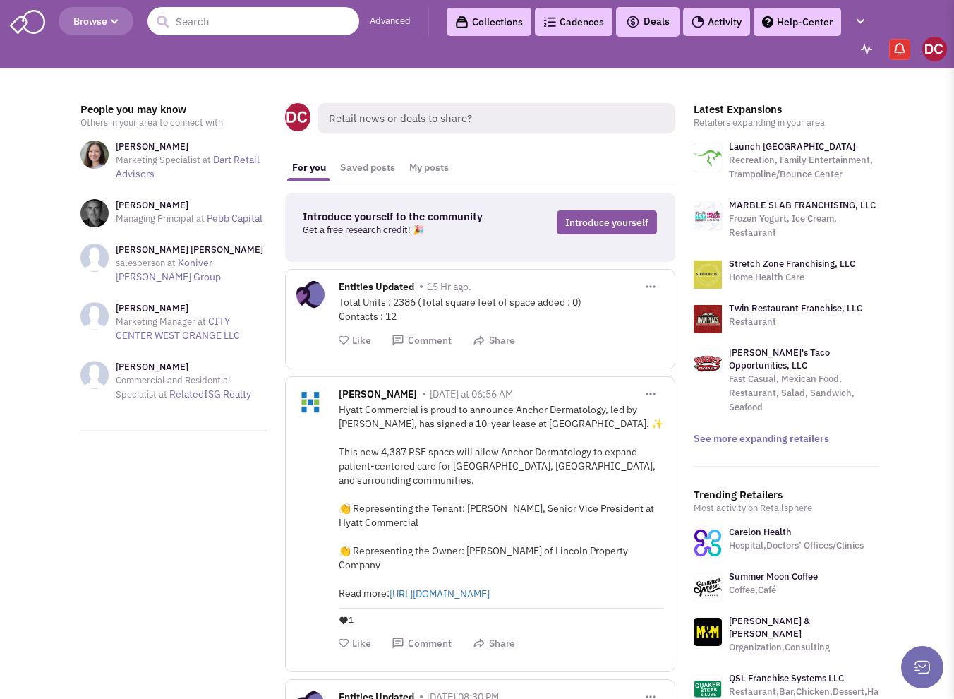
click at [293, 25] on input "text" at bounding box center [254, 21] width 212 height 28
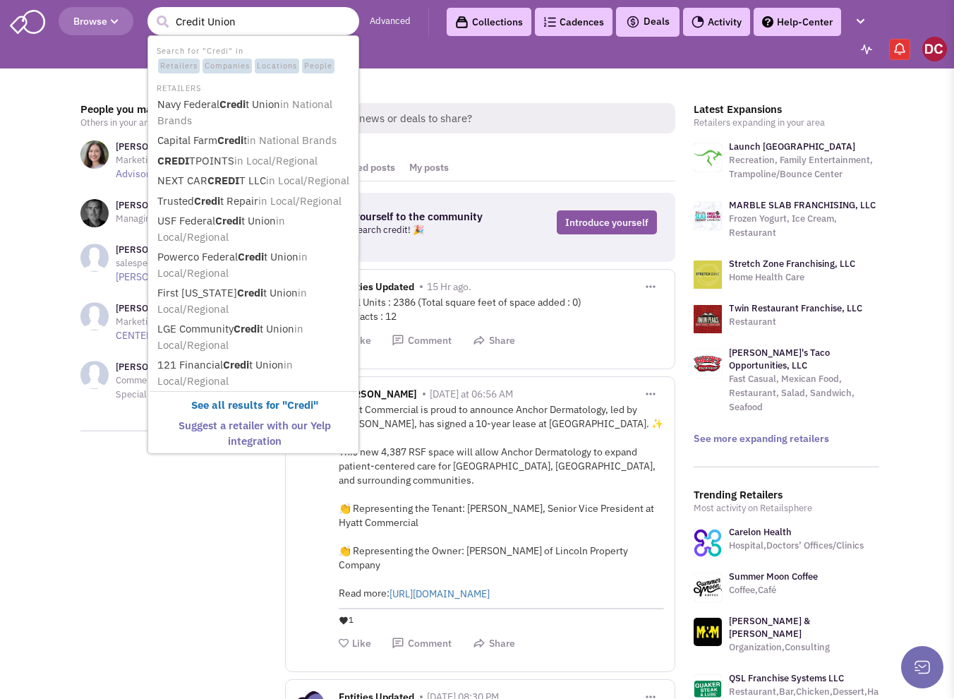
type input "Credit Union"
click at [152, 11] on button "submit" at bounding box center [162, 21] width 21 height 21
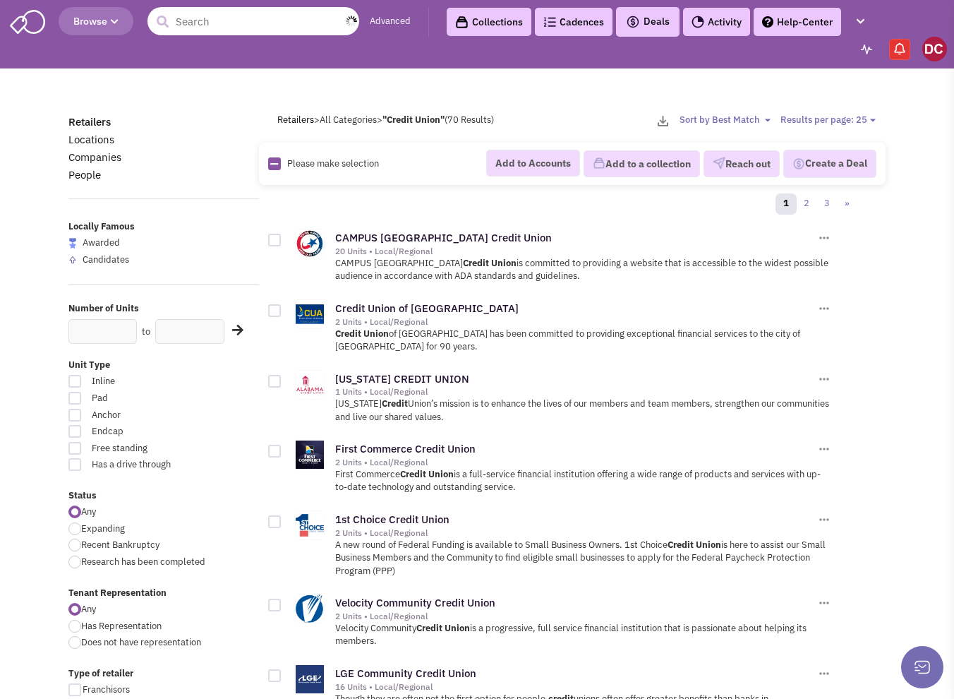
click at [285, 32] on input "text" at bounding box center [254, 21] width 212 height 28
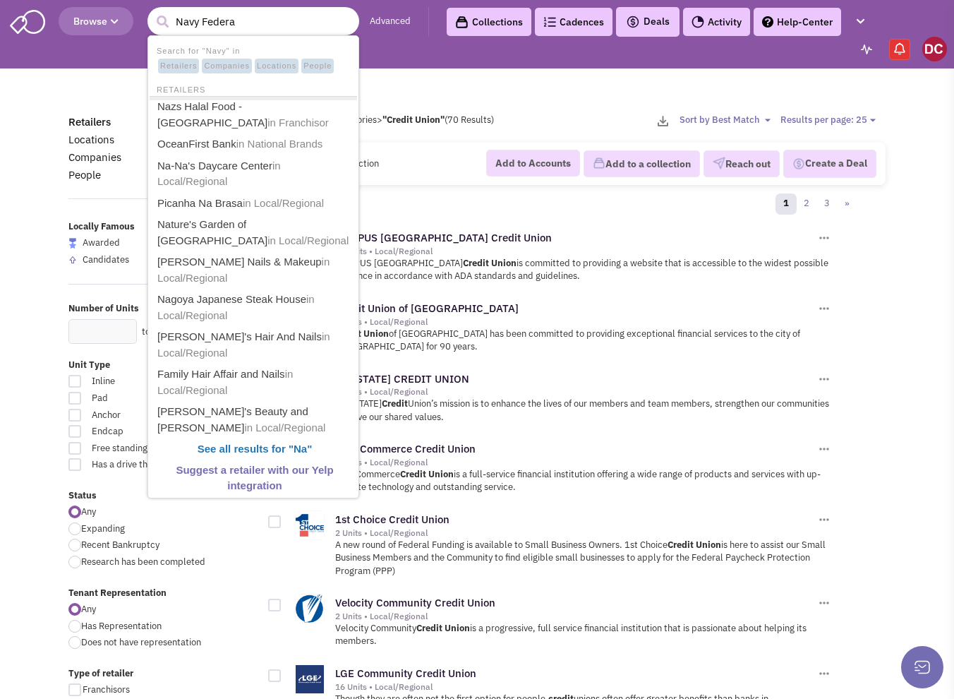
type input "Navy Federal"
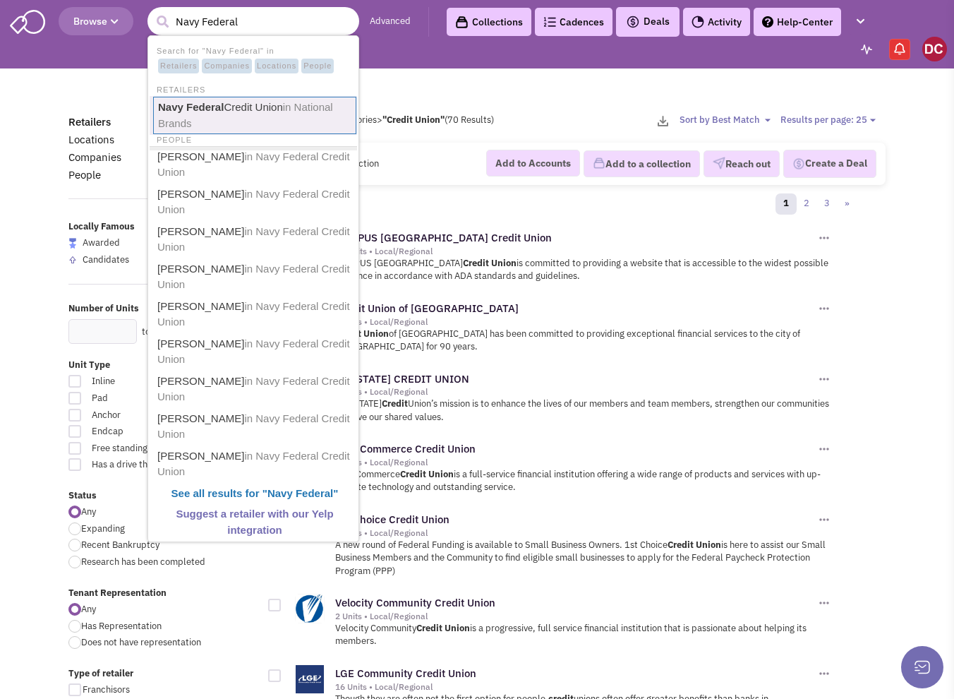
click at [223, 100] on link "Navy Federal Credit Union in National Brands" at bounding box center [254, 115] width 203 height 37
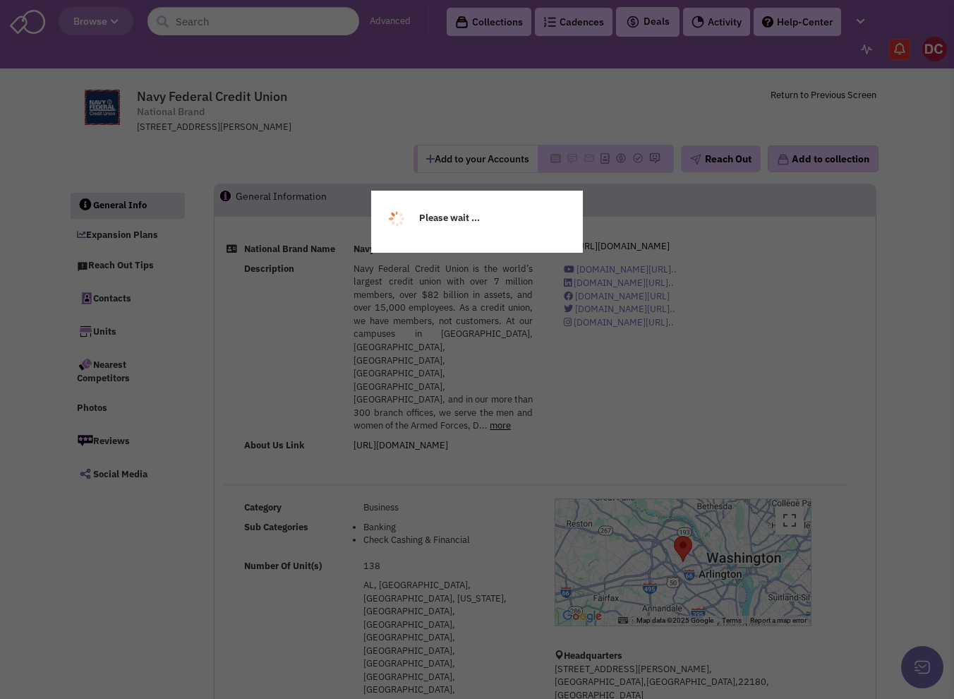
select select
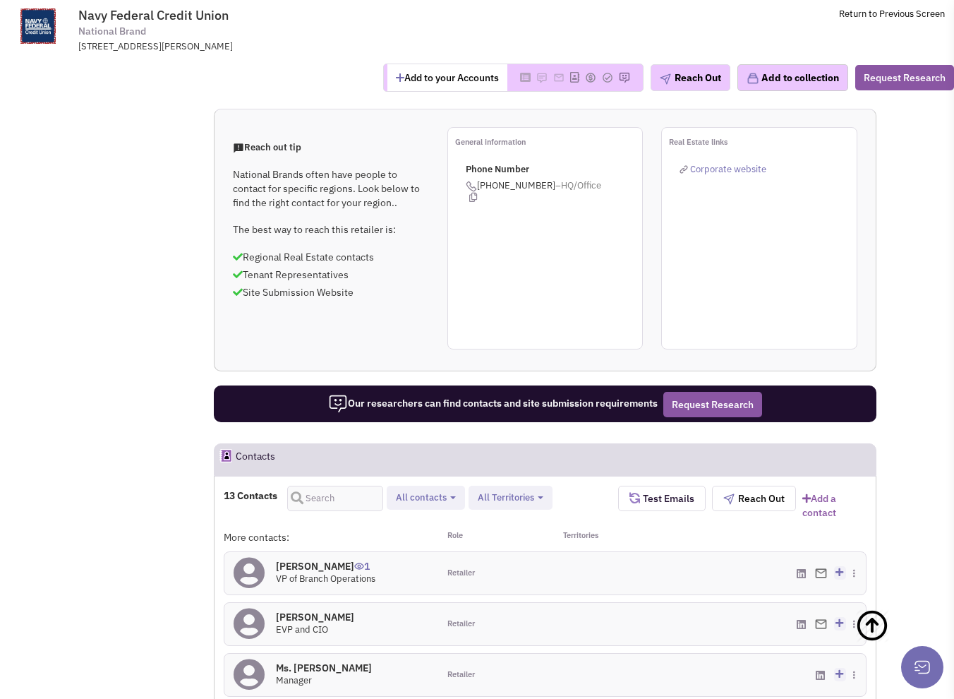
scroll to position [988, 0]
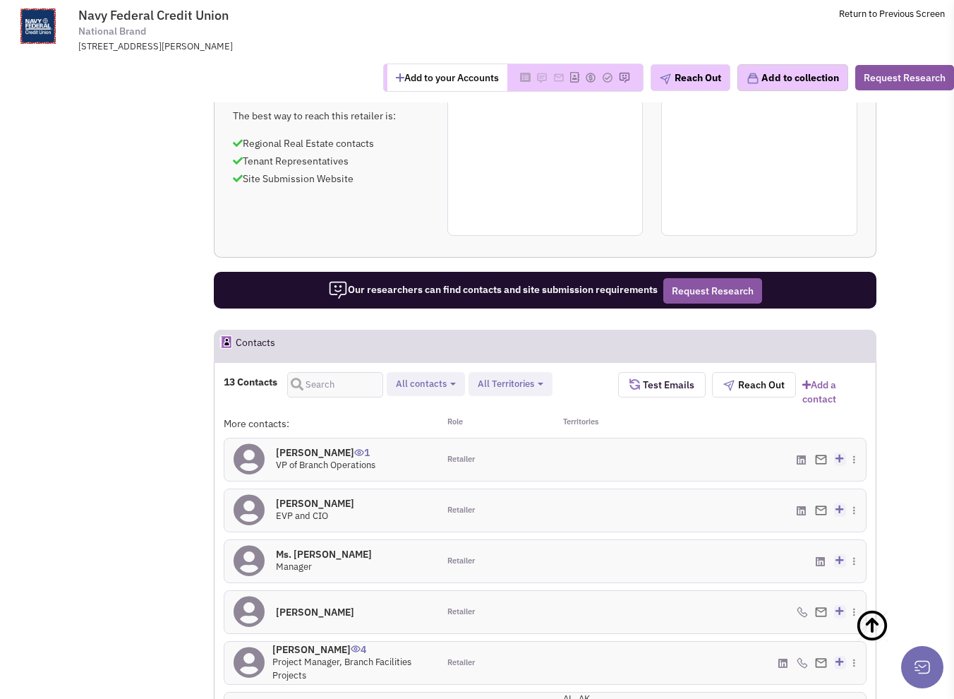
select select
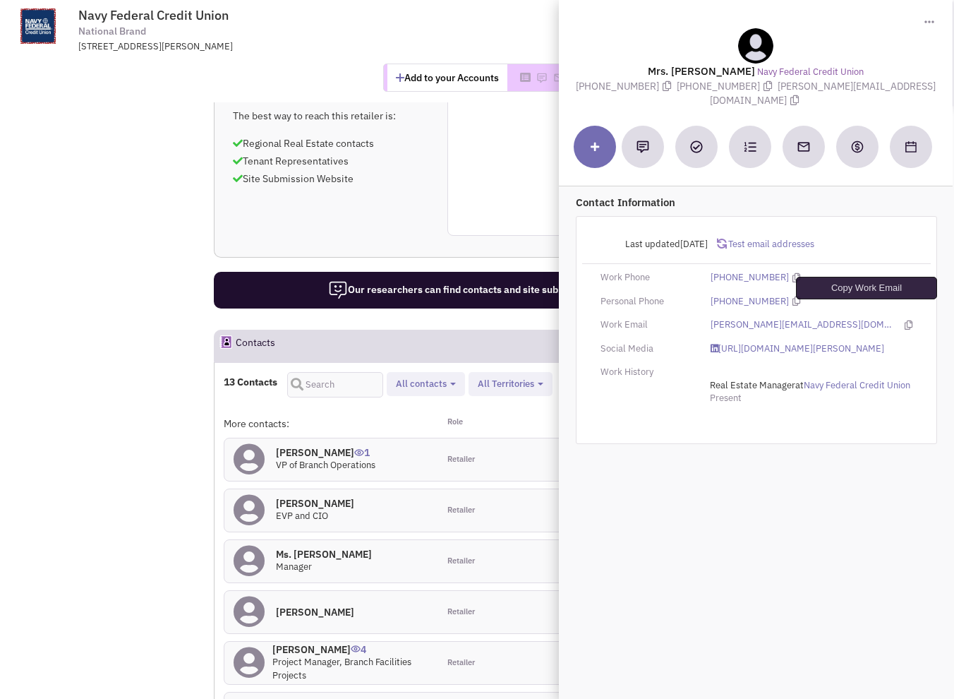
click at [905, 320] on icon at bounding box center [909, 324] width 8 height 9
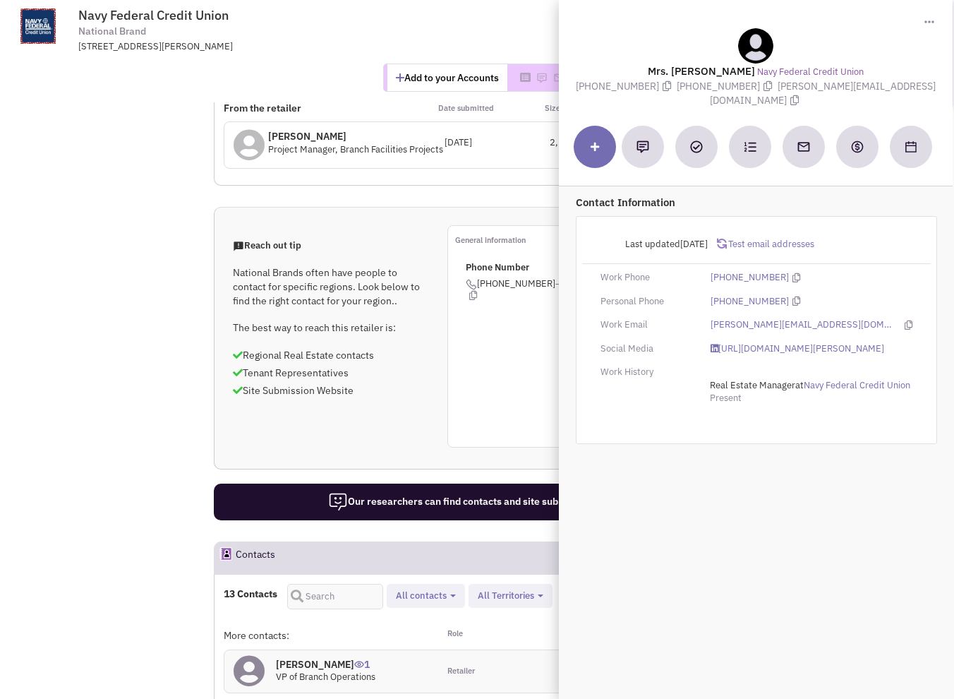
scroll to position [494, 0]
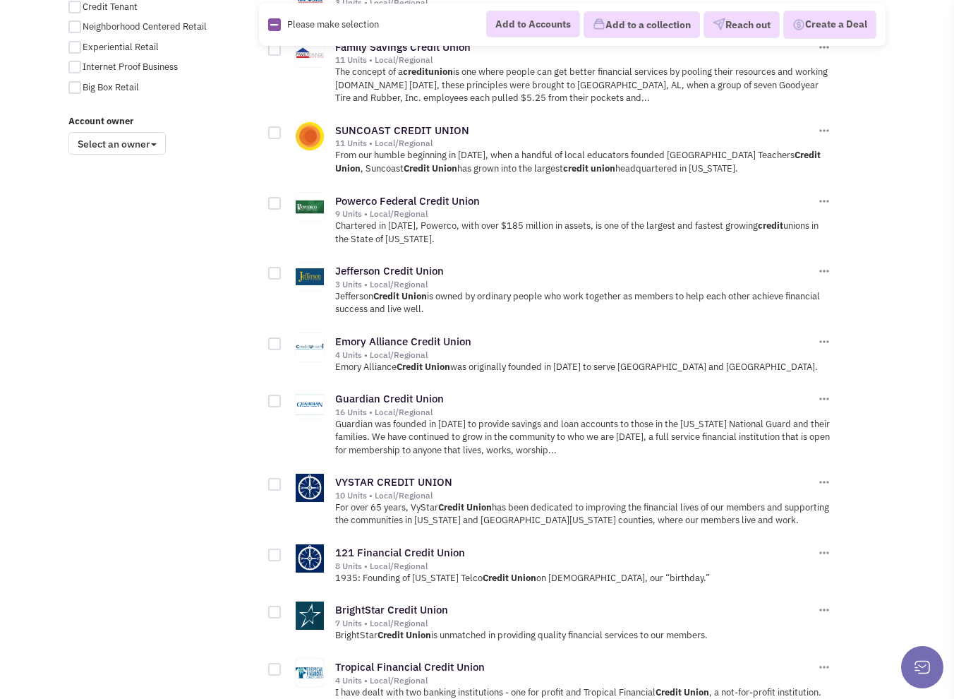
scroll to position [1271, 0]
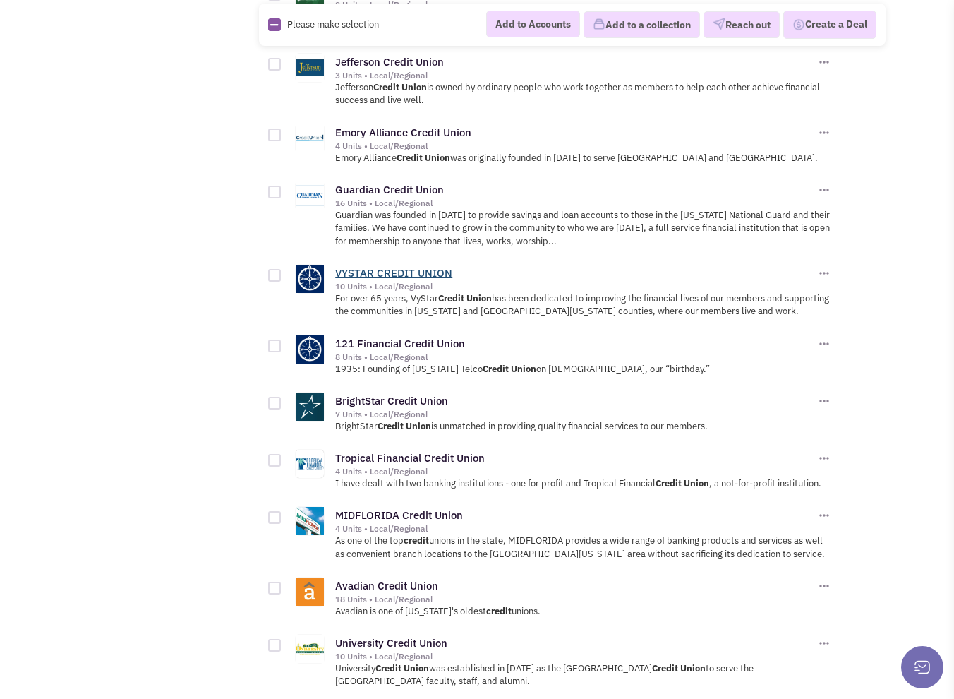
click at [414, 266] on link "VYSTAR CREDIT UNION" at bounding box center [393, 272] width 117 height 13
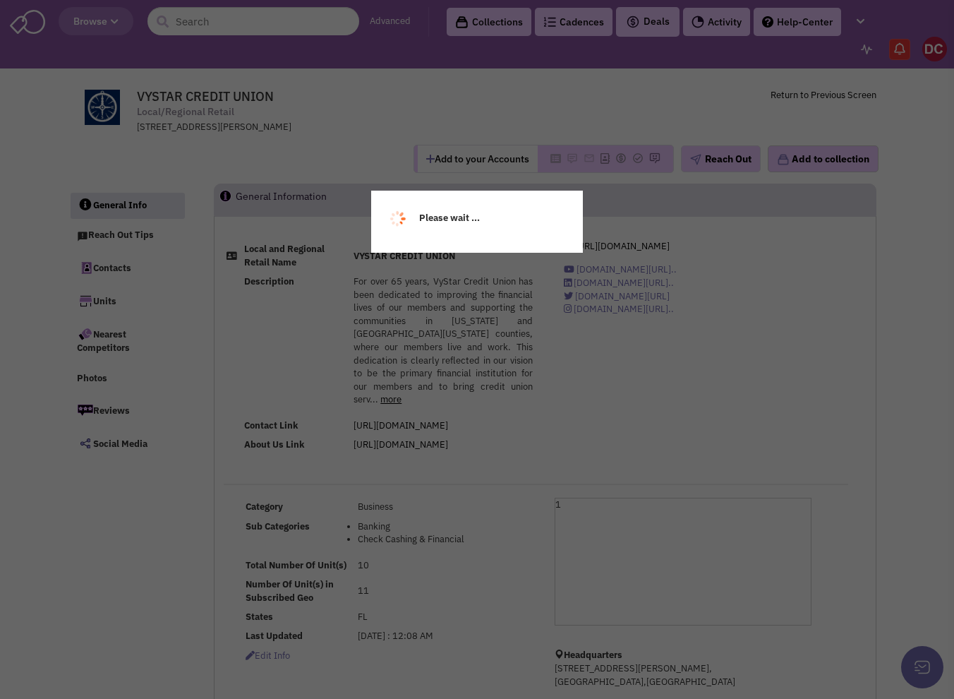
select select
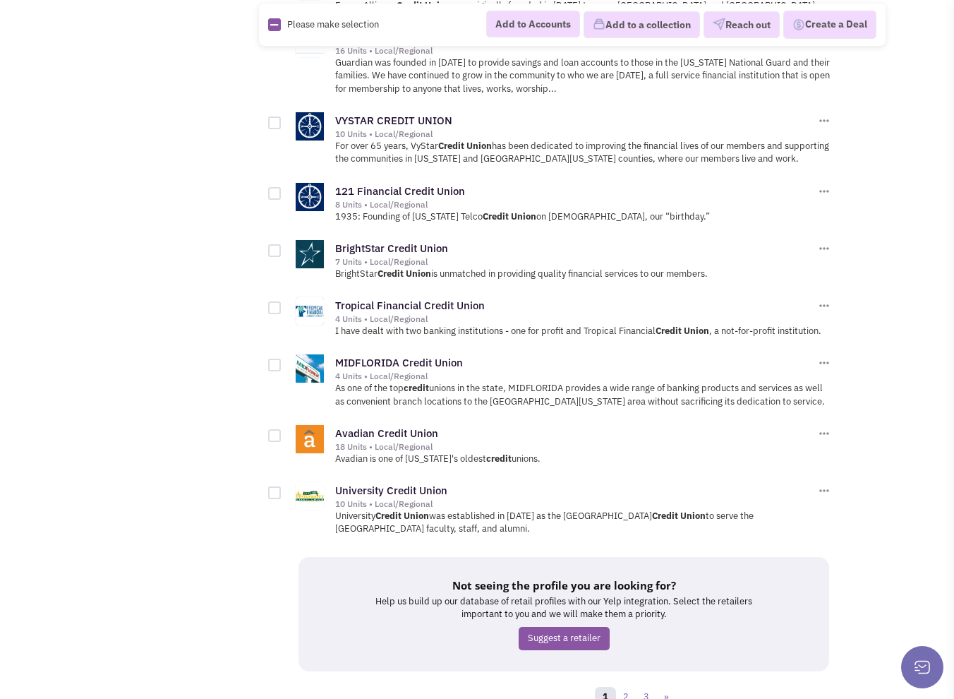
scroll to position [1443, 0]
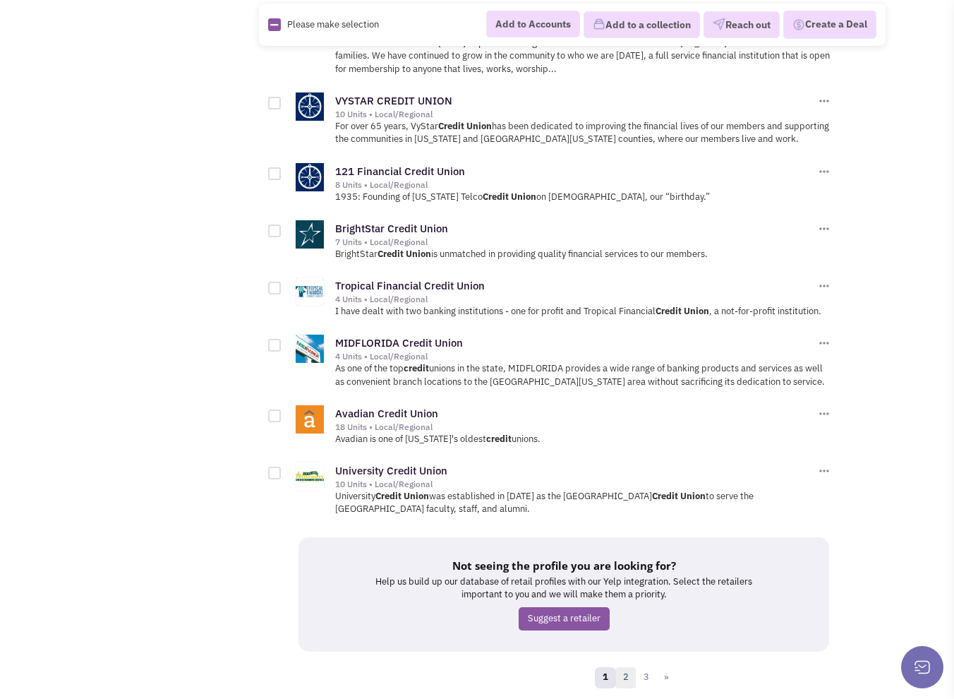
click at [621, 667] on link "2" at bounding box center [626, 677] width 21 height 21
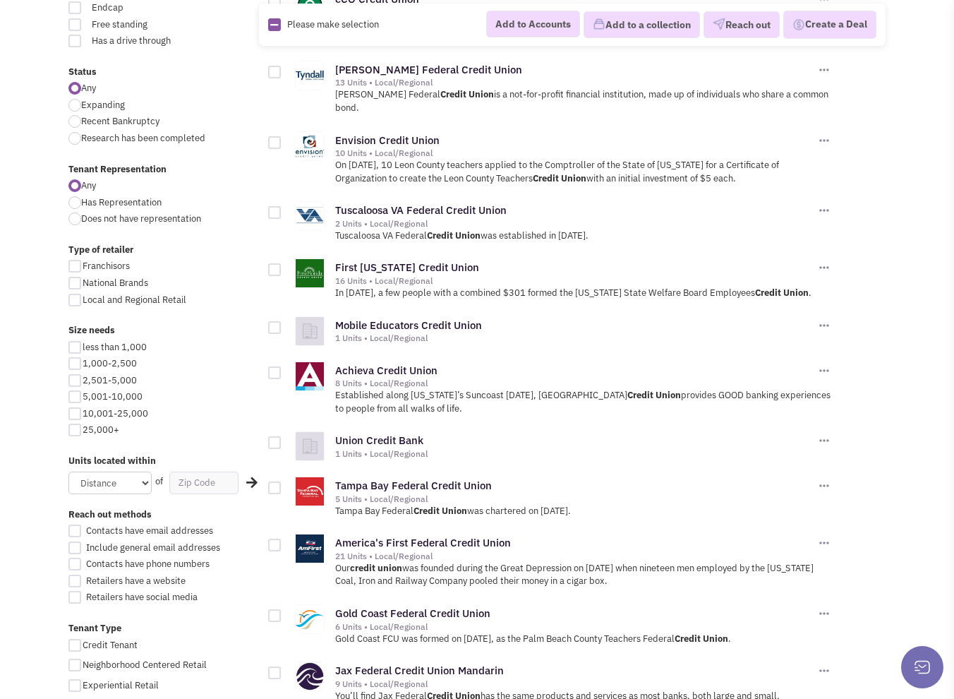
scroll to position [494, 0]
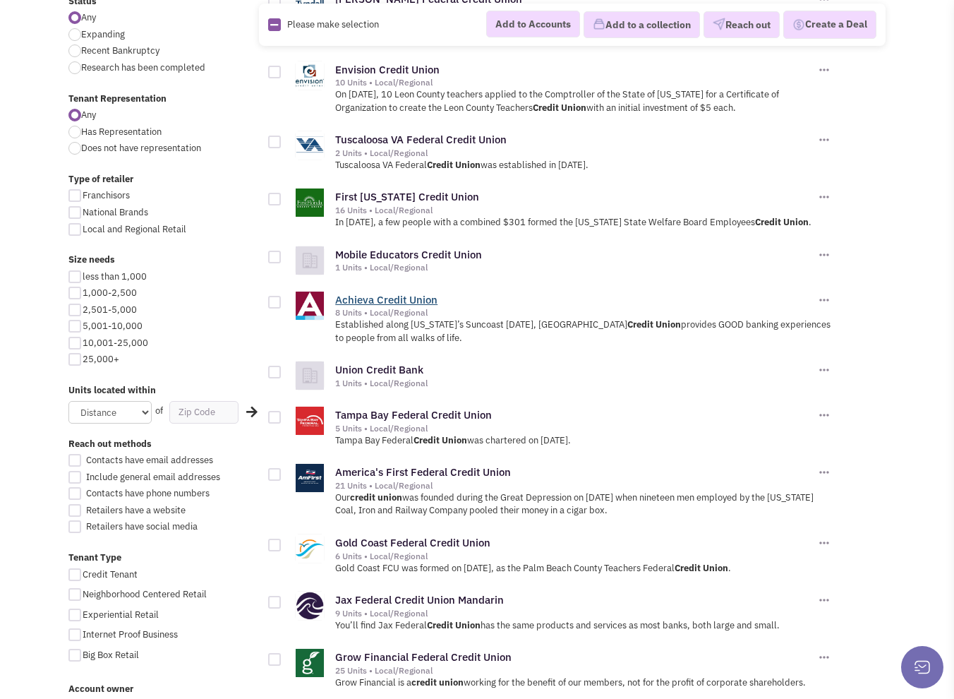
click at [376, 293] on link "Achieva Credit Union" at bounding box center [386, 299] width 102 height 13
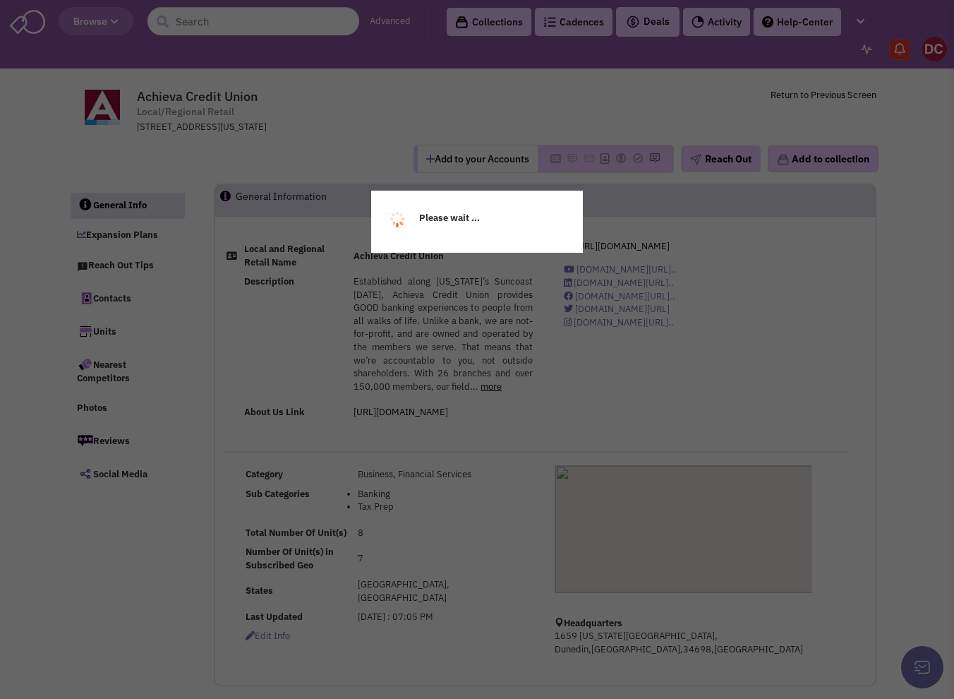
select select
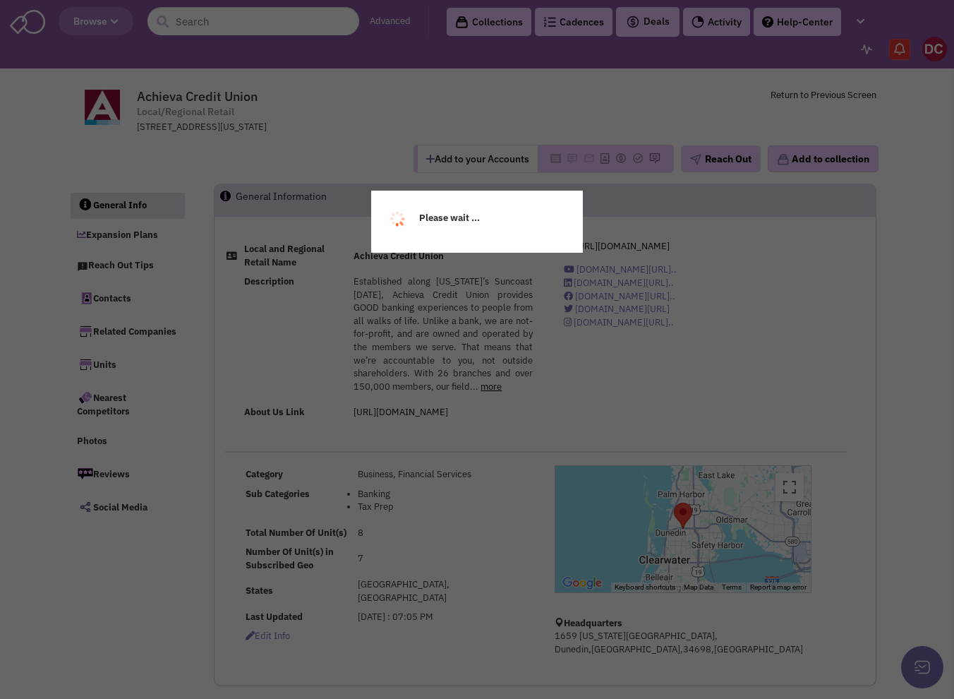
select select
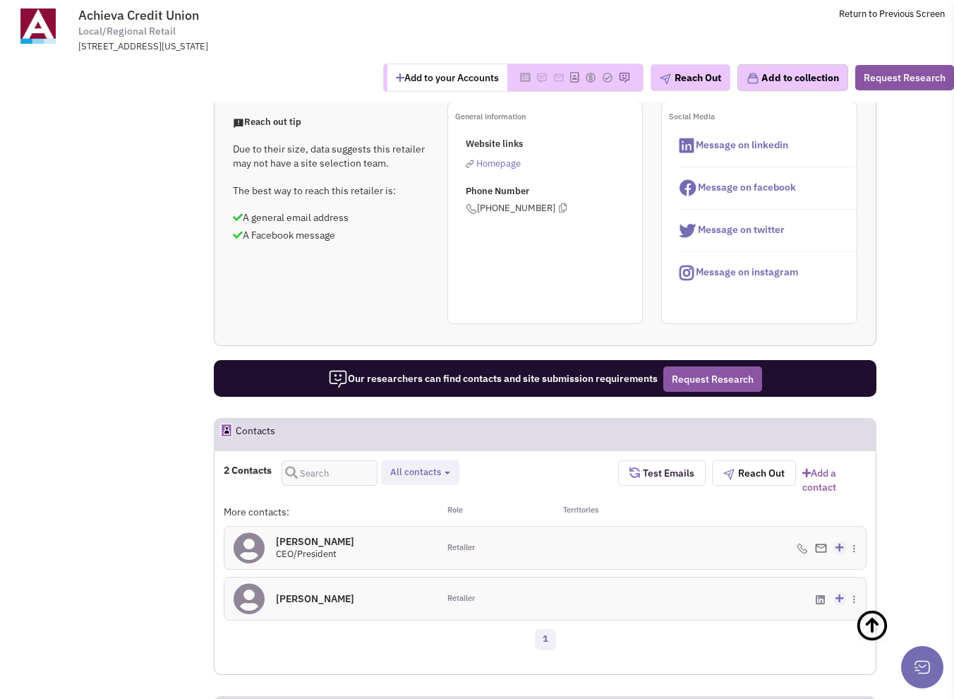
scroll to position [424, 0]
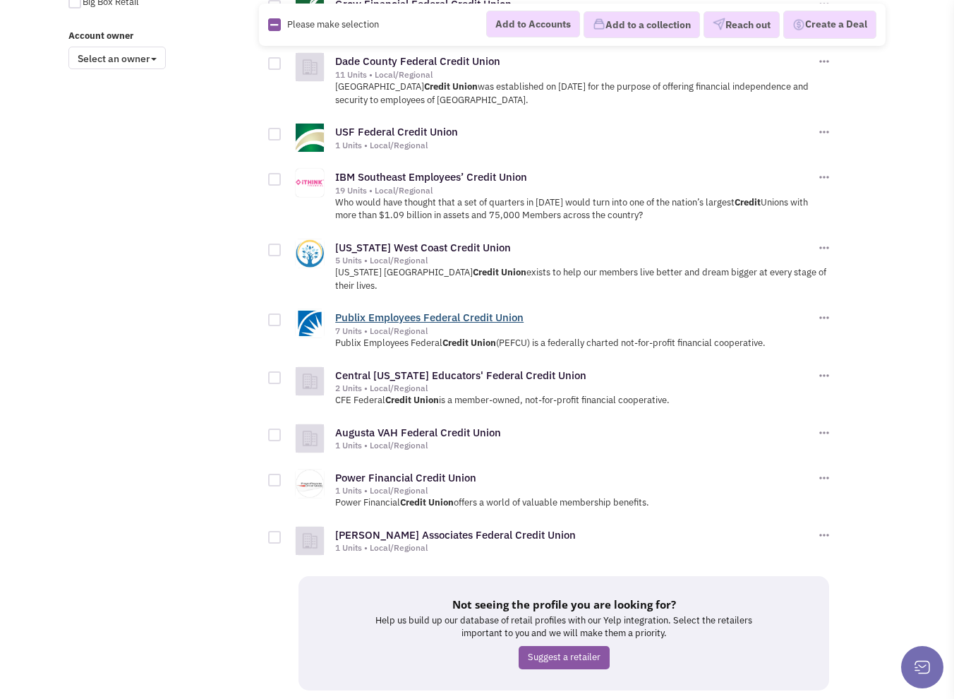
scroll to position [1201, 0]
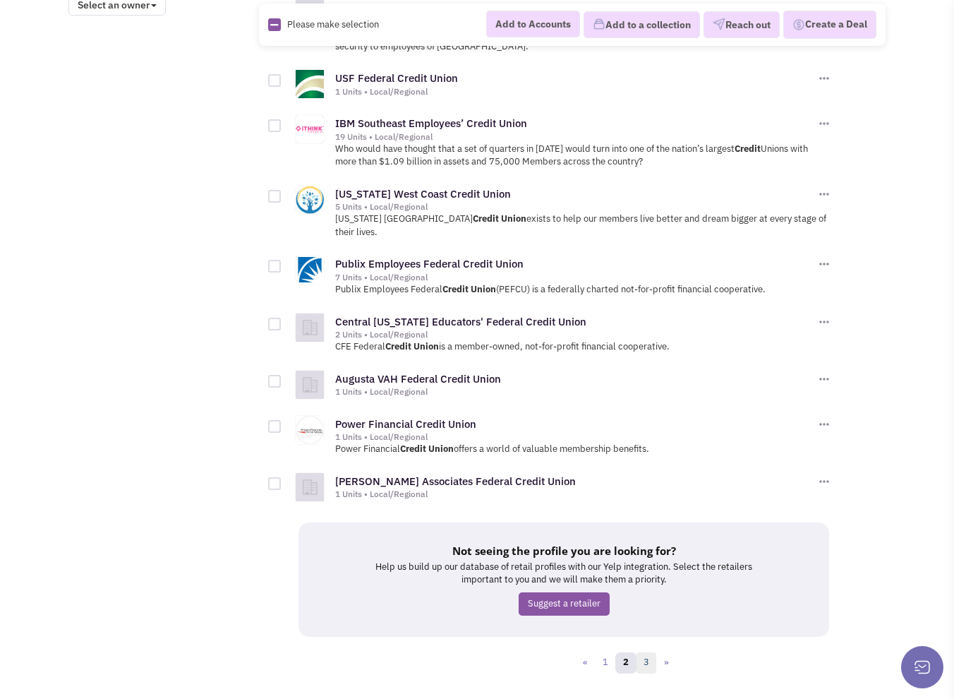
click at [651, 652] on link "3" at bounding box center [646, 662] width 21 height 21
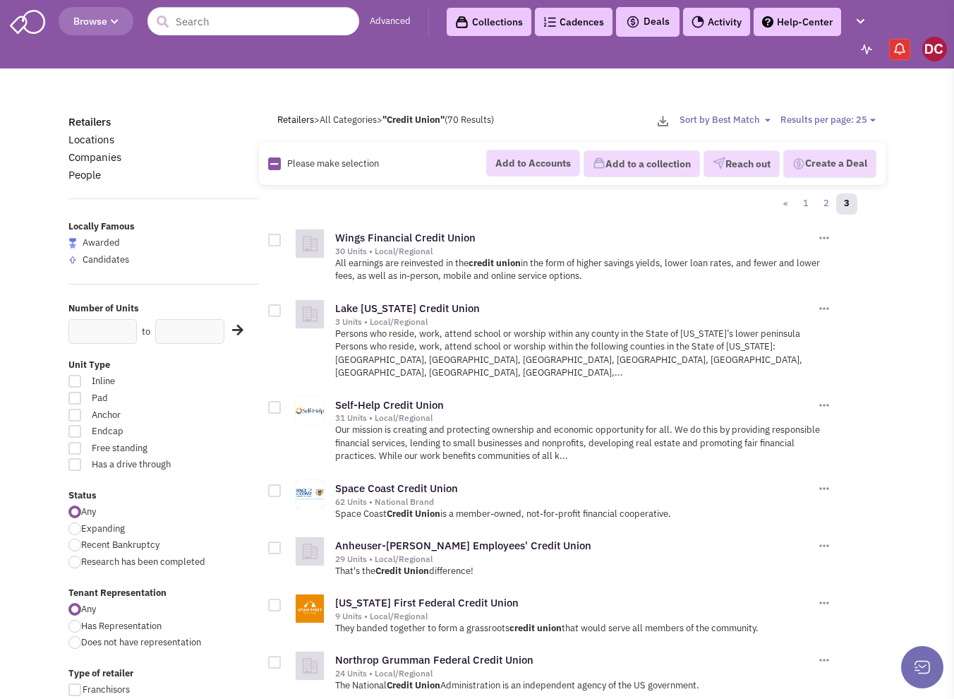
click at [99, 23] on span "Browse" at bounding box center [95, 21] width 45 height 13
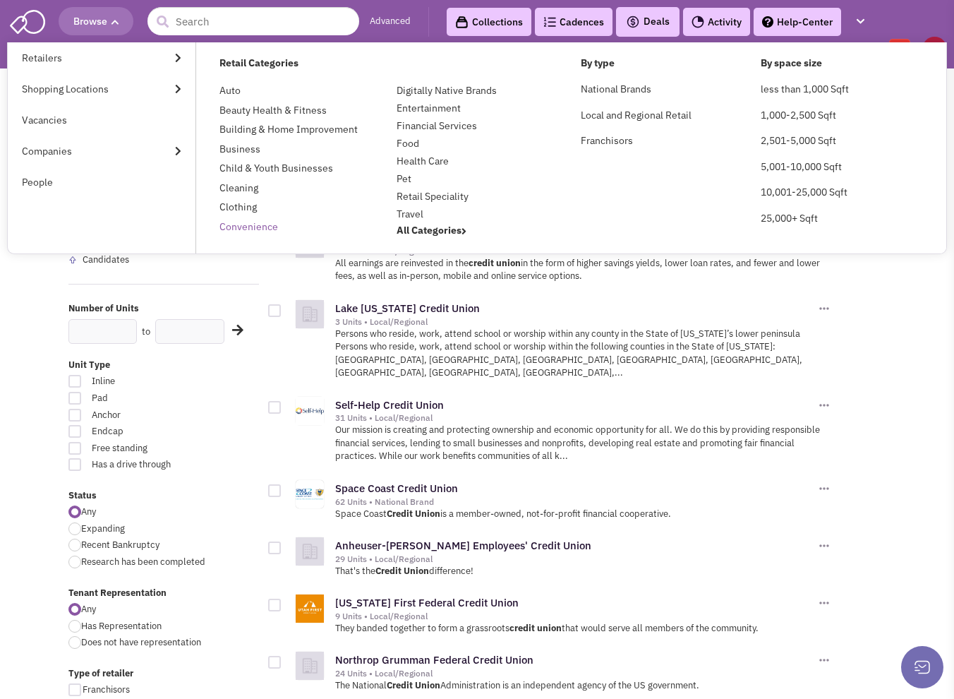
click at [251, 227] on link "Convenience" at bounding box center [249, 226] width 59 height 13
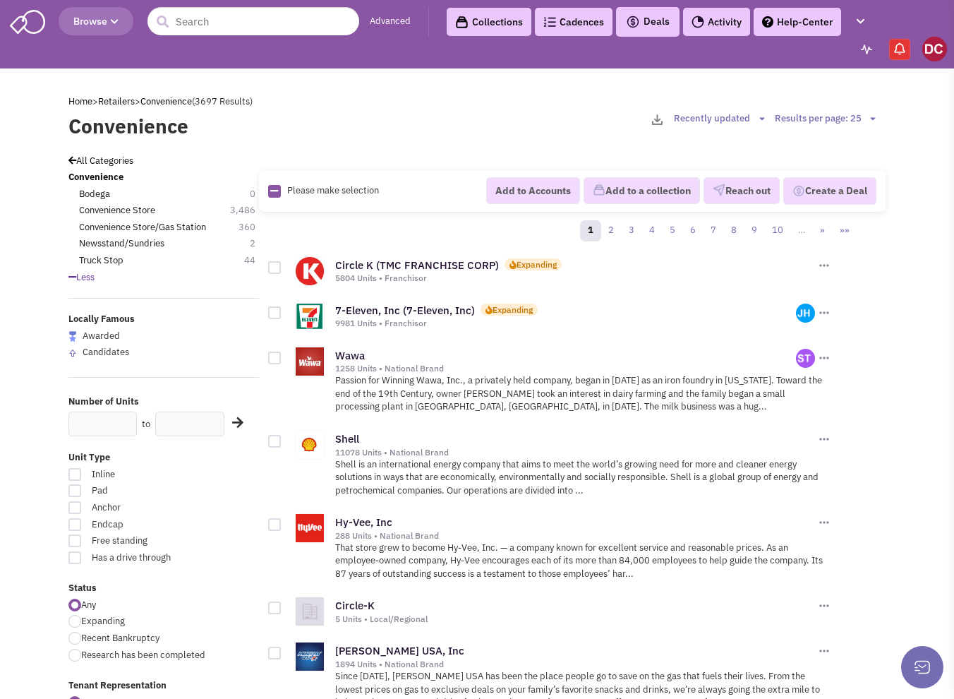
click at [120, 29] on button "Browse" at bounding box center [96, 21] width 75 height 28
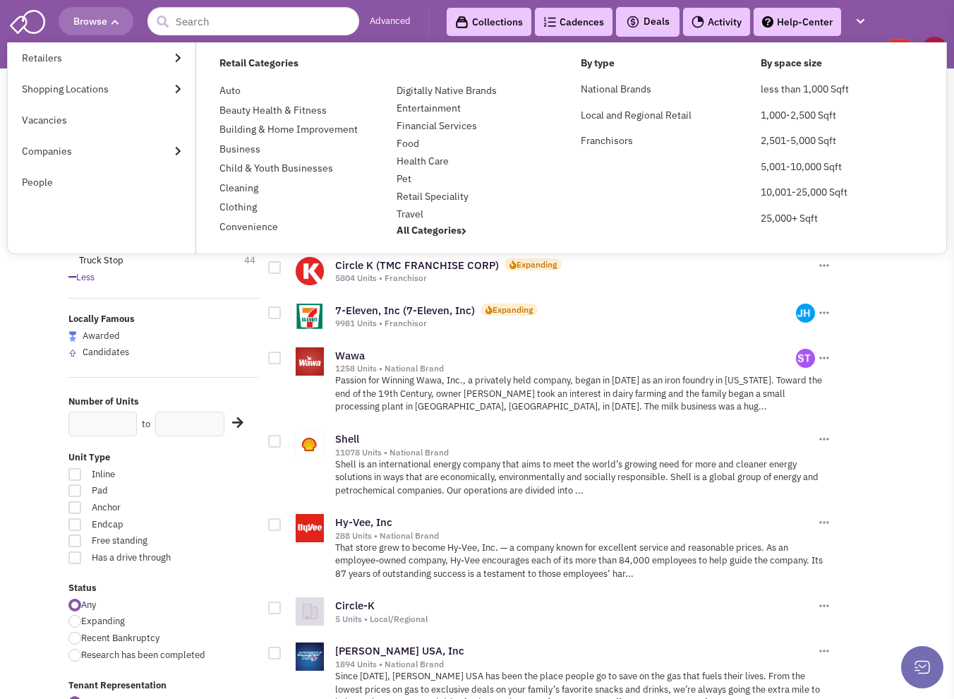
click at [581, 363] on div "1258 Units • National Brand" at bounding box center [565, 368] width 461 height 11
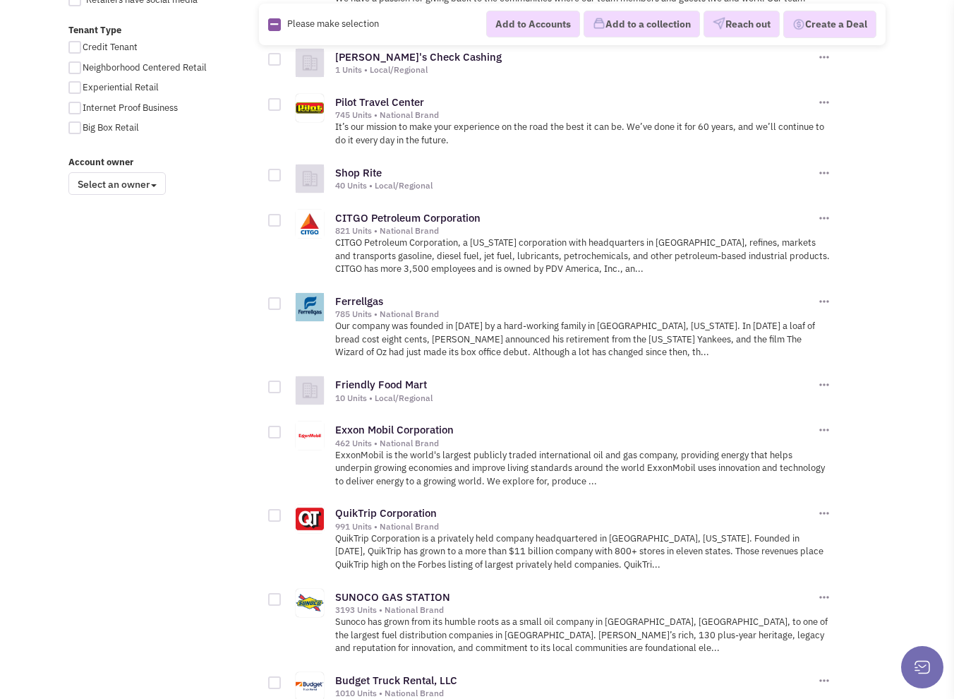
scroll to position [1271, 0]
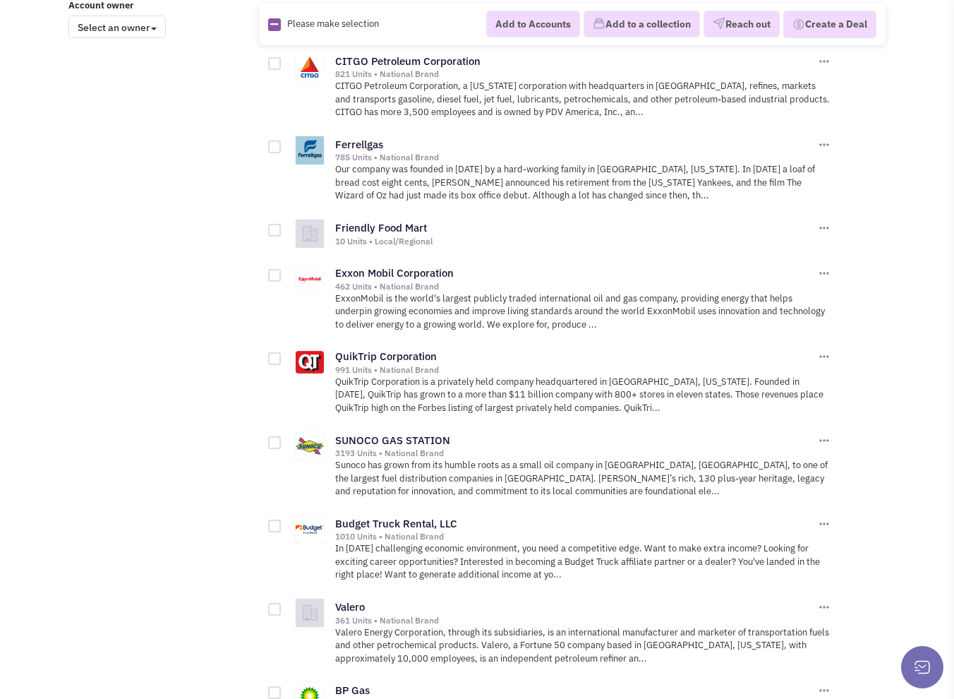
click at [364, 364] on div "991 Units • National Brand" at bounding box center [575, 369] width 480 height 11
click at [371, 352] on link "QuikTrip Corporation" at bounding box center [386, 355] width 102 height 13
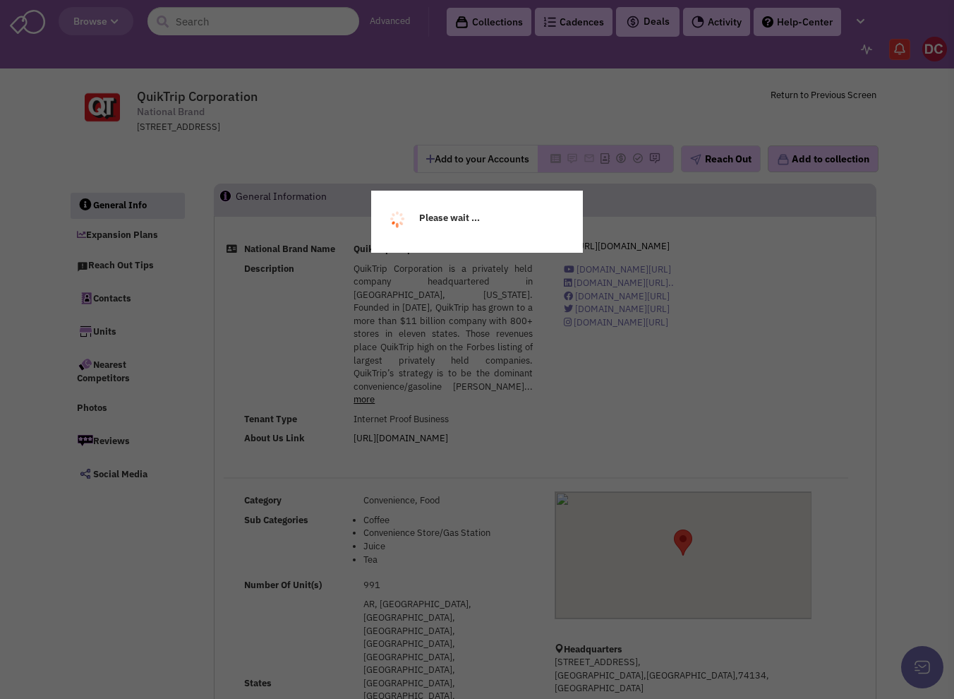
select select
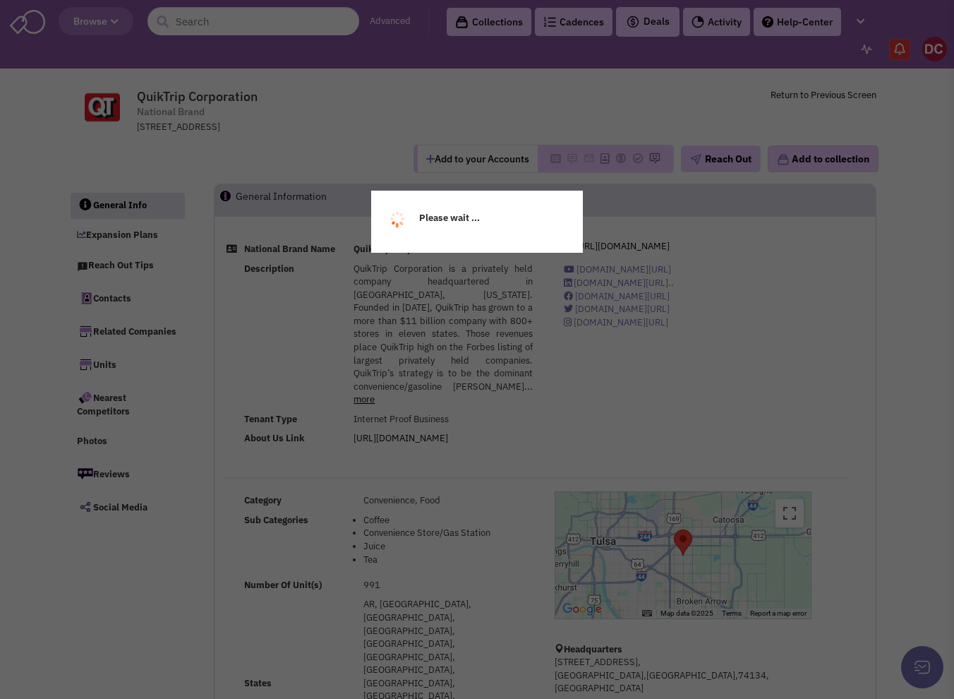
select select
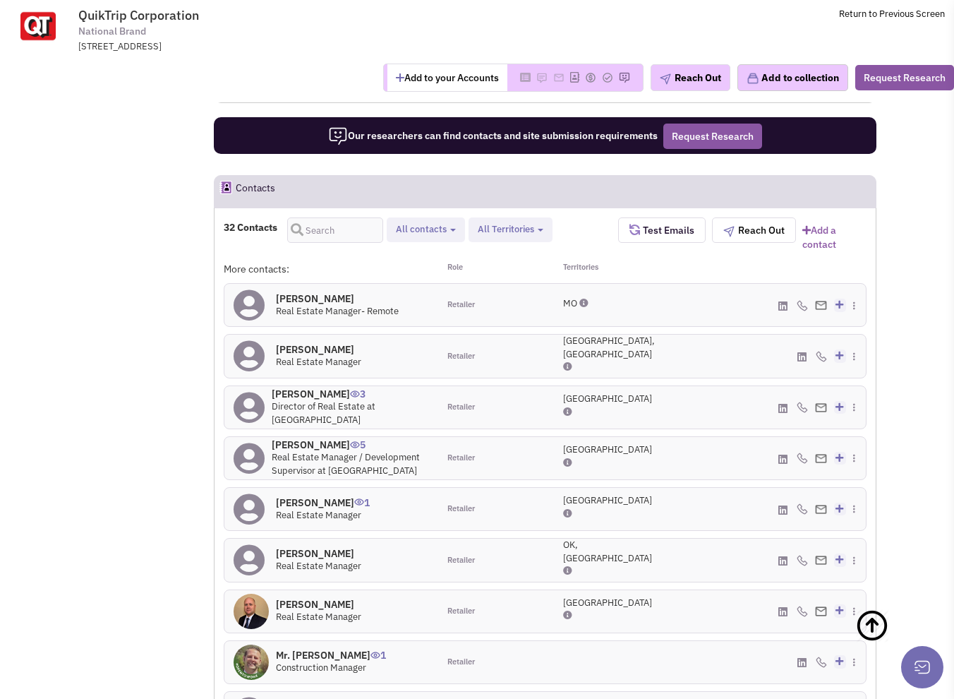
scroll to position [1129, 0]
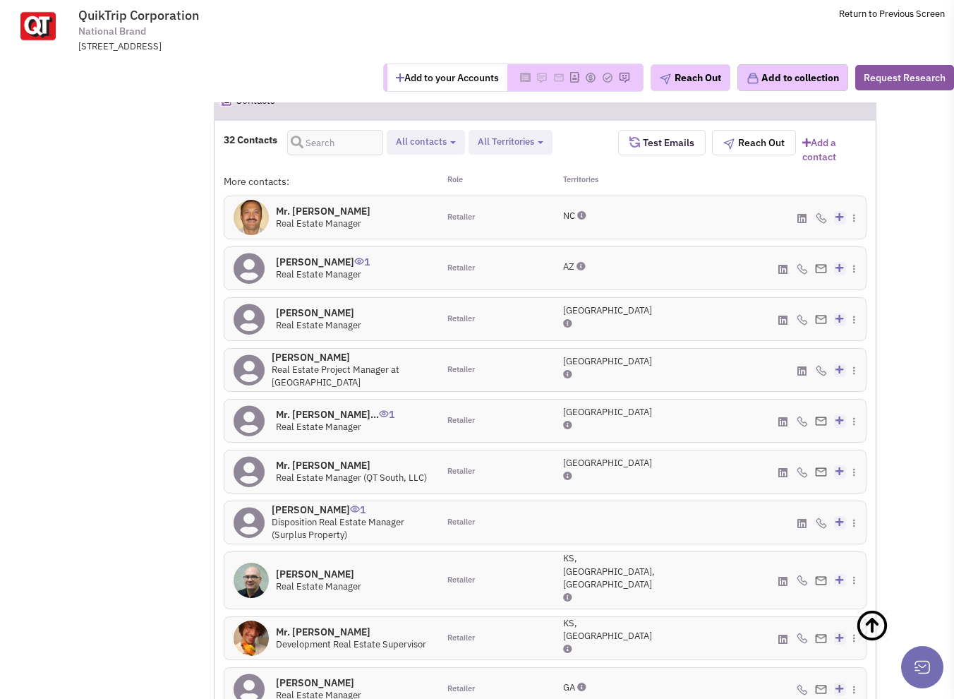
scroll to position [1200, 0]
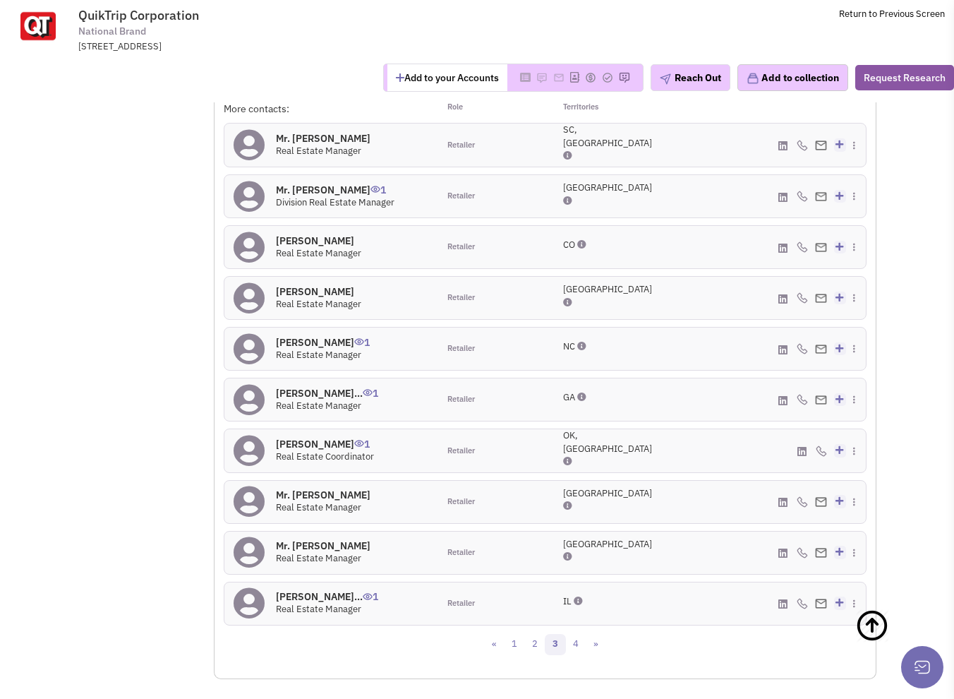
scroll to position [1482, 0]
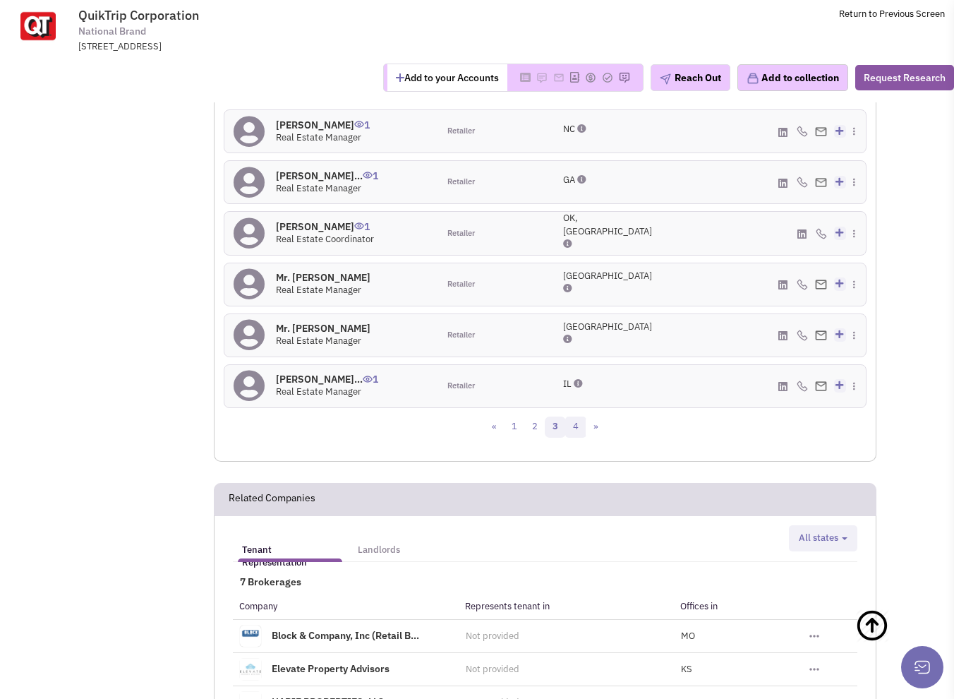
click at [572, 416] on link "4" at bounding box center [575, 426] width 21 height 21
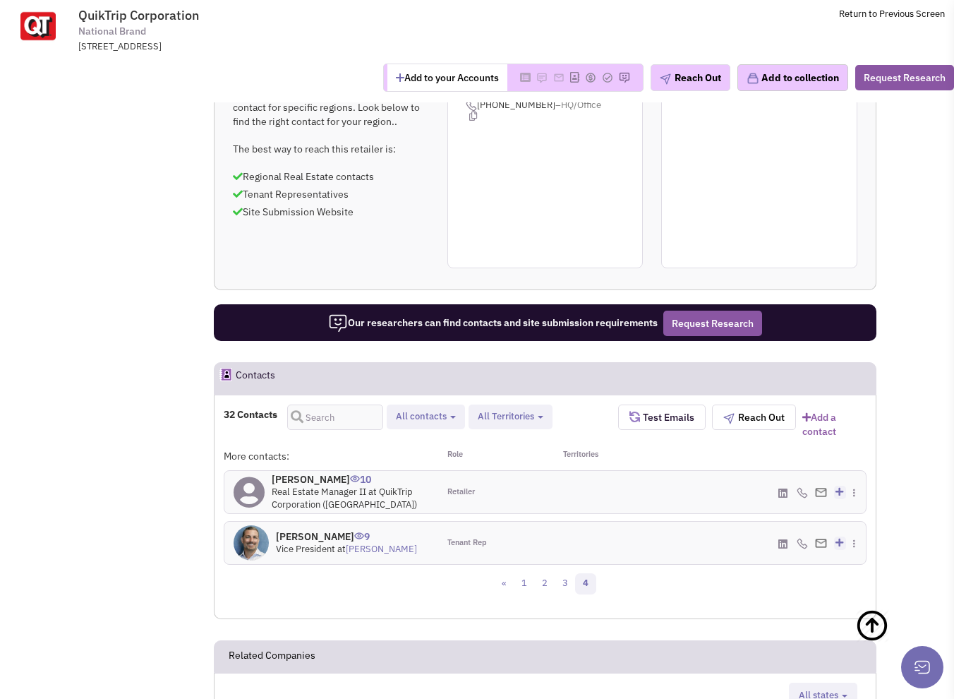
scroll to position [847, 0]
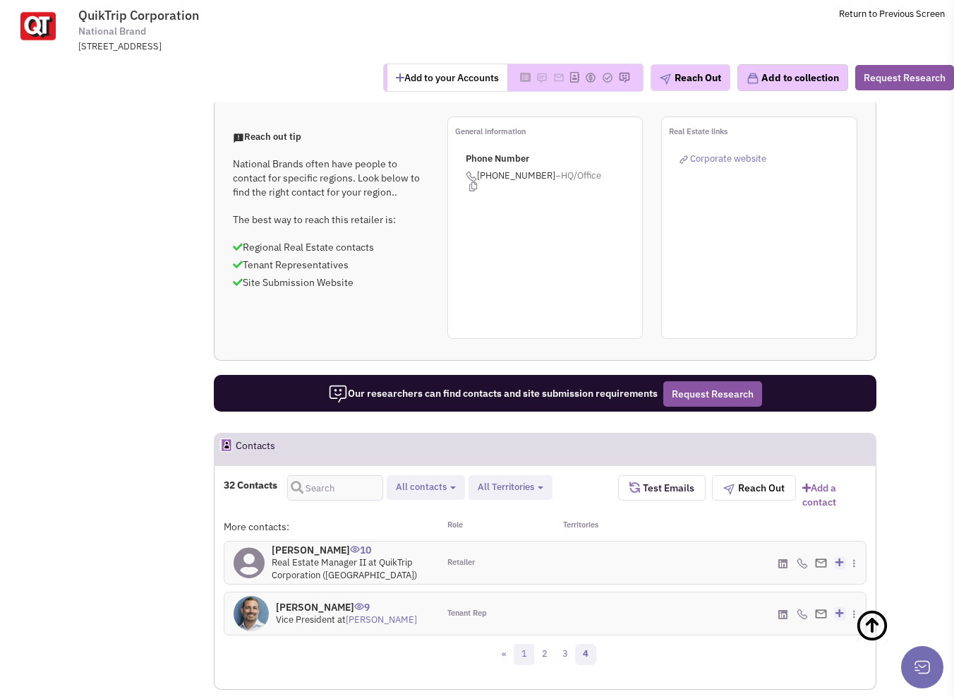
click at [520, 644] on link "1" at bounding box center [524, 654] width 21 height 21
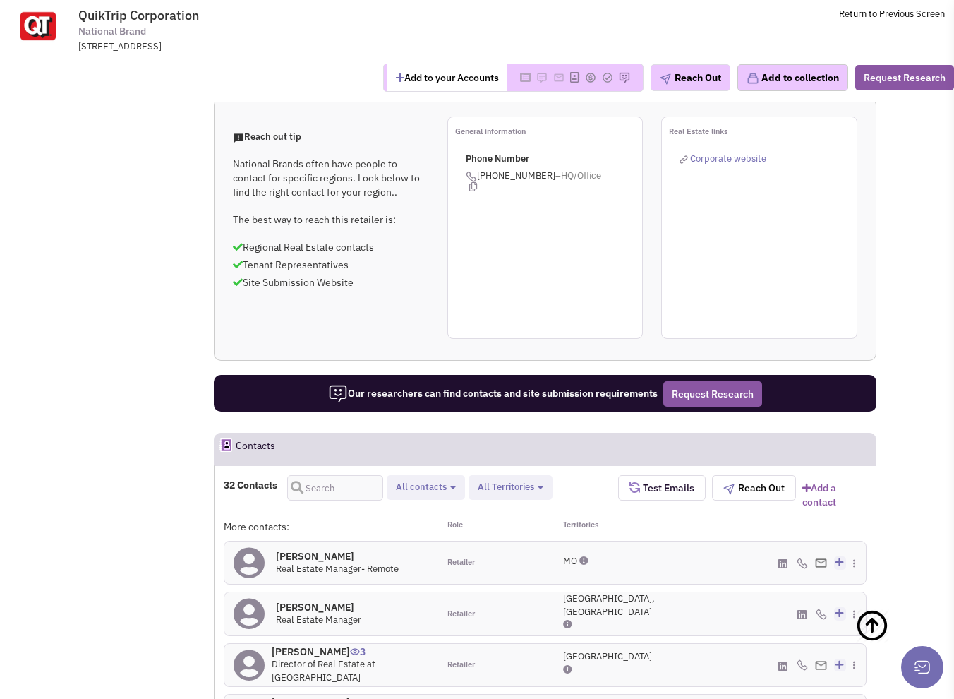
scroll to position [0, 0]
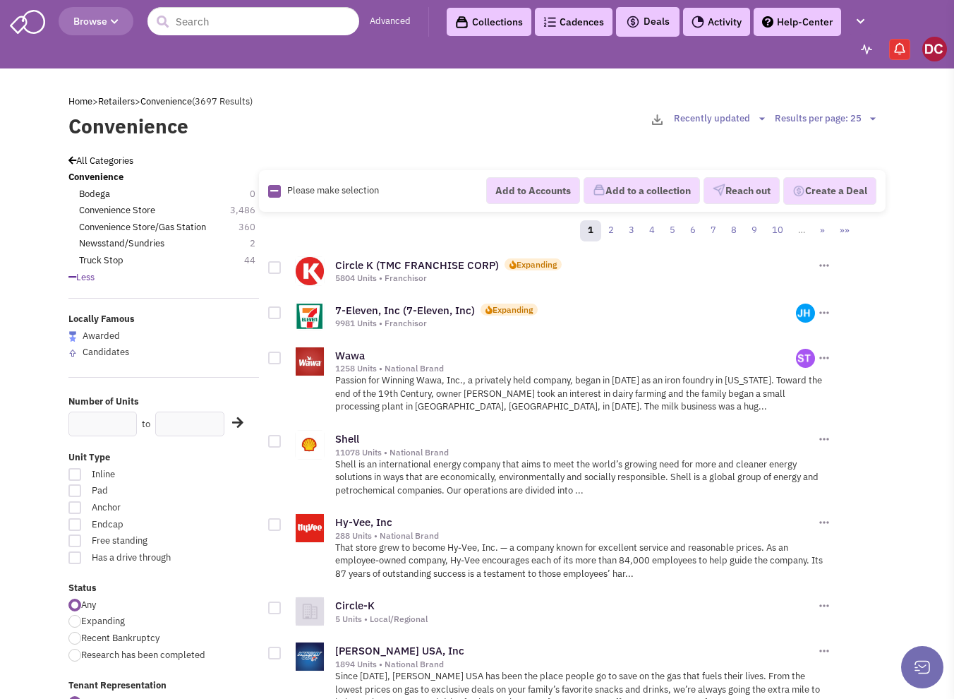
click at [102, 28] on button "Browse" at bounding box center [96, 21] width 75 height 28
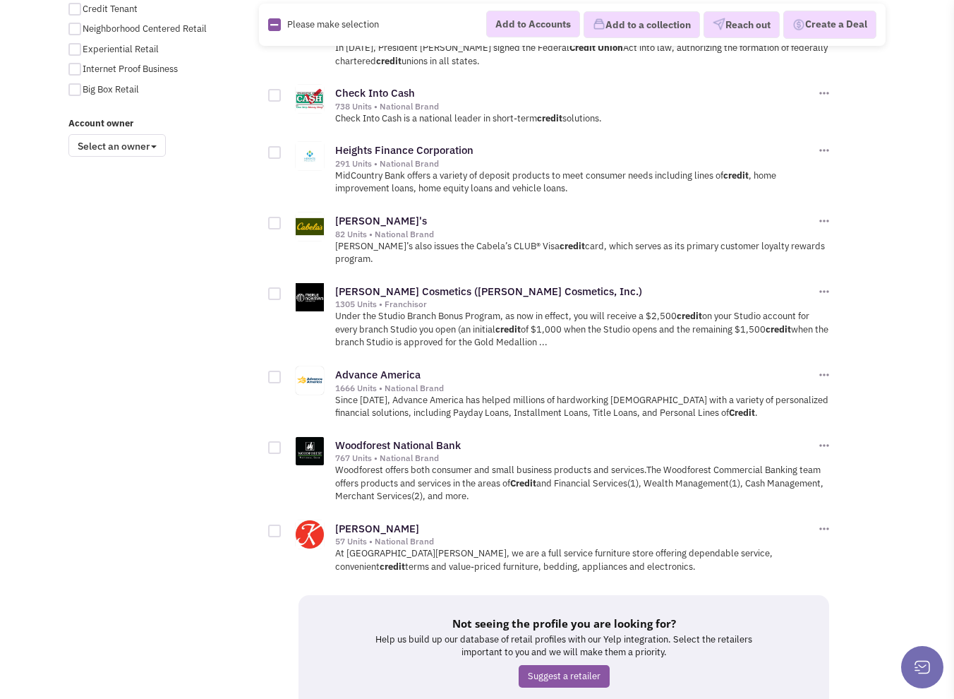
scroll to position [1132, 0]
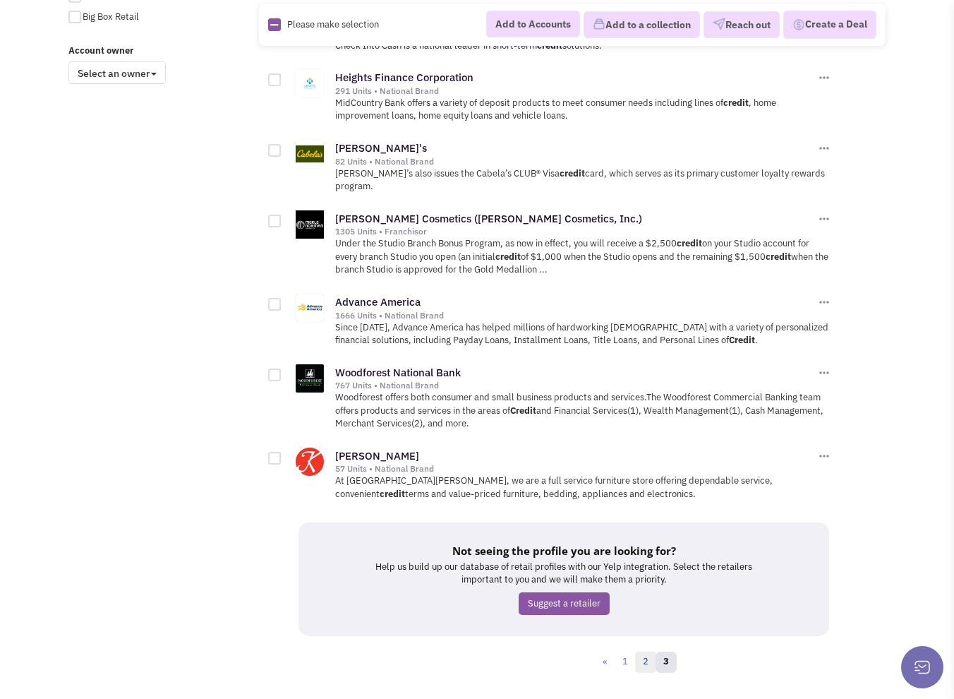
click at [642, 652] on link "2" at bounding box center [645, 662] width 21 height 21
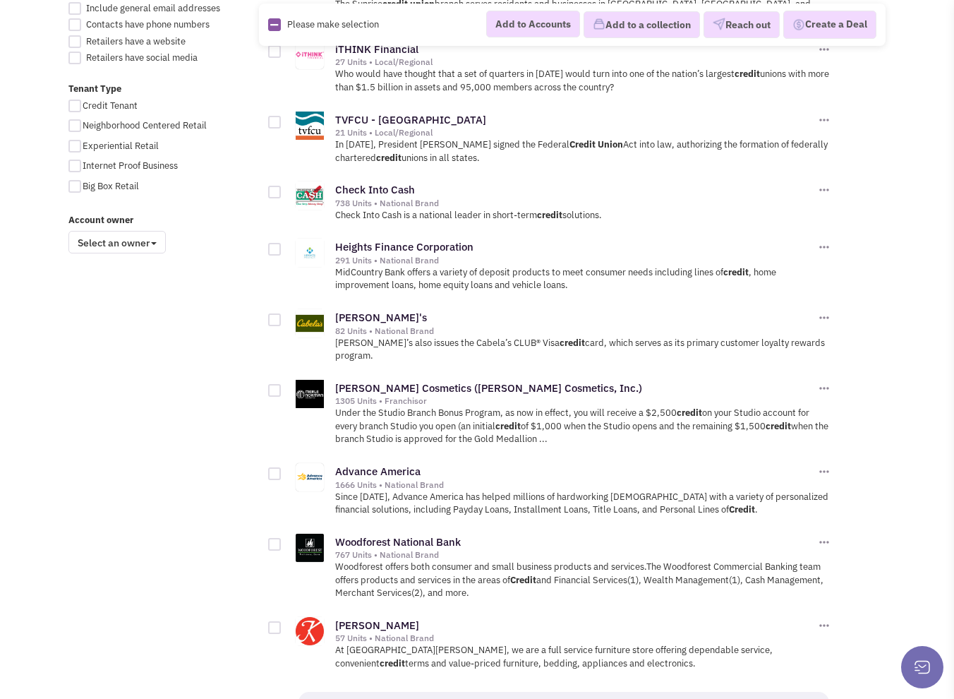
scroll to position [920, 0]
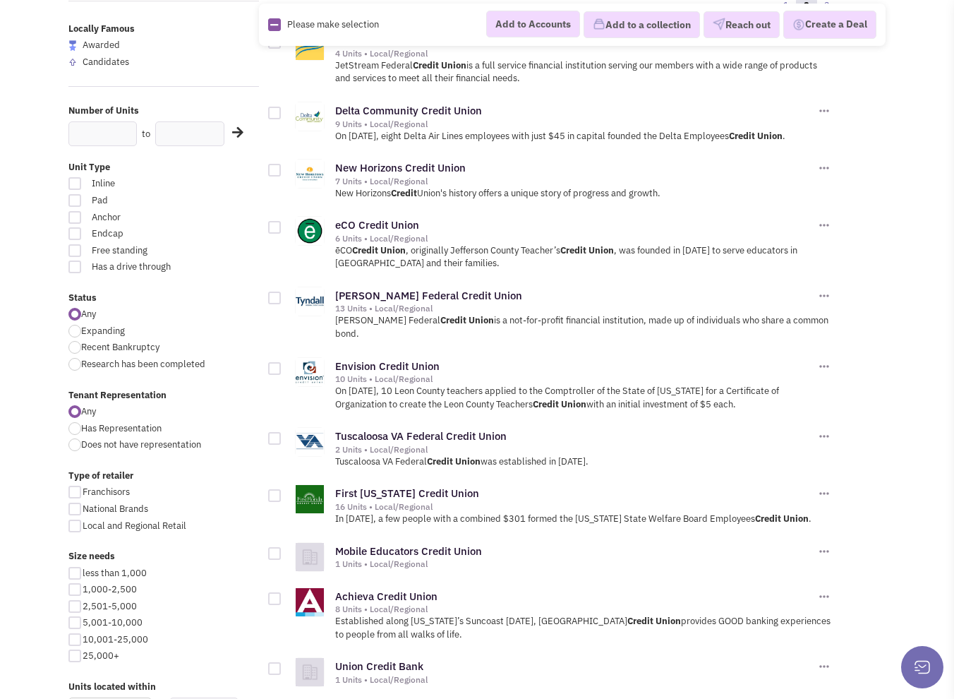
scroll to position [353, 0]
